Goal: Task Accomplishment & Management: Manage account settings

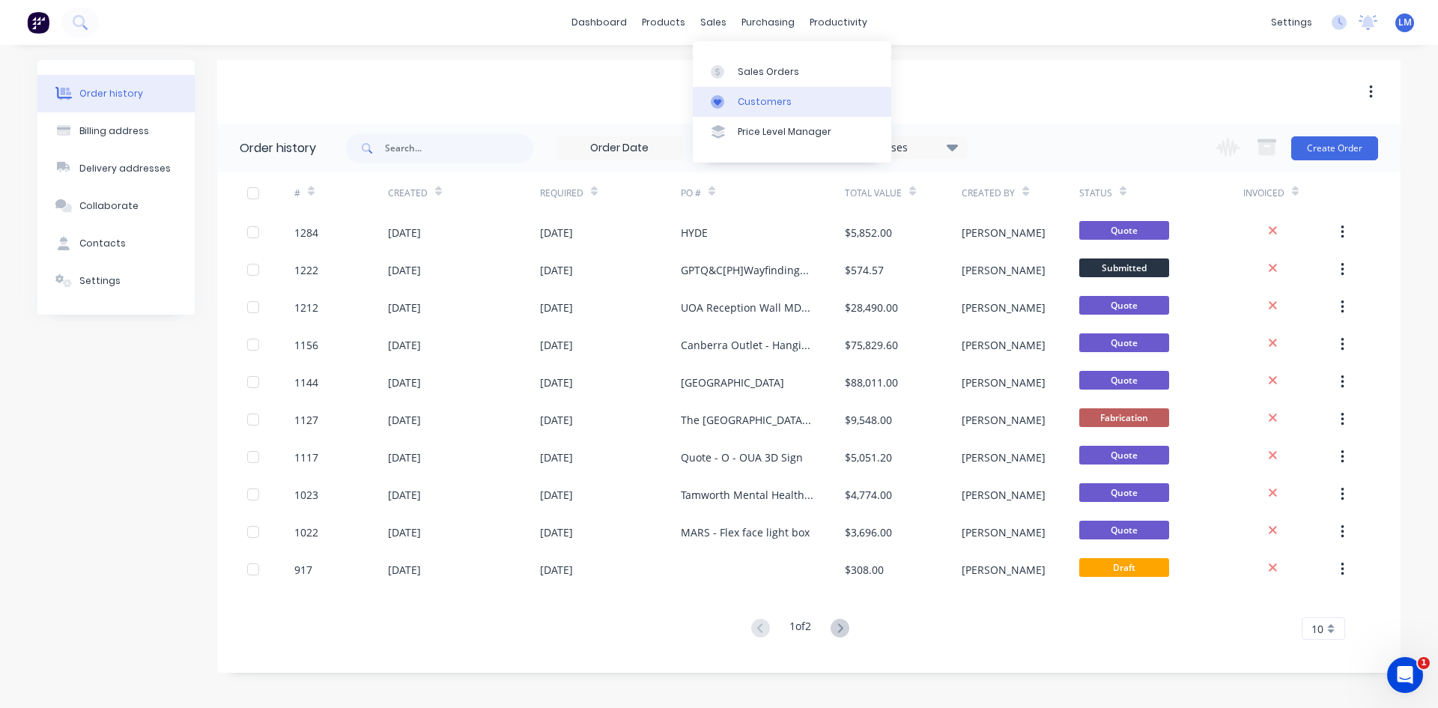
click at [762, 100] on div "Customers" at bounding box center [765, 101] width 54 height 13
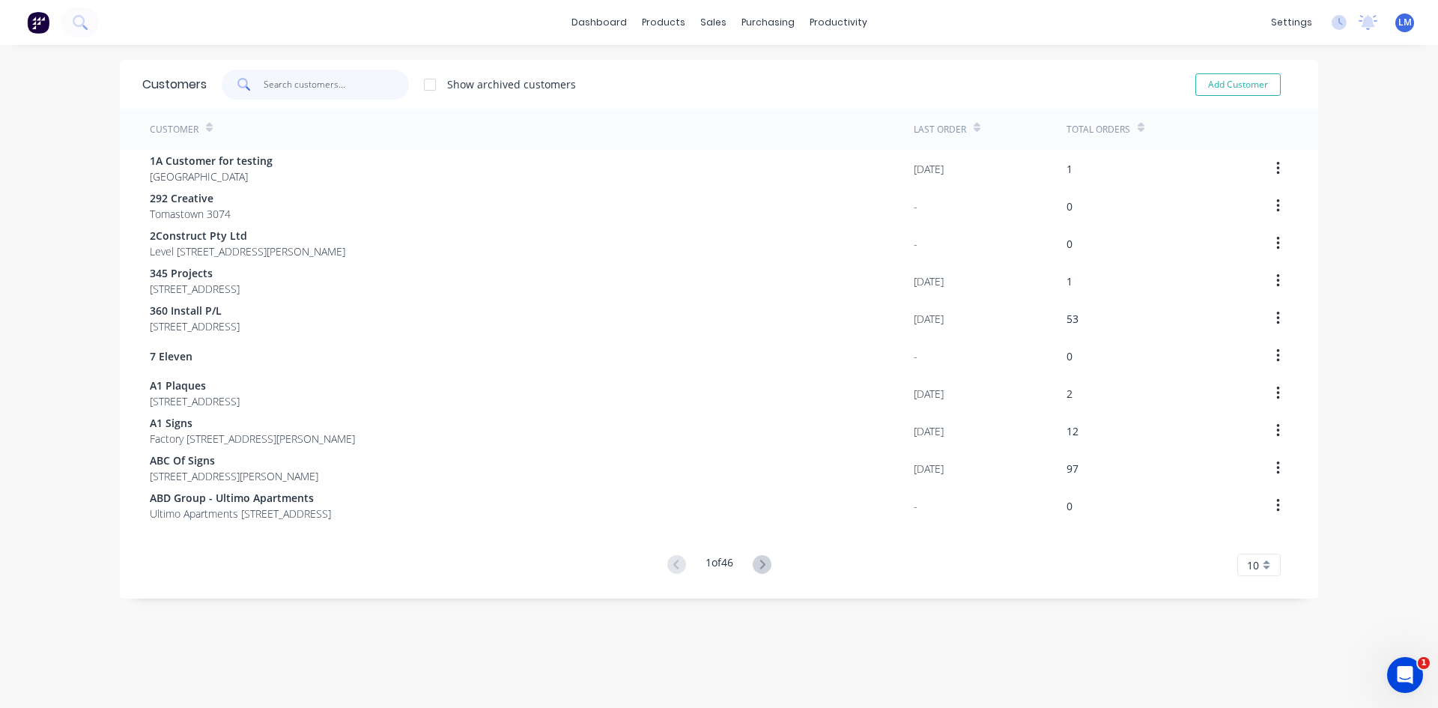
click at [347, 84] on input "text" at bounding box center [337, 85] width 146 height 30
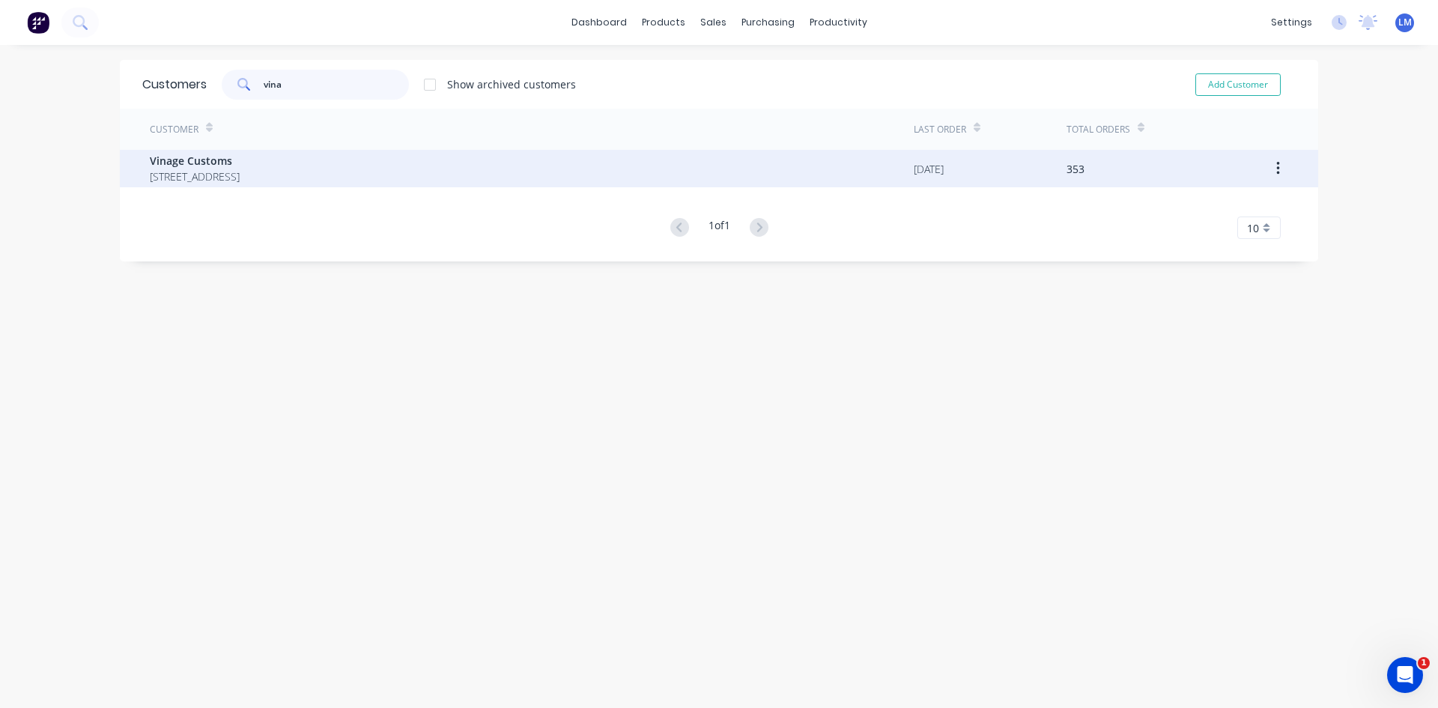
type input "vina"
click at [240, 161] on span "Vinage Customs" at bounding box center [195, 161] width 90 height 16
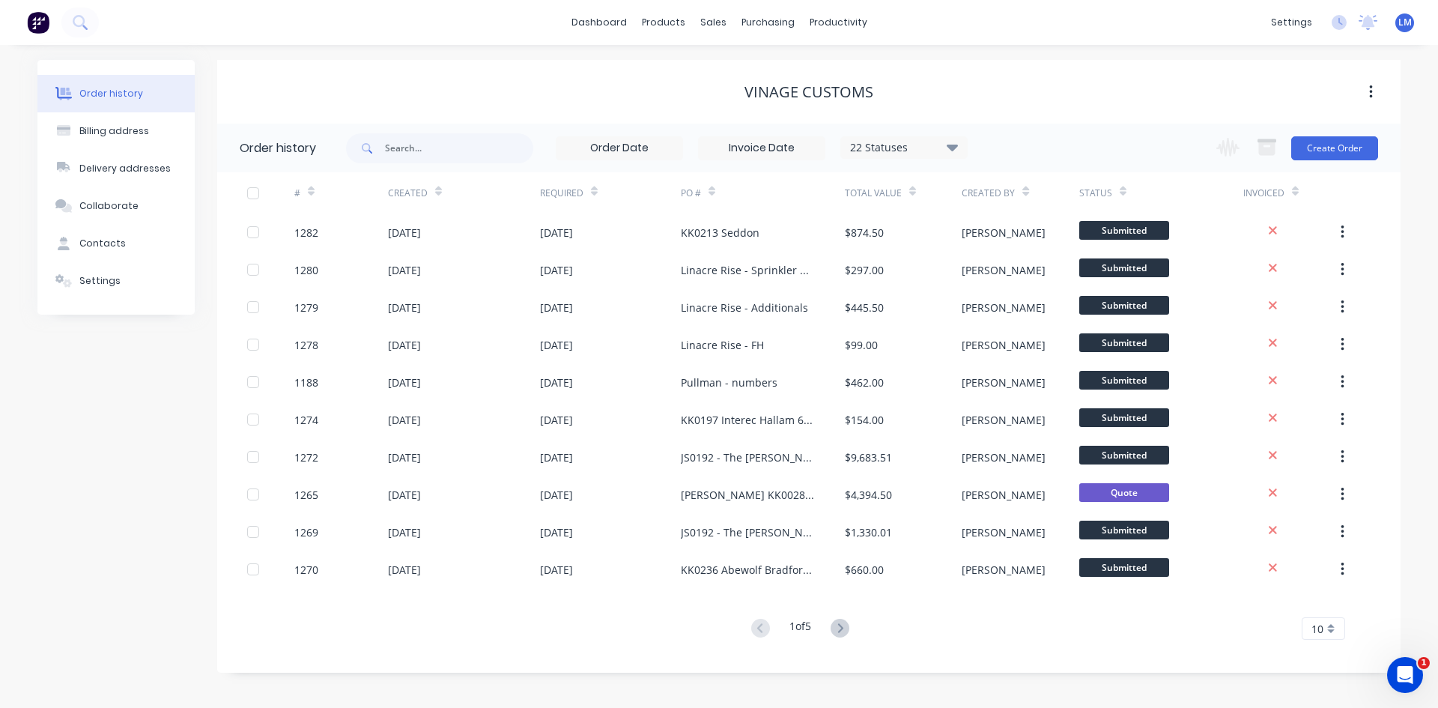
click at [942, 151] on div "22 Statuses" at bounding box center [904, 147] width 126 height 16
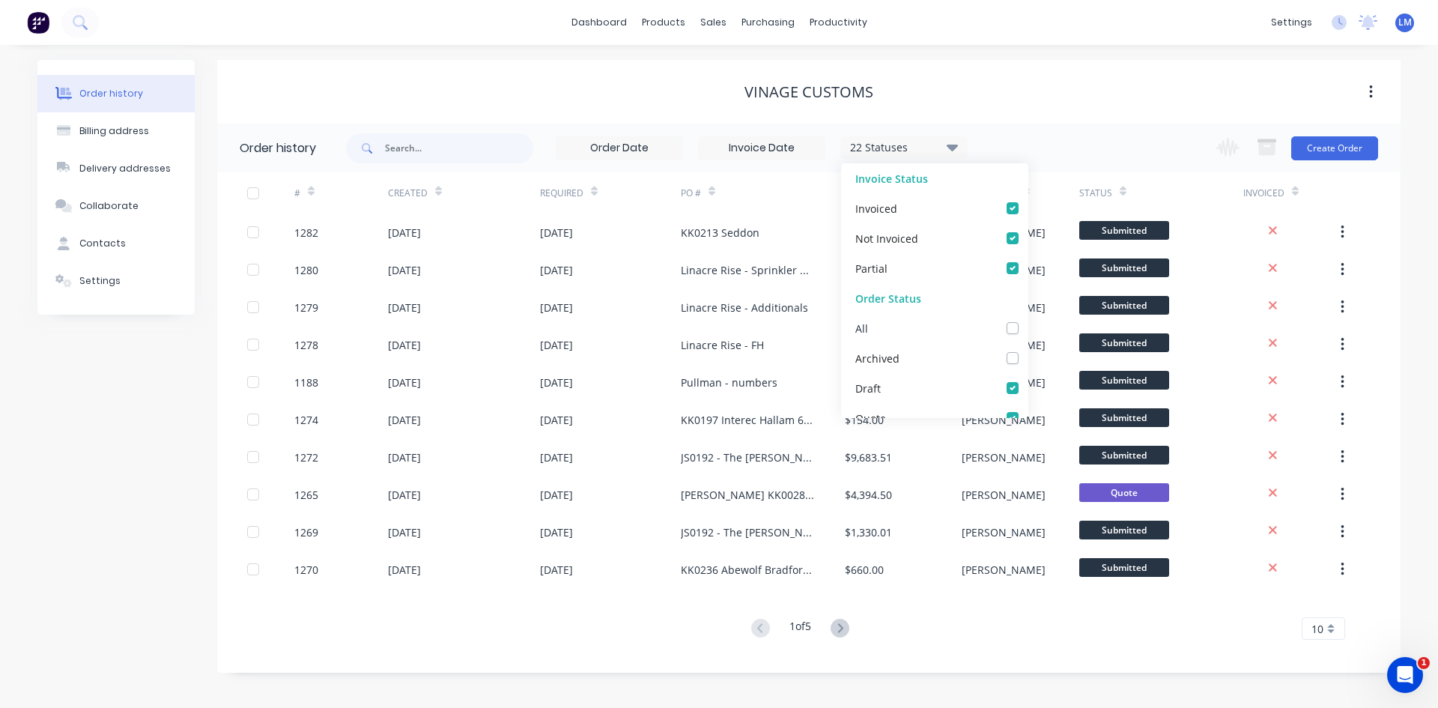
click at [1028, 320] on label at bounding box center [1028, 320] width 0 height 0
click at [1028, 333] on input "checkbox" at bounding box center [1034, 327] width 12 height 14
checkbox input "true"
click at [1044, 85] on div "Vinage Customs" at bounding box center [808, 92] width 1183 height 18
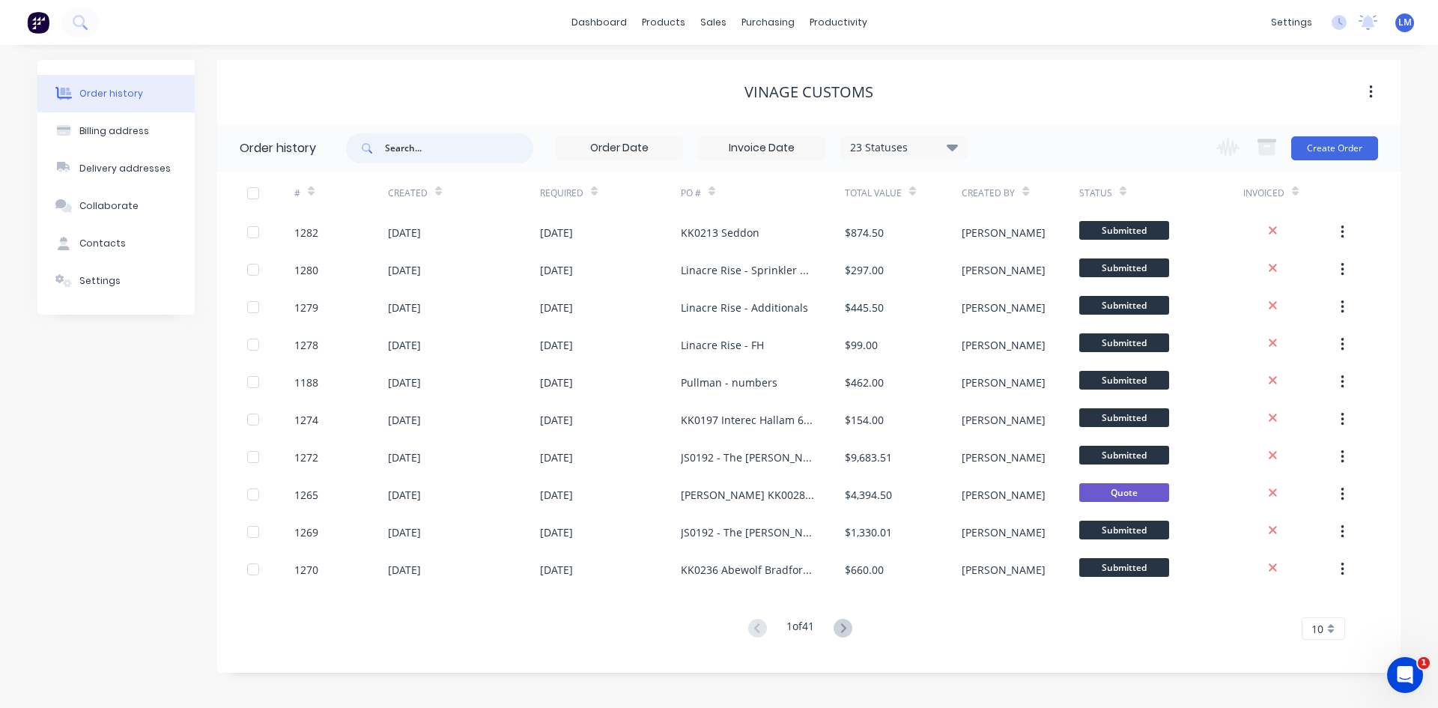
click at [460, 154] on input "text" at bounding box center [459, 148] width 148 height 30
type input "[PERSON_NAME]"
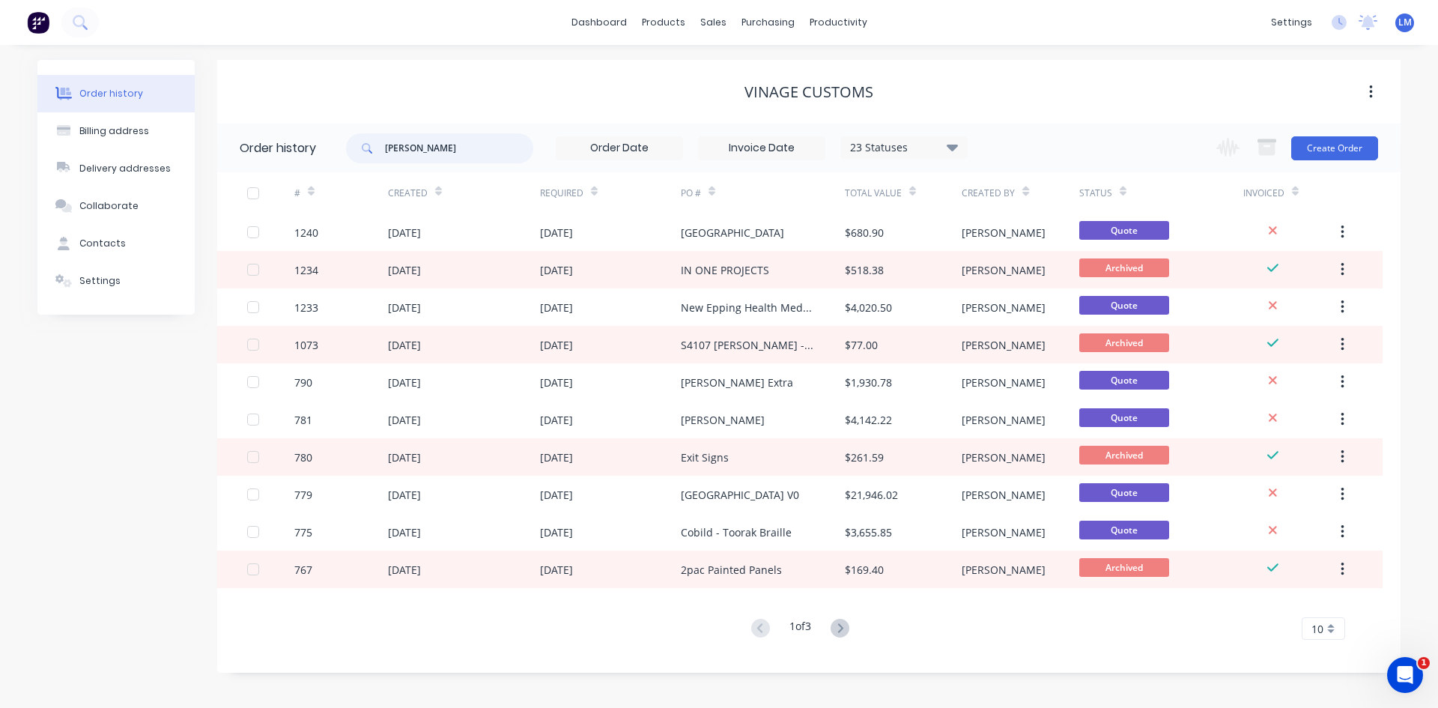
drag, startPoint x: 443, startPoint y: 150, endPoint x: 377, endPoint y: 151, distance: 65.2
click at [377, 151] on div "[PERSON_NAME]" at bounding box center [439, 148] width 187 height 30
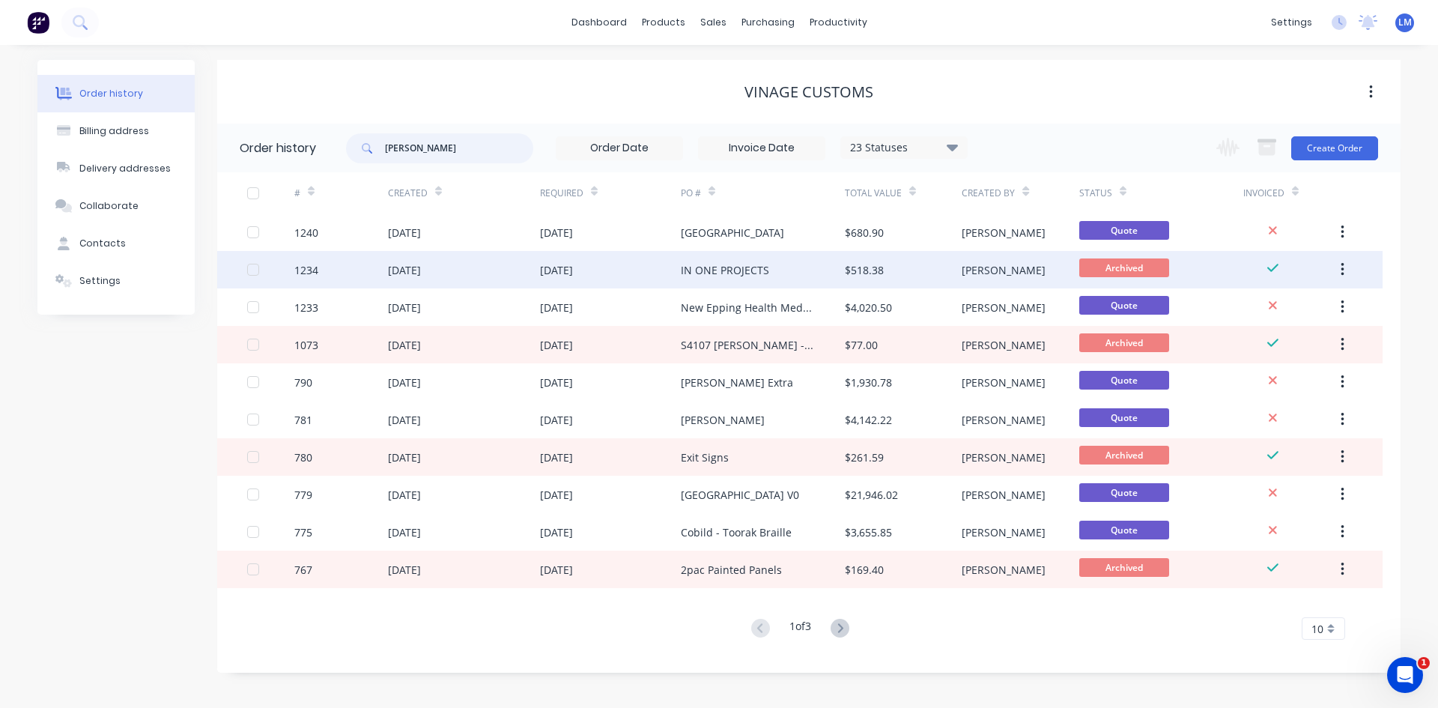
type input "b"
type input "venit"
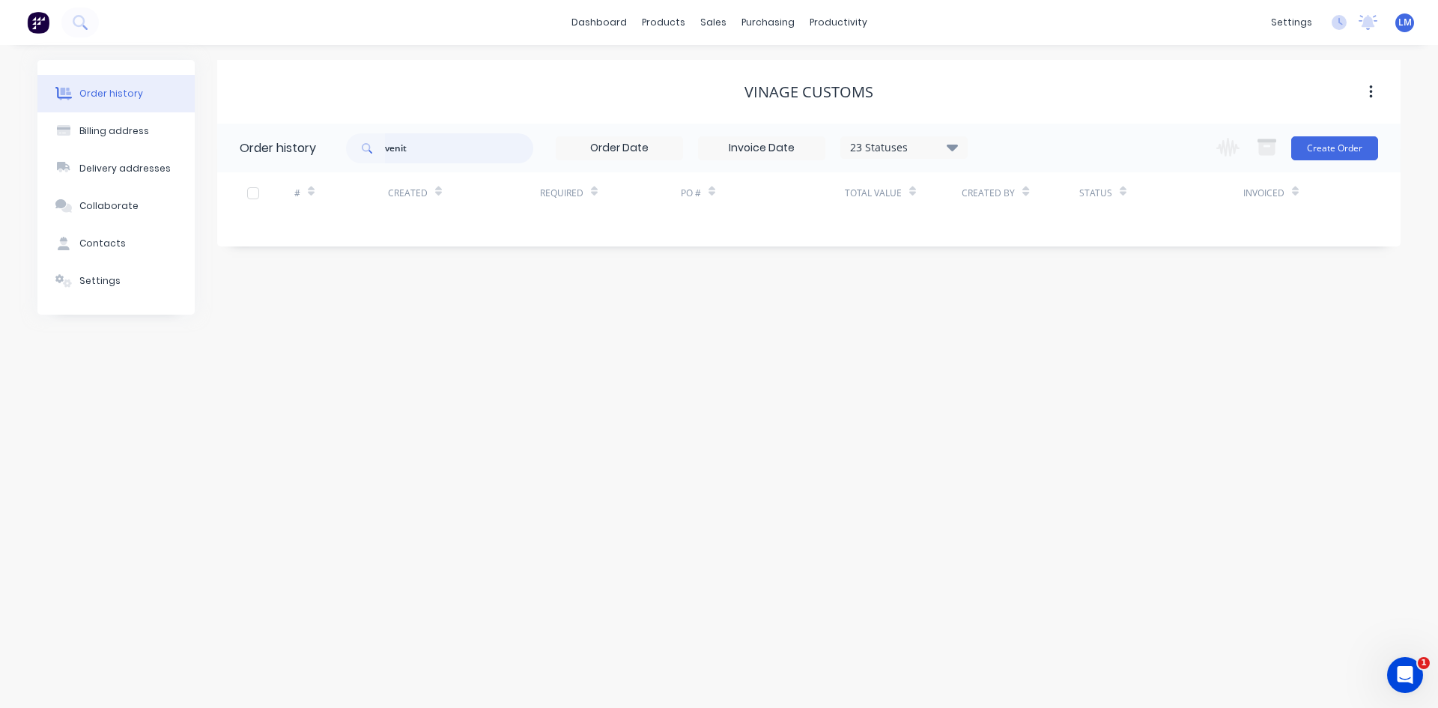
click at [456, 146] on input "venit" at bounding box center [459, 148] width 148 height 30
type input "veni"
click at [456, 146] on input "veni" at bounding box center [459, 148] width 148 height 30
type input "vene"
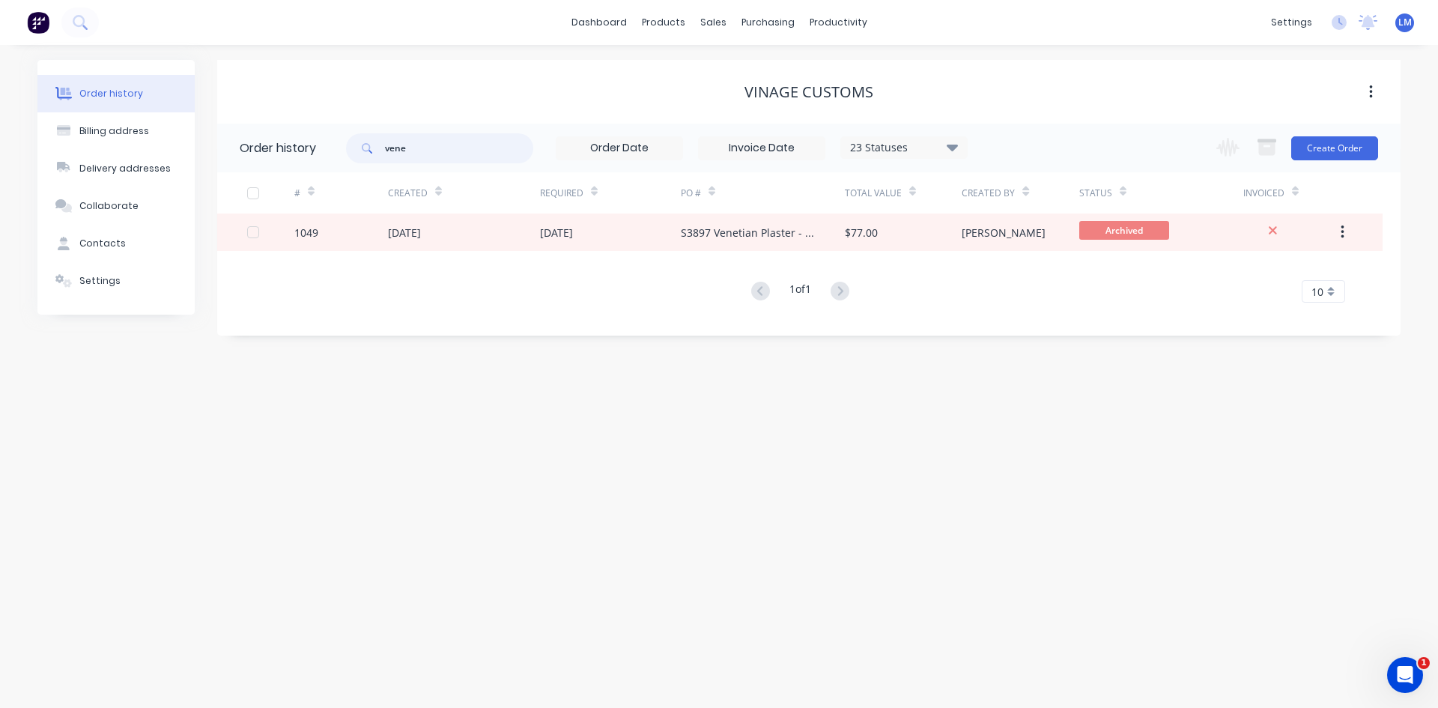
drag, startPoint x: 446, startPoint y: 149, endPoint x: 342, endPoint y: 135, distance: 105.1
click at [342, 135] on header "Order history vene 23 Statuses Invoice Status Invoiced Not Invoiced Partial Ord…" at bounding box center [808, 148] width 1183 height 49
type input "j"
type input "[PERSON_NAME]"
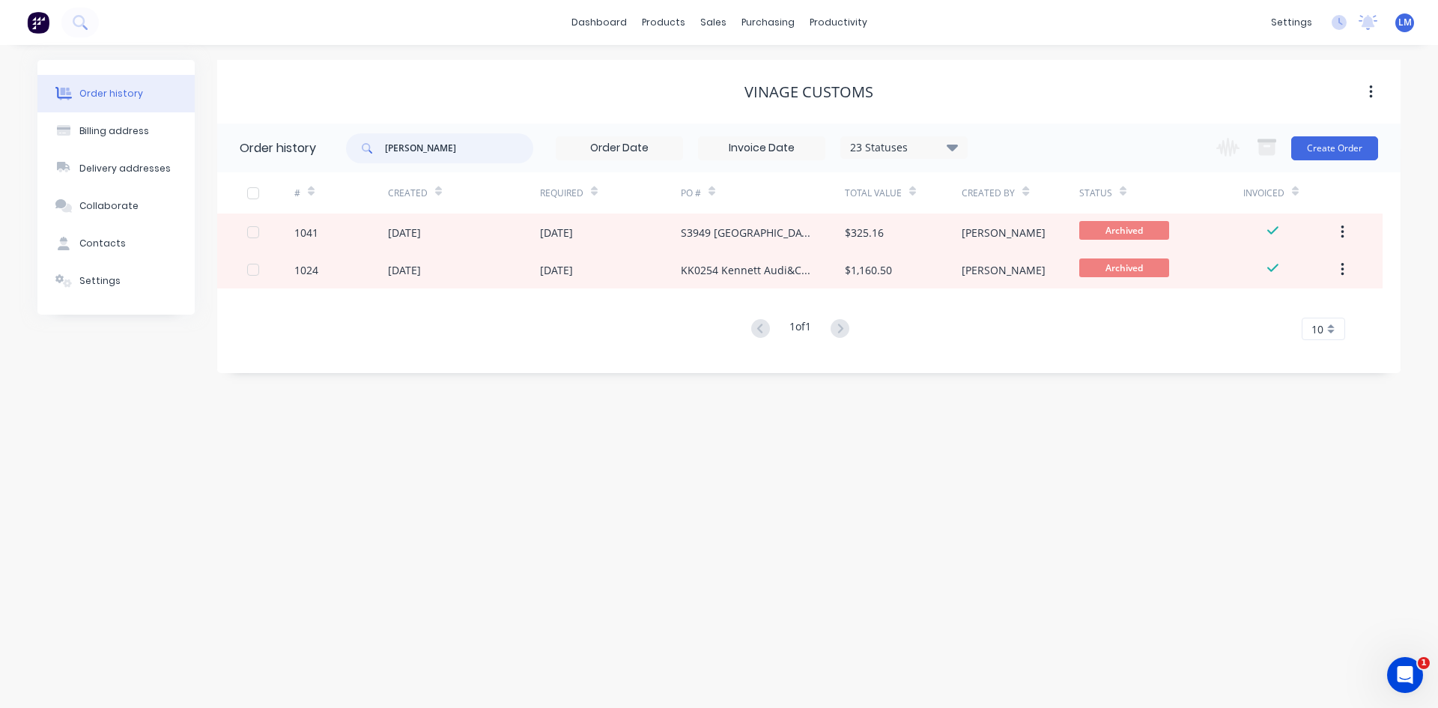
drag, startPoint x: 422, startPoint y: 145, endPoint x: 326, endPoint y: 145, distance: 95.9
click at [325, 145] on header "Order history [PERSON_NAME] 23 Statuses Invoice Status Invoiced Not Invoiced Pa…" at bounding box center [808, 148] width 1183 height 49
type input "js"
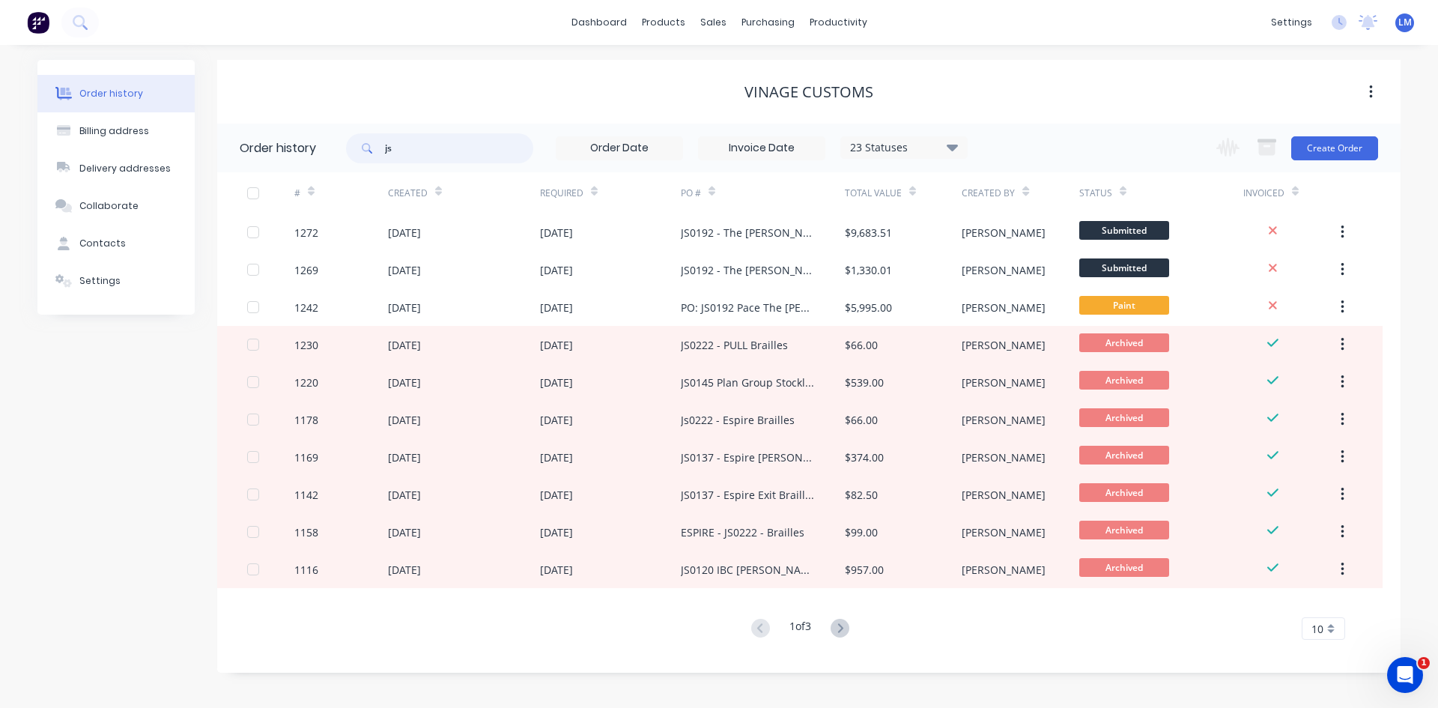
click at [486, 149] on input "js" at bounding box center [459, 148] width 148 height 30
type input "js20"
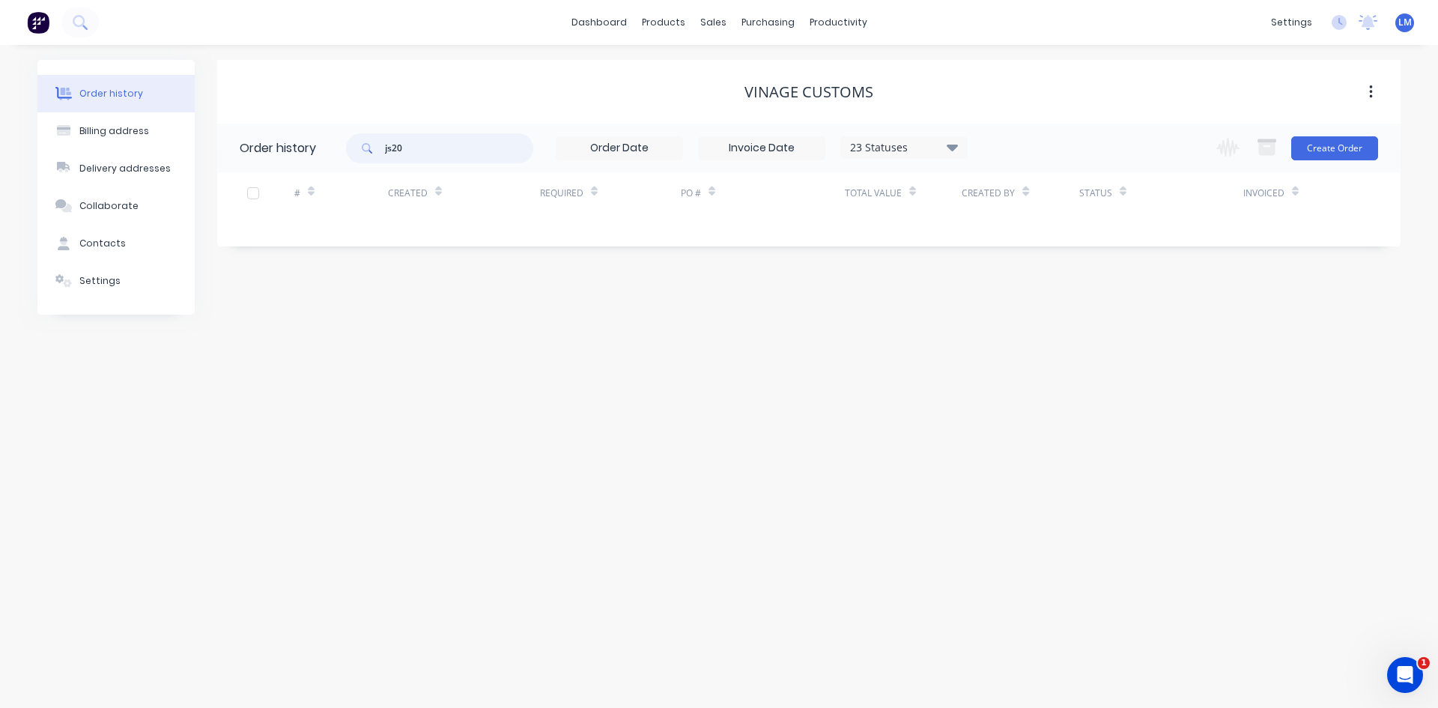
click at [486, 151] on input "js20" at bounding box center [459, 148] width 148 height 30
type input "js02"
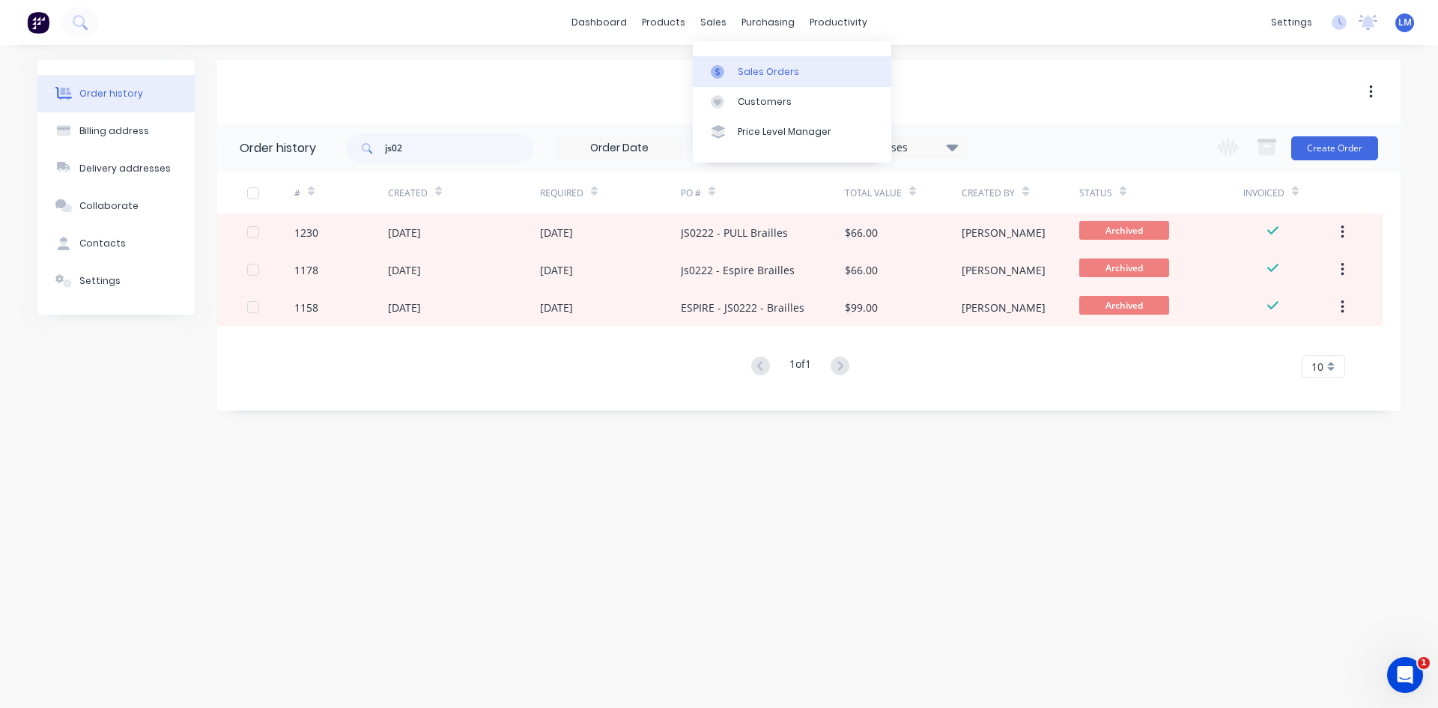
click at [759, 74] on div "Sales Orders" at bounding box center [768, 71] width 61 height 13
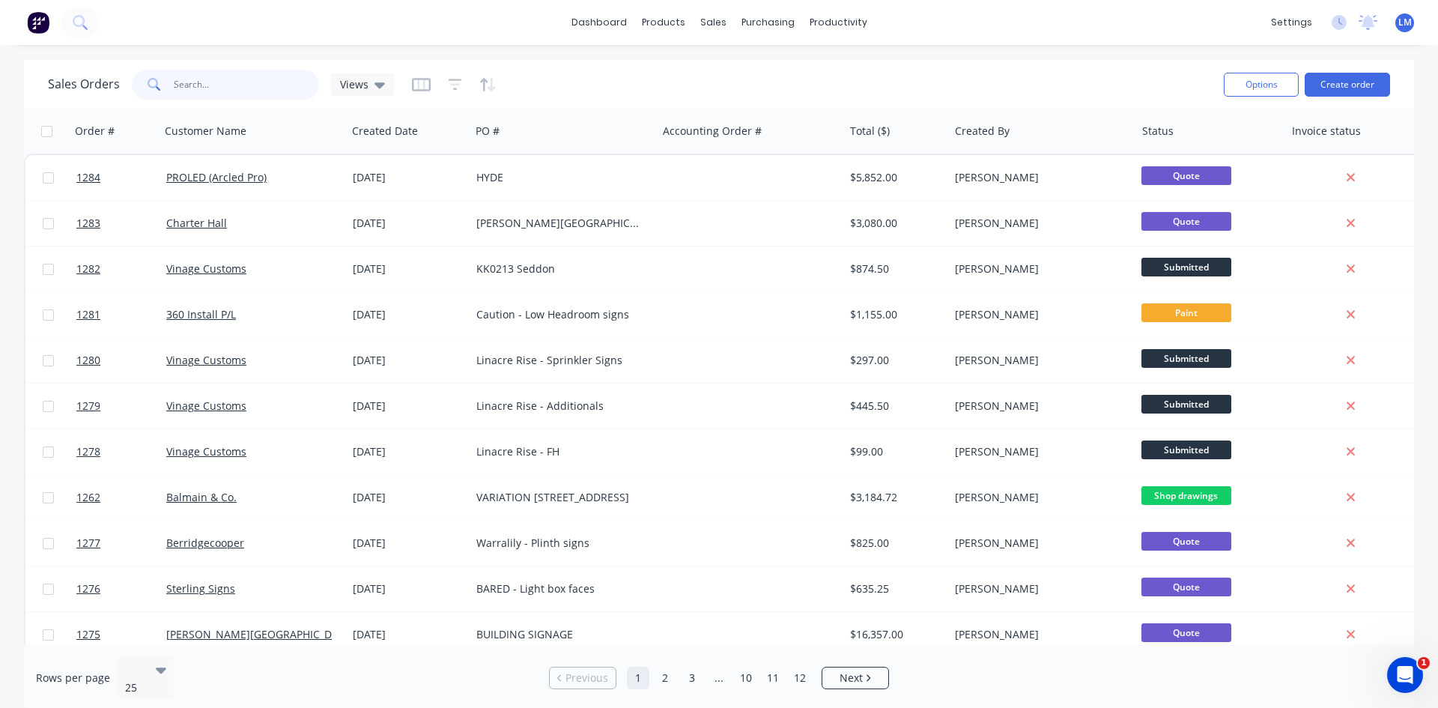
click at [236, 87] on input "text" at bounding box center [247, 85] width 146 height 30
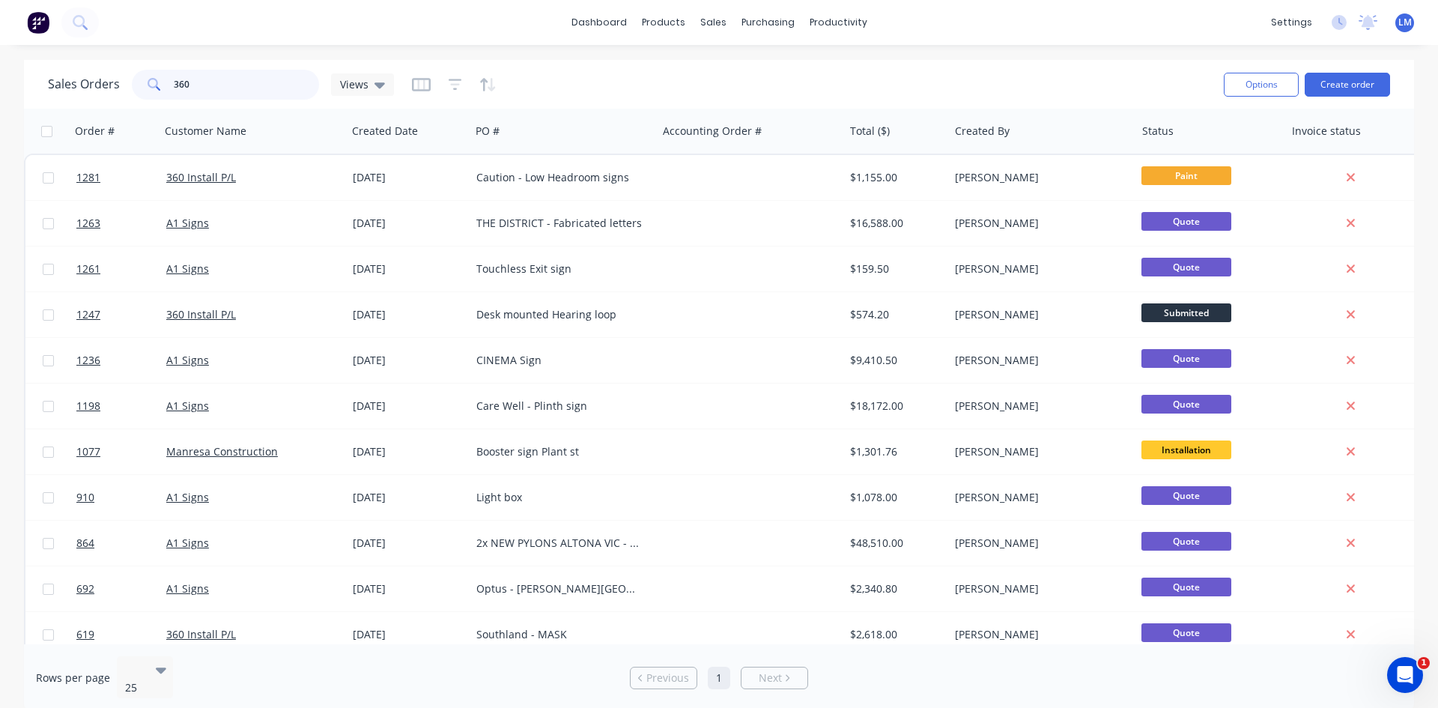
type input "360"
click at [1341, 82] on button "Create order" at bounding box center [1347, 85] width 85 height 24
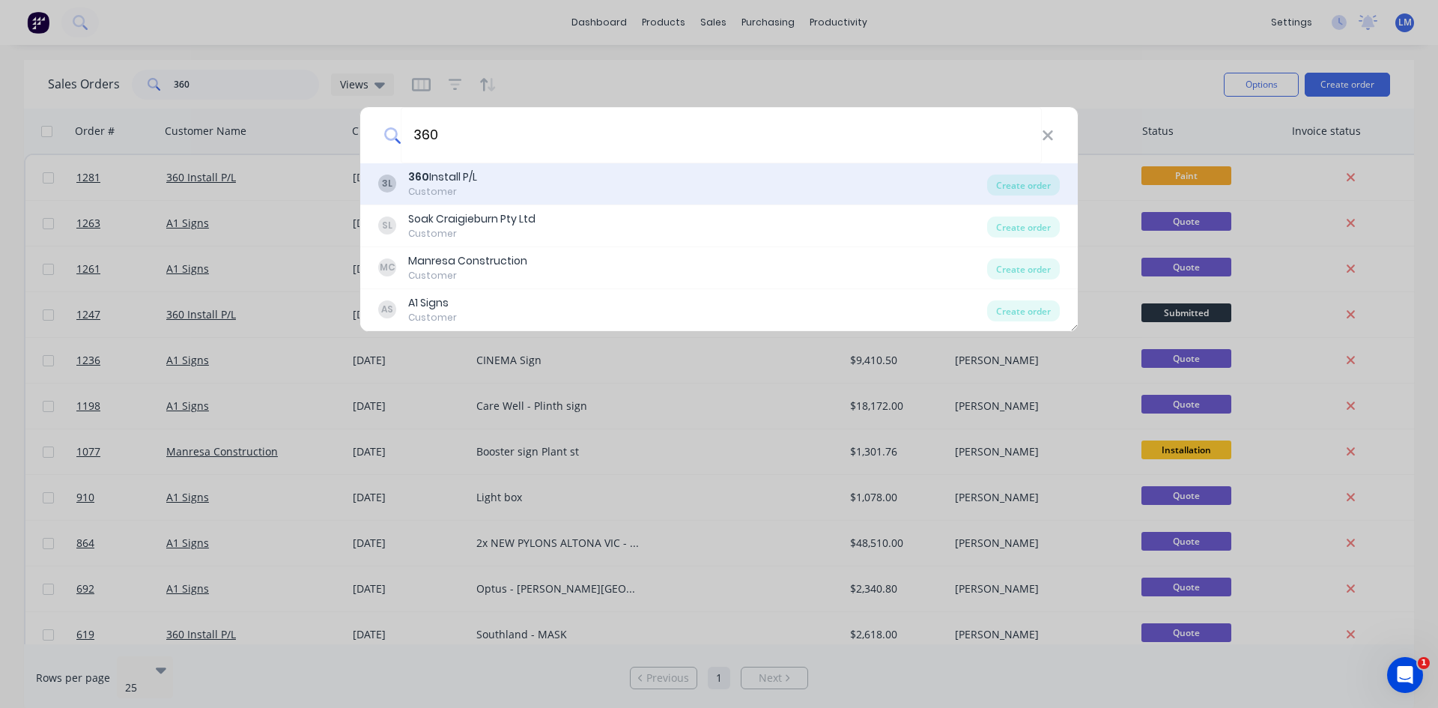
type input "360"
click at [471, 184] on div "360 Install P/L" at bounding box center [442, 177] width 69 height 16
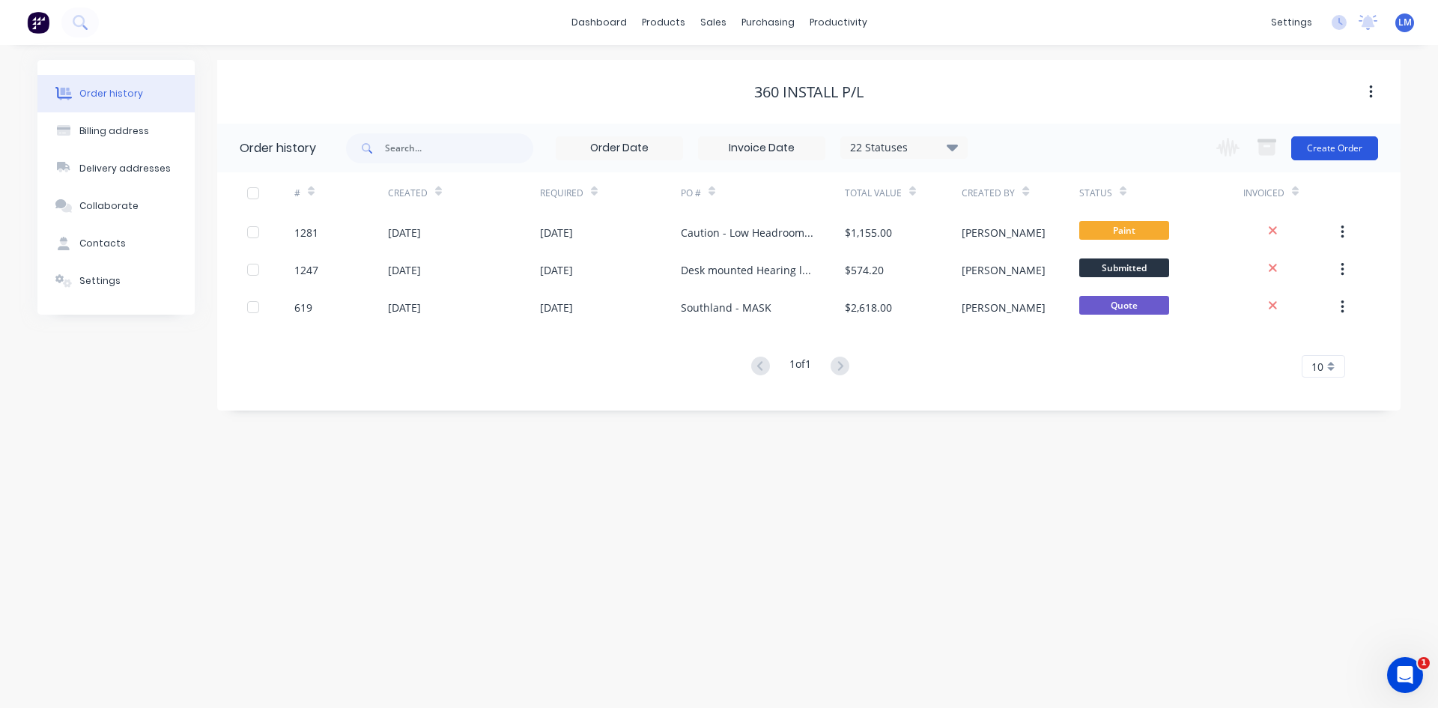
click at [1336, 150] on button "Create Order" at bounding box center [1334, 148] width 87 height 24
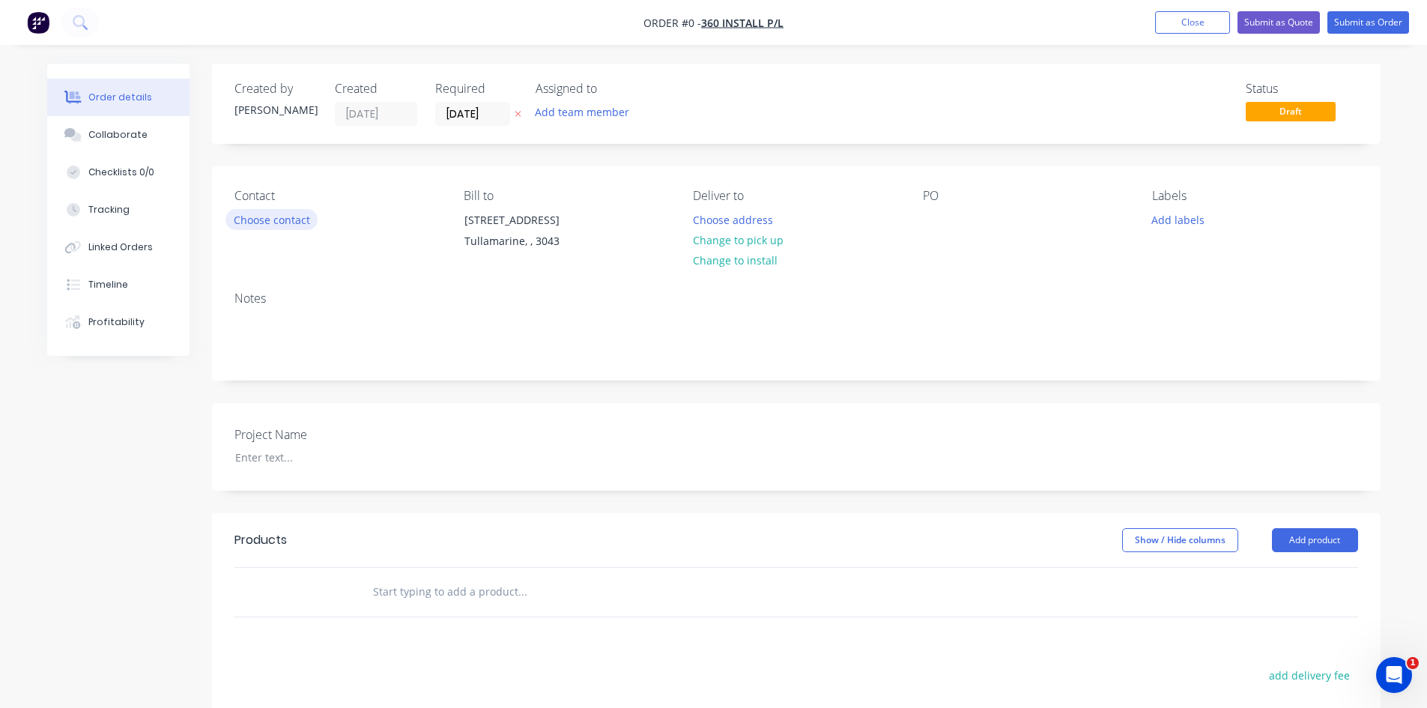
click at [279, 222] on button "Choose contact" at bounding box center [271, 219] width 92 height 20
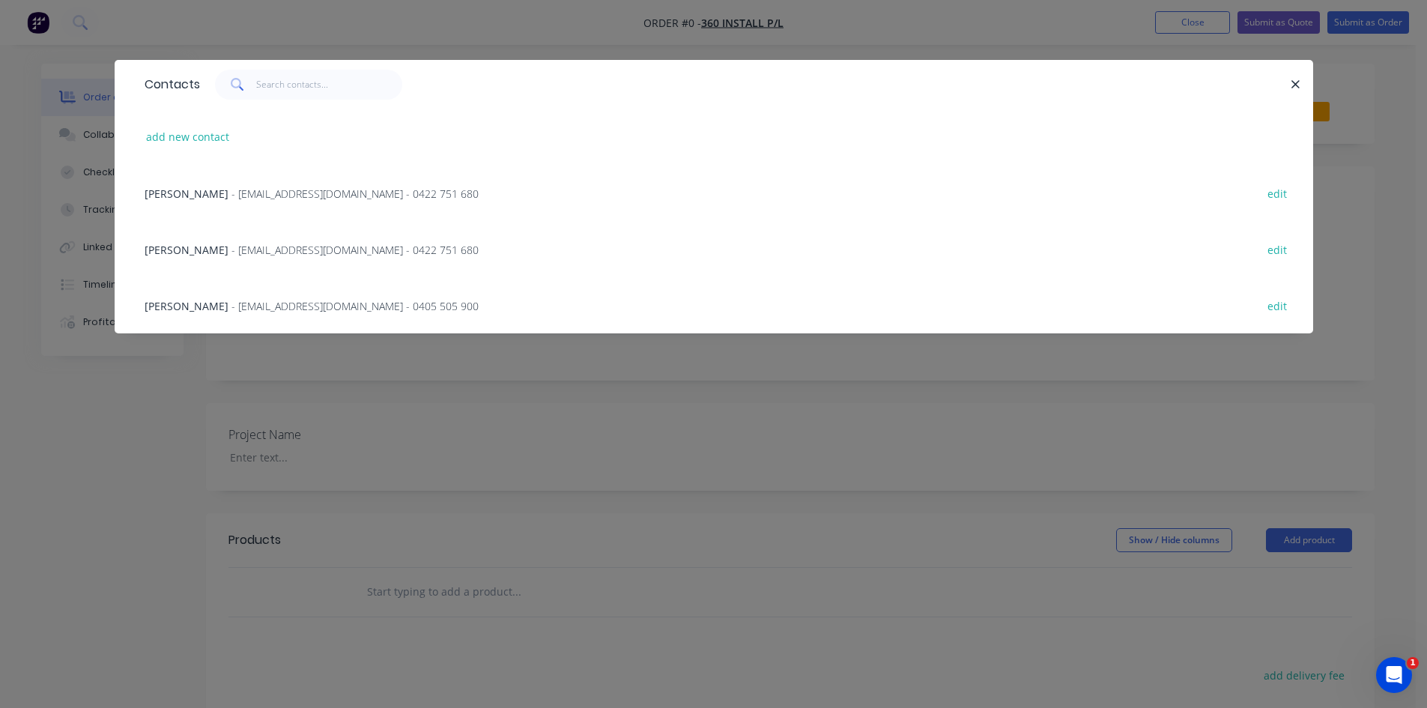
click at [277, 307] on span "- [EMAIL_ADDRESS][DOMAIN_NAME] - 0405 505 900" at bounding box center [354, 306] width 247 height 14
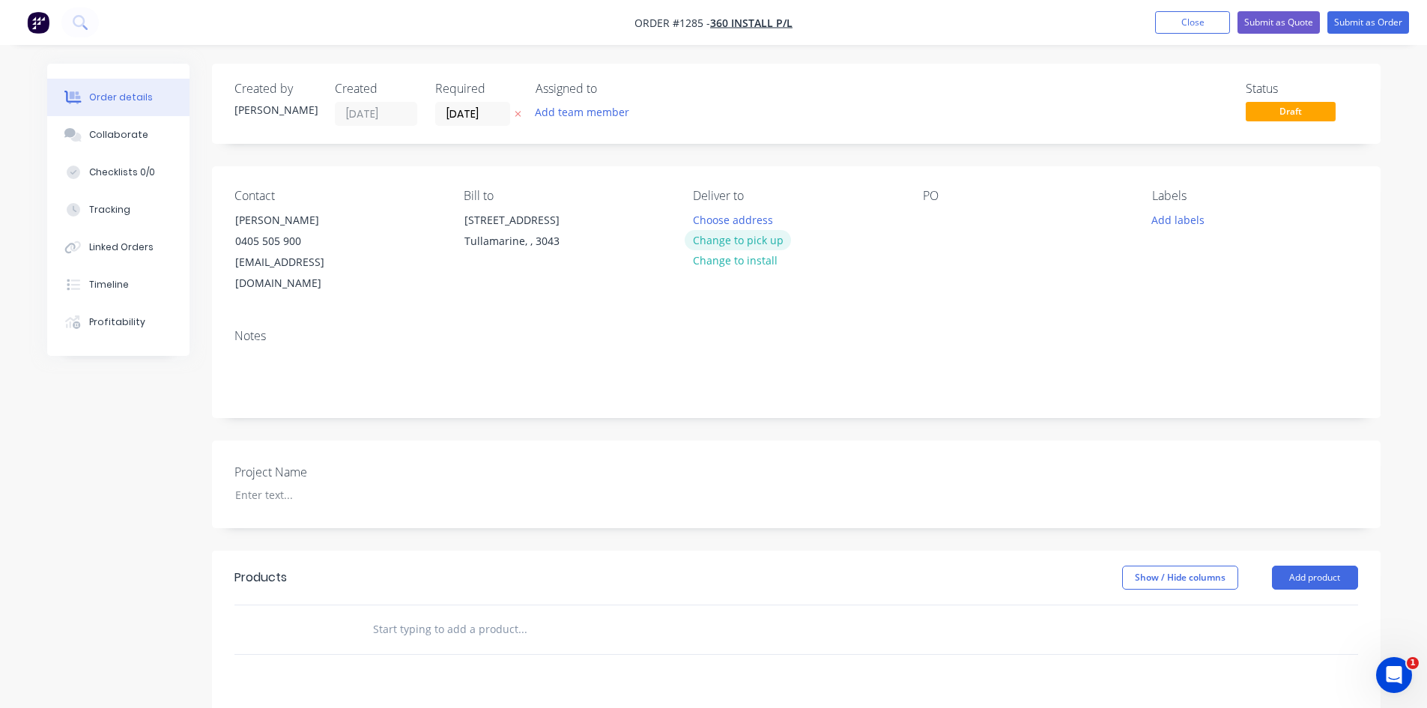
click at [762, 245] on button "Change to pick up" at bounding box center [738, 240] width 106 height 20
click at [931, 210] on div at bounding box center [935, 220] width 24 height 22
paste div
click at [498, 517] on div "Created by [PERSON_NAME] Created [DATE] Required [DATE] Assigned to Add team me…" at bounding box center [796, 539] width 1168 height 950
click at [230, 461] on div "Project Name" at bounding box center [796, 484] width 1168 height 88
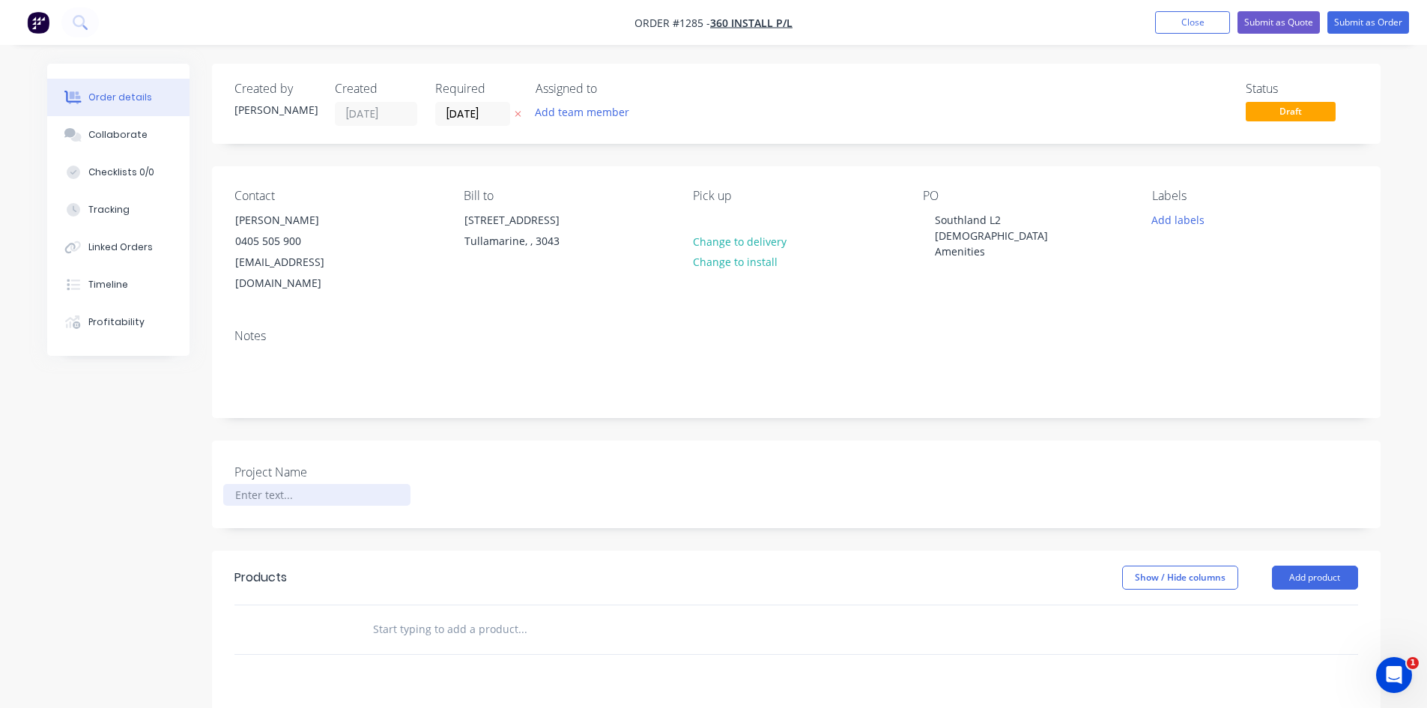
click at [242, 484] on div at bounding box center [316, 495] width 187 height 22
paste div
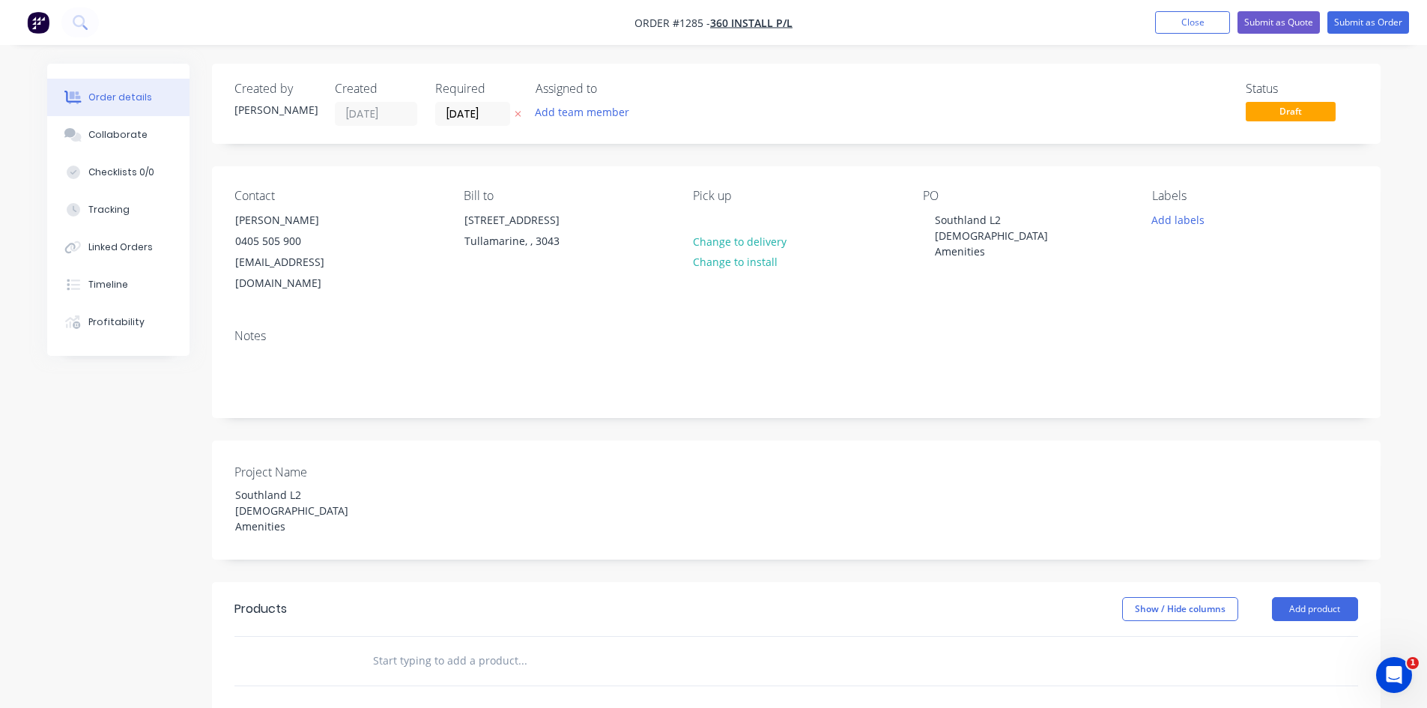
click at [588, 597] on div "Show / Hide columns Add product" at bounding box center [915, 609] width 884 height 24
click at [432, 646] on input "text" at bounding box center [522, 661] width 300 height 30
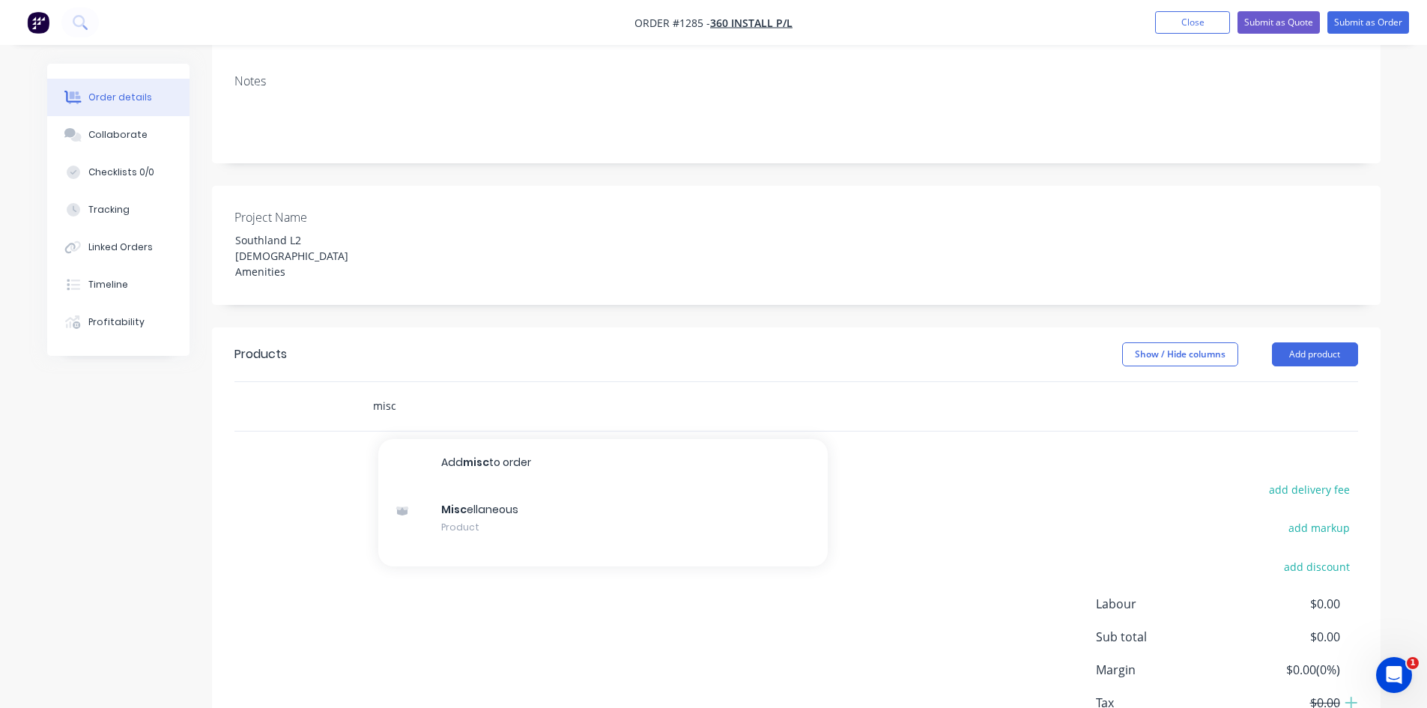
scroll to position [300, 0]
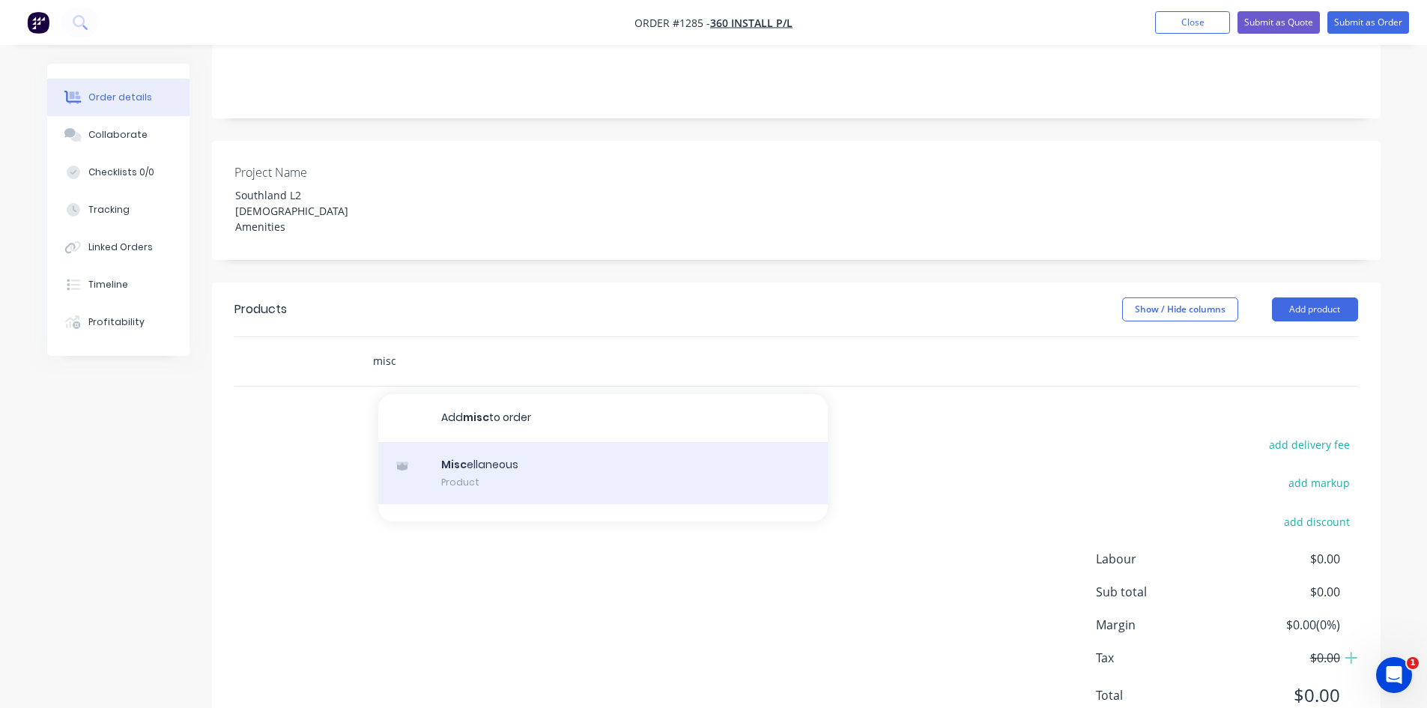
type input "misc"
click at [520, 442] on div "Misc ellaneous Product" at bounding box center [602, 473] width 449 height 63
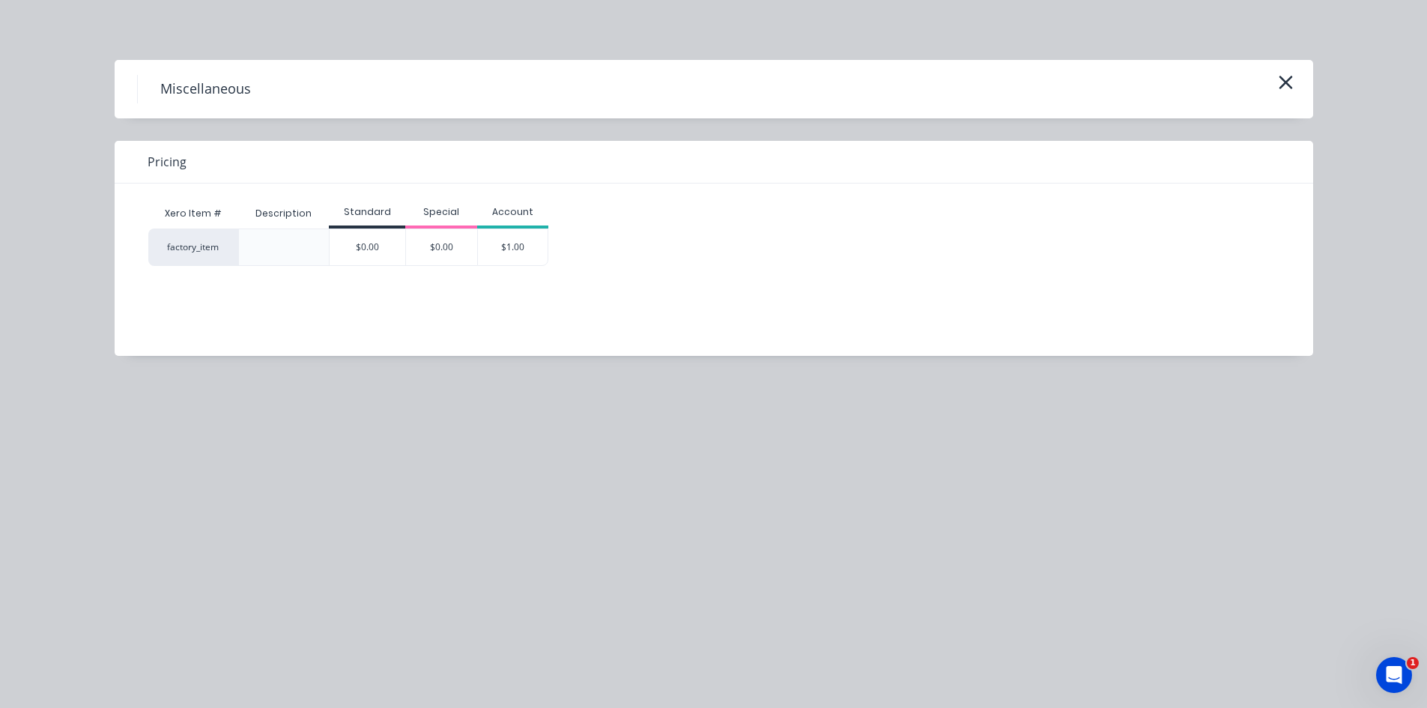
click at [504, 251] on div "$1.00" at bounding box center [513, 247] width 70 height 36
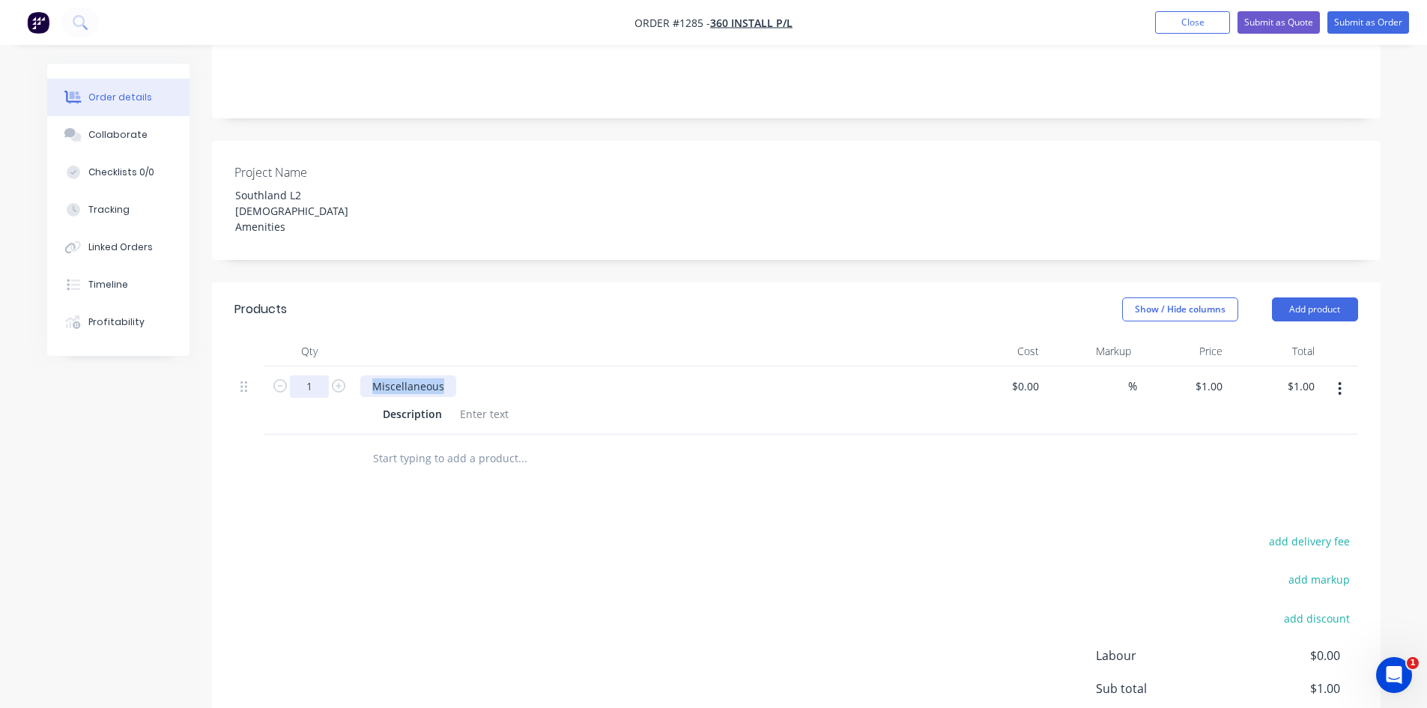
drag, startPoint x: 447, startPoint y: 329, endPoint x: 321, endPoint y: 329, distance: 125.8
click at [321, 366] on div "1 Miscellaneous Description $0.00 $0.00 % $1.00 $1.00 $1.00 $1.00" at bounding box center [795, 400] width 1123 height 68
click at [492, 403] on div at bounding box center [484, 414] width 61 height 22
click at [482, 403] on div at bounding box center [484, 414] width 61 height 22
paste div
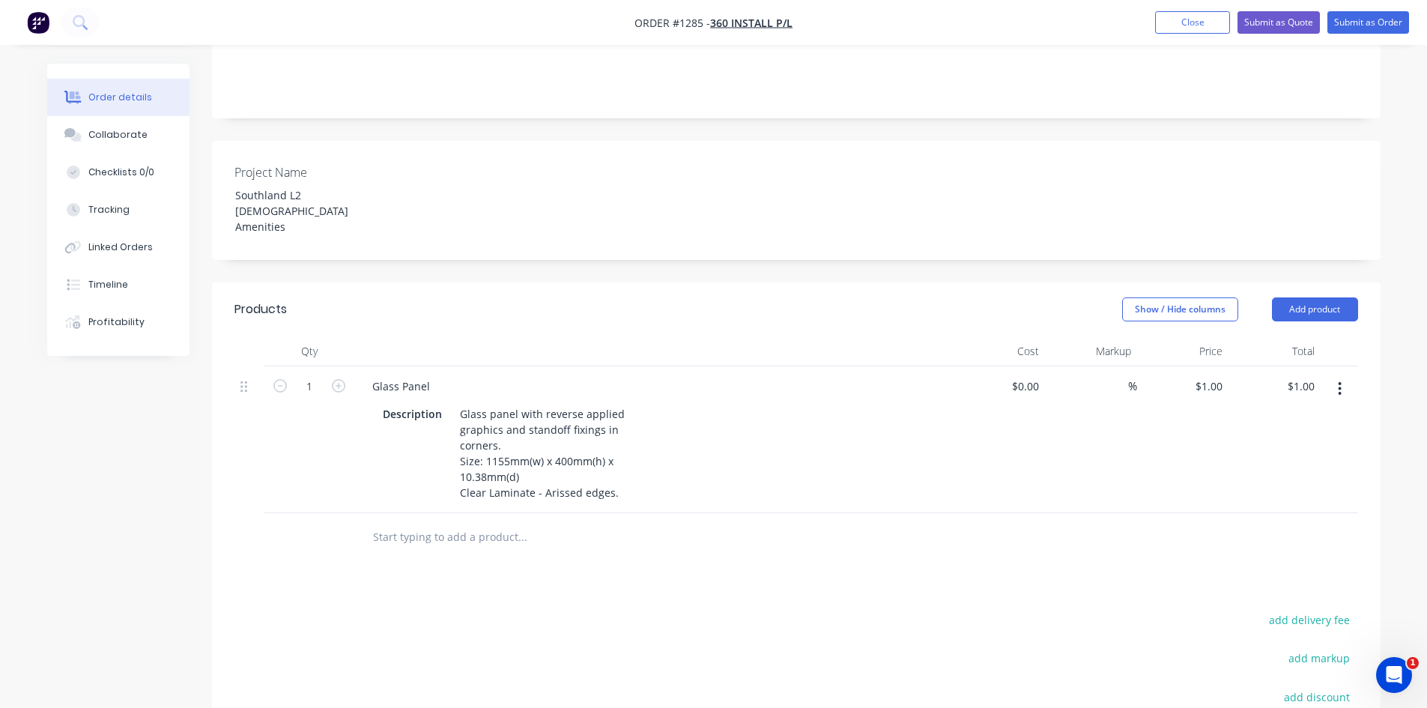
click at [656, 554] on div "Products Show / Hide columns Add product Qty Cost Markup Price Total 1 Glass Pa…" at bounding box center [796, 601] width 1168 height 639
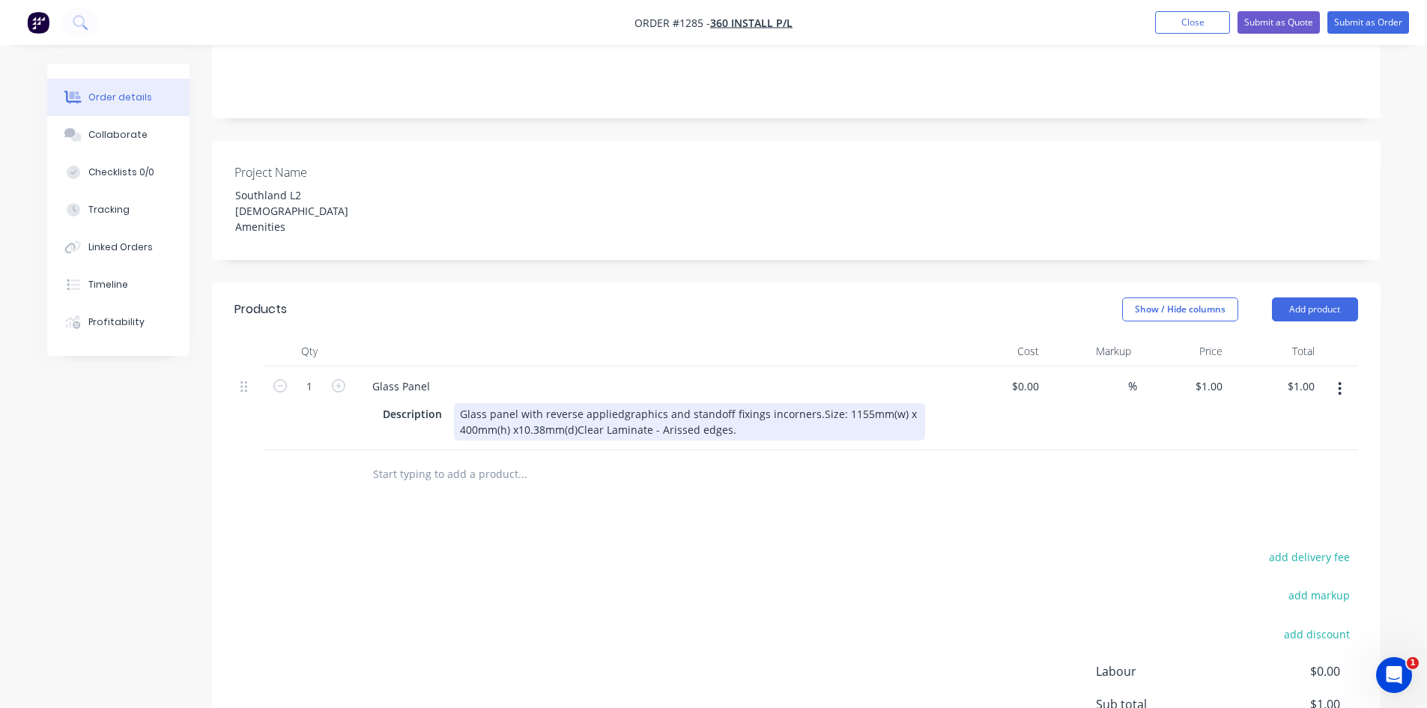
click at [618, 403] on div "Glass panel with reverse appliedgraphics and standoff fixings incorners.Size: 1…" at bounding box center [689, 421] width 471 height 37
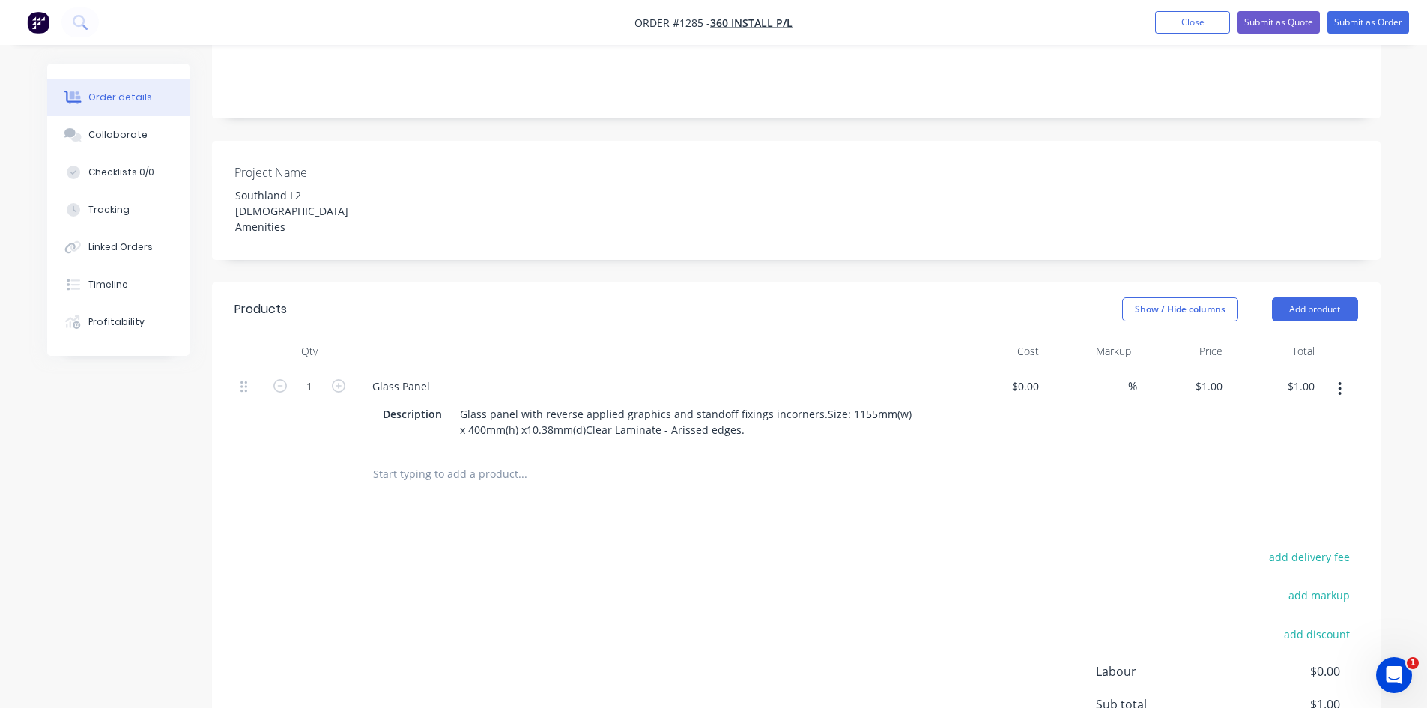
click at [761, 547] on div "add delivery fee add markup add discount Labour $0.00 Sub total $1.00 Margin $0…" at bounding box center [795, 691] width 1123 height 289
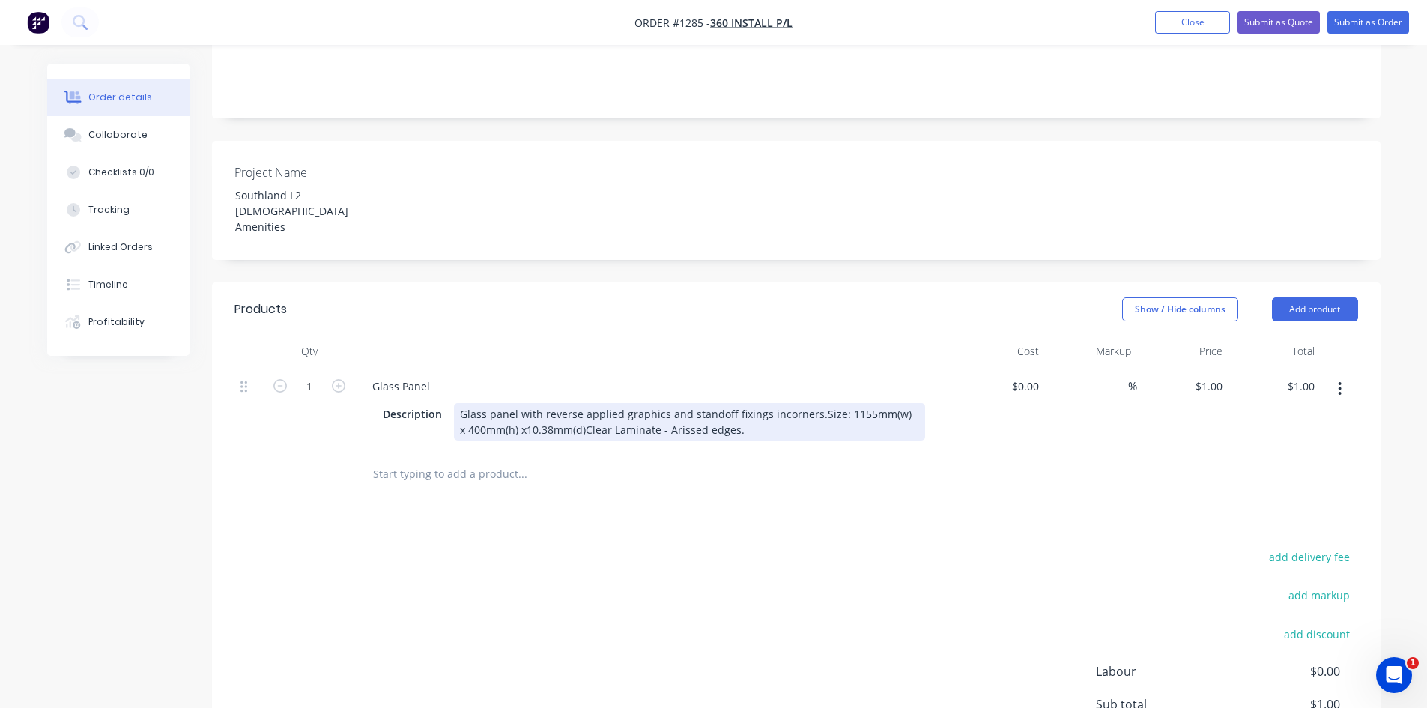
click at [773, 403] on div "Glass panel with reverse applied graphics and standoff fixings incorners.Size: …" at bounding box center [689, 421] width 471 height 37
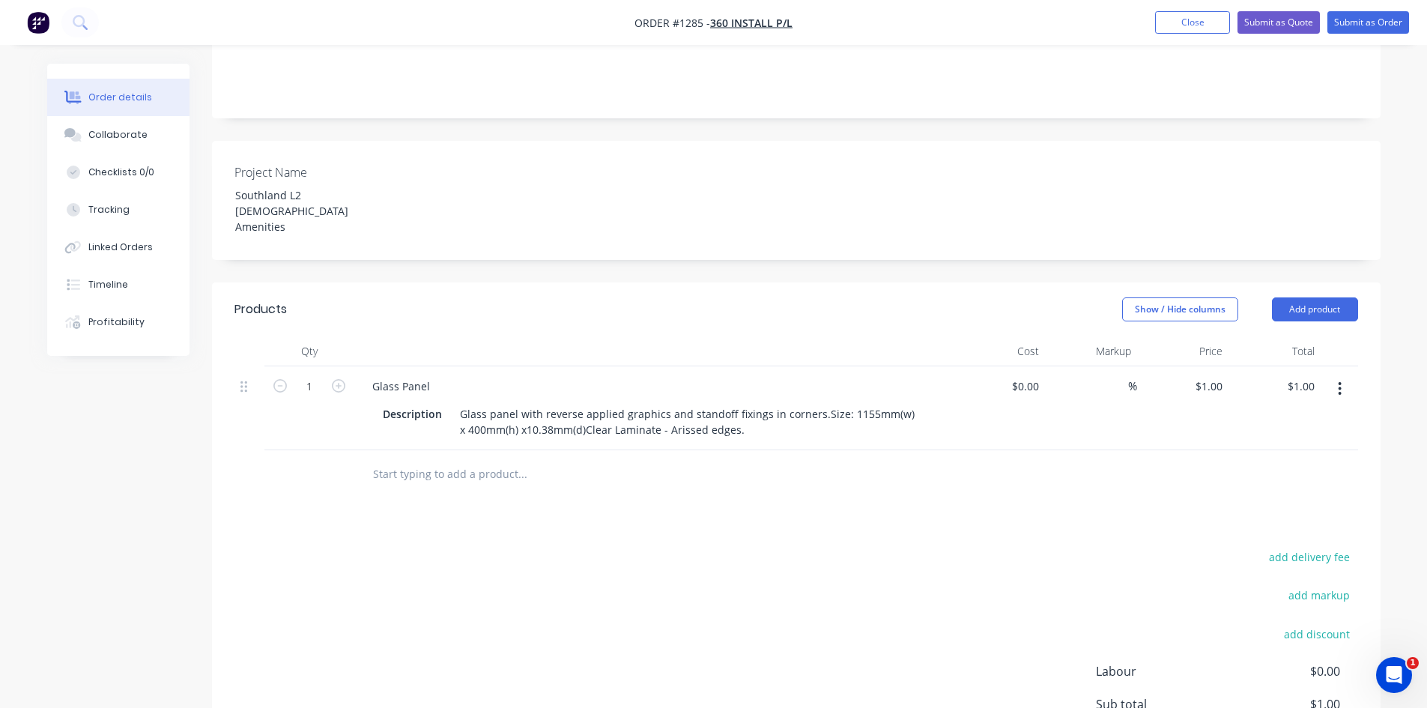
click at [858, 488] on div "Products Show / Hide columns Add product Qty Cost Markup Price Total 1 Glass Pa…" at bounding box center [796, 570] width 1168 height 576
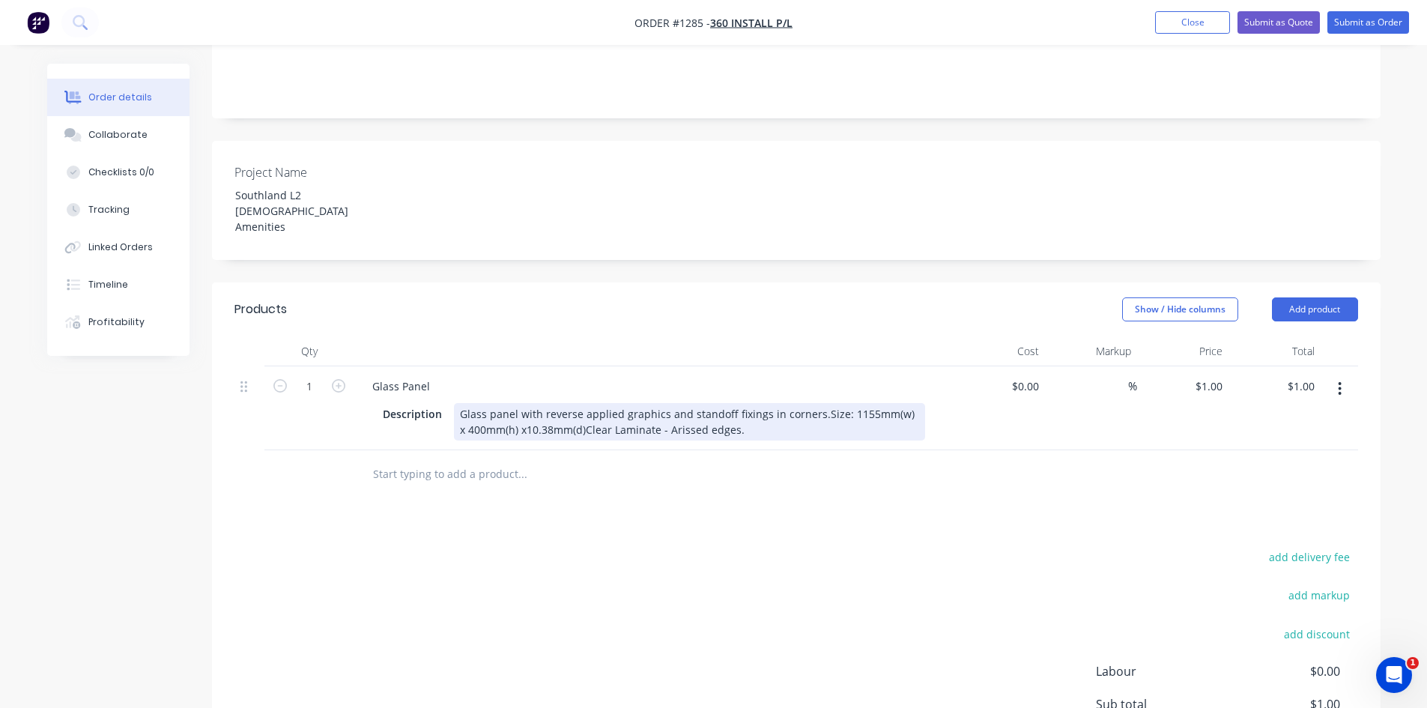
click at [813, 403] on div "Glass panel with reverse applied graphics and standoff fixings in corners.Size:…" at bounding box center [689, 421] width 471 height 37
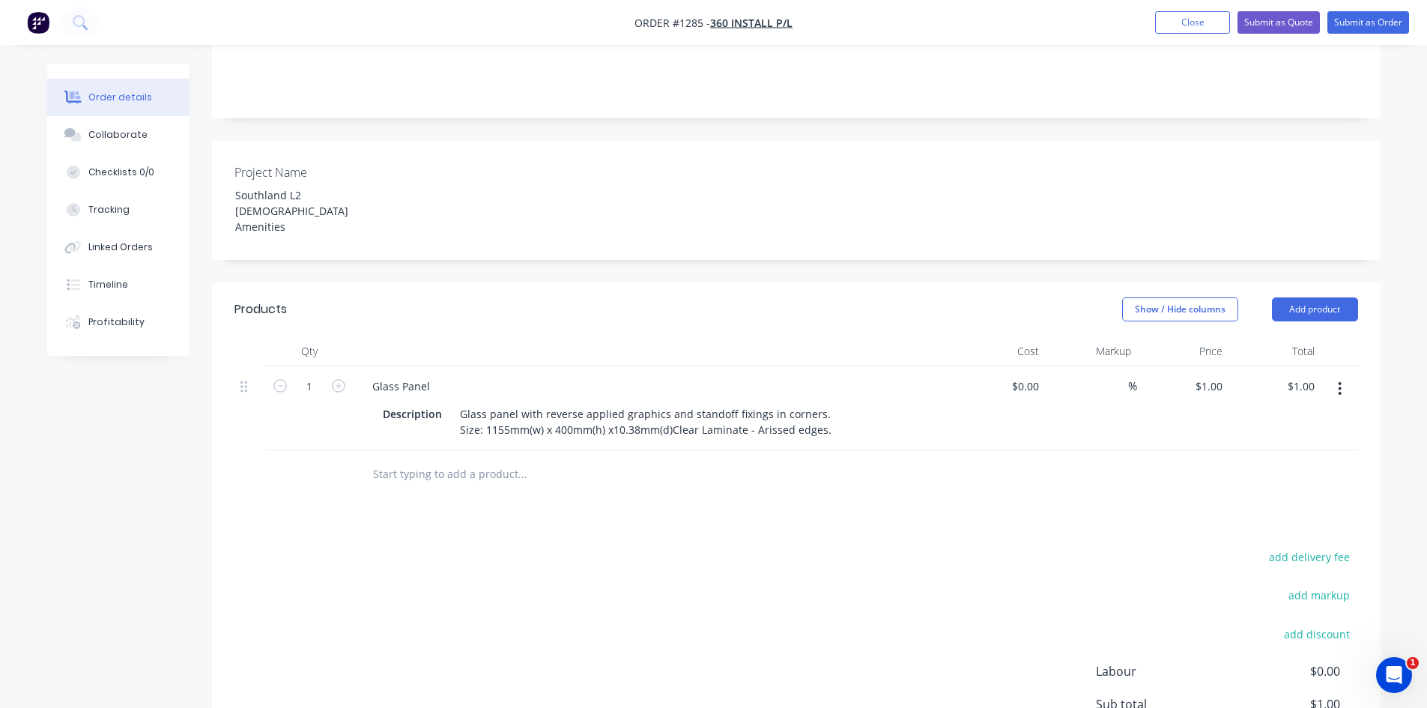
click at [786, 453] on div "Products Show / Hide columns Add product Qty Cost Markup Price Total 1 Glass Pa…" at bounding box center [796, 570] width 1168 height 576
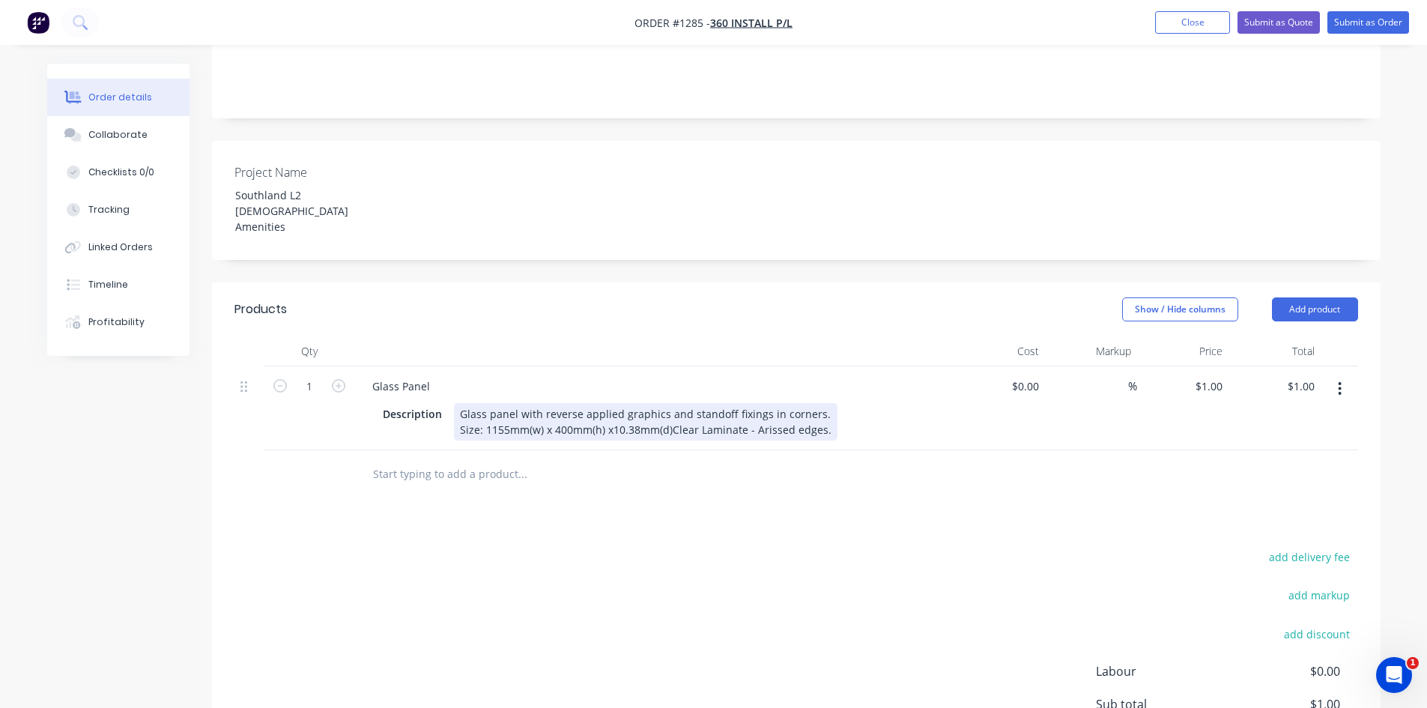
click at [669, 403] on div "Glass panel with reverse applied graphics and standoff fixings in corners. Size…" at bounding box center [645, 421] width 383 height 37
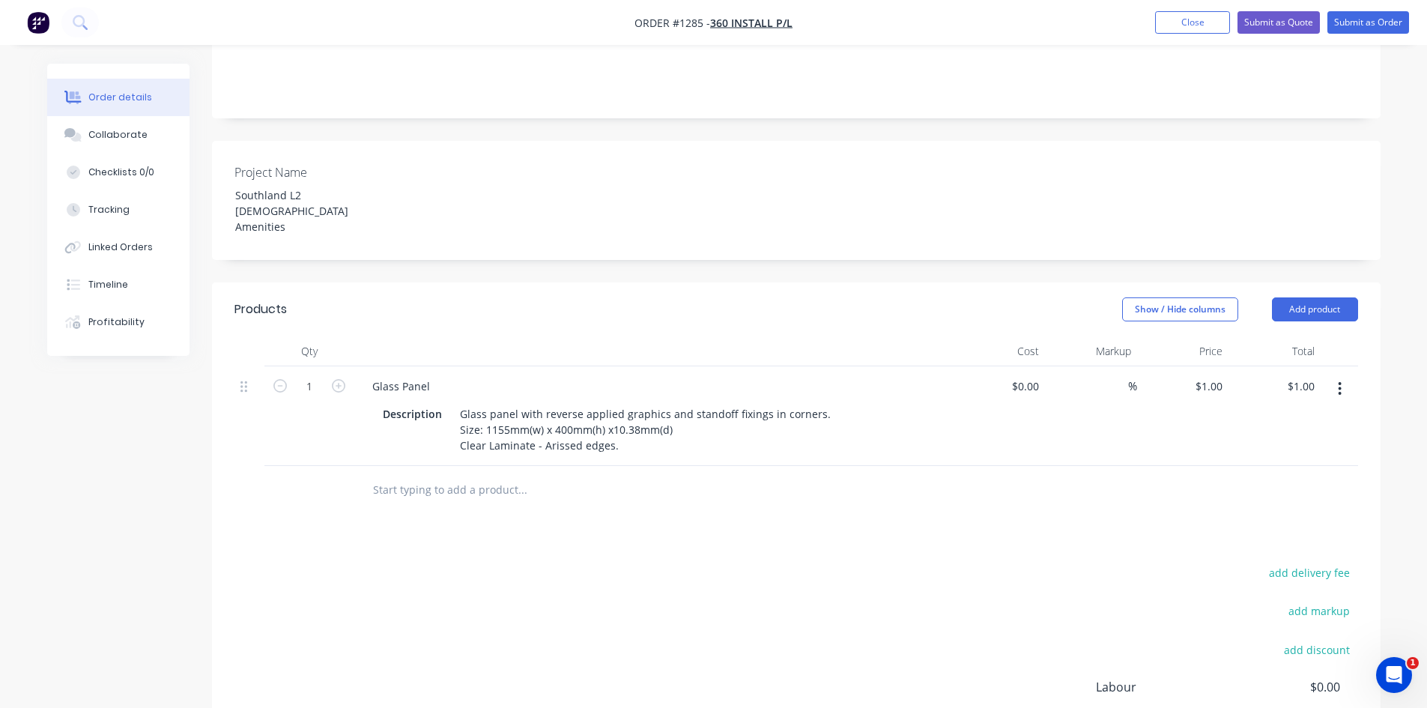
click at [690, 477] on div "Products Show / Hide columns Add product Qty Cost Markup Price Total 1 Glass Pa…" at bounding box center [796, 578] width 1168 height 592
click at [1332, 375] on button "button" at bounding box center [1339, 388] width 35 height 27
click at [1290, 447] on div "Duplicate" at bounding box center [1286, 458] width 115 height 22
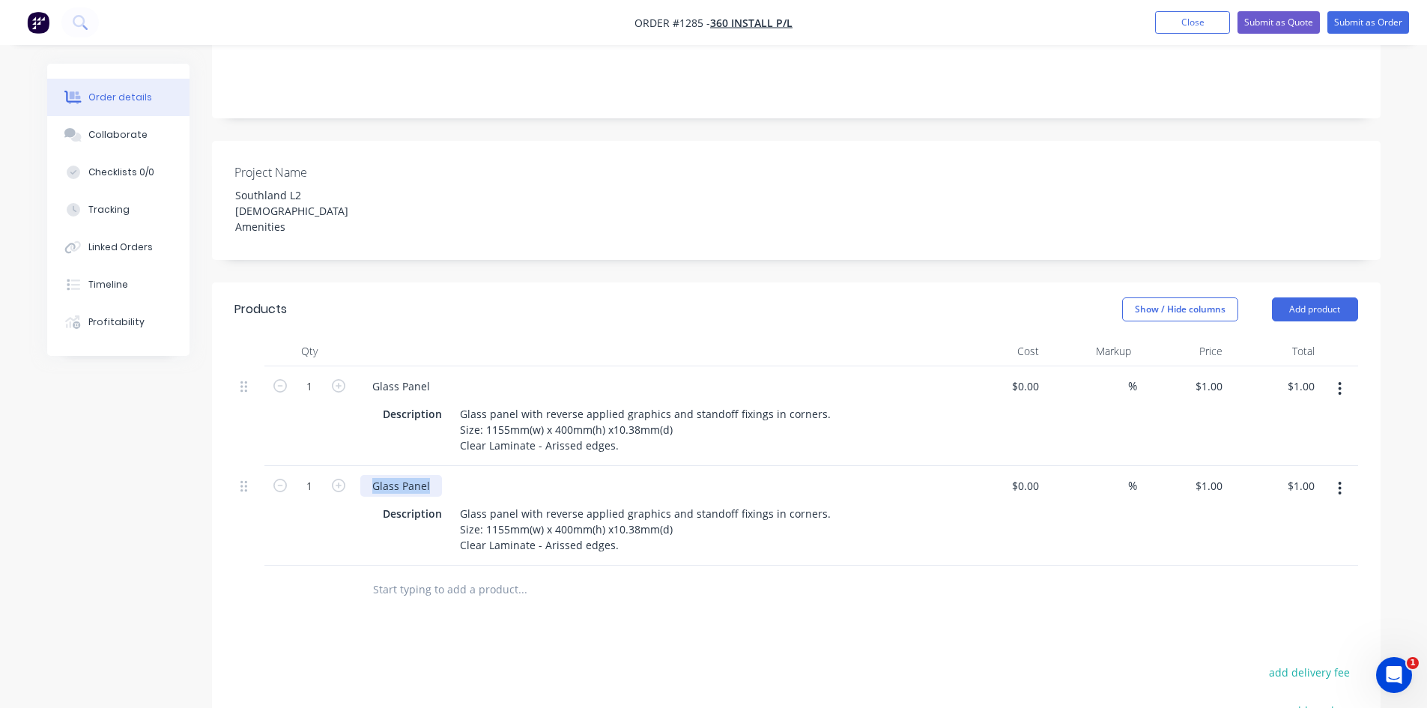
drag, startPoint x: 434, startPoint y: 431, endPoint x: 368, endPoint y: 433, distance: 65.9
click at [368, 475] on div "Glass Panel" at bounding box center [401, 486] width 82 height 22
paste div
click at [465, 607] on div "Products Show / Hide columns Add product Qty Cost Markup Price Total 1 Glass Pa…" at bounding box center [796, 627] width 1168 height 691
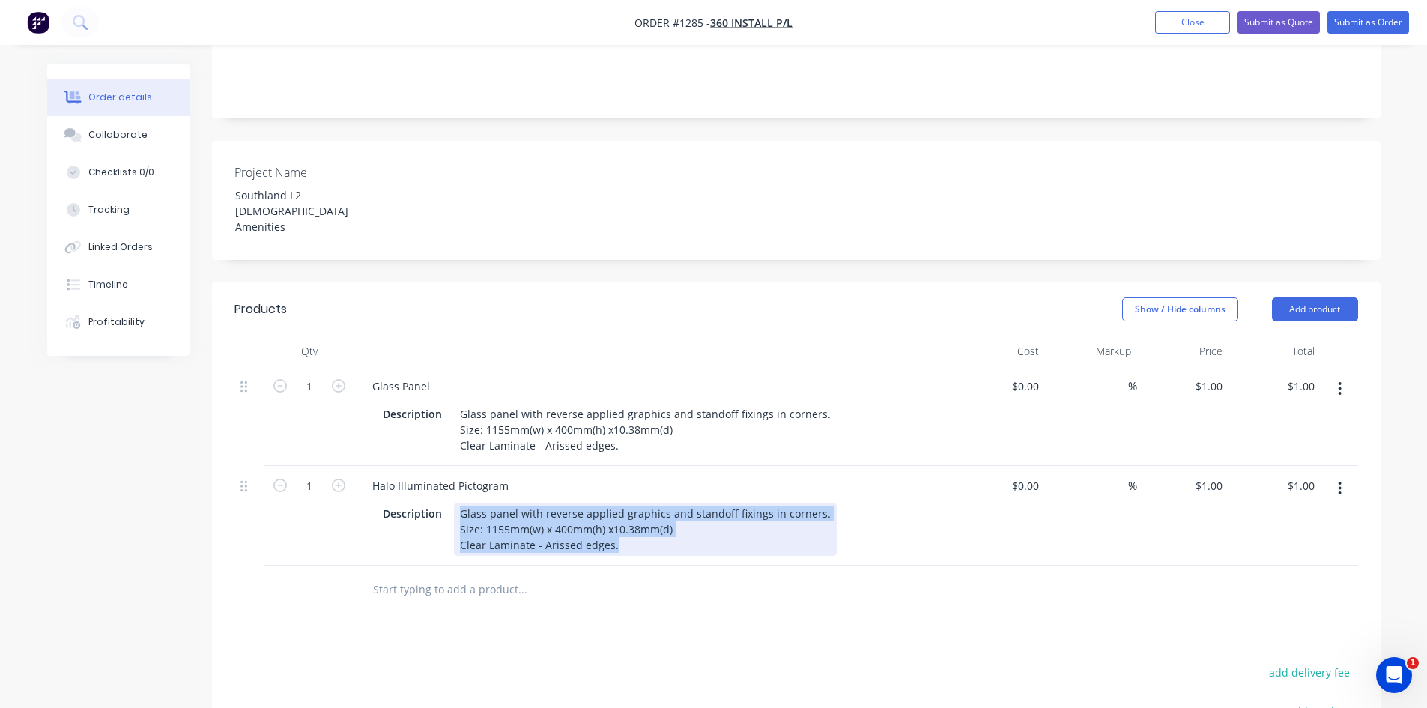
drag, startPoint x: 456, startPoint y: 459, endPoint x: 683, endPoint y: 512, distance: 233.1
click at [683, 512] on div "Qty Cost Markup Price Total 1 Glass Panel Description Glass panel with reverse …" at bounding box center [796, 475] width 1168 height 278
paste div
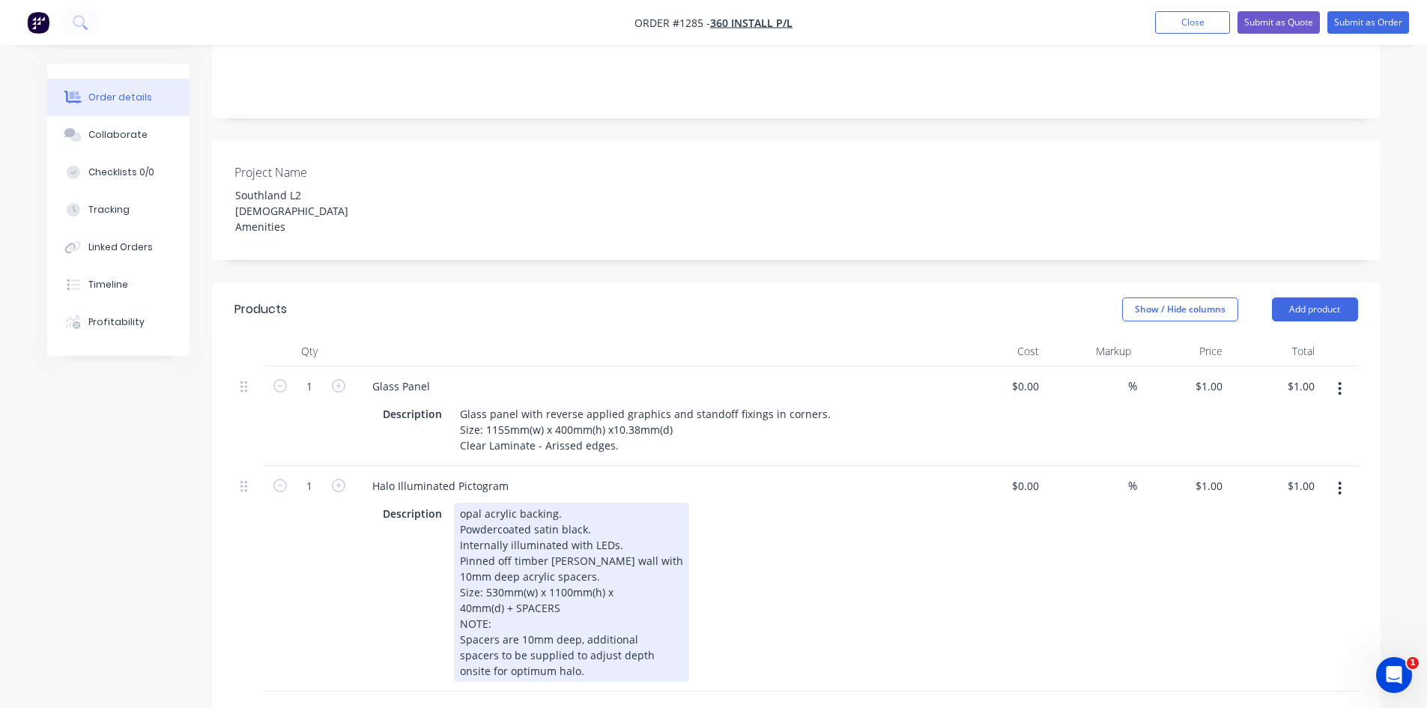
click at [728, 608] on div "Products Show / Hide columns Add product Qty Cost Markup Price Total 1 Glass Pa…" at bounding box center [796, 690] width 1168 height 817
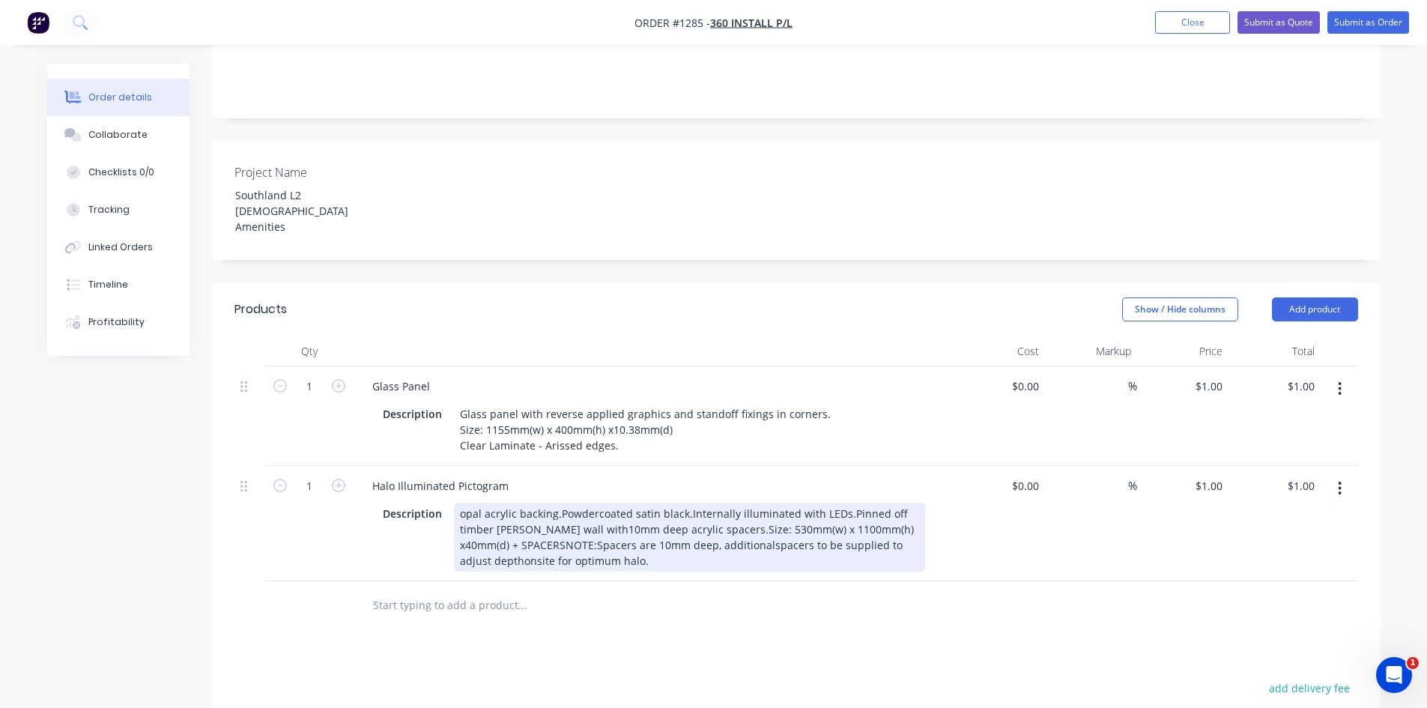
click at [457, 503] on div "opal acrylic backing.Powdercoated satin black.Internally illuminated with LEDs.…" at bounding box center [689, 537] width 471 height 69
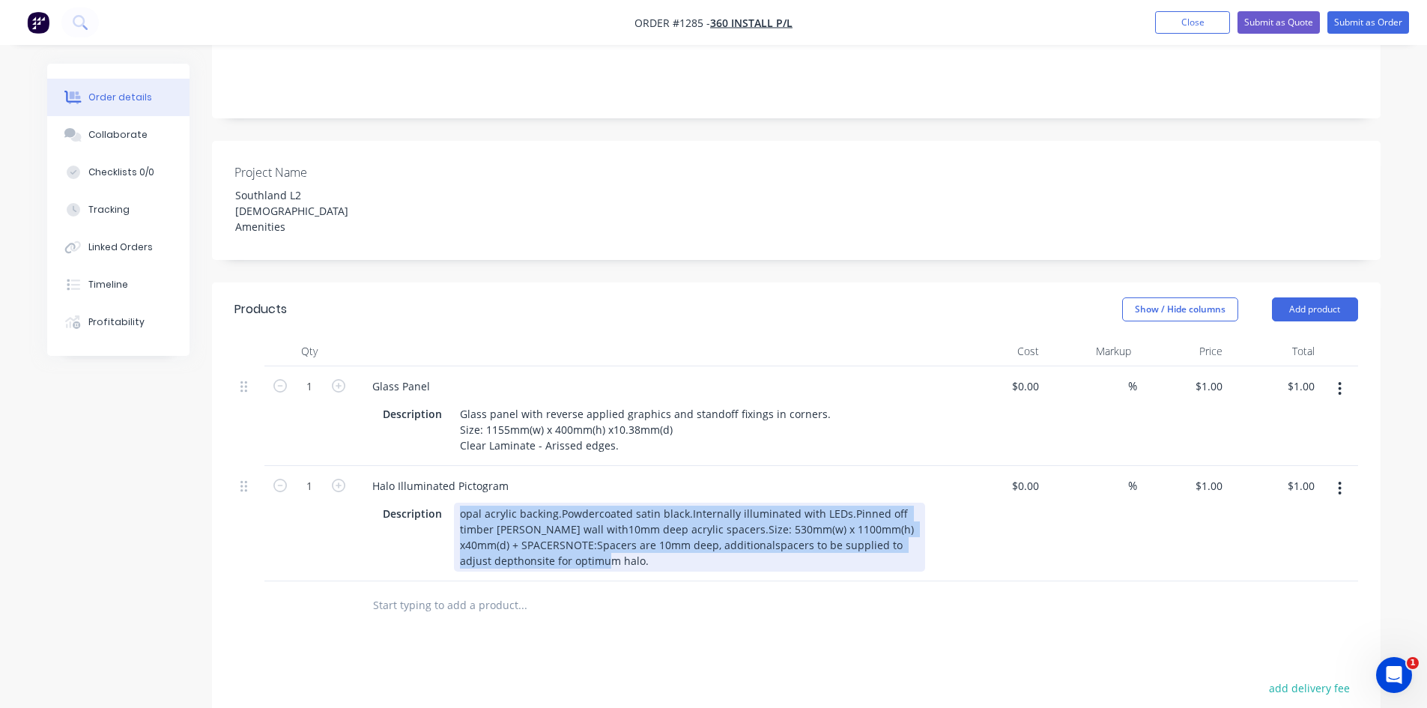
drag, startPoint x: 453, startPoint y: 455, endPoint x: 662, endPoint y: 546, distance: 227.8
click at [662, 546] on div "Qty Cost Markup Price Total 1 Glass Panel Description Glass panel with reverse …" at bounding box center [796, 483] width 1168 height 294
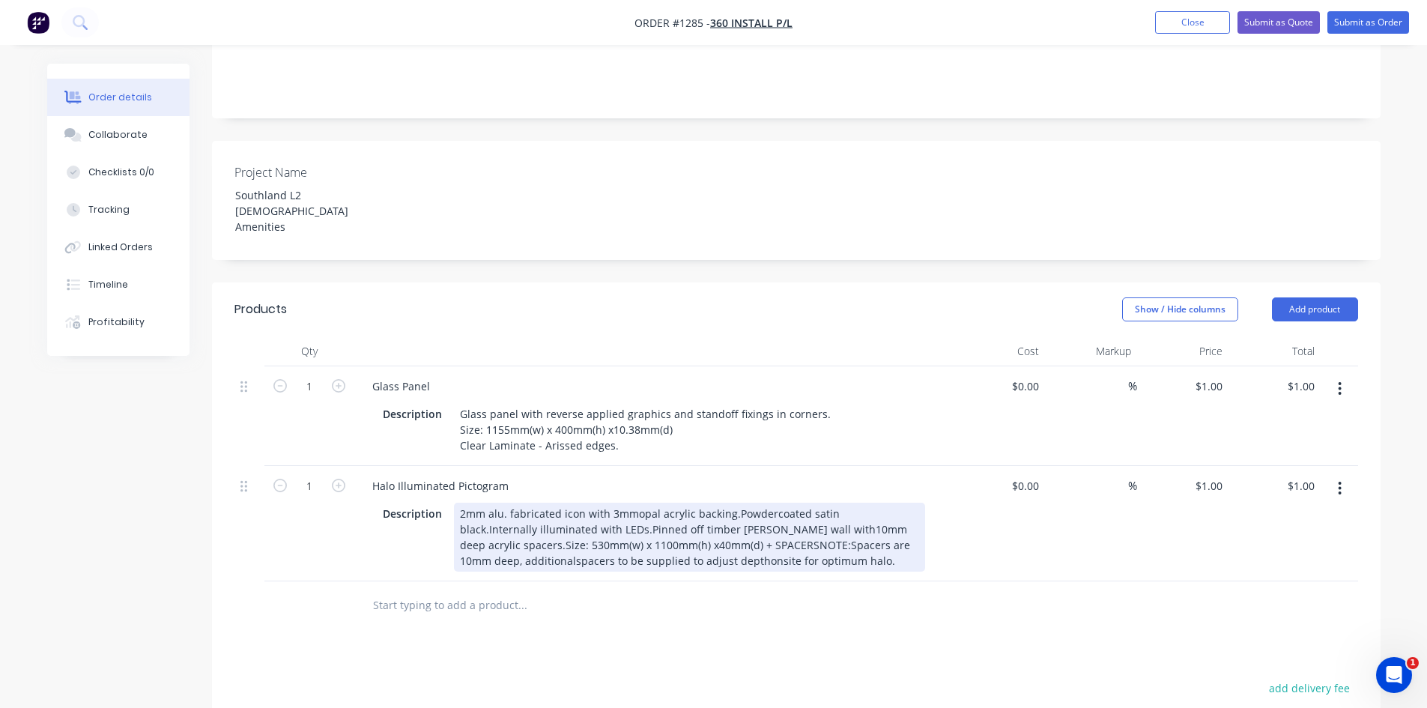
click at [682, 591] on div "Products Show / Hide columns Add product Qty Cost Markup Price Total 1 Glass Pa…" at bounding box center [796, 635] width 1168 height 707
click at [729, 503] on div "2mm alu. fabricated icon with 3mmopal acrylic backing.Powdercoated satin black.…" at bounding box center [689, 537] width 471 height 69
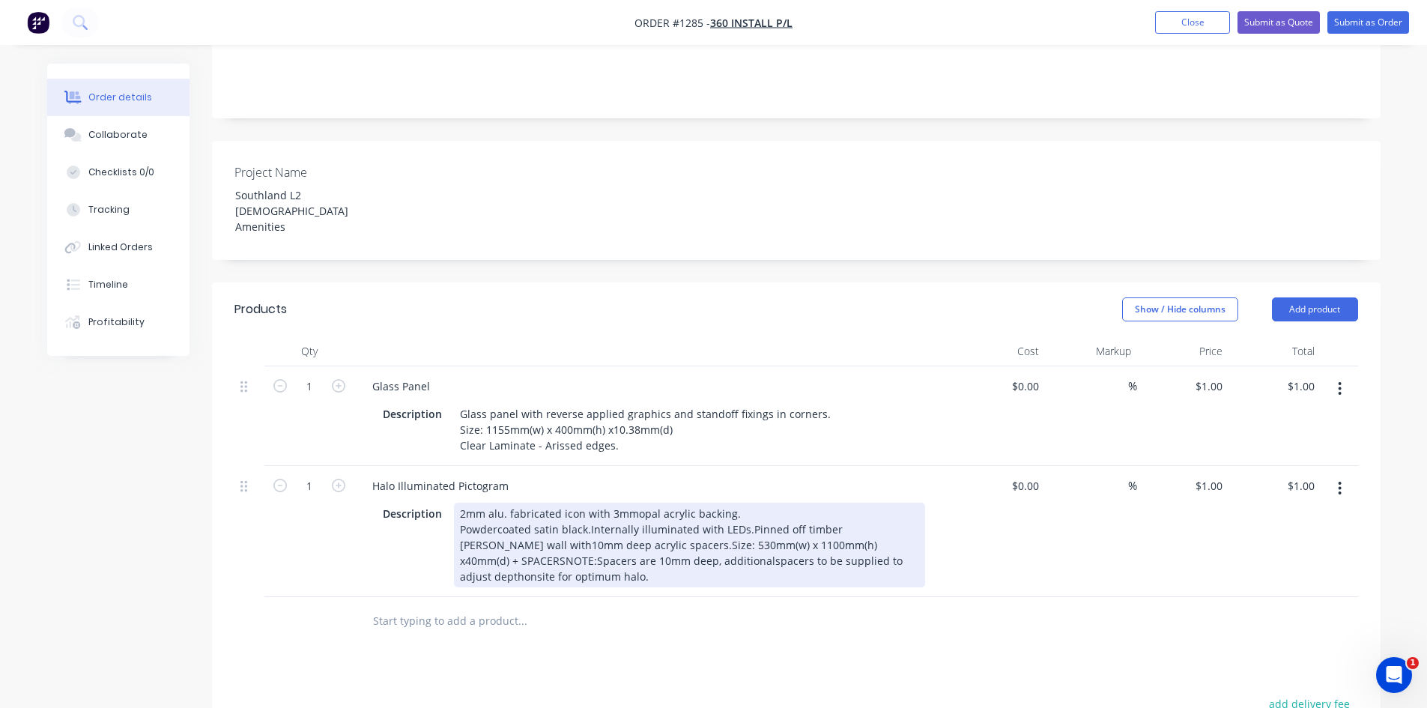
click at [586, 503] on div "2mm alu. fabricated icon with 3mmopal acrylic backing. Powdercoated satin black…" at bounding box center [689, 545] width 471 height 85
click at [616, 503] on div "2mm alu. fabricated icon with 3mmopal acrylic backing. Powdercoated satin black…" at bounding box center [689, 545] width 471 height 85
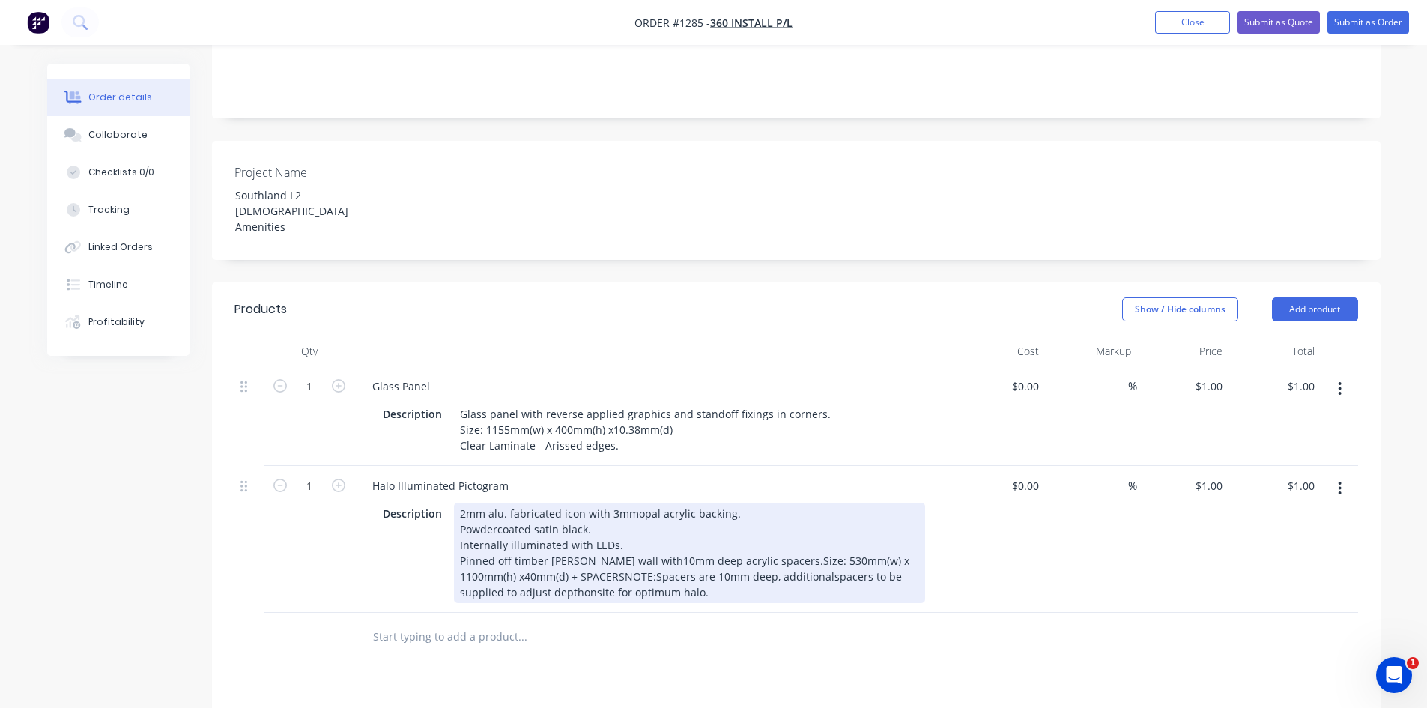
click at [758, 508] on div "2mm alu. fabricated icon with 3mmopal acrylic backing. Powdercoated satin black…" at bounding box center [689, 553] width 471 height 100
click at [708, 527] on div "2mm alu. fabricated icon with 3mmopal acrylic backing. Powdercoated satin black…" at bounding box center [689, 553] width 471 height 100
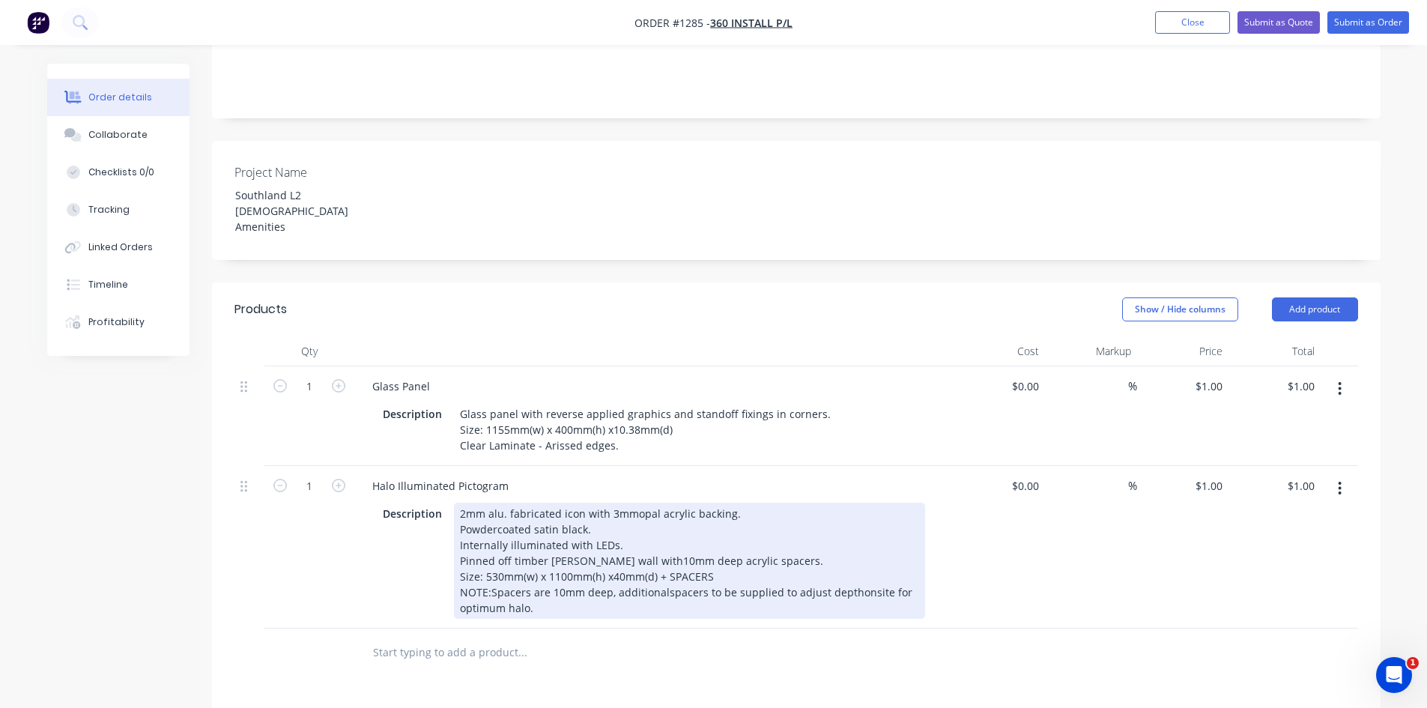
click at [660, 540] on div "2mm alu. fabricated icon with 3mmopal acrylic backing. Powdercoated satin black…" at bounding box center [689, 561] width 471 height 116
click at [852, 539] on div "2mm alu. fabricated icon with 3mmopal acrylic backing. Powdercoated satin black…" at bounding box center [689, 561] width 471 height 116
click at [866, 539] on div "2mm alu. fabricated icon with 3mmopal acrylic backing. Powdercoated satin black…" at bounding box center [689, 561] width 471 height 116
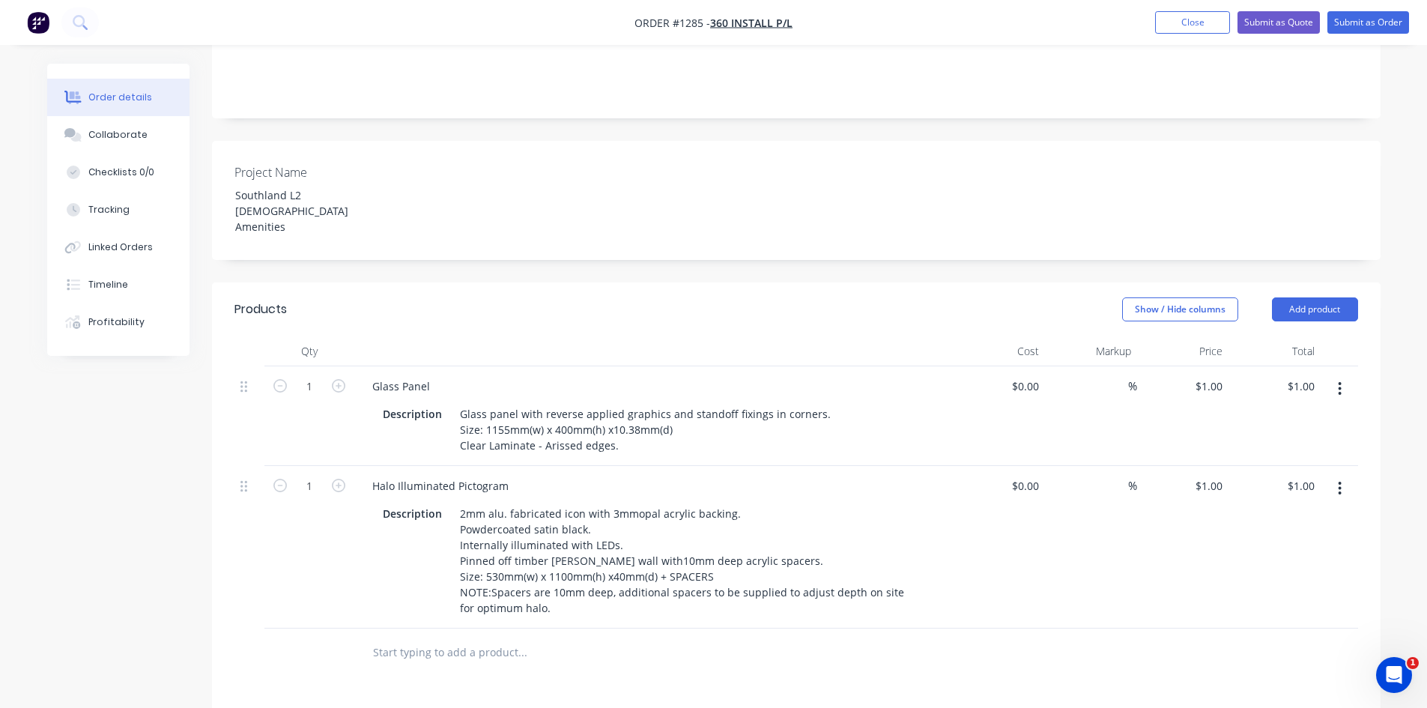
click at [849, 628] on div at bounding box center [623, 652] width 539 height 49
click at [480, 637] on input "text" at bounding box center [522, 652] width 300 height 30
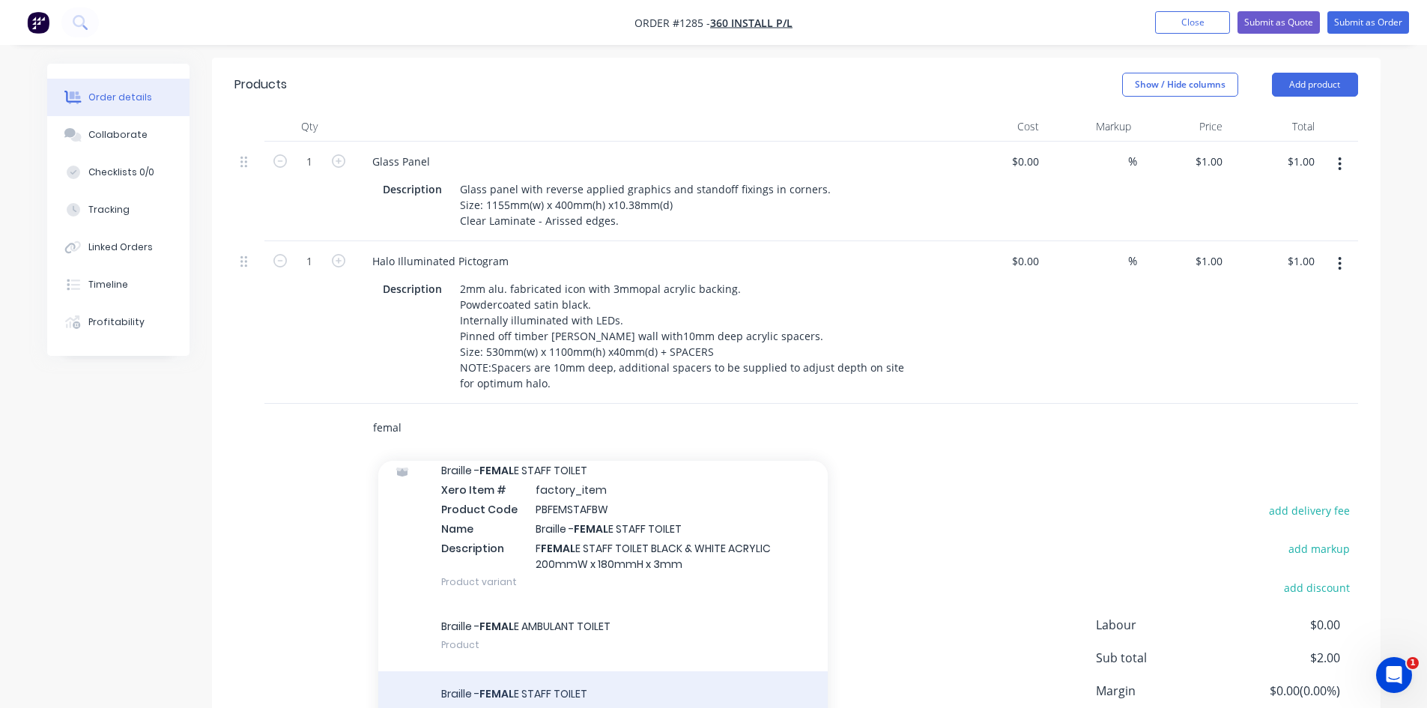
scroll to position [899, 0]
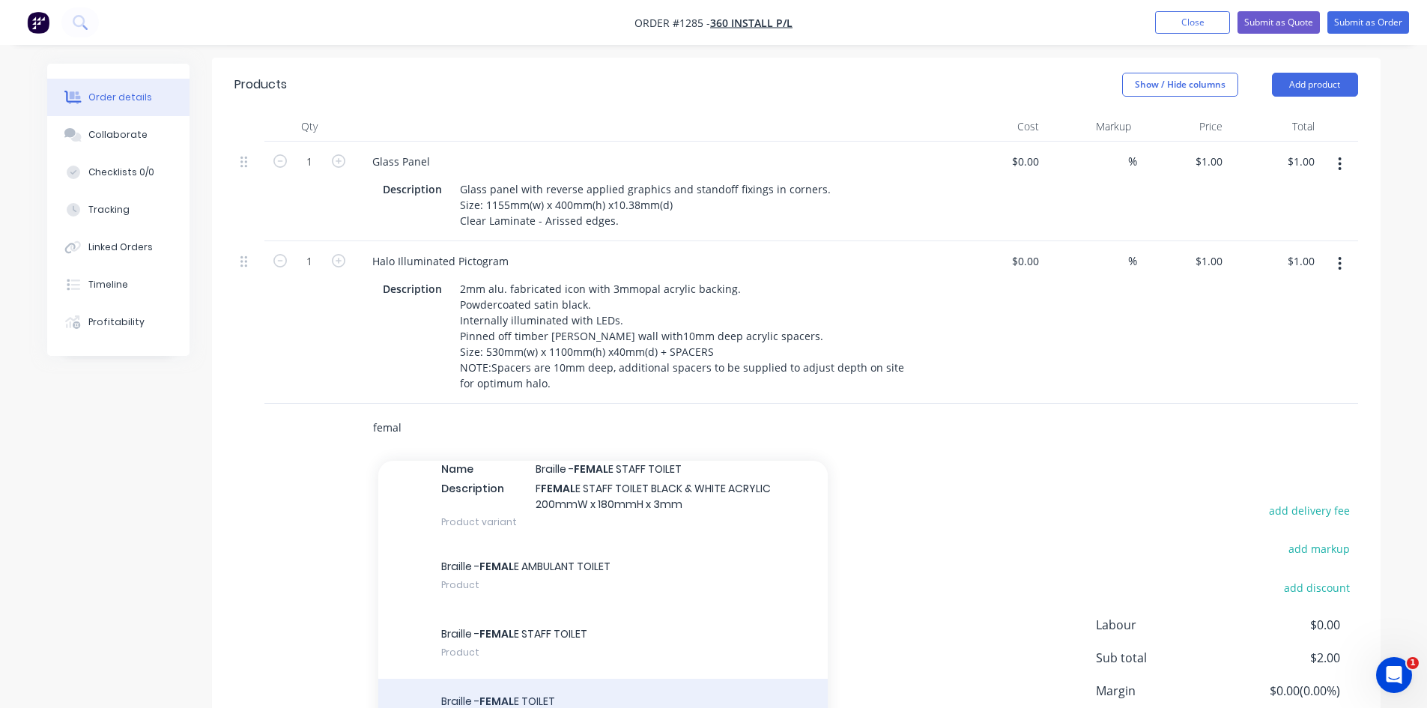
type input "femal"
click at [596, 679] on div "Braille - FEMAL E TOILET Product" at bounding box center [602, 712] width 449 height 67
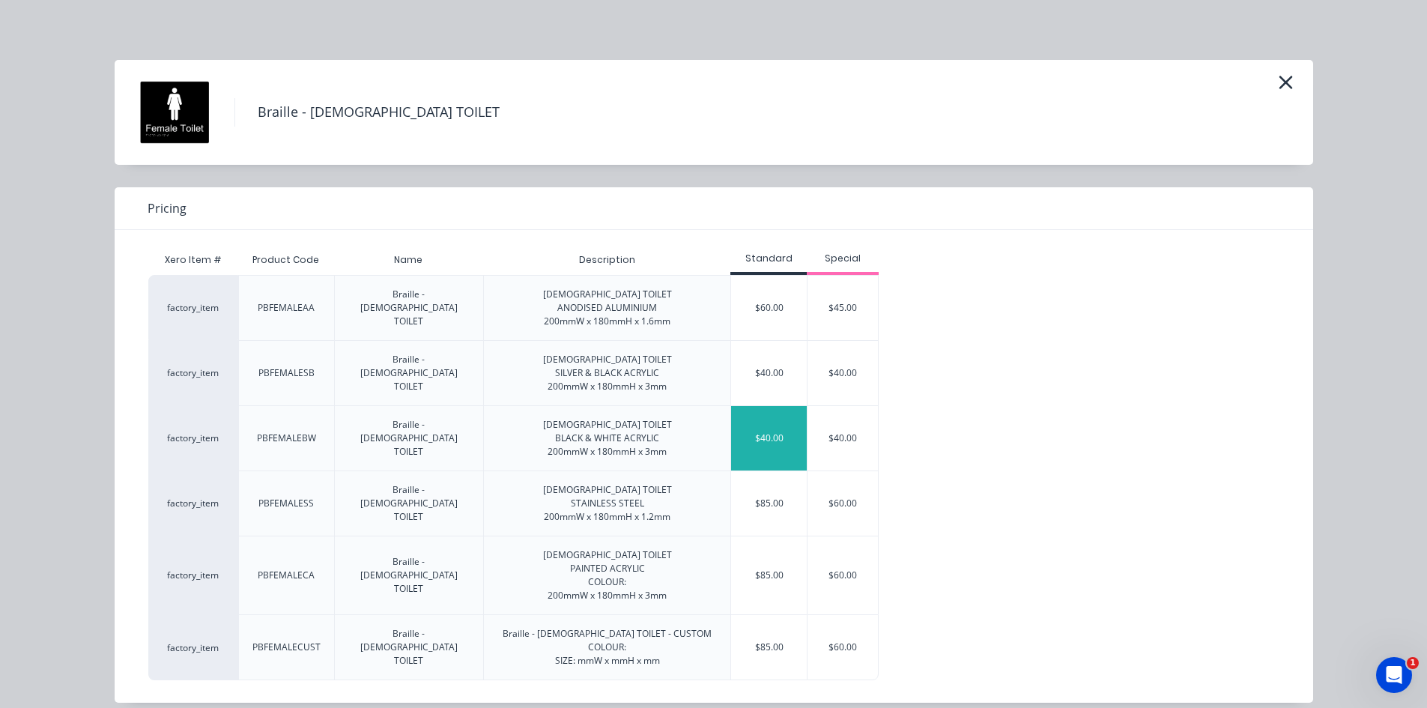
click at [758, 438] on div "$40.00" at bounding box center [769, 438] width 76 height 64
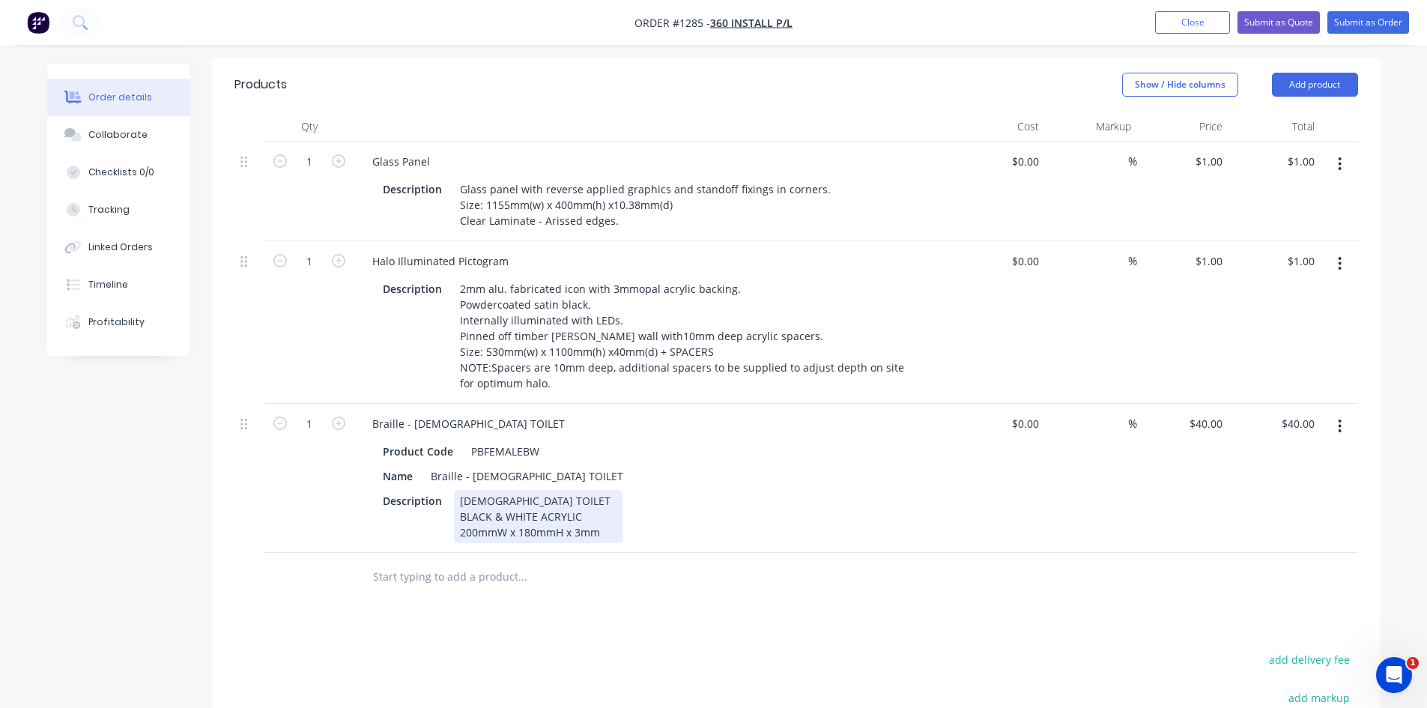
click at [456, 490] on div "[DEMOGRAPHIC_DATA] TOILET BLACK & WHITE ACRYLIC 200mmW x 180mmH x 3mm" at bounding box center [538, 516] width 169 height 53
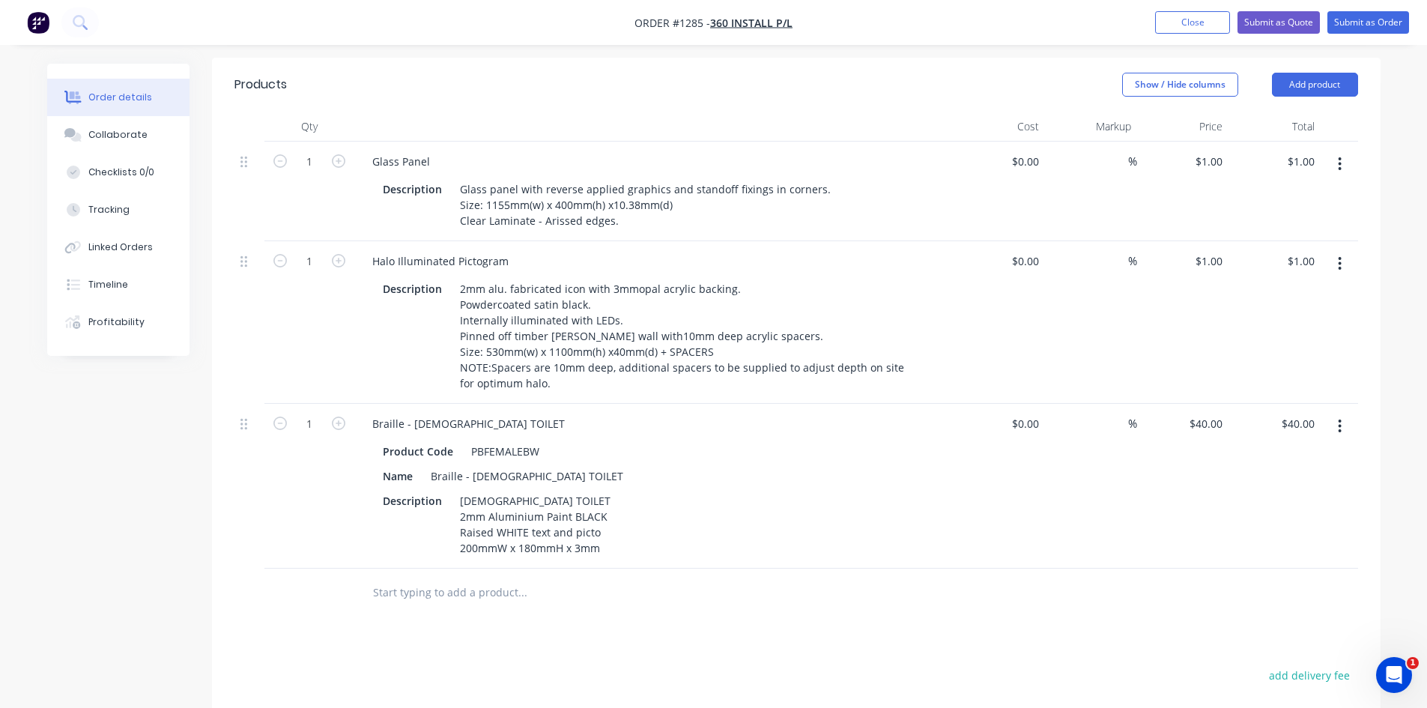
click at [750, 568] on div at bounding box center [623, 592] width 539 height 49
click at [576, 497] on div "[DEMOGRAPHIC_DATA] TOILET 2mm Aluminium Paint BLACK Raised WHITE text and picto…" at bounding box center [538, 524] width 169 height 69
click at [658, 577] on input "text" at bounding box center [522, 592] width 300 height 30
drag, startPoint x: 1197, startPoint y: 369, endPoint x: 1234, endPoint y: 382, distance: 39.6
click at [1235, 404] on div "1 Braille - [DEMOGRAPHIC_DATA] TOILET Product Code PBFEMALEBW Name Braille - [D…" at bounding box center [795, 486] width 1123 height 165
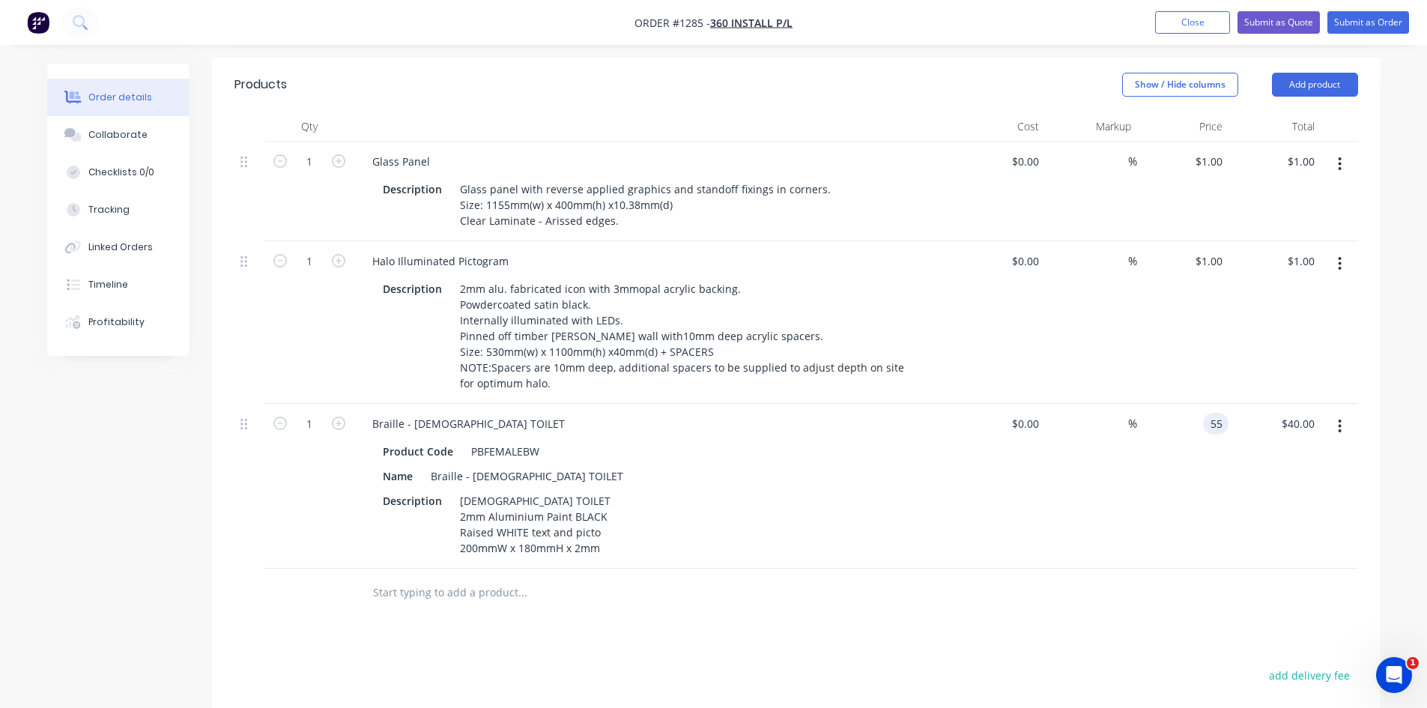
type input "$55.00"
click at [1067, 568] on div at bounding box center [795, 592] width 1123 height 49
click at [926, 568] on div at bounding box center [795, 592] width 1123 height 49
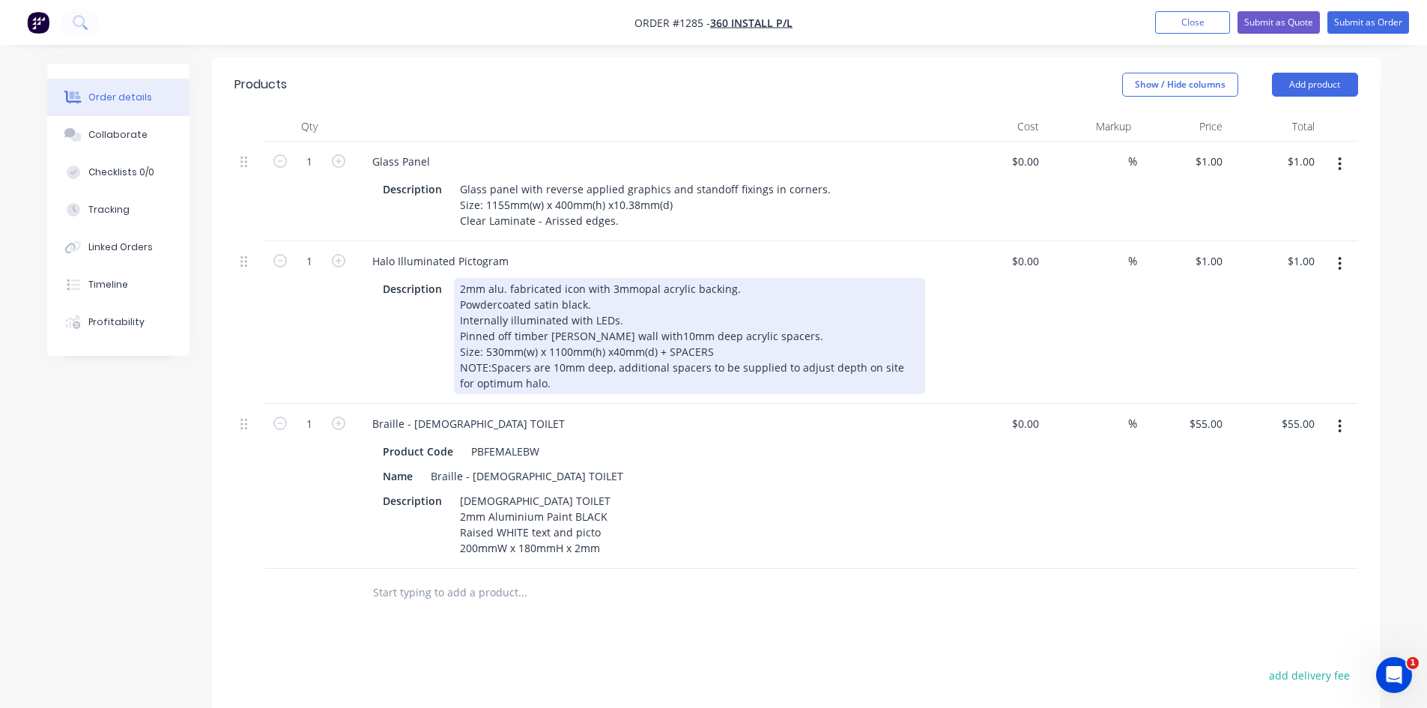
click at [632, 278] on div "2mm alu. fabricated icon with 3mmopal acrylic backing. Powdercoated satin black…" at bounding box center [689, 336] width 471 height 116
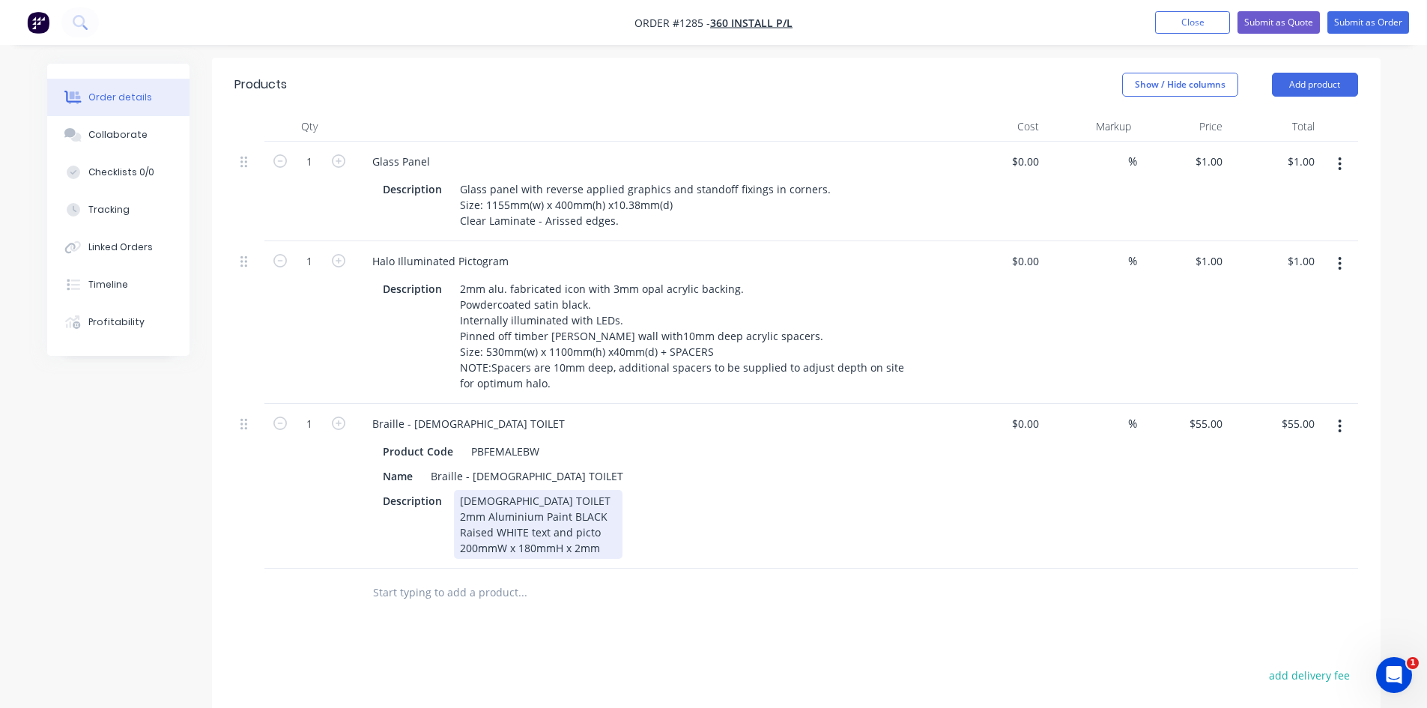
click at [777, 490] on div "Description [DEMOGRAPHIC_DATA] TOILET 2mm Aluminium Paint BLACK Raised WHITE te…" at bounding box center [651, 524] width 548 height 69
click at [884, 577] on div "Products Show / Hide columns Add product Qty Cost Markup Price Total 1 Glass Pa…" at bounding box center [796, 517] width 1168 height 919
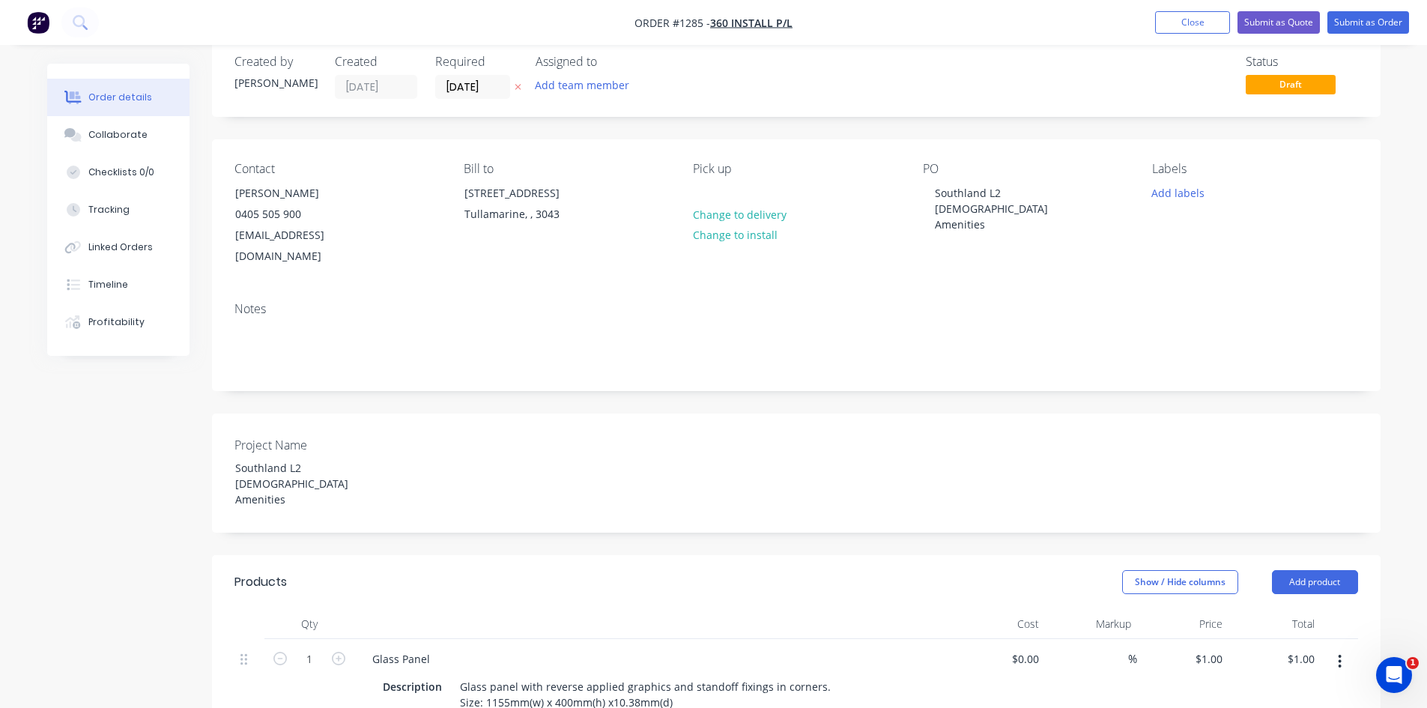
scroll to position [0, 0]
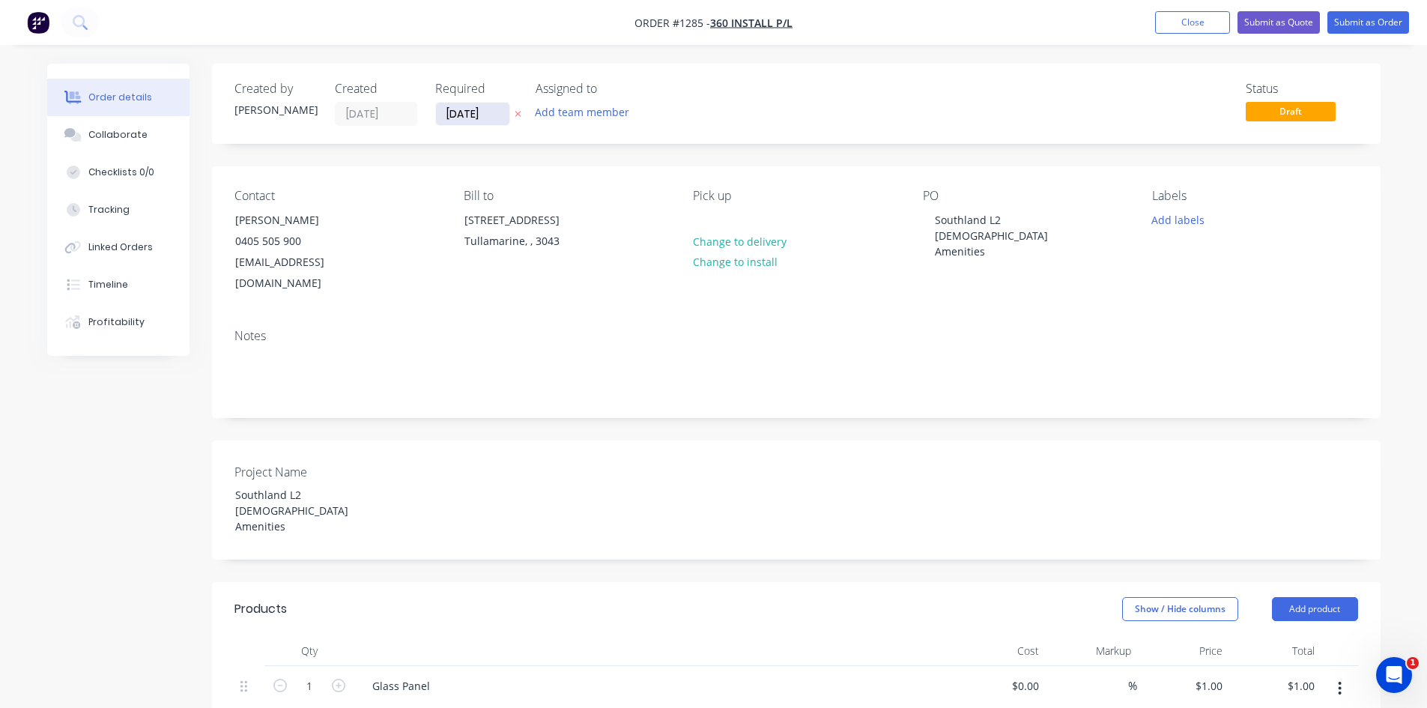
click at [507, 109] on input "[DATE]" at bounding box center [472, 114] width 73 height 22
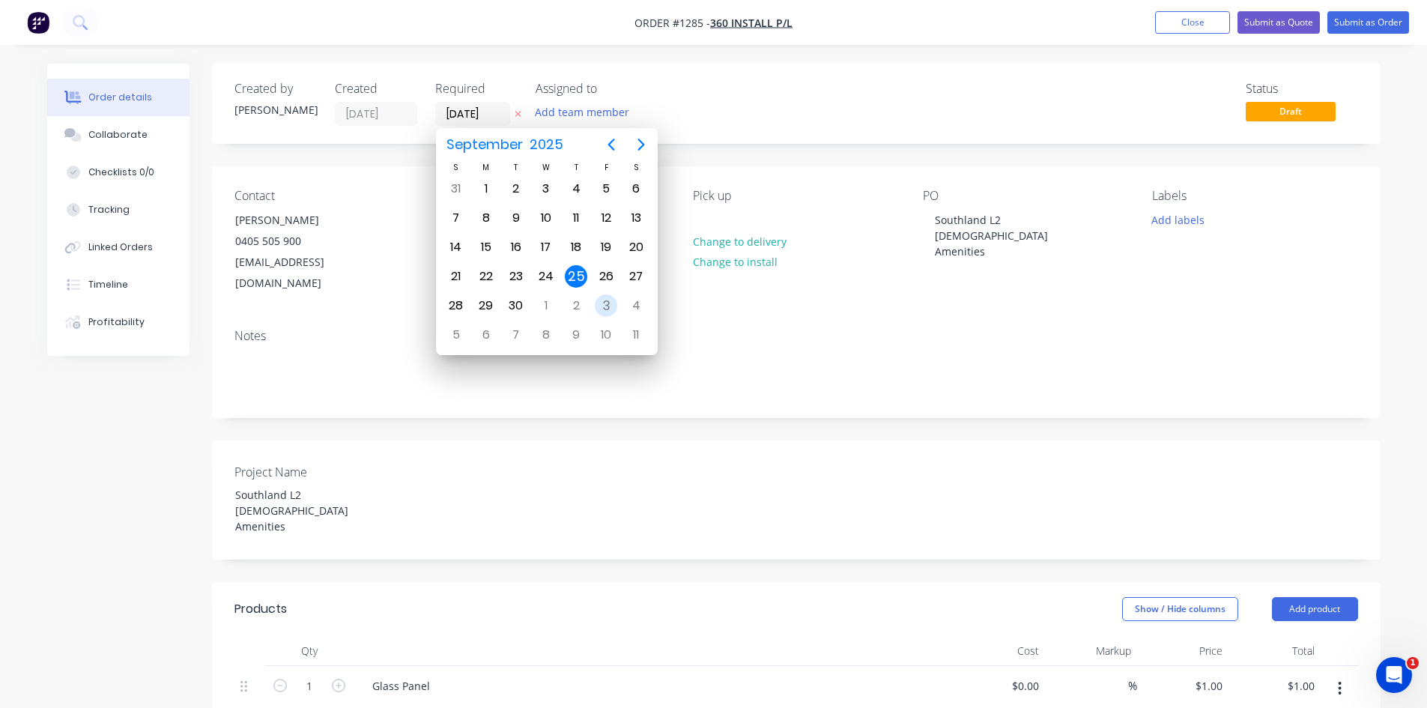
click at [606, 301] on div "3" at bounding box center [606, 305] width 22 height 22
type input "[DATE]"
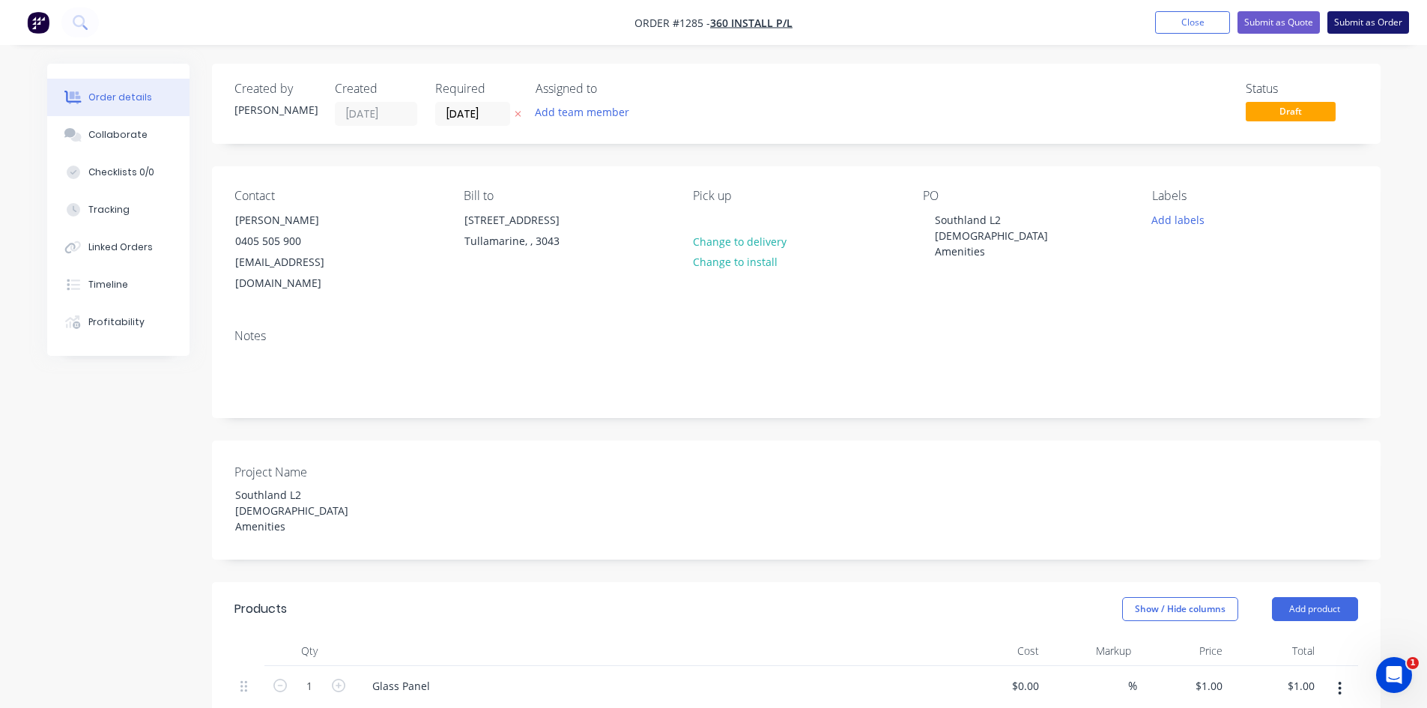
click at [1370, 25] on button "Submit as Order" at bounding box center [1368, 22] width 82 height 22
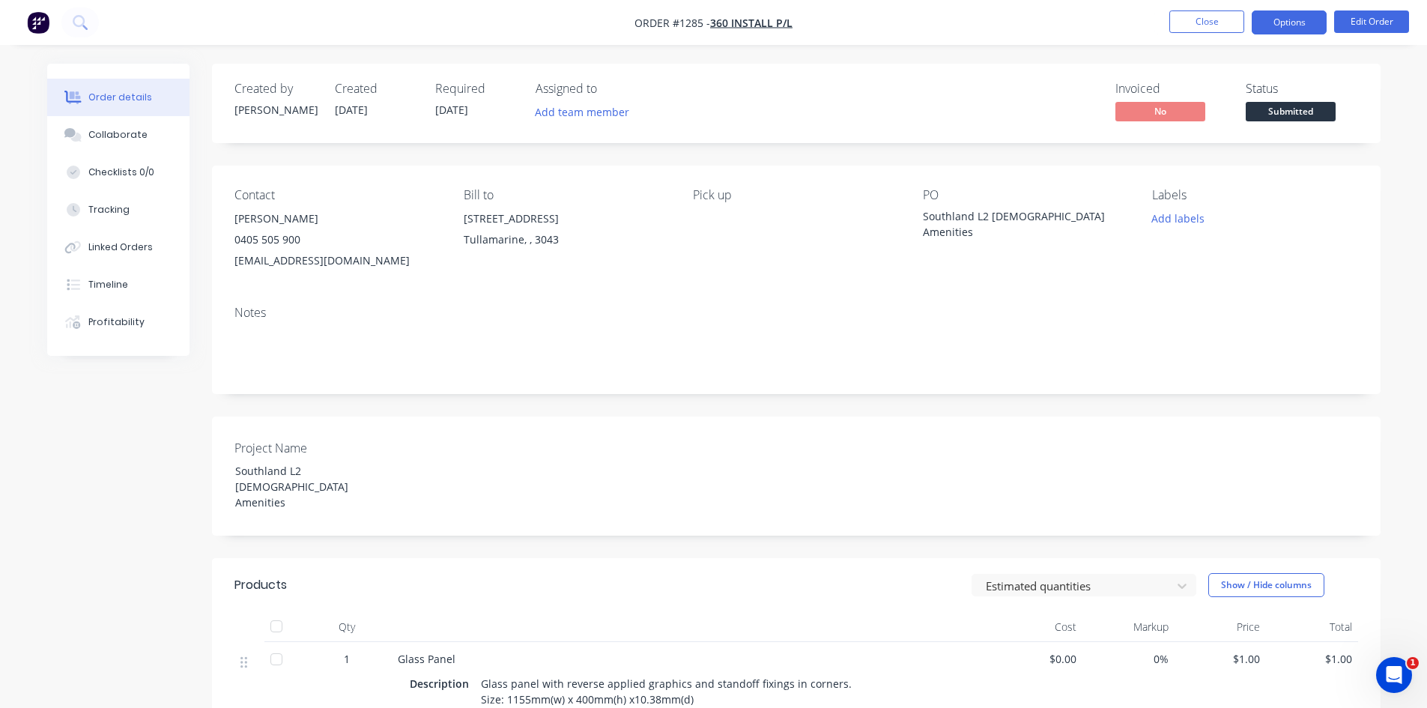
click at [1268, 23] on button "Options" at bounding box center [1288, 22] width 75 height 24
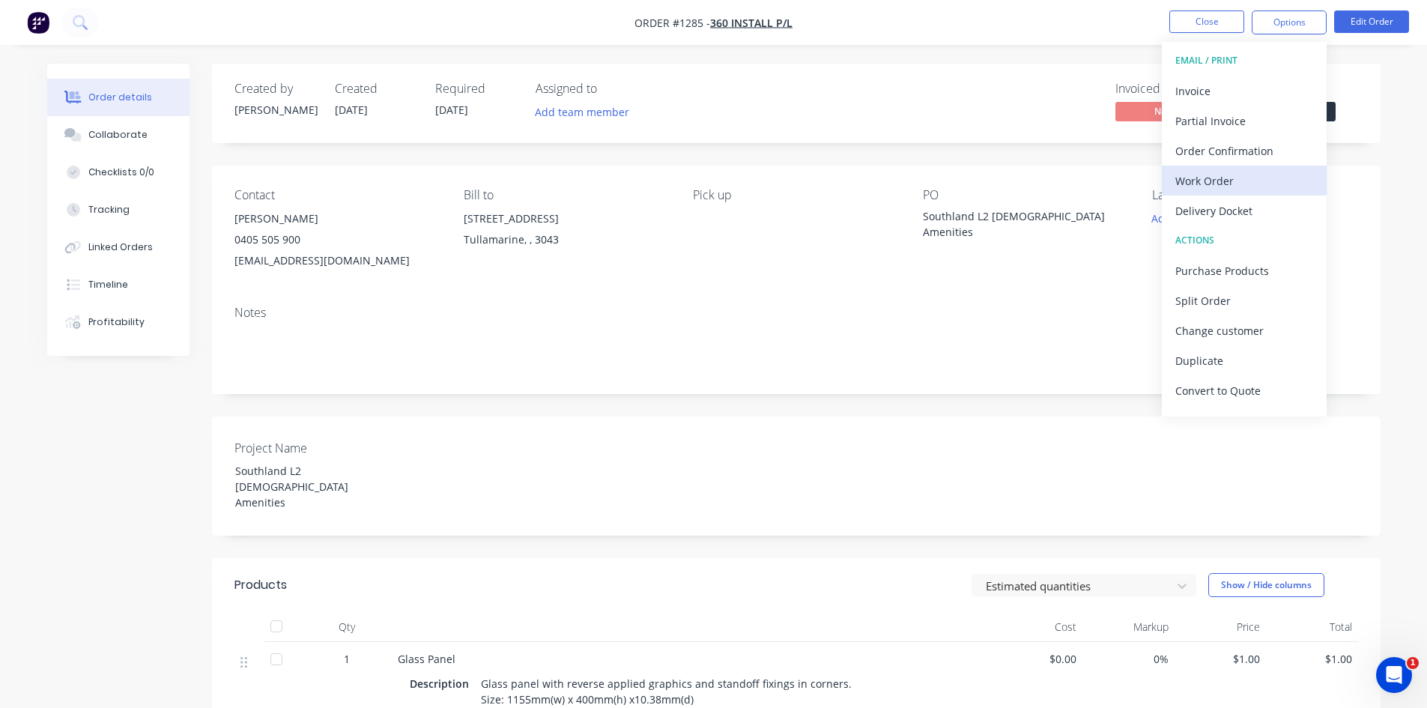
click at [1222, 178] on div "Work Order" at bounding box center [1244, 181] width 138 height 22
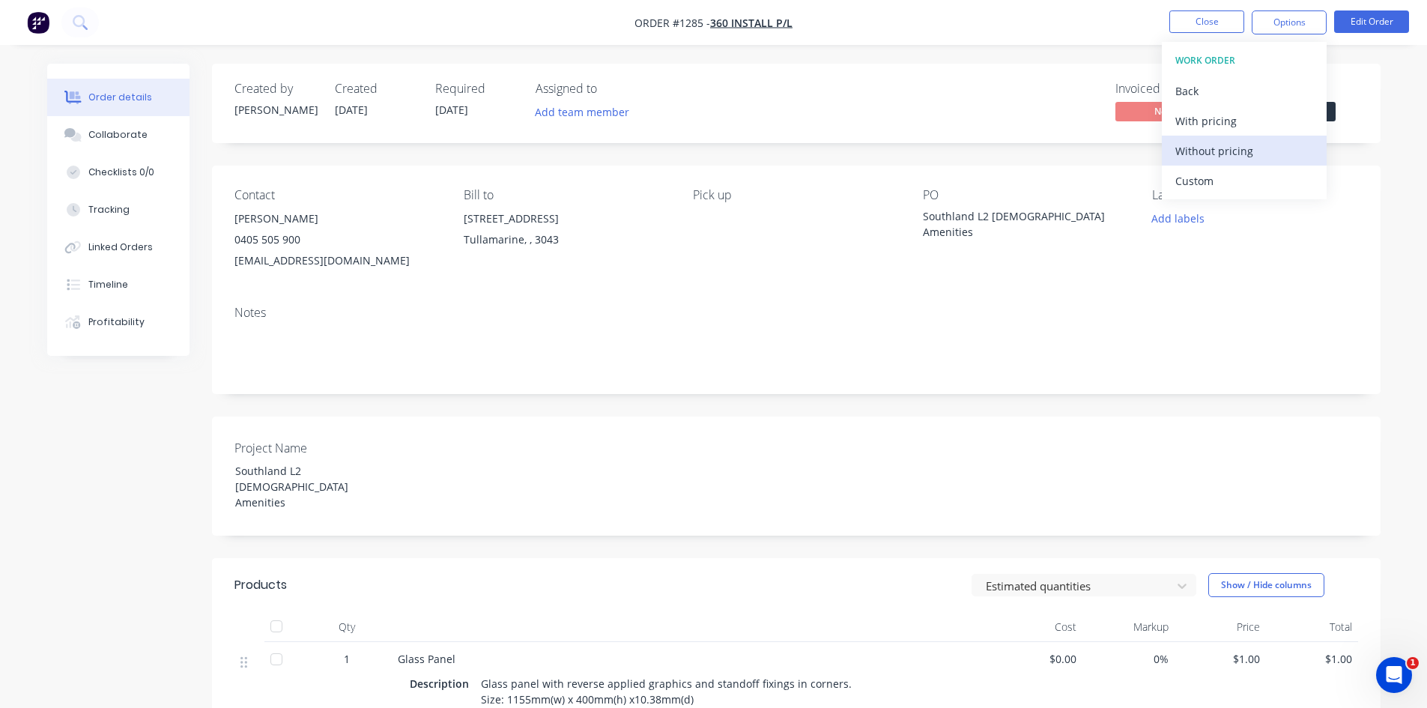
click at [1214, 146] on div "Without pricing" at bounding box center [1244, 151] width 138 height 22
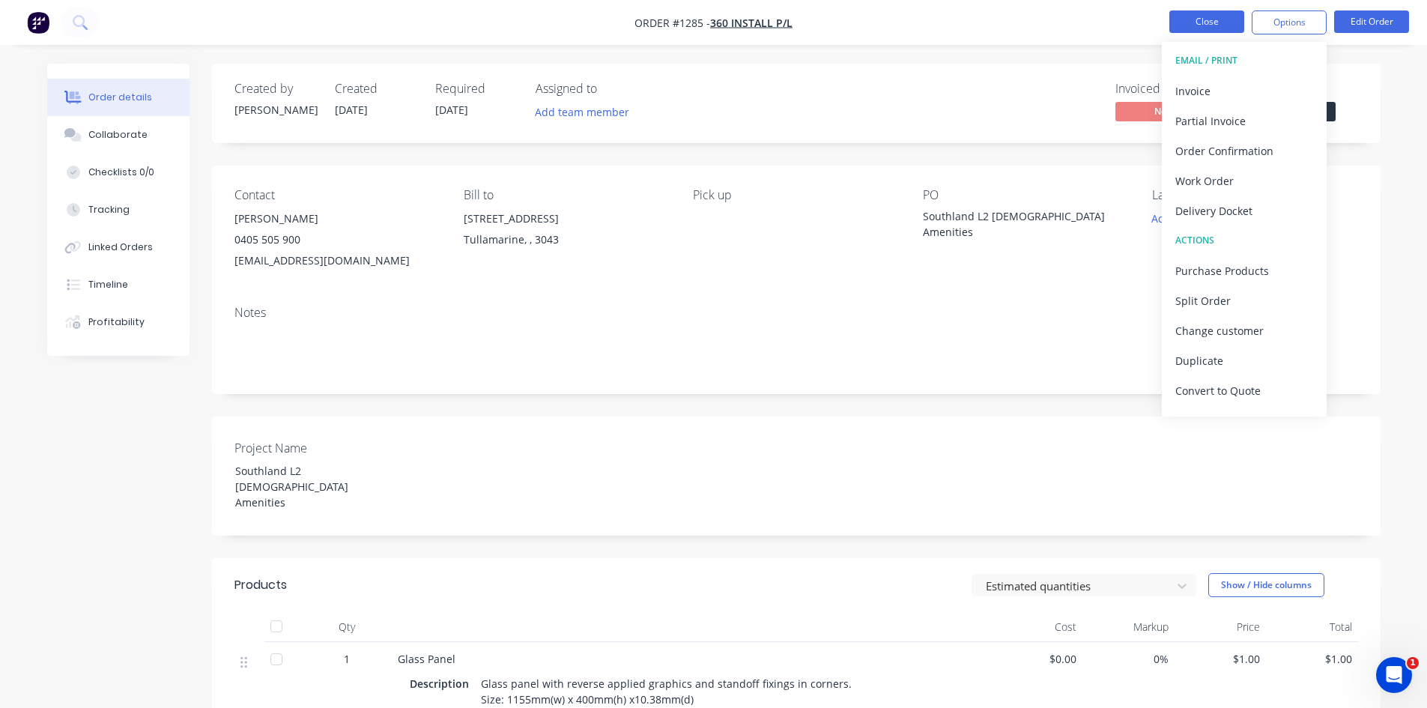
click at [1202, 16] on button "Close" at bounding box center [1206, 21] width 75 height 22
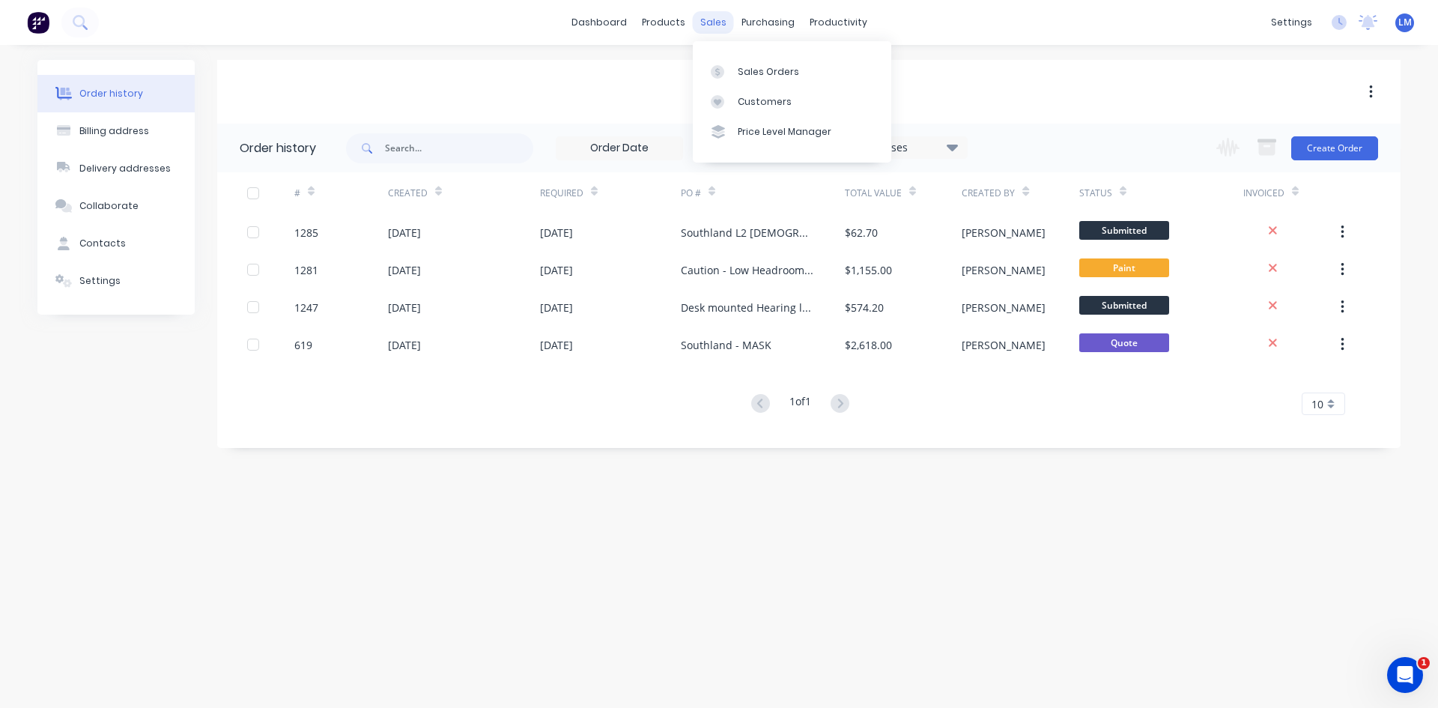
click at [719, 25] on div "sales" at bounding box center [713, 22] width 41 height 22
click at [751, 74] on div "Sales Orders" at bounding box center [768, 71] width 61 height 13
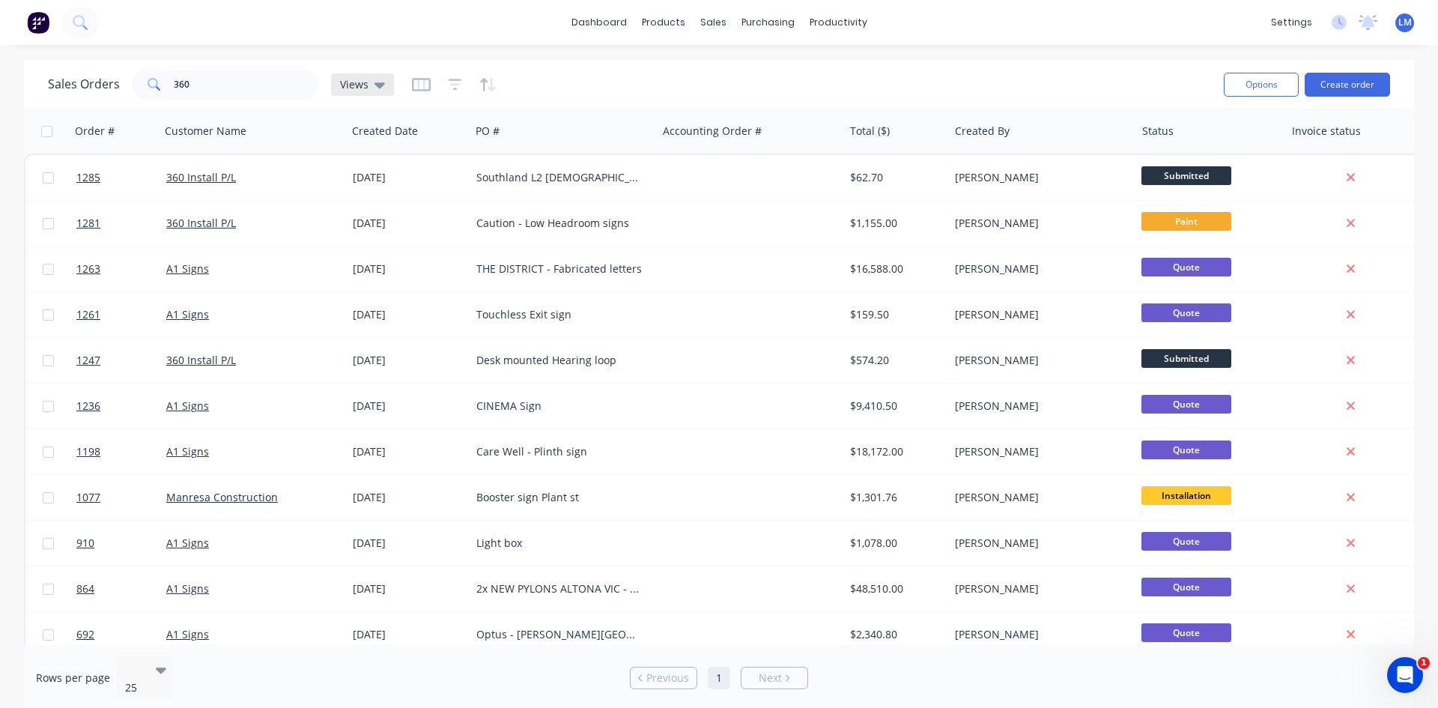
click at [368, 88] on div "Views" at bounding box center [362, 84] width 45 height 13
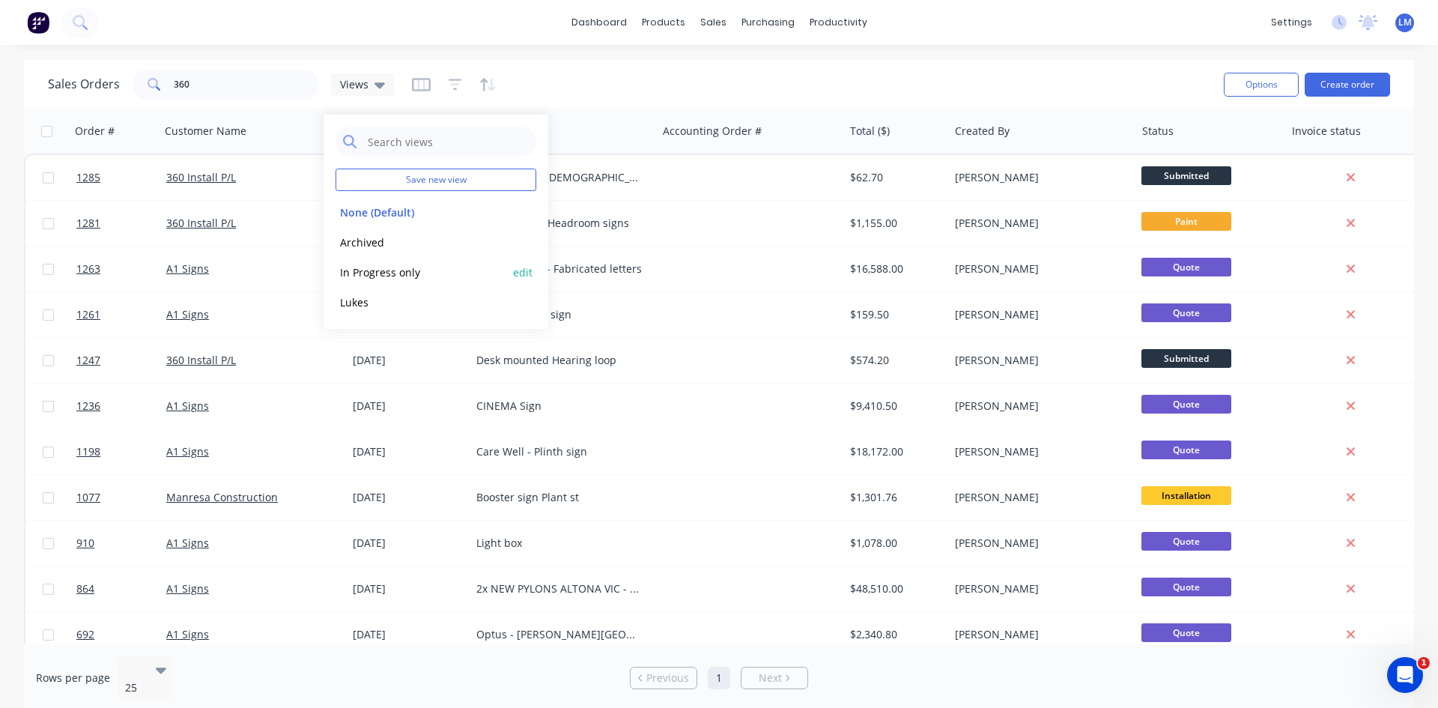
click at [419, 274] on button "In Progress only" at bounding box center [421, 272] width 171 height 17
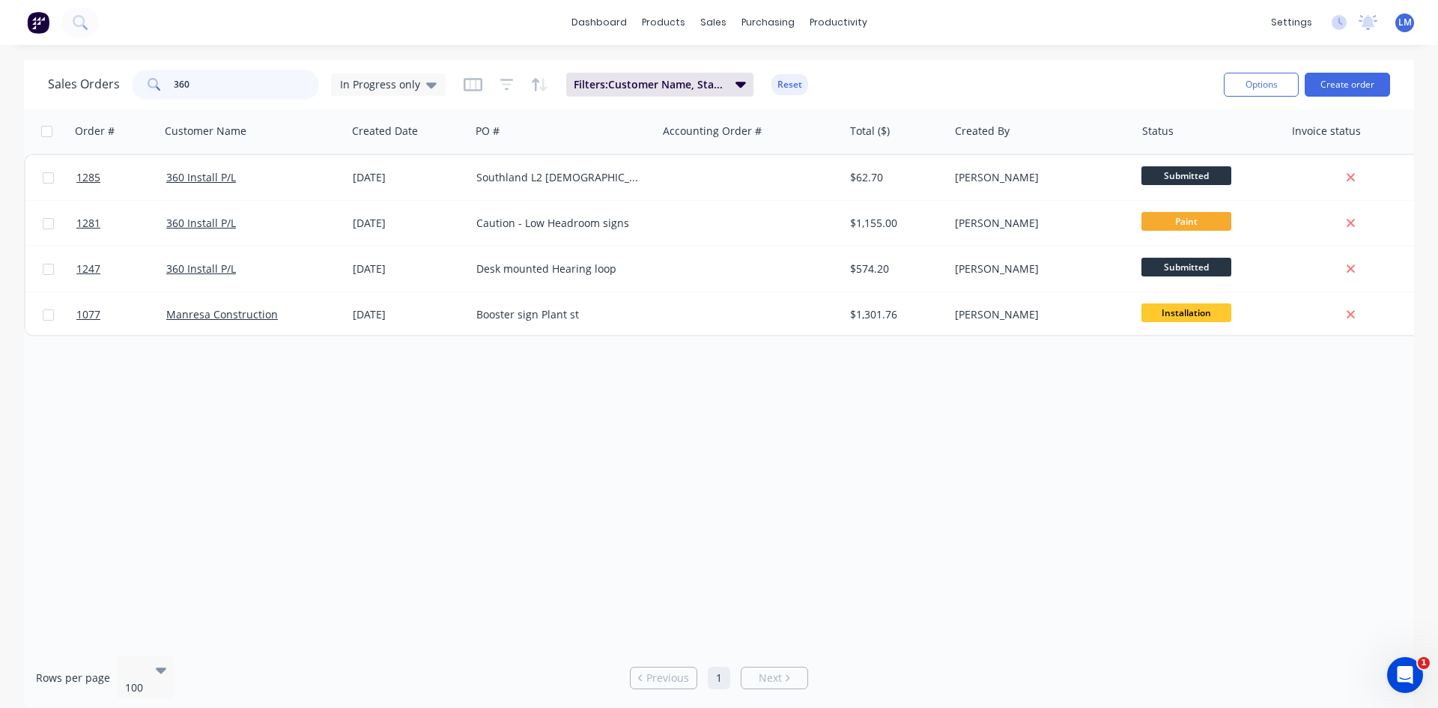
drag, startPoint x: 212, startPoint y: 89, endPoint x: 155, endPoint y: 86, distance: 57.0
click at [155, 86] on div "360" at bounding box center [225, 85] width 187 height 30
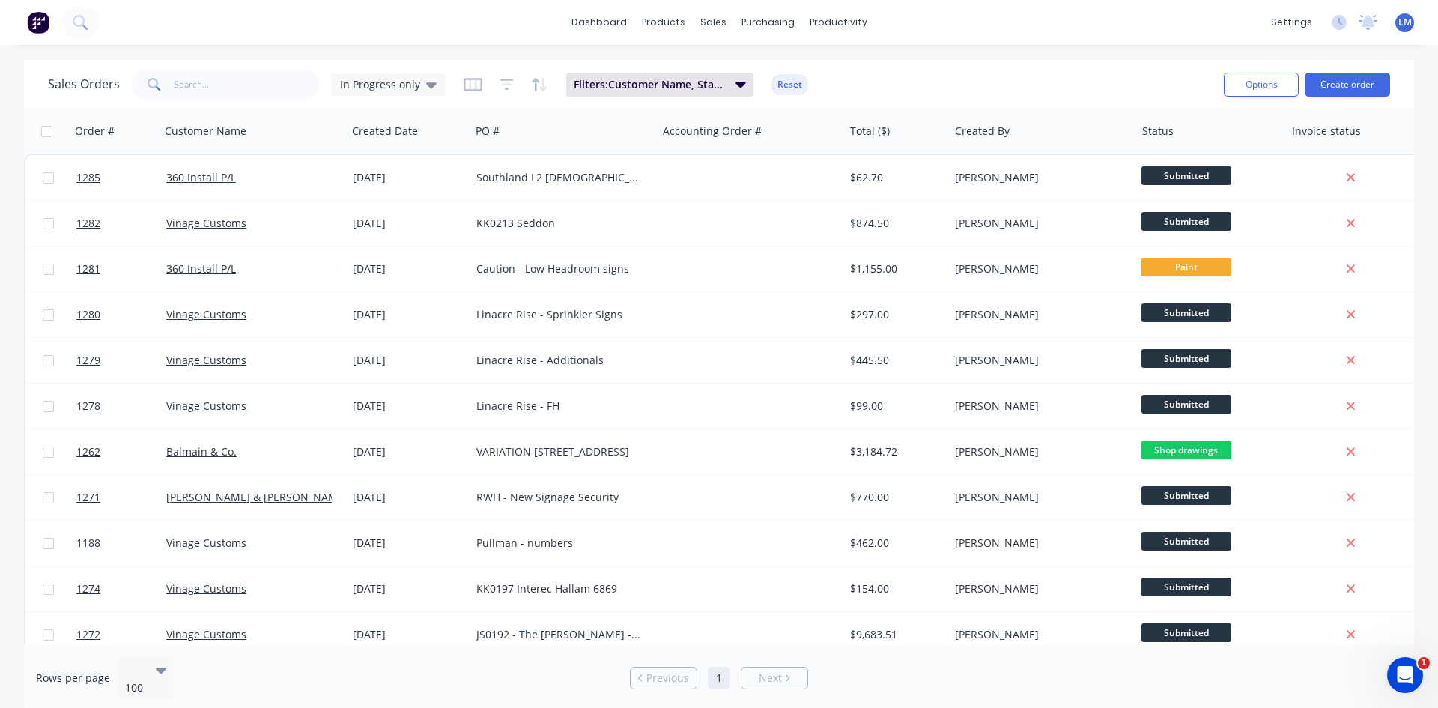
click at [660, 539] on div at bounding box center [750, 542] width 186 height 45
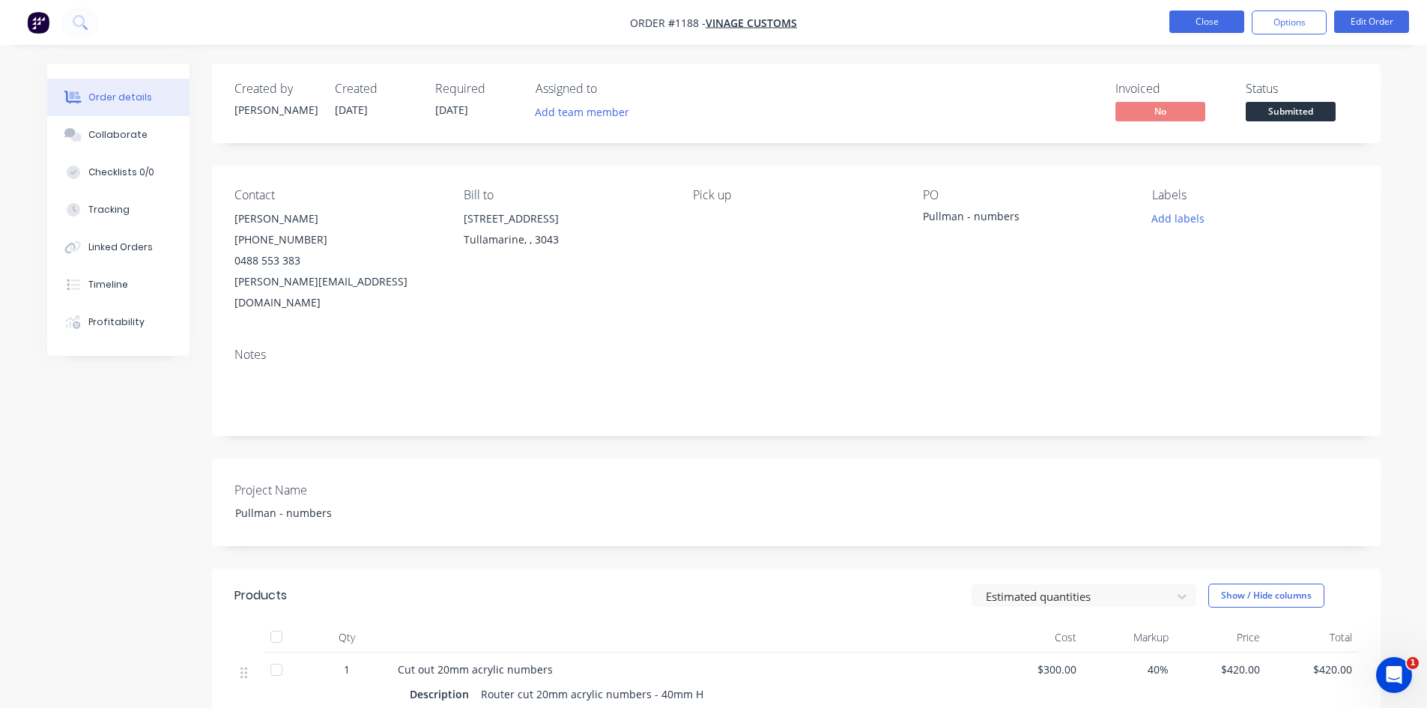
click at [1187, 21] on button "Close" at bounding box center [1206, 21] width 75 height 22
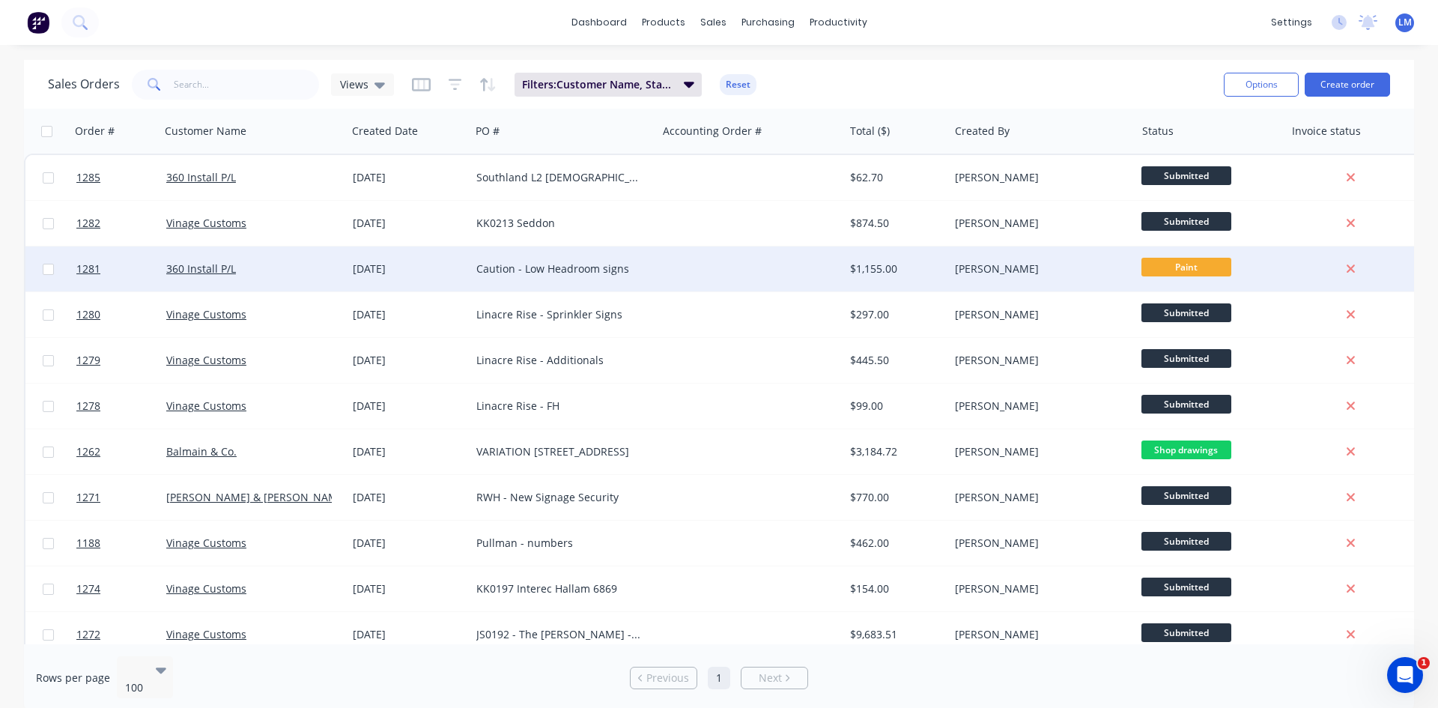
click at [579, 269] on div "Caution - Low Headroom signs" at bounding box center [559, 268] width 166 height 15
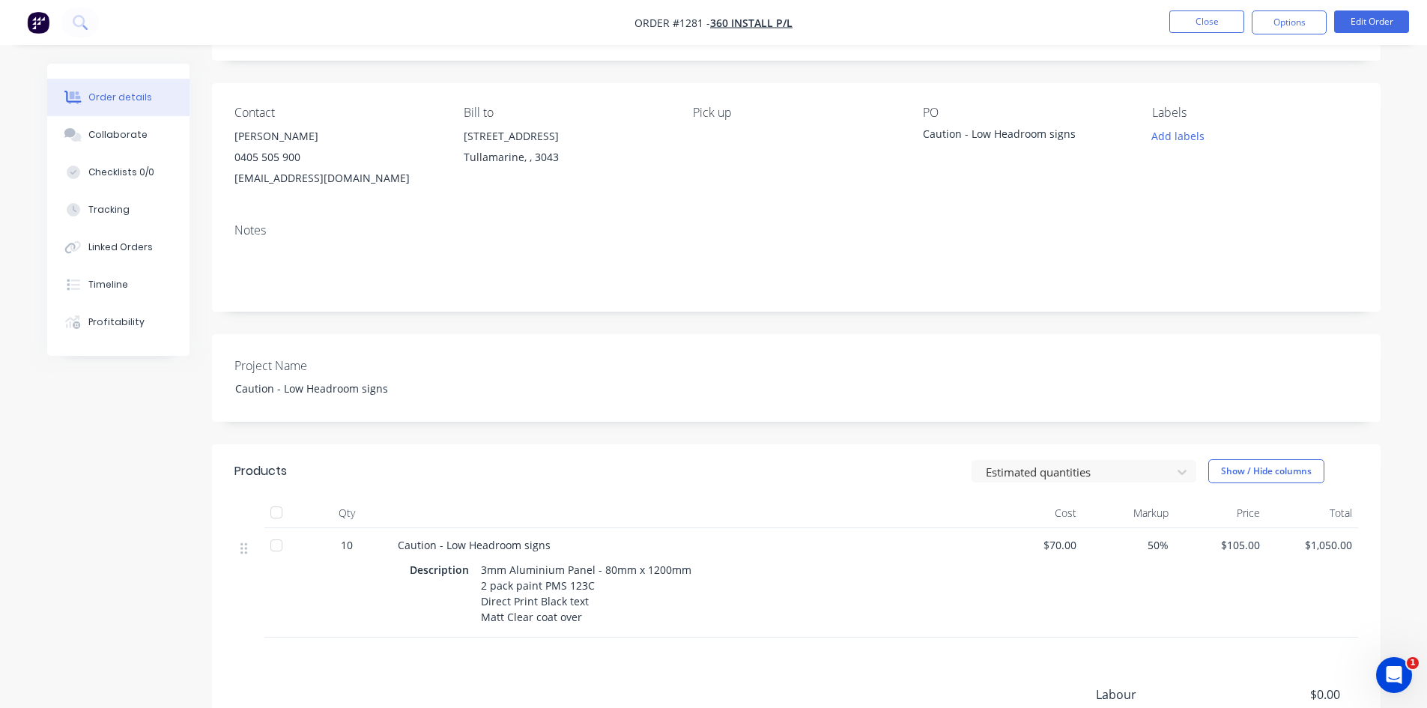
scroll to position [294, 0]
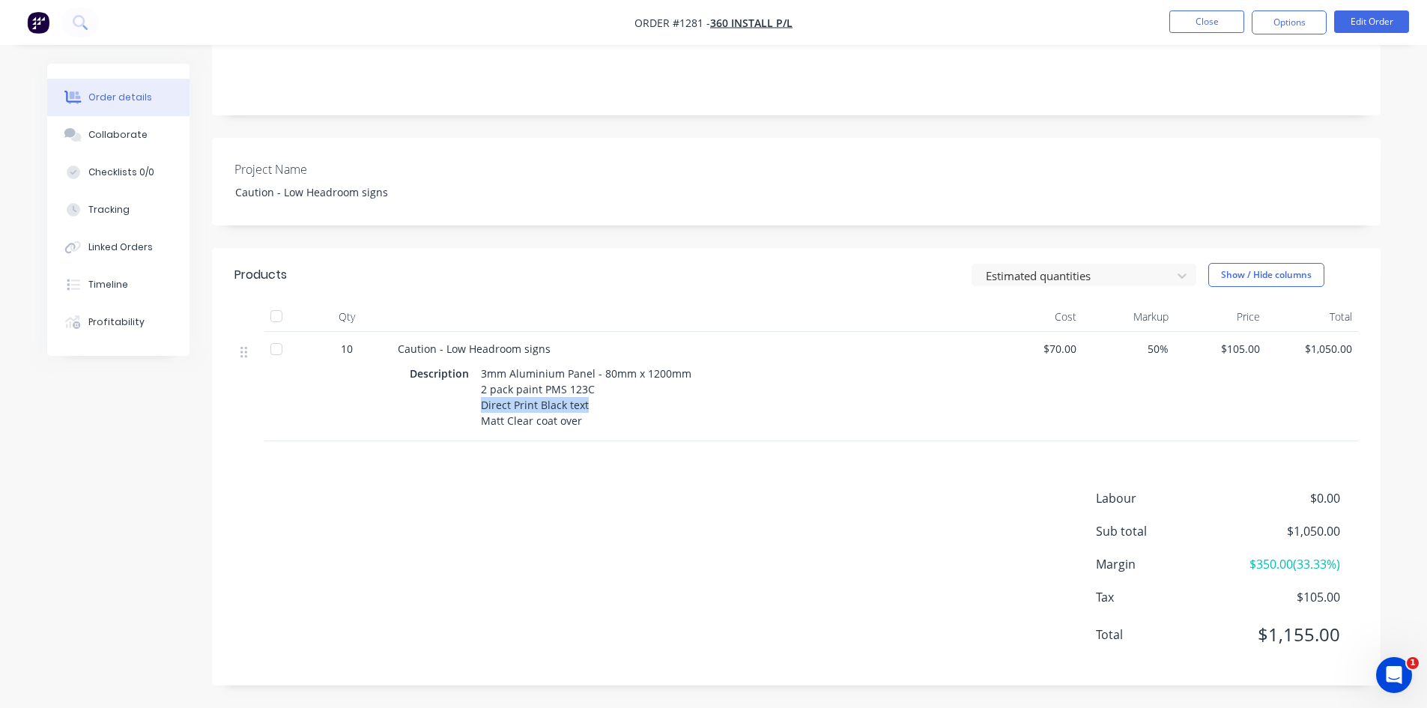
drag, startPoint x: 470, startPoint y: 386, endPoint x: 610, endPoint y: 390, distance: 140.1
click at [610, 390] on div "Description 3mm Aluminium Panel - 80mm x 1200mm 2 pack paint PMS 123C Direct Pr…" at bounding box center [691, 396] width 563 height 69
drag, startPoint x: 488, startPoint y: 400, endPoint x: 612, endPoint y: 413, distance: 124.3
click at [612, 413] on div "3mm Aluminium Panel - 80mm x 1200mm 2 pack paint PMS 123C Direct Print Black te…" at bounding box center [586, 396] width 222 height 69
click at [748, 440] on div "Caution - Low Headroom signs Description 3mm Aluminium Panel - 80mm x 1200mm 2 …" at bounding box center [691, 386] width 599 height 109
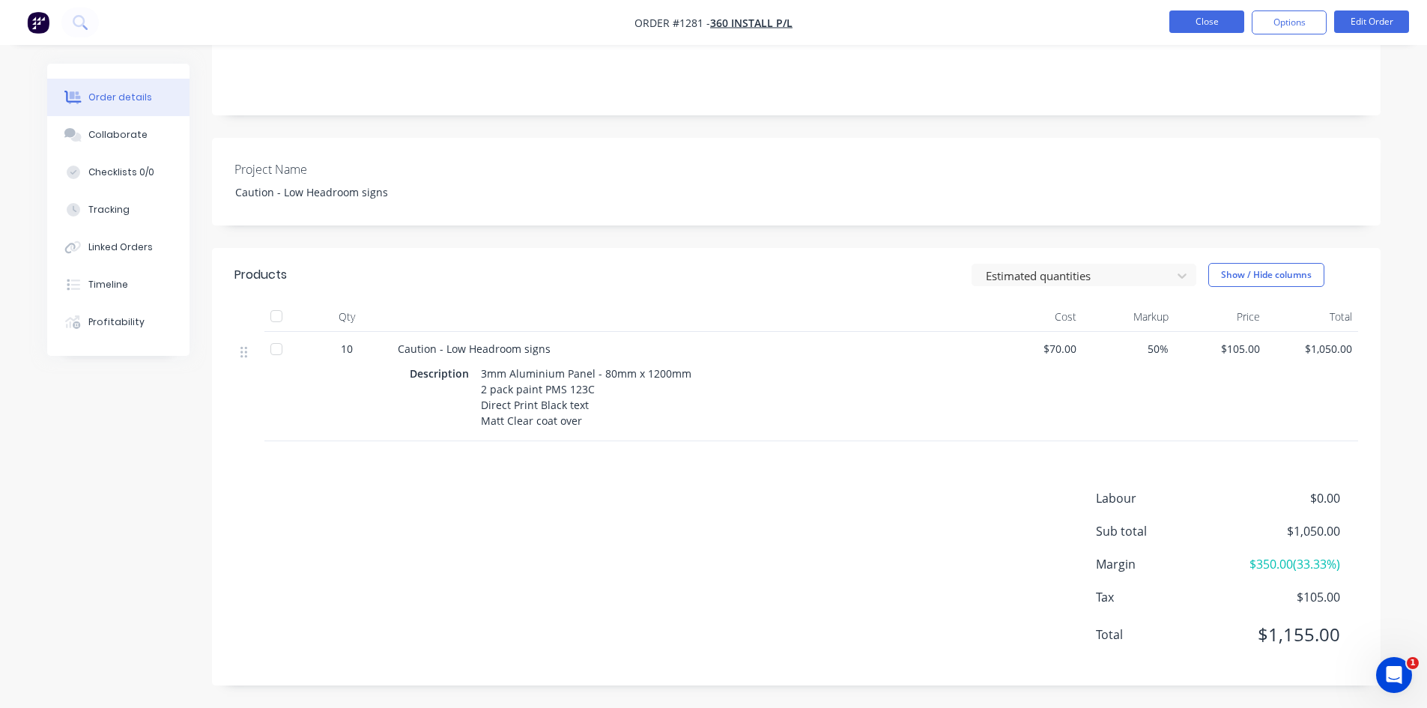
click at [1192, 21] on button "Close" at bounding box center [1206, 21] width 75 height 22
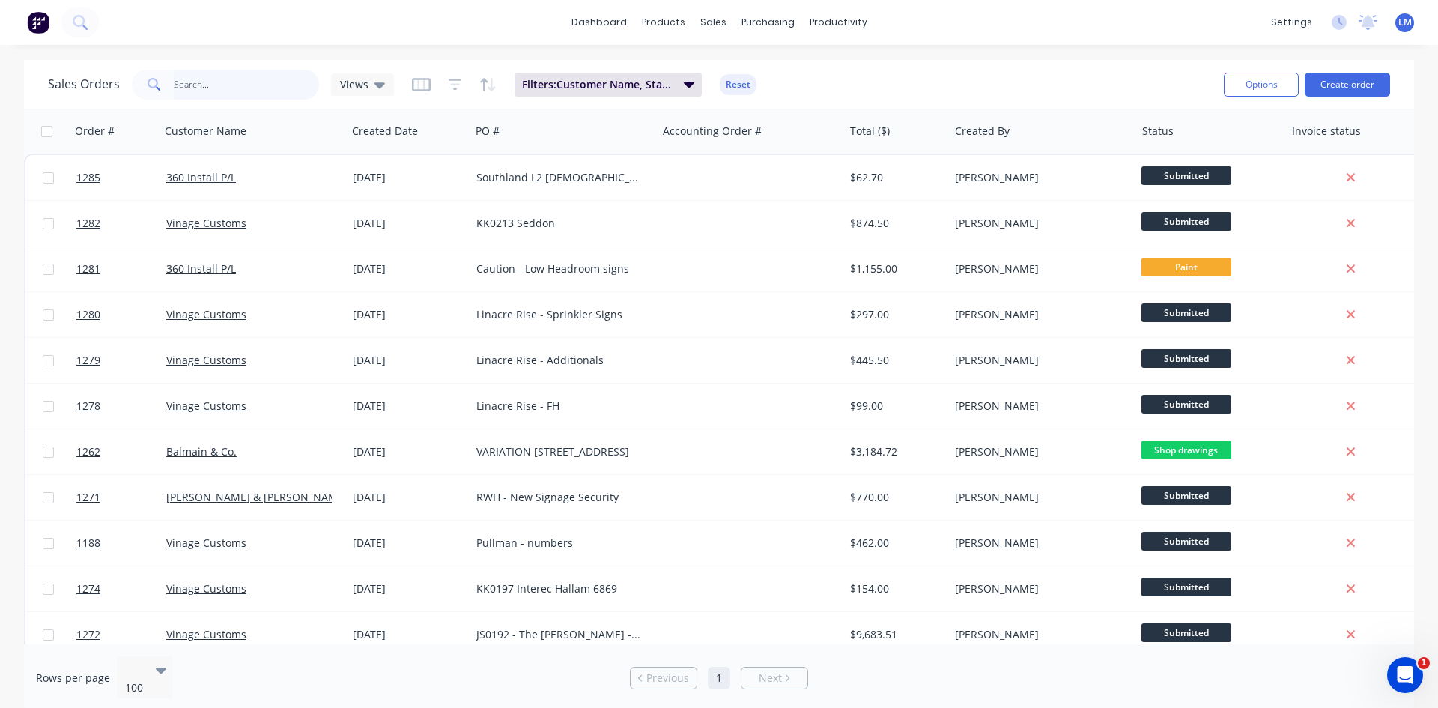
click at [258, 80] on input "text" at bounding box center [247, 85] width 146 height 30
type input "linacre"
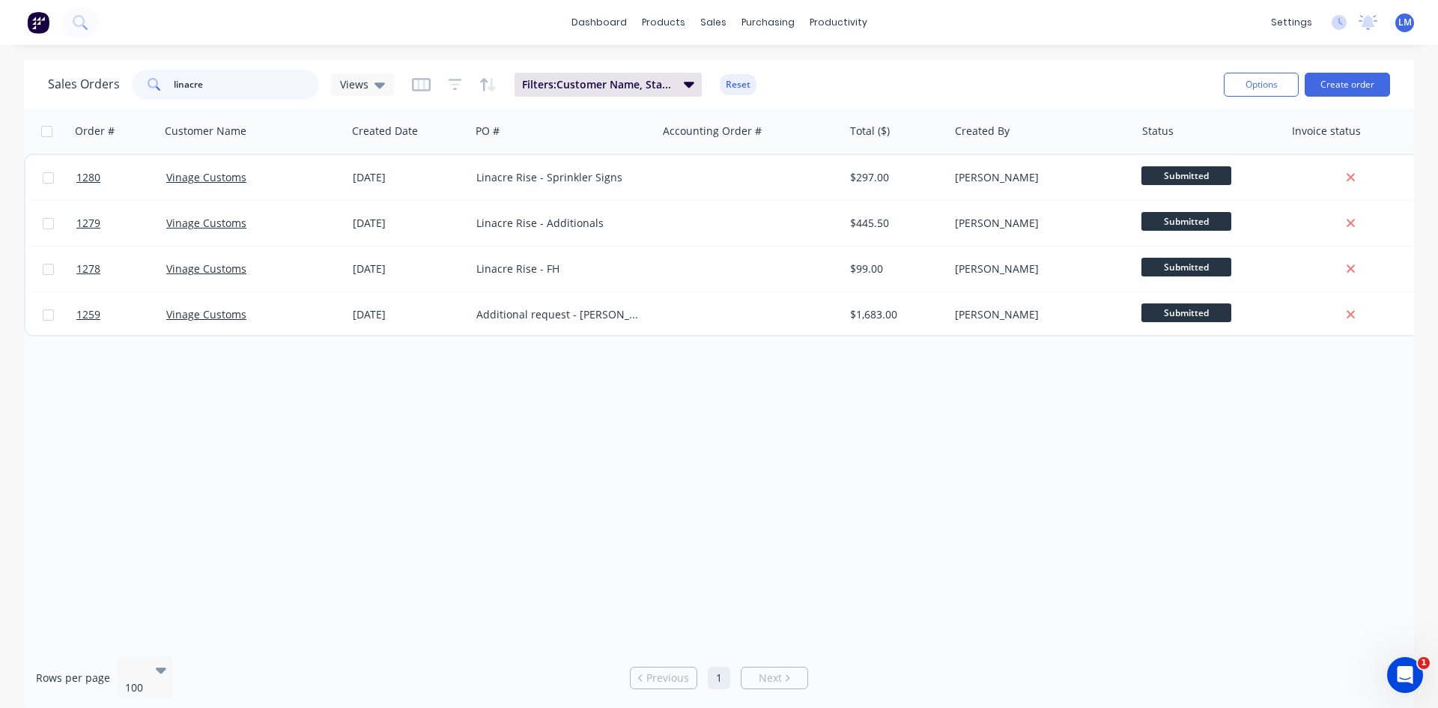
drag, startPoint x: 211, startPoint y: 83, endPoint x: 138, endPoint y: 85, distance: 73.4
click at [138, 85] on div "linacre" at bounding box center [225, 85] width 187 height 30
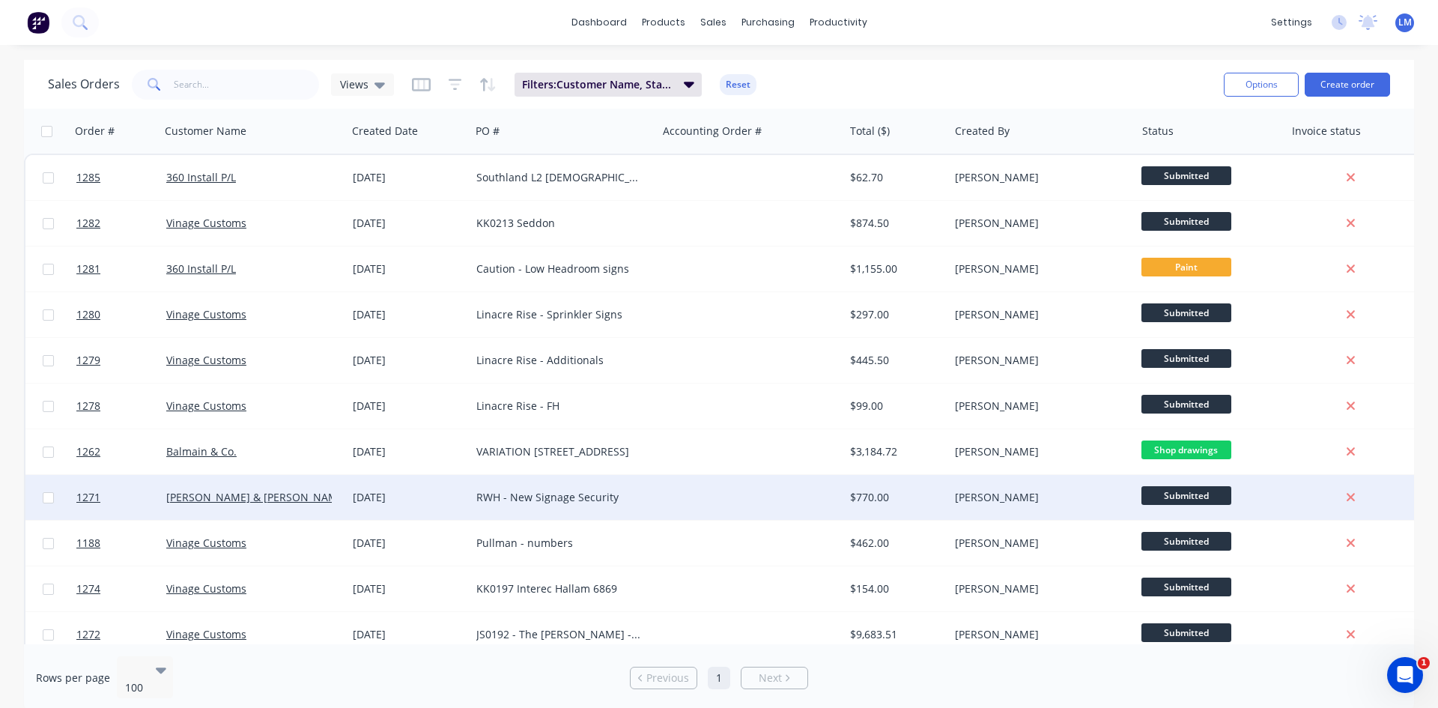
click at [547, 512] on div "RWH - New Signage Security" at bounding box center [563, 497] width 186 height 45
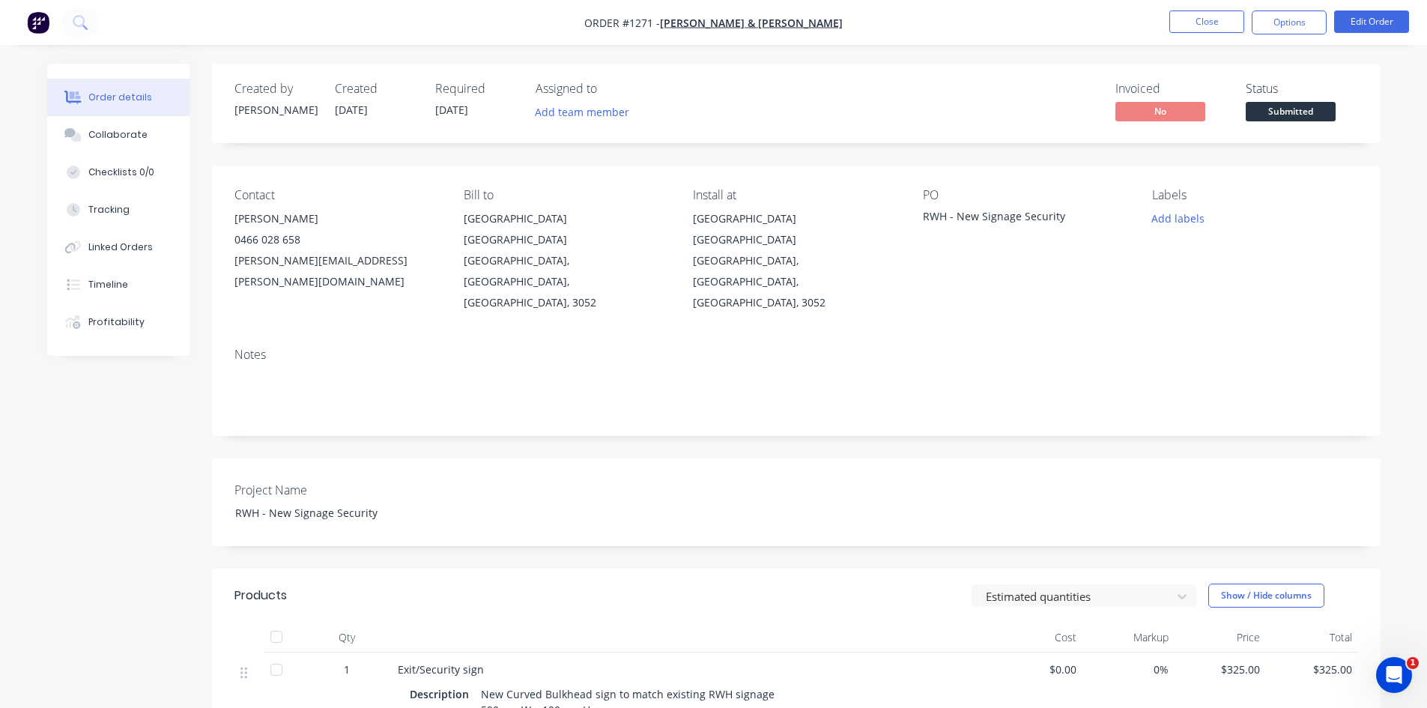
click at [1195, 34] on nav "Order #1271 - [PERSON_NAME] & [PERSON_NAME] Close Options Edit Order" at bounding box center [713, 22] width 1427 height 45
click at [1193, 25] on button "Close" at bounding box center [1206, 21] width 75 height 22
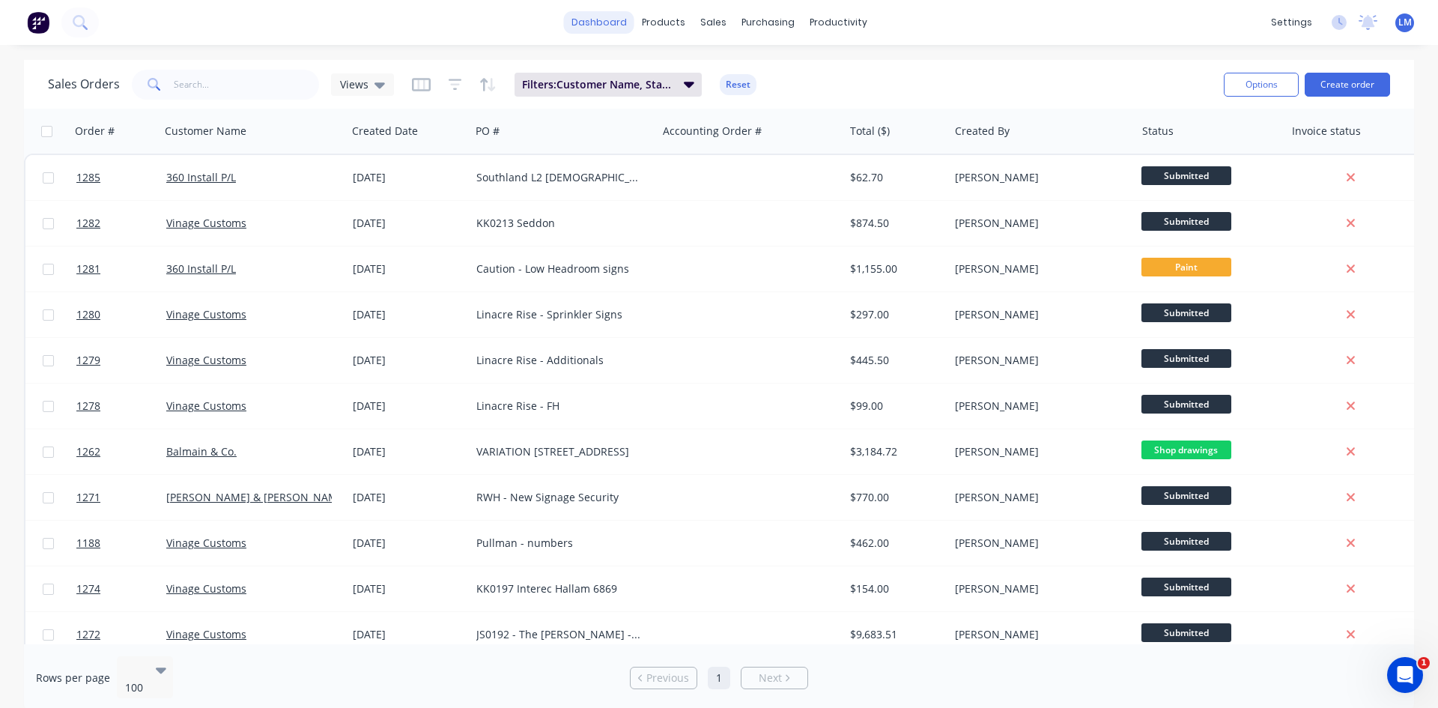
click at [586, 26] on link "dashboard" at bounding box center [599, 22] width 70 height 22
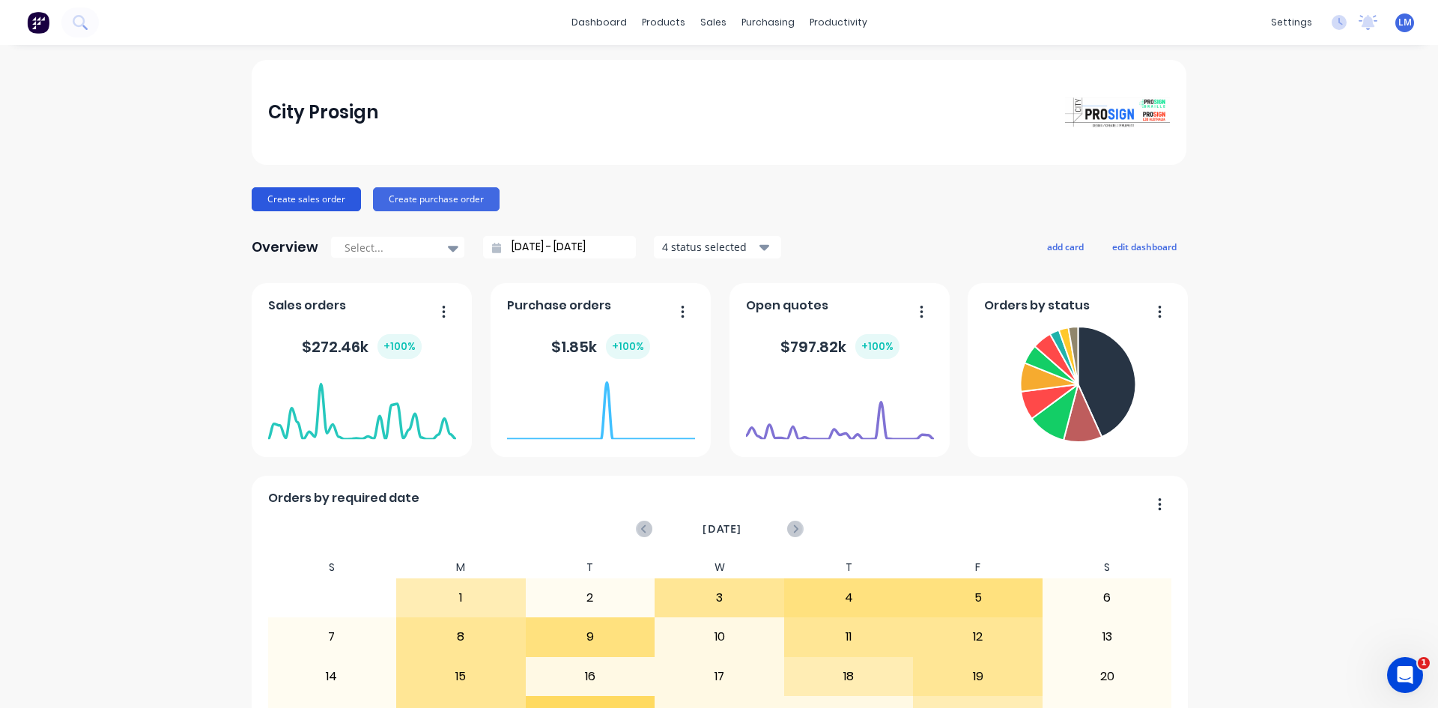
click at [306, 195] on button "Create sales order" at bounding box center [306, 199] width 109 height 24
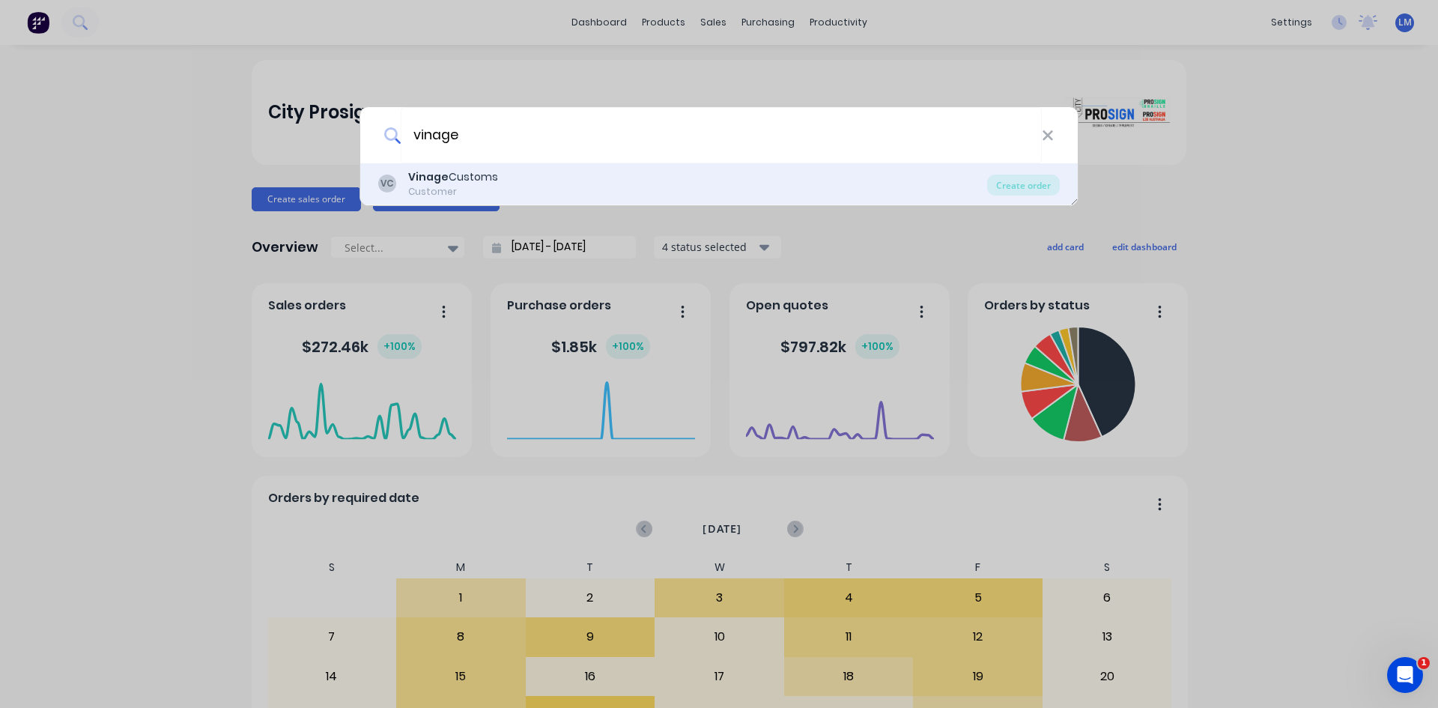
type input "vinage"
click at [425, 185] on div "Customer" at bounding box center [453, 191] width 90 height 13
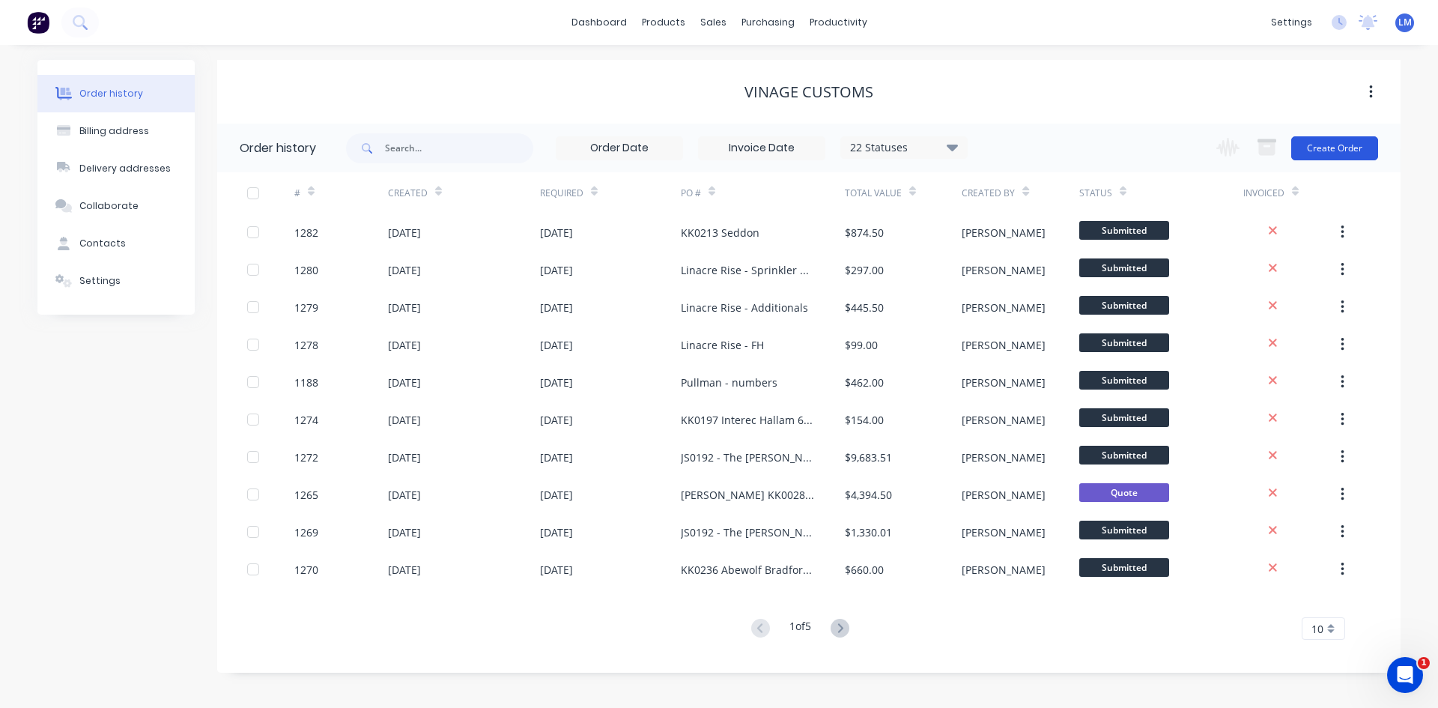
click at [1320, 150] on button "Create Order" at bounding box center [1334, 148] width 87 height 24
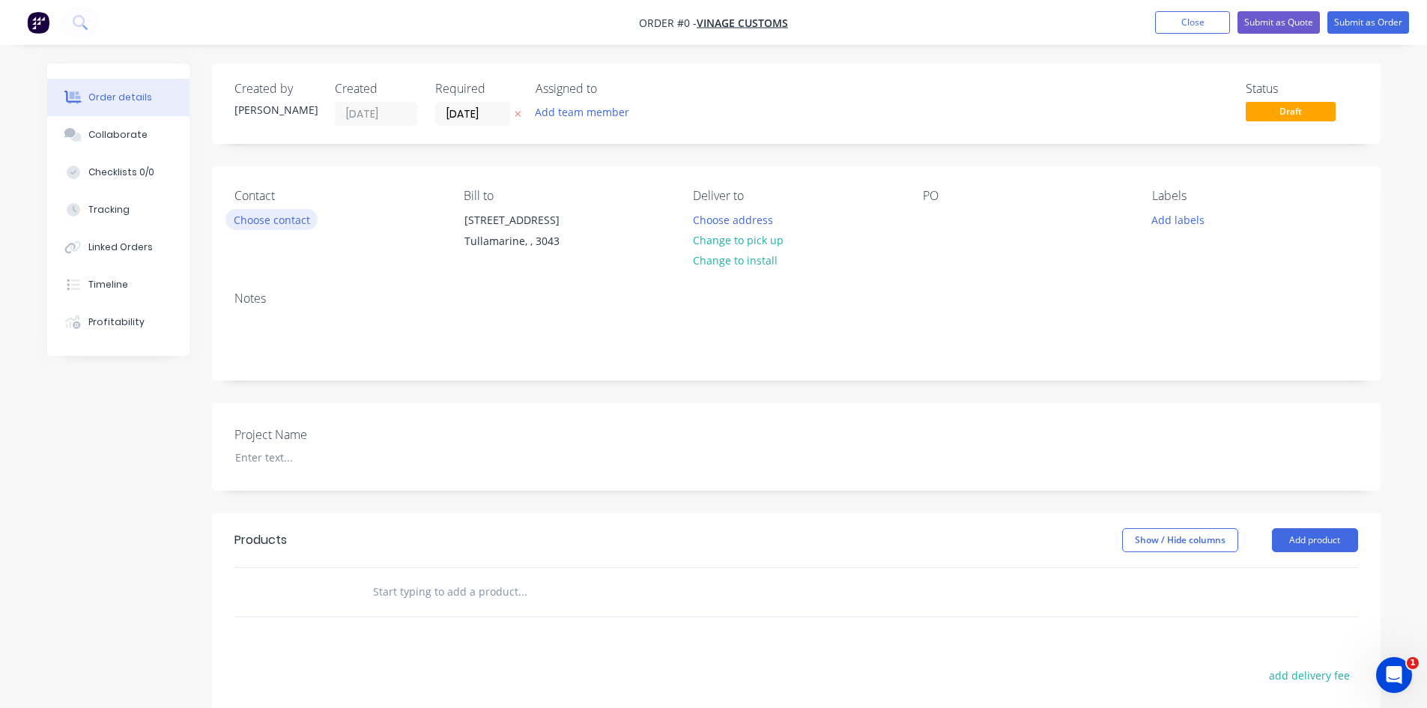
click at [274, 213] on button "Choose contact" at bounding box center [271, 219] width 92 height 20
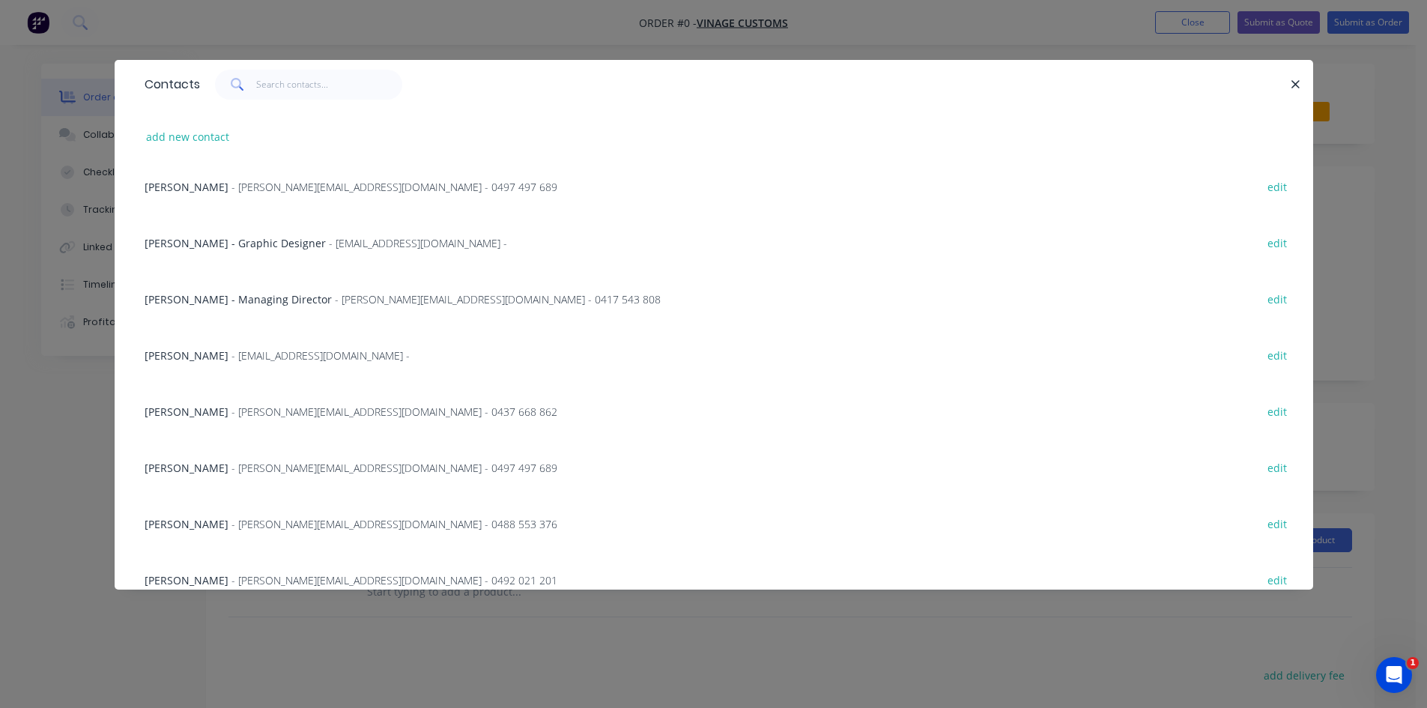
scroll to position [157, 0]
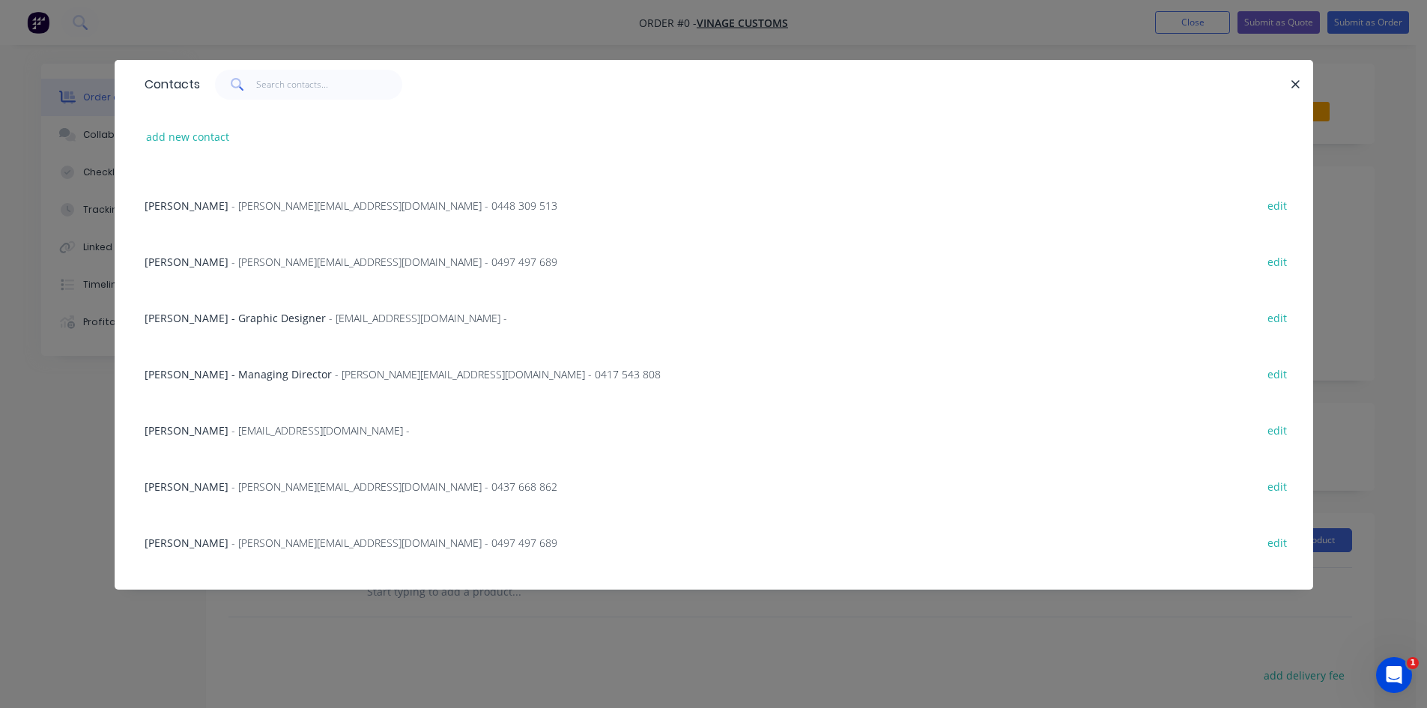
click at [267, 207] on span "- [PERSON_NAME][EMAIL_ADDRESS][DOMAIN_NAME] - 0448 309 513" at bounding box center [394, 205] width 326 height 14
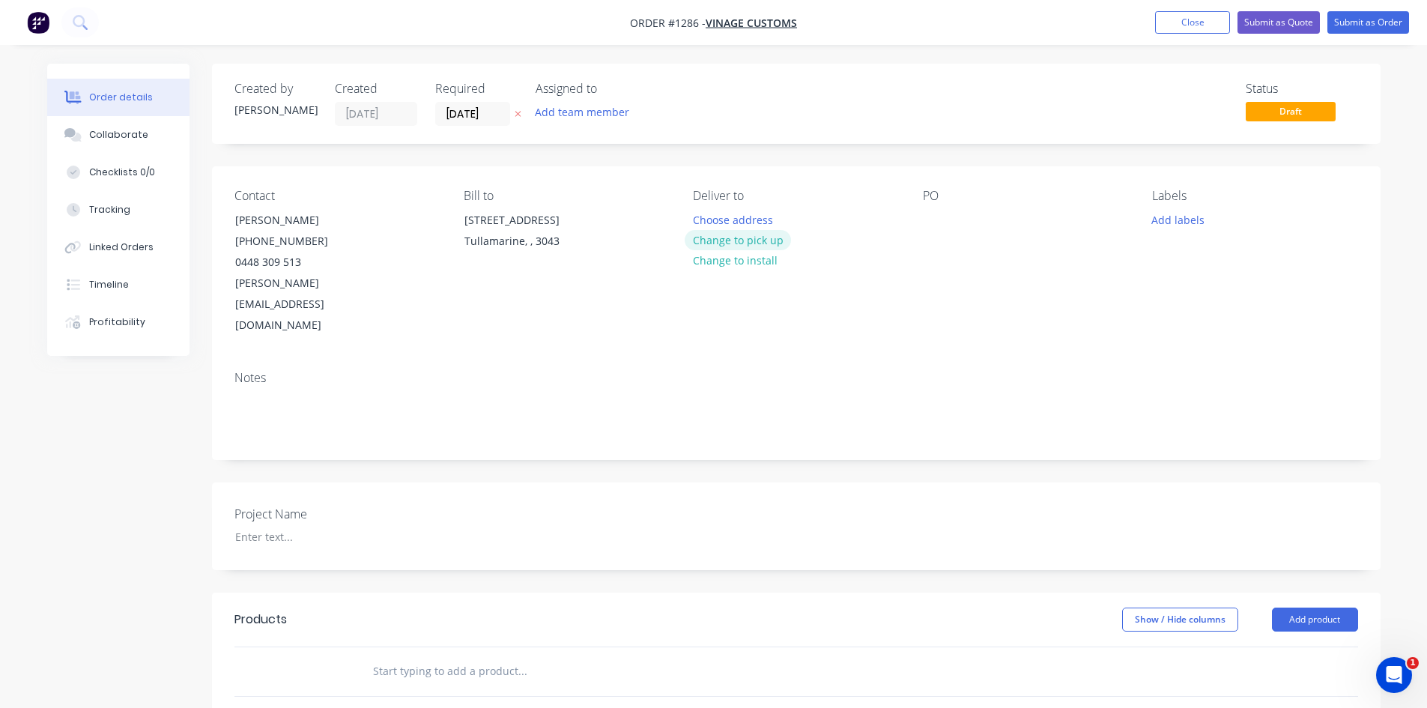
click at [734, 240] on button "Change to pick up" at bounding box center [738, 240] width 106 height 20
click at [935, 222] on div at bounding box center [935, 220] width 24 height 22
click at [933, 228] on div at bounding box center [935, 220] width 24 height 22
drag, startPoint x: 1039, startPoint y: 218, endPoint x: 917, endPoint y: 228, distance: 123.2
click at [917, 228] on div "Contact [PERSON_NAME] [PHONE_NUMBER] [PERSON_NAME][EMAIL_ADDRESS][DOMAIN_NAME] …" at bounding box center [796, 262] width 1168 height 192
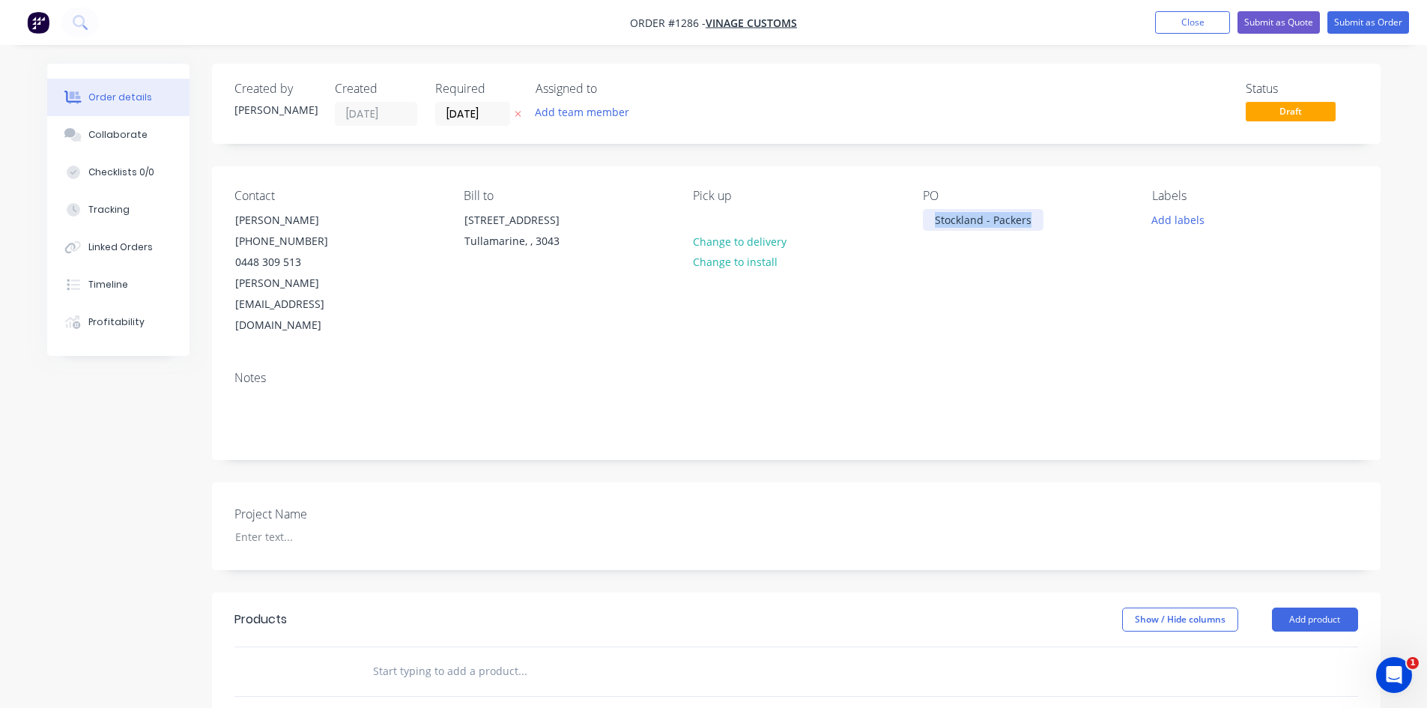
copy div "Stockland - Packers"
click at [306, 526] on div at bounding box center [316, 537] width 187 height 22
paste div
click at [404, 656] on input "text" at bounding box center [522, 671] width 300 height 30
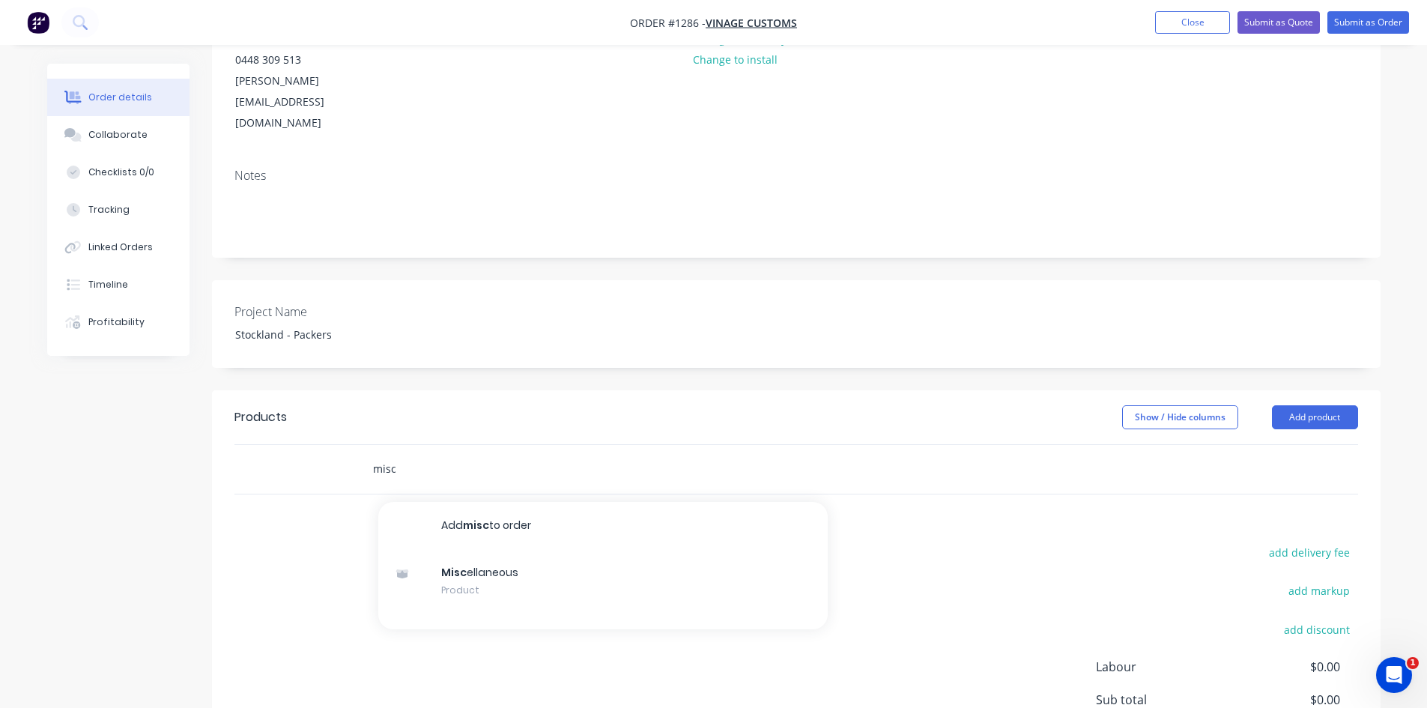
scroll to position [225, 0]
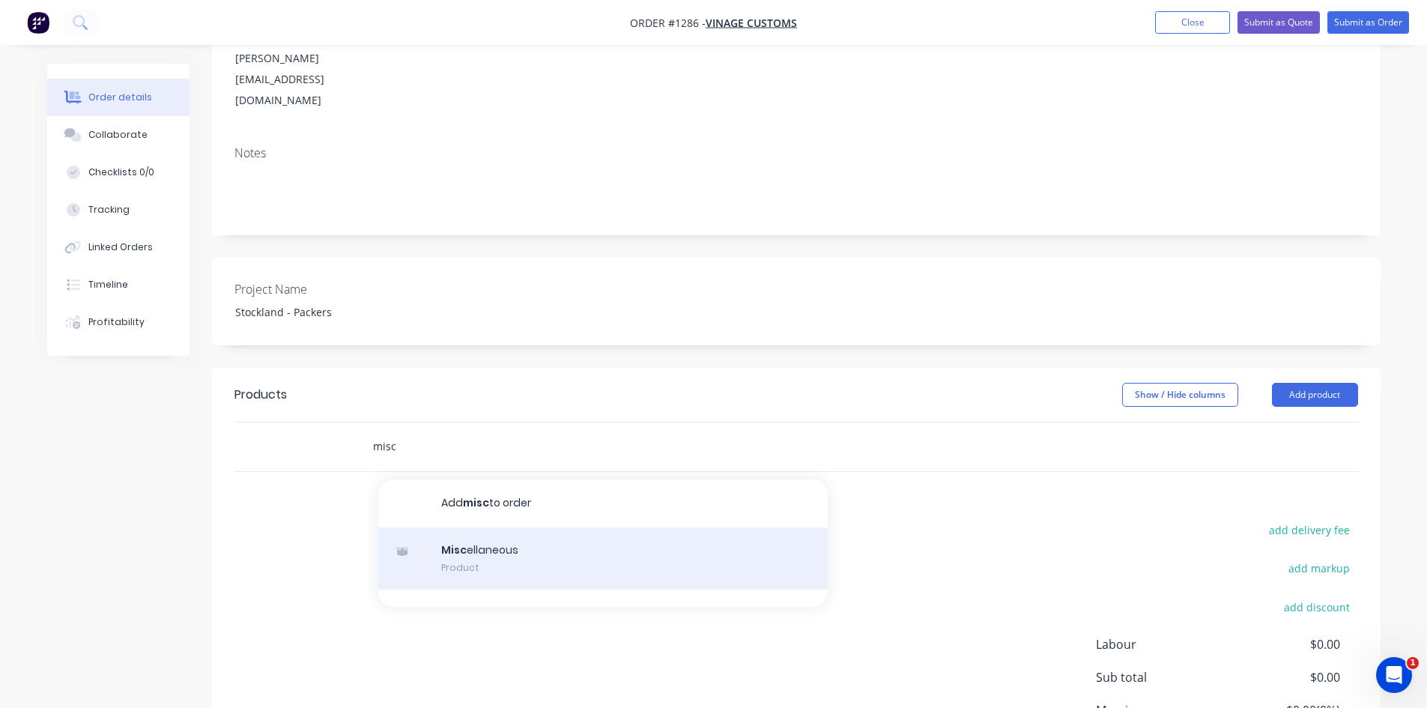
type input "misc"
click at [521, 527] on div "Misc ellaneous Product" at bounding box center [602, 558] width 449 height 63
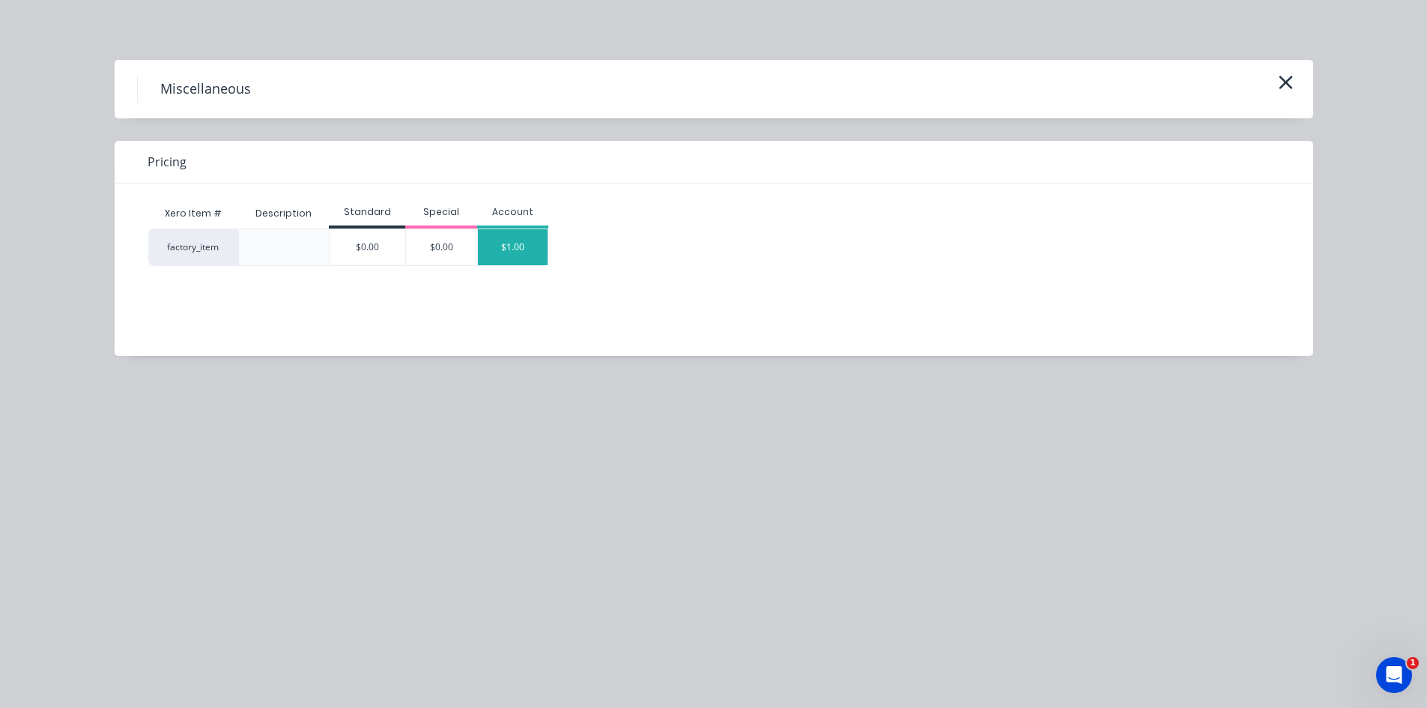
click at [526, 246] on div "$1.00" at bounding box center [513, 247] width 70 height 36
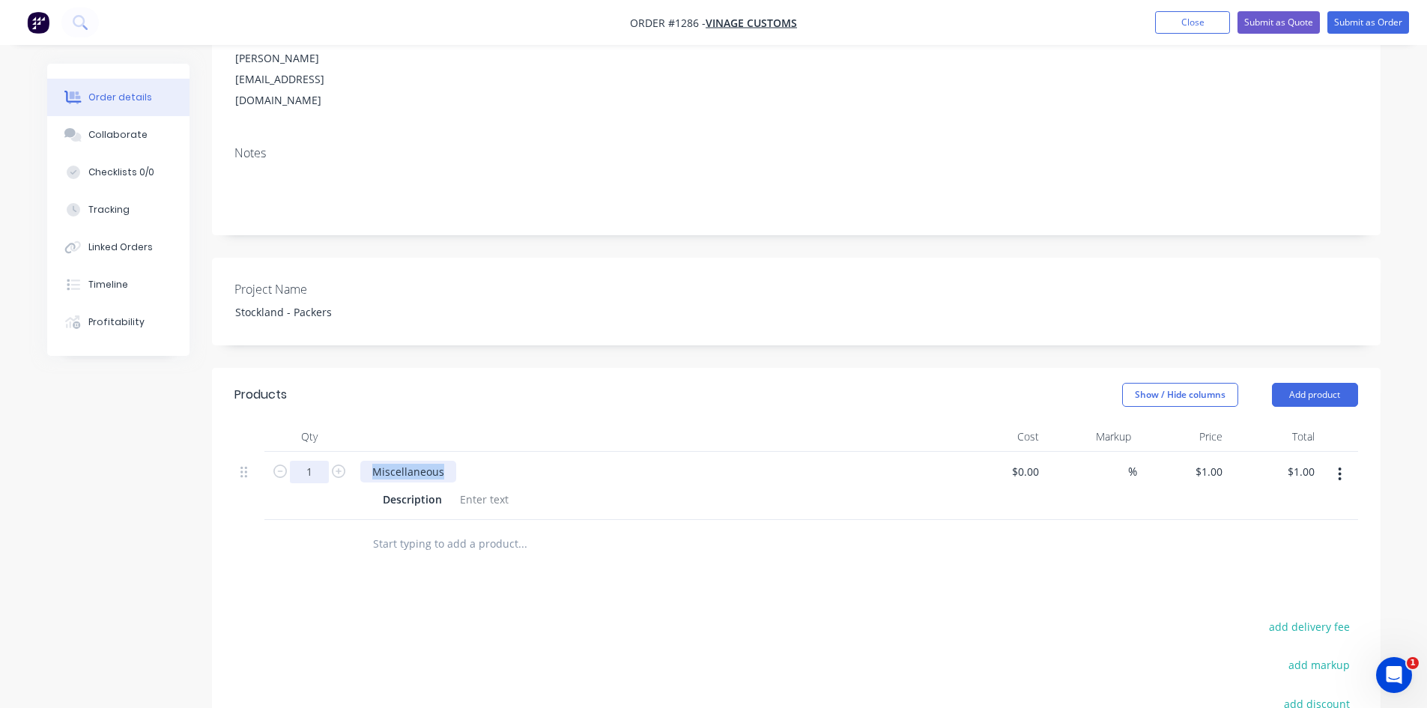
drag, startPoint x: 446, startPoint y: 428, endPoint x: 314, endPoint y: 428, distance: 131.8
click at [314, 452] on div "1 Miscellaneous Description $0.00 $0.00 % $1.00 $1.00 $1.00 $1.00" at bounding box center [795, 486] width 1123 height 68
click at [468, 488] on div at bounding box center [484, 499] width 61 height 22
type input "24"
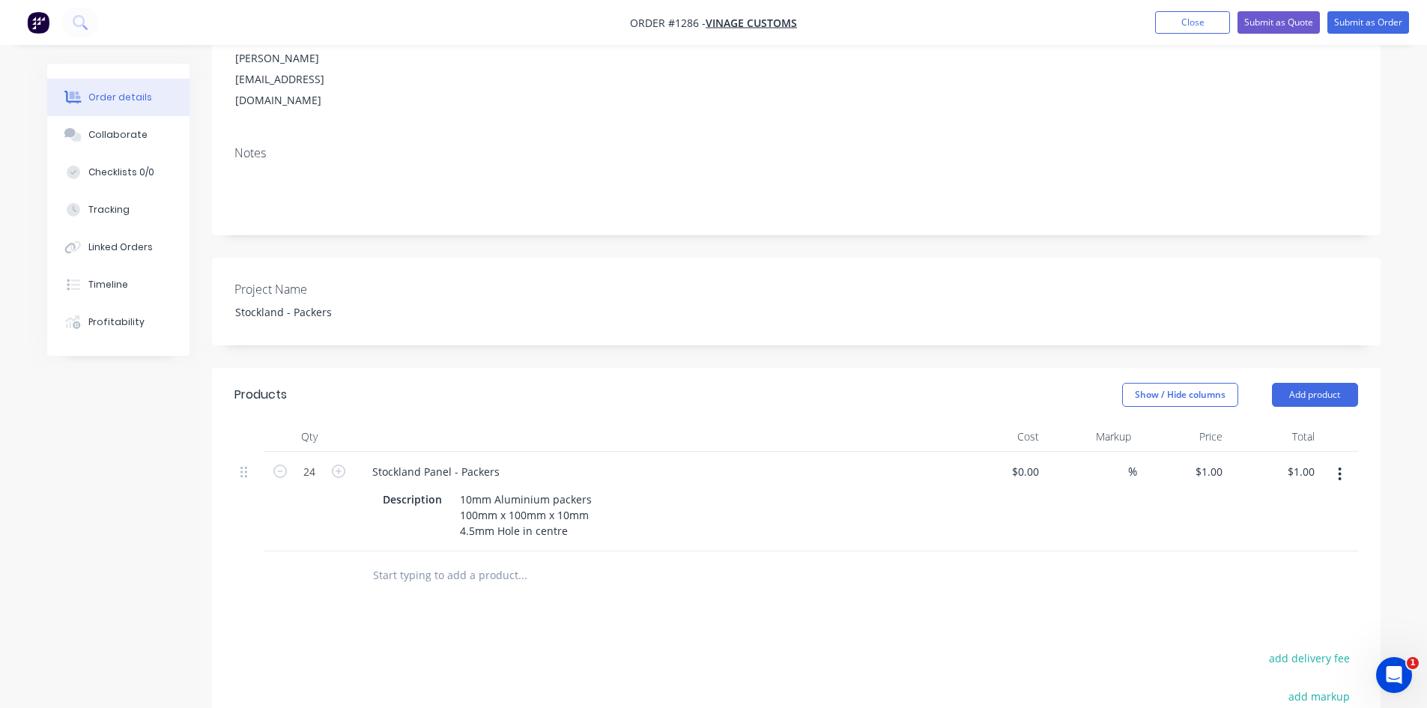
type input "$24.00"
click at [1118, 461] on input at bounding box center [1119, 472] width 17 height 22
type input "50"
type input "$0.00"
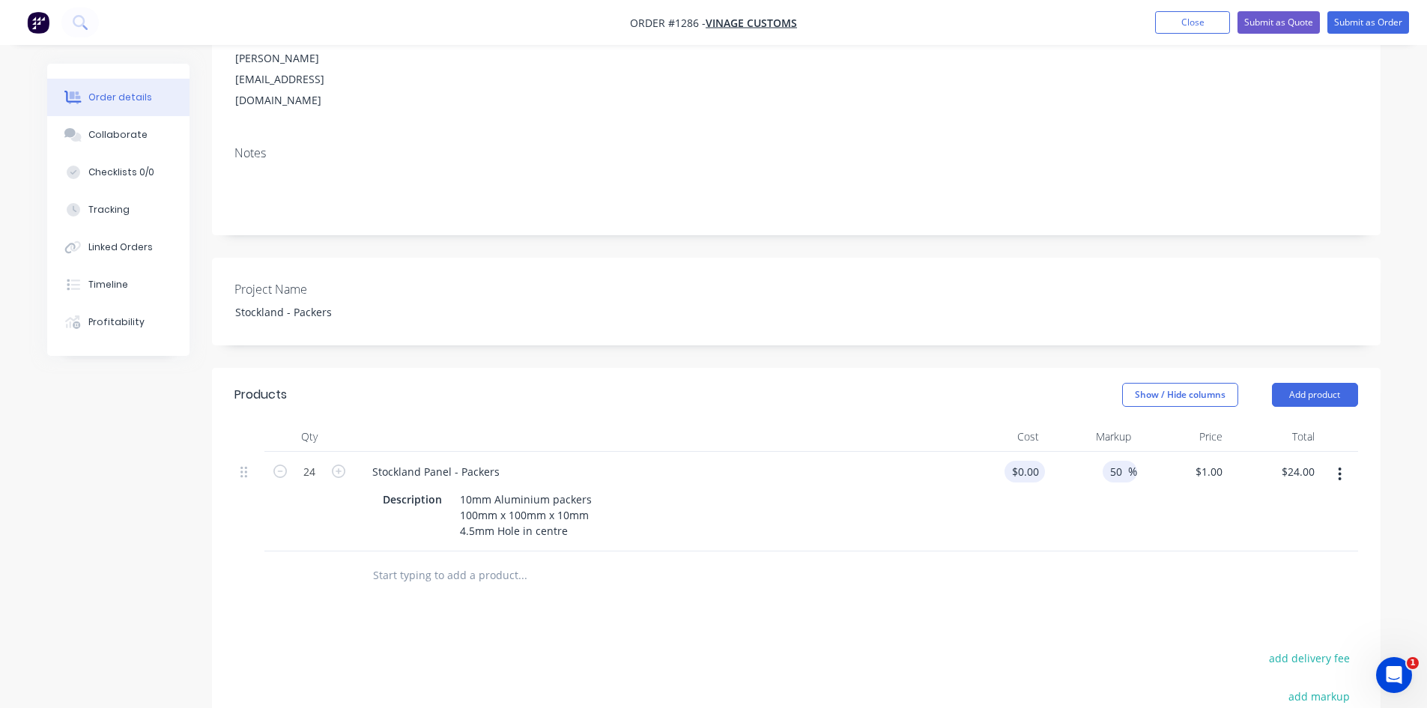
type input "$0.00"
click at [1038, 461] on input at bounding box center [1036, 472] width 17 height 22
type input "$25.00"
type input "$37.50"
type input "$900.00"
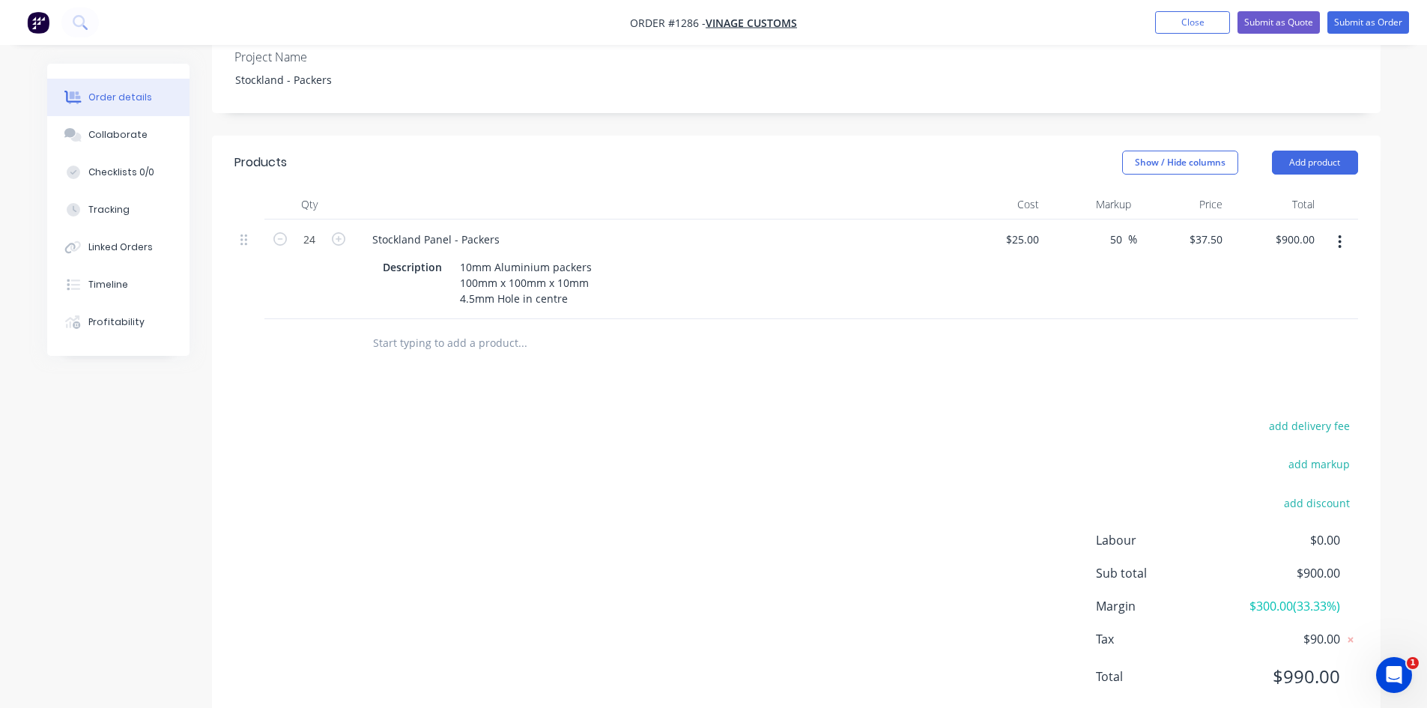
scroll to position [0, 0]
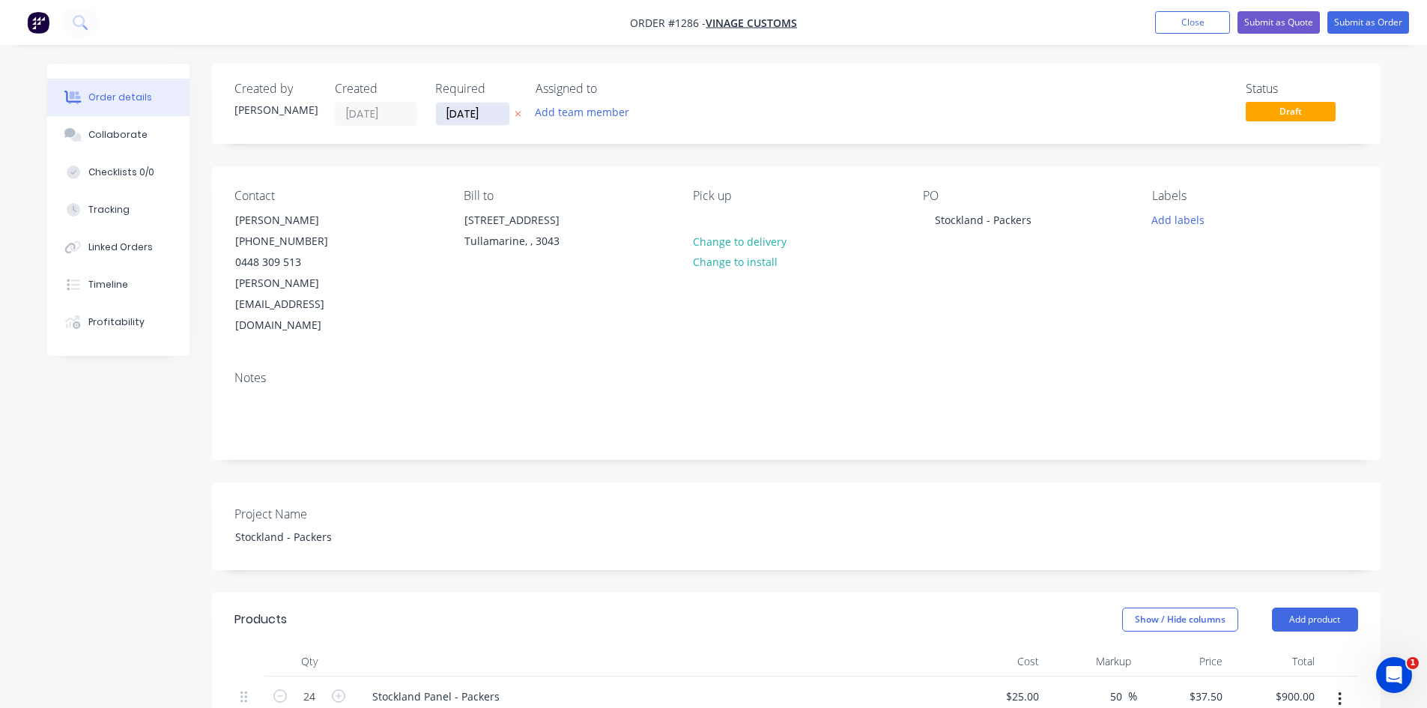
click at [488, 115] on input "[DATE]" at bounding box center [472, 114] width 73 height 22
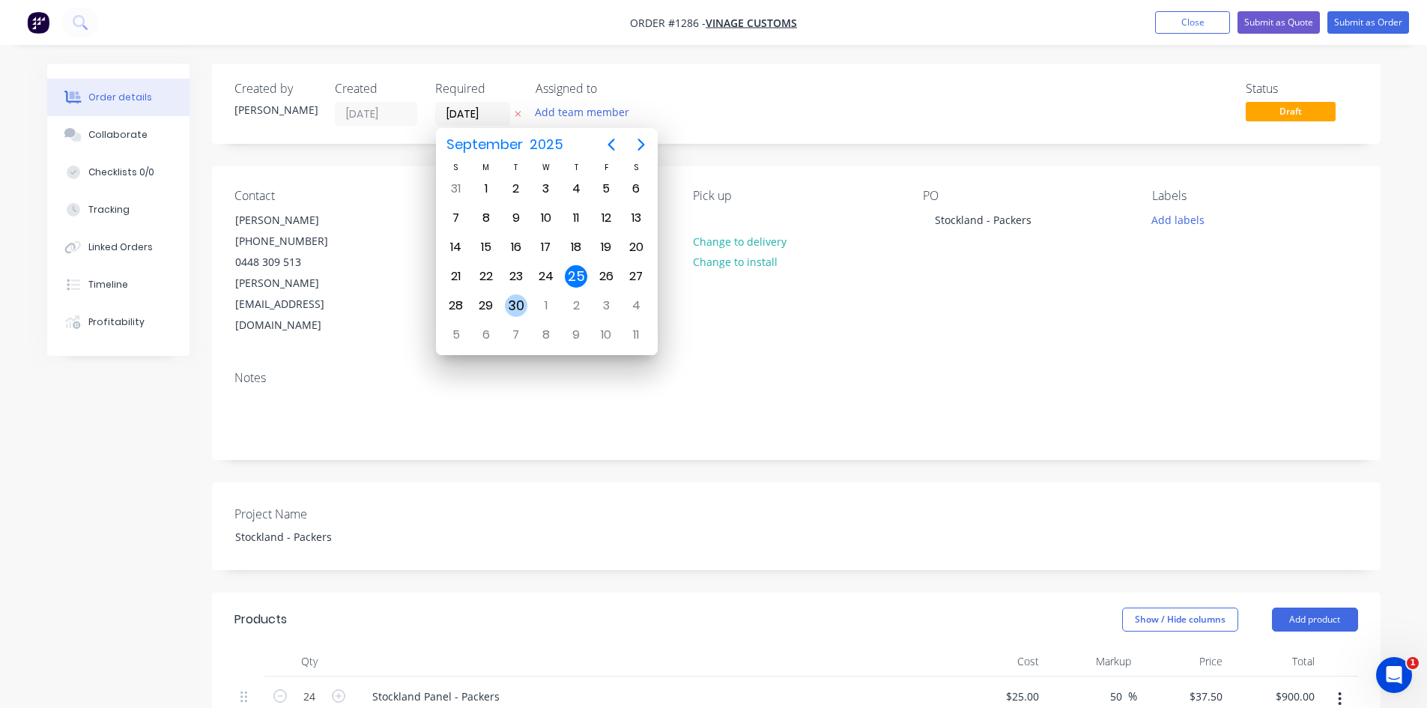
click at [523, 306] on div "30" at bounding box center [516, 305] width 22 height 22
type input "[DATE]"
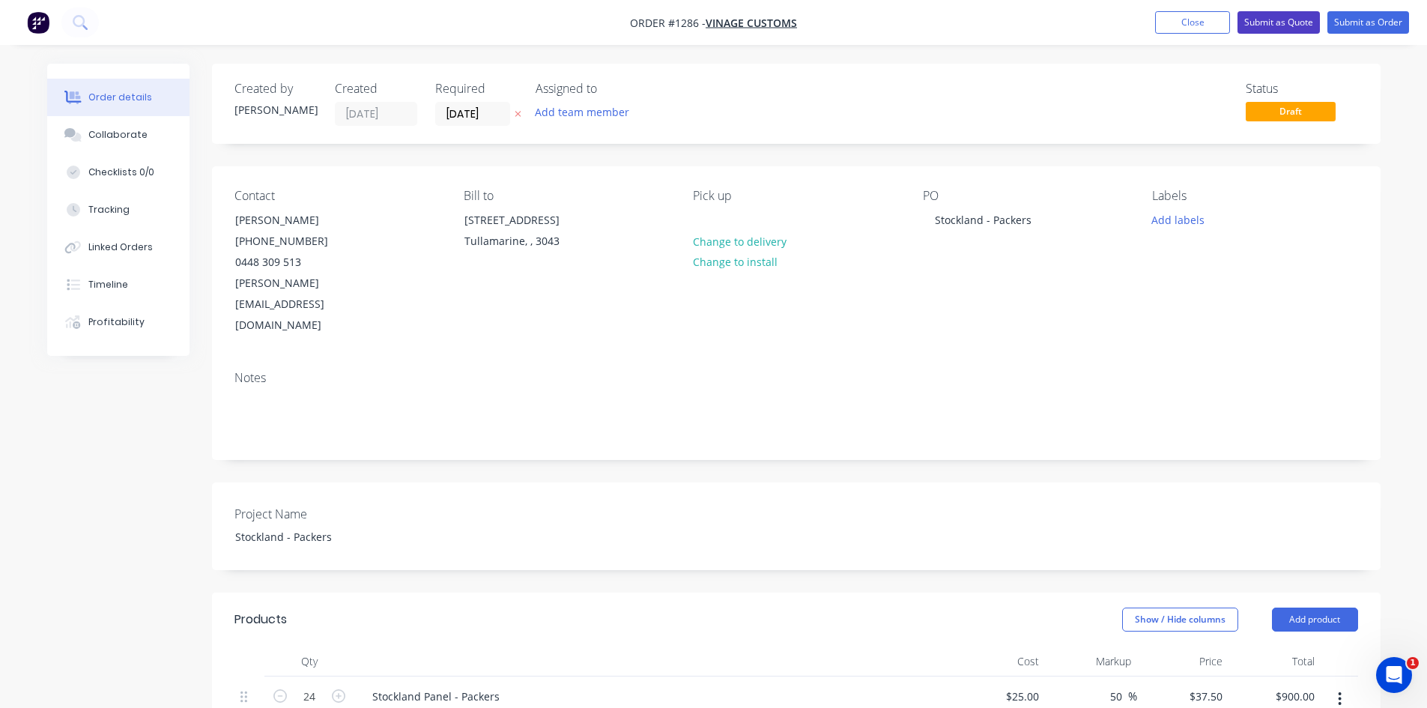
click at [1277, 29] on button "Submit as Quote" at bounding box center [1278, 22] width 82 height 22
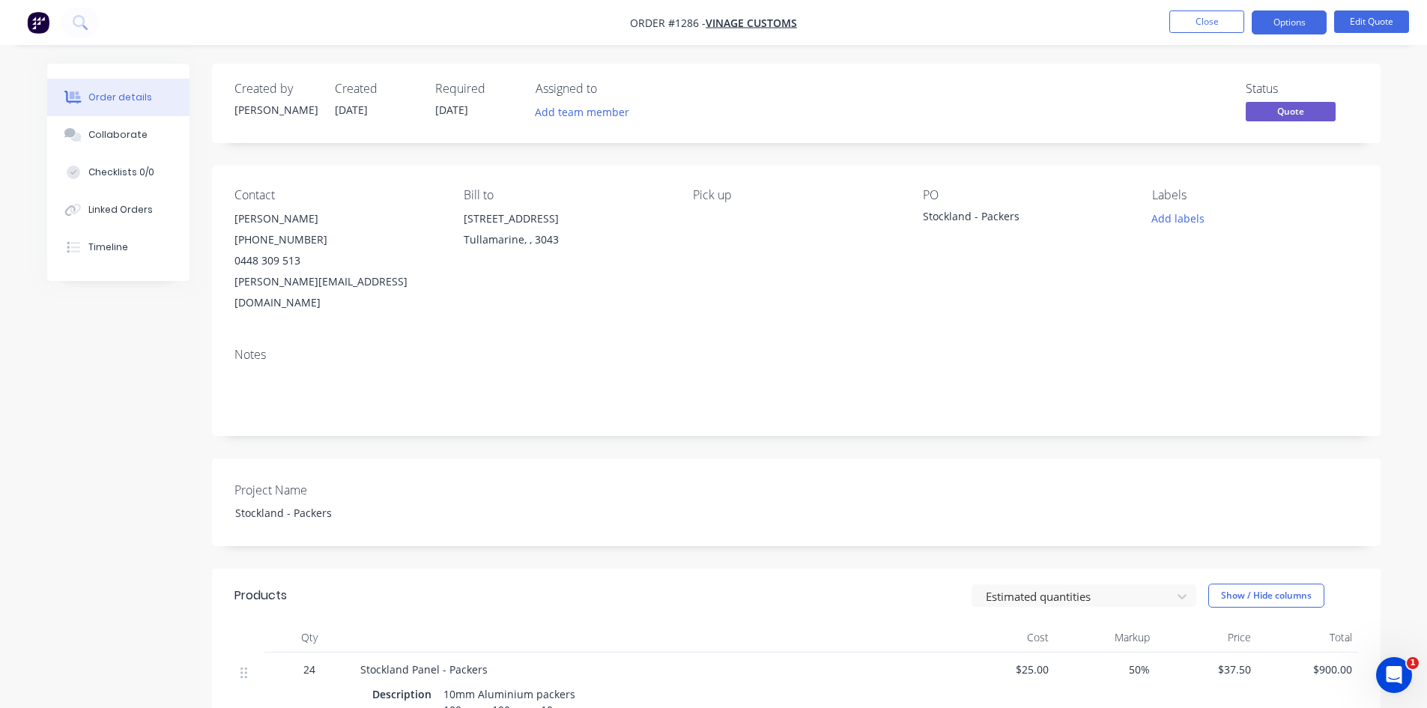
click at [1277, 29] on button "Options" at bounding box center [1288, 22] width 75 height 24
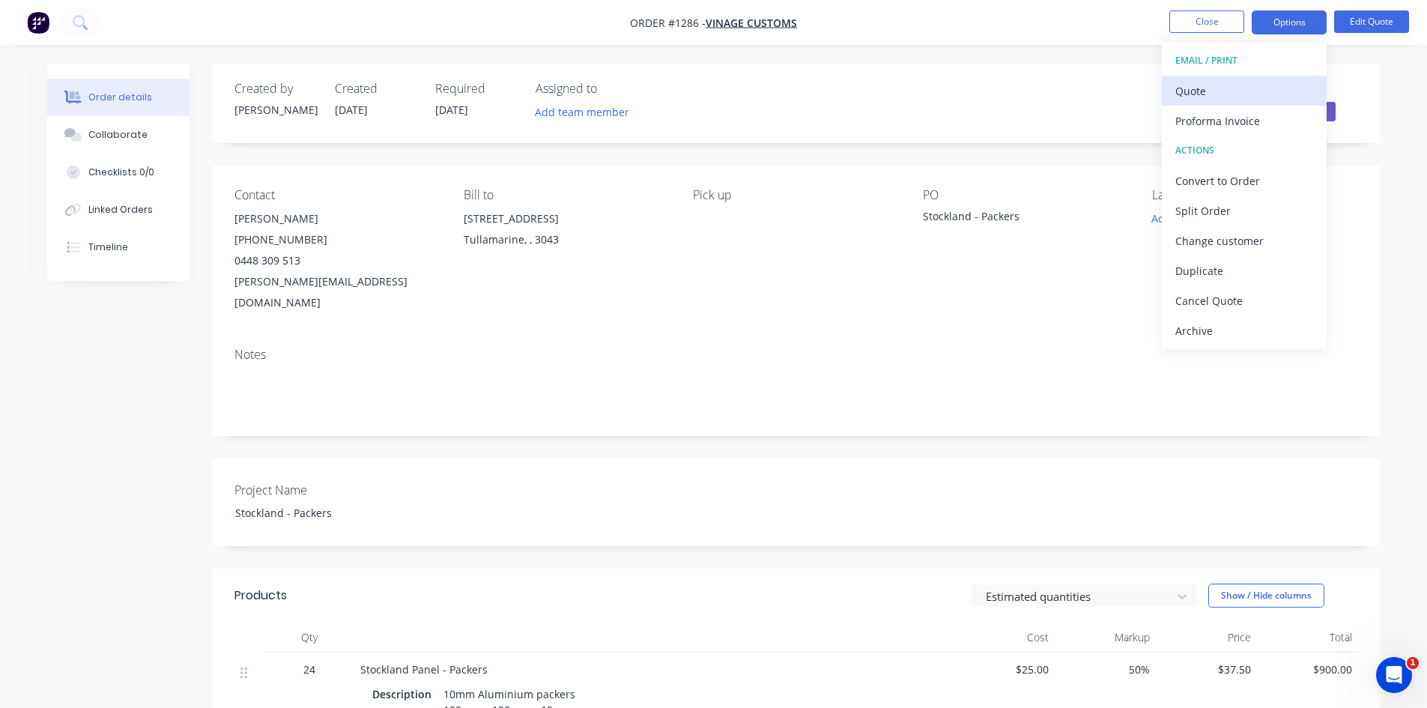
click at [1237, 89] on div "Quote" at bounding box center [1244, 91] width 138 height 22
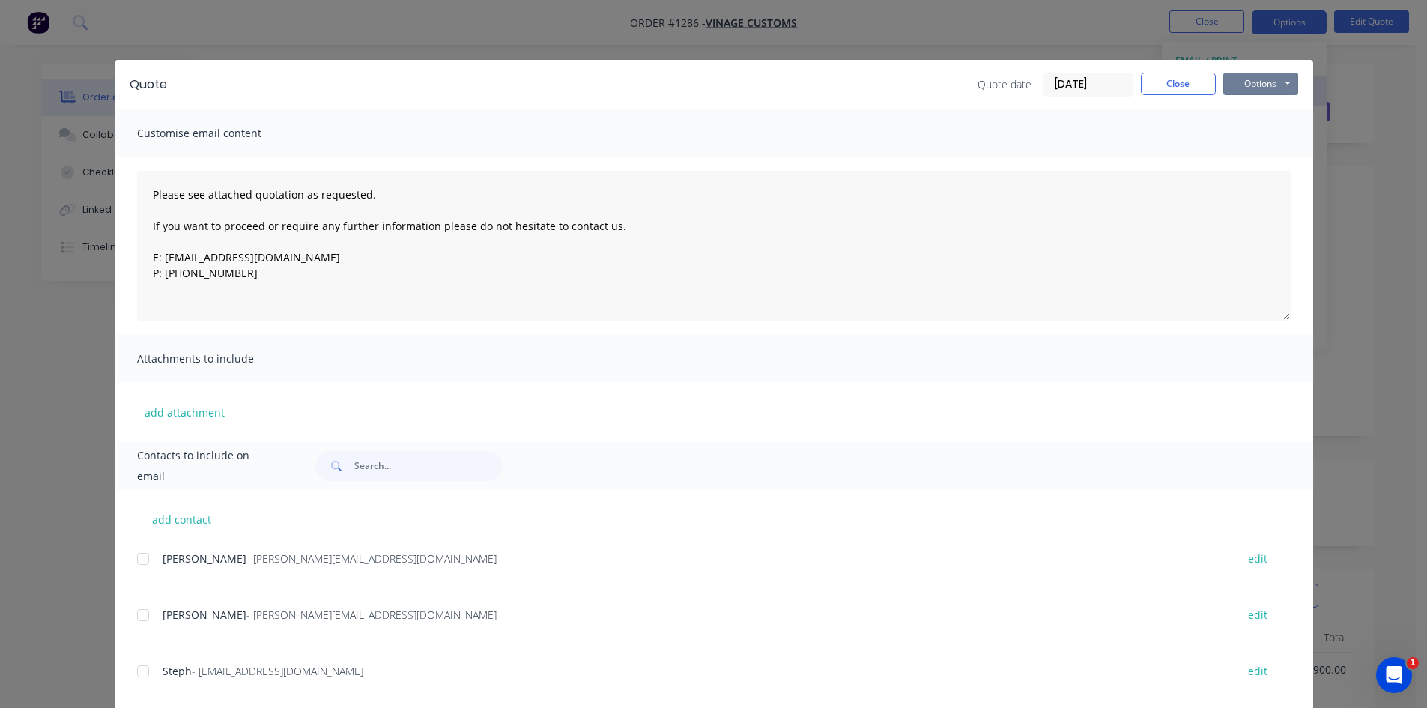
click at [1237, 90] on button "Options" at bounding box center [1260, 84] width 75 height 22
click at [1251, 135] on button "Print" at bounding box center [1271, 135] width 96 height 25
click at [1180, 83] on button "Close" at bounding box center [1178, 84] width 75 height 22
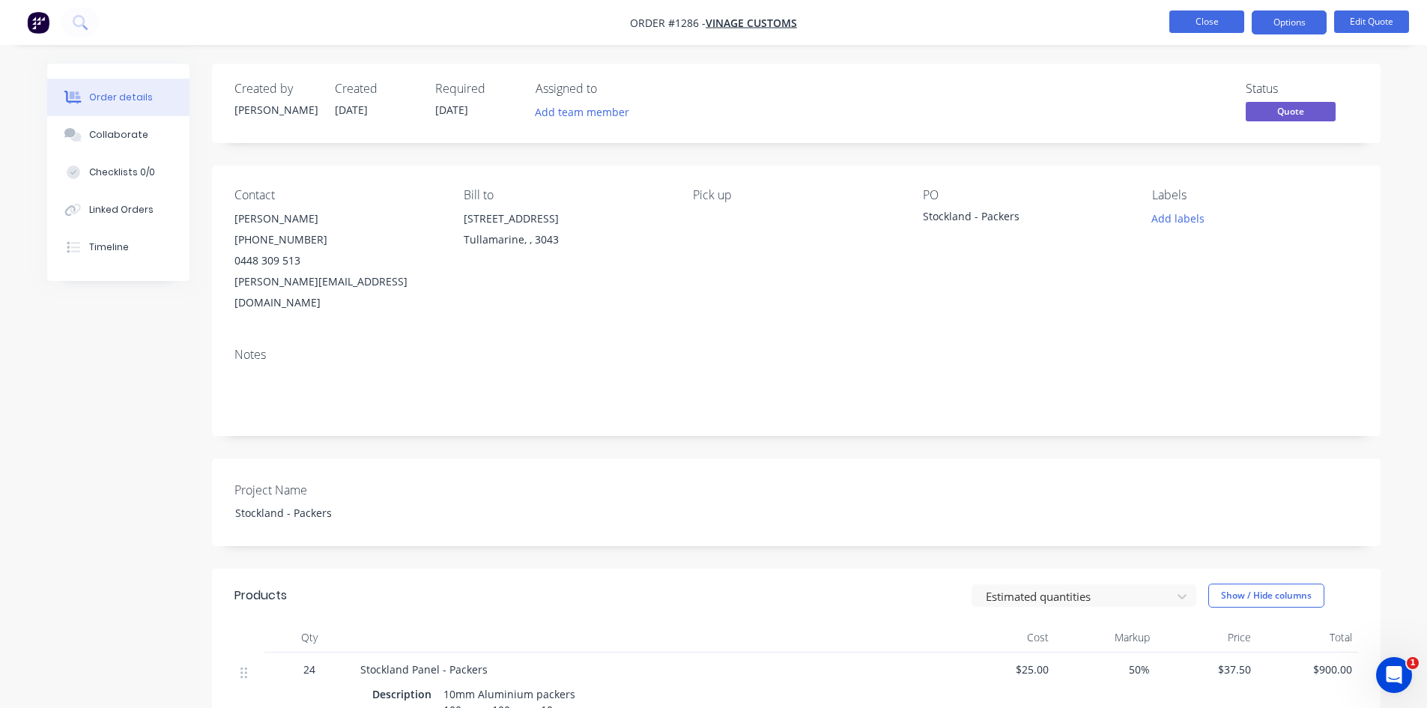
click at [1204, 22] on button "Close" at bounding box center [1206, 21] width 75 height 22
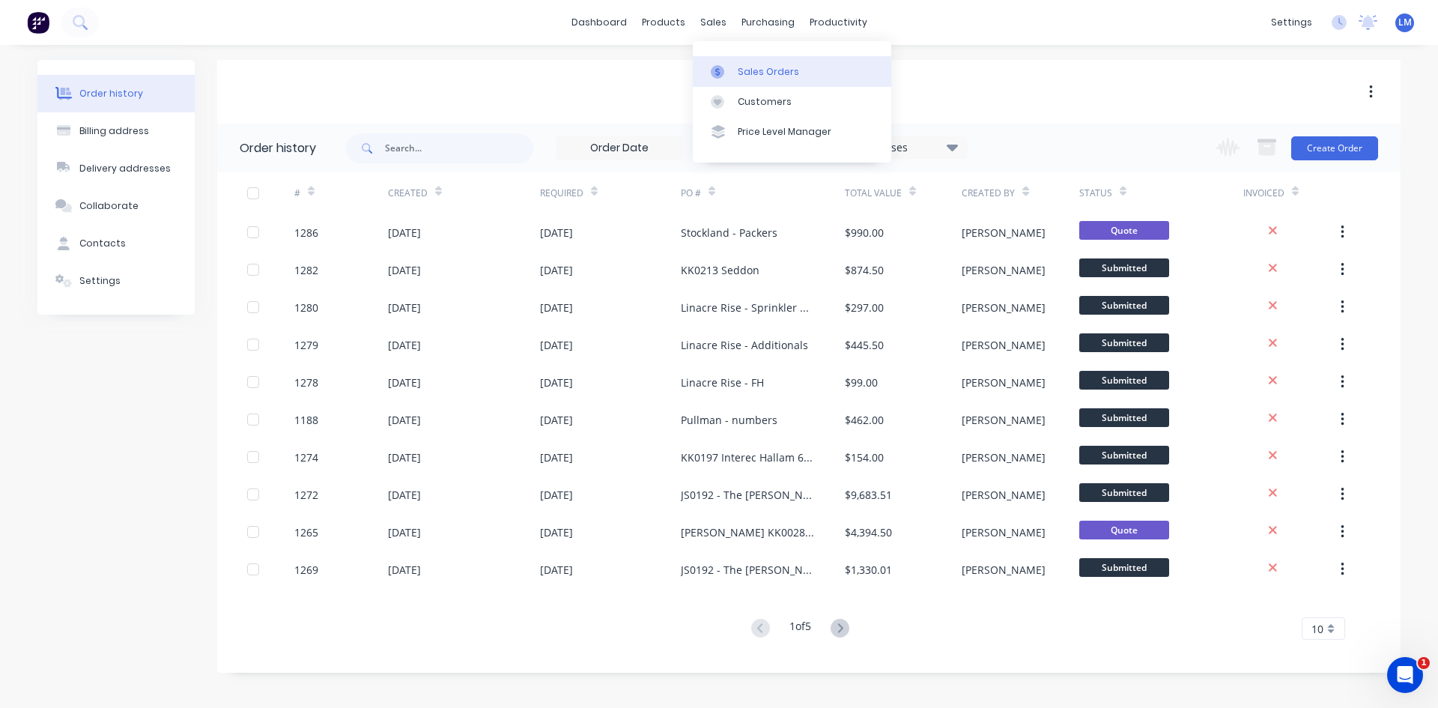
click at [751, 70] on div "Sales Orders" at bounding box center [768, 71] width 61 height 13
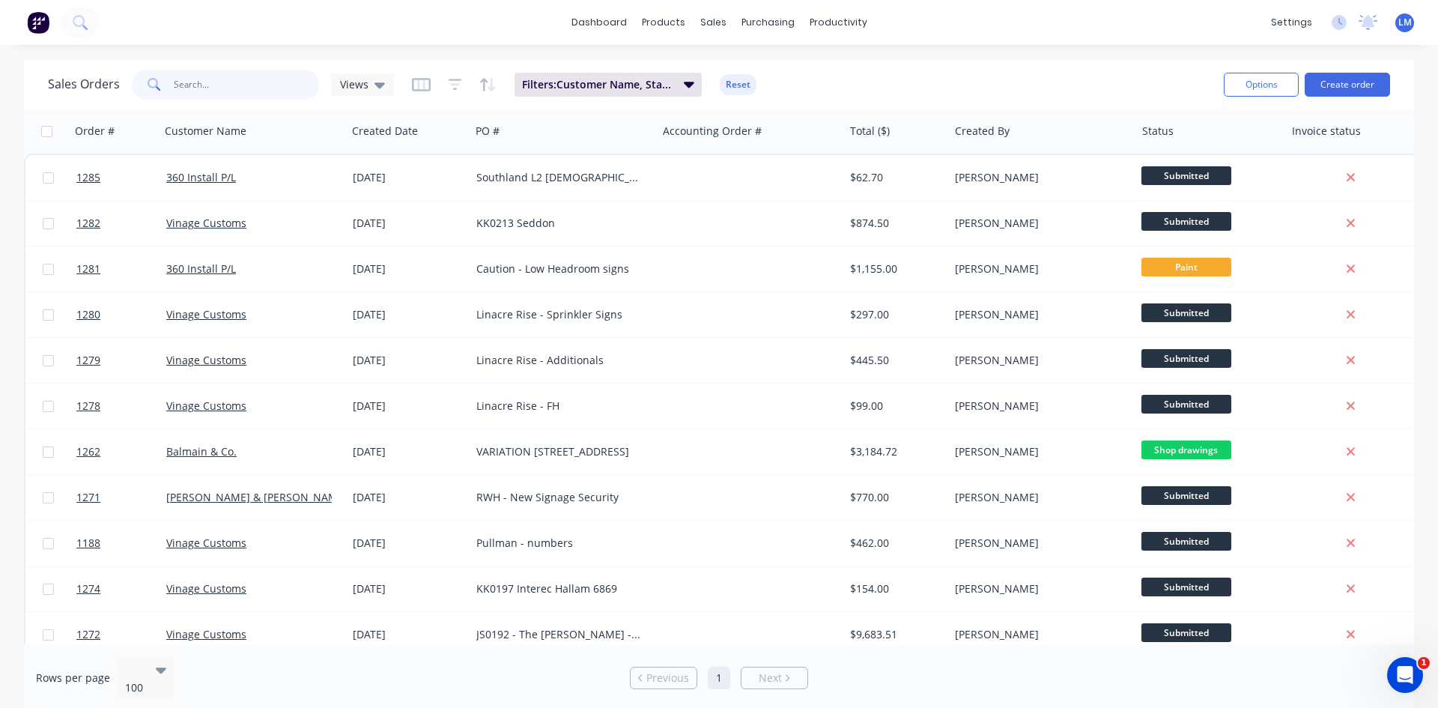
click at [231, 91] on input "text" at bounding box center [247, 85] width 146 height 30
click at [374, 83] on icon at bounding box center [379, 85] width 10 height 6
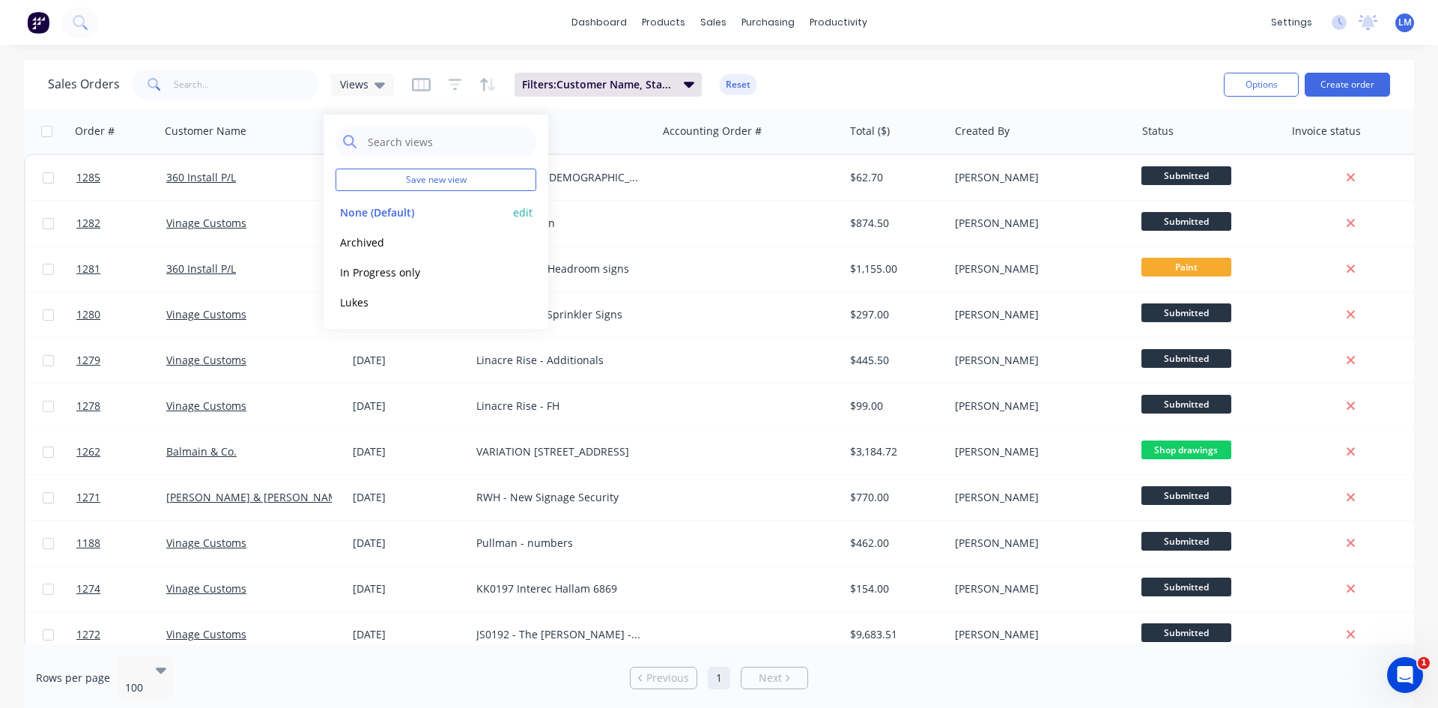
click at [378, 207] on button "None (Default)" at bounding box center [421, 212] width 171 height 17
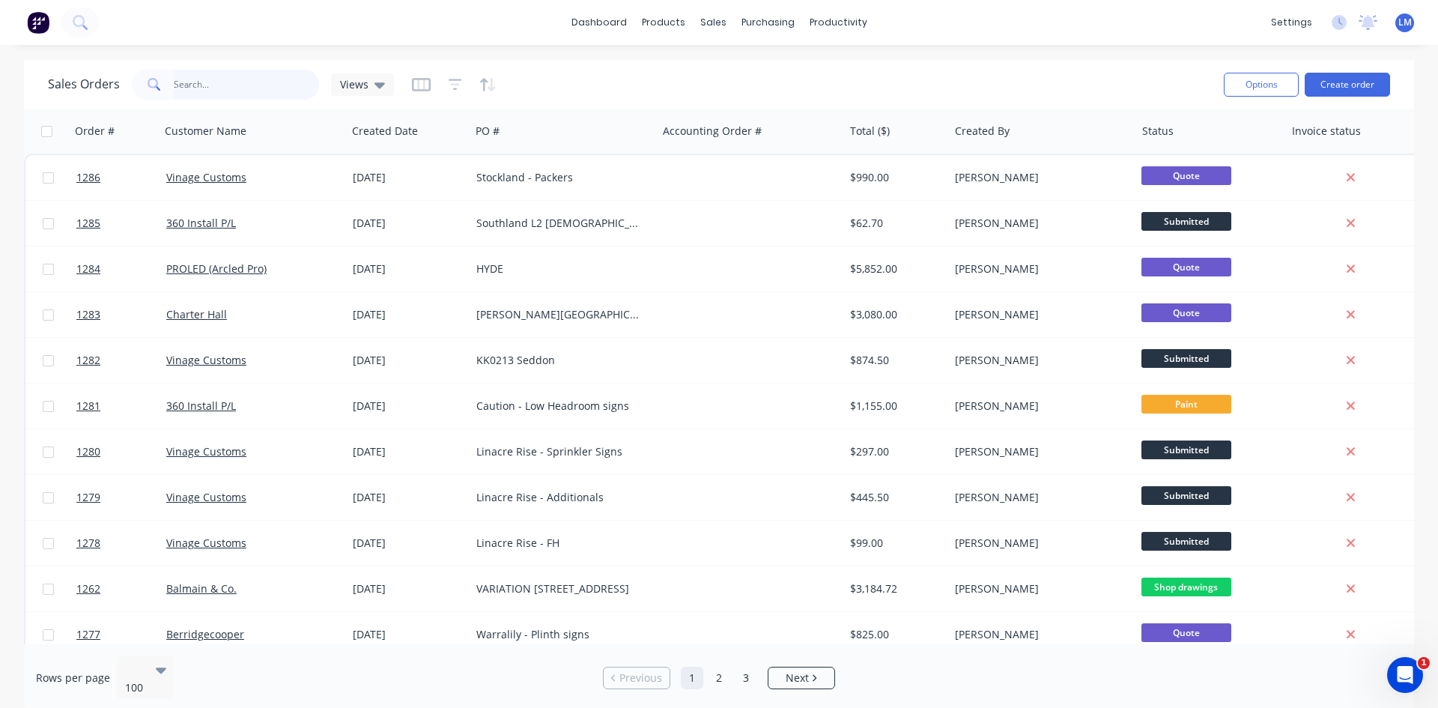
click at [244, 91] on input "text" at bounding box center [247, 85] width 146 height 30
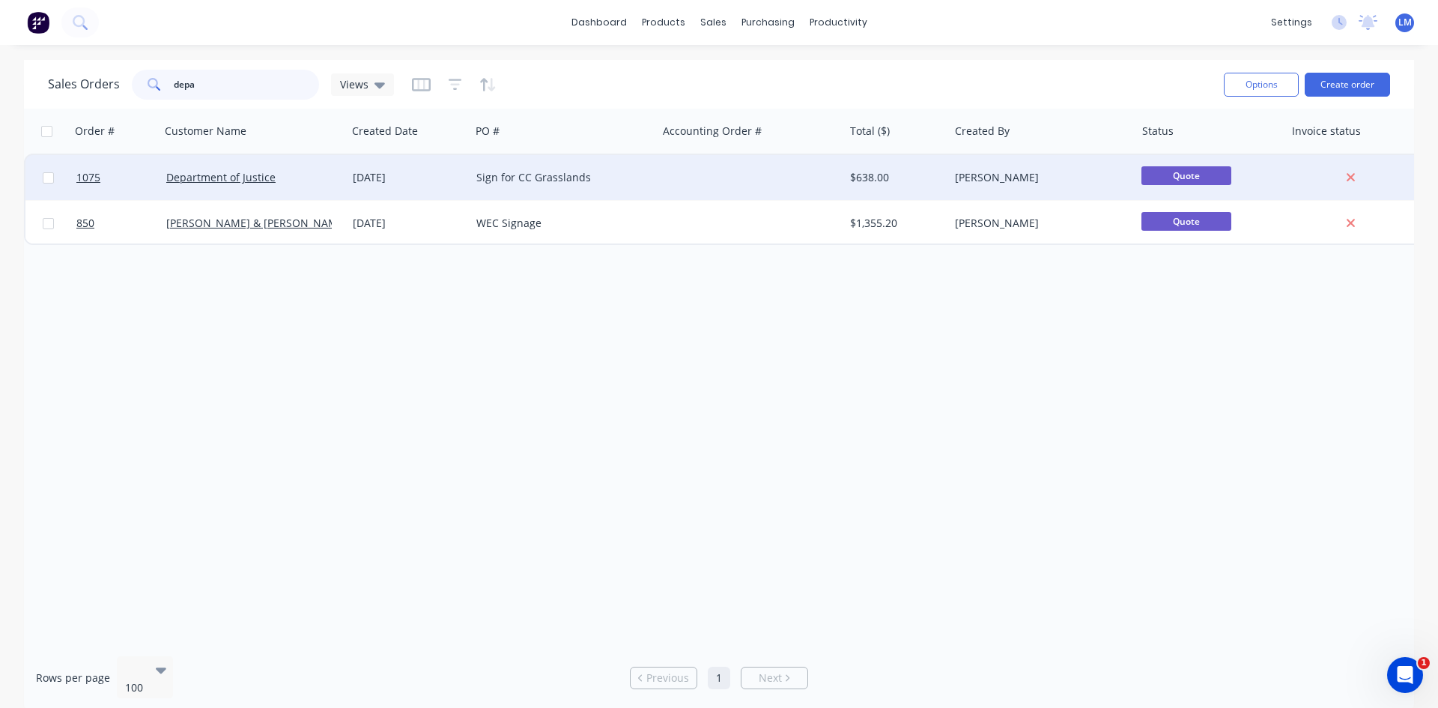
type input "depa"
click at [474, 182] on div "Sign for CC Grasslands" at bounding box center [563, 177] width 186 height 45
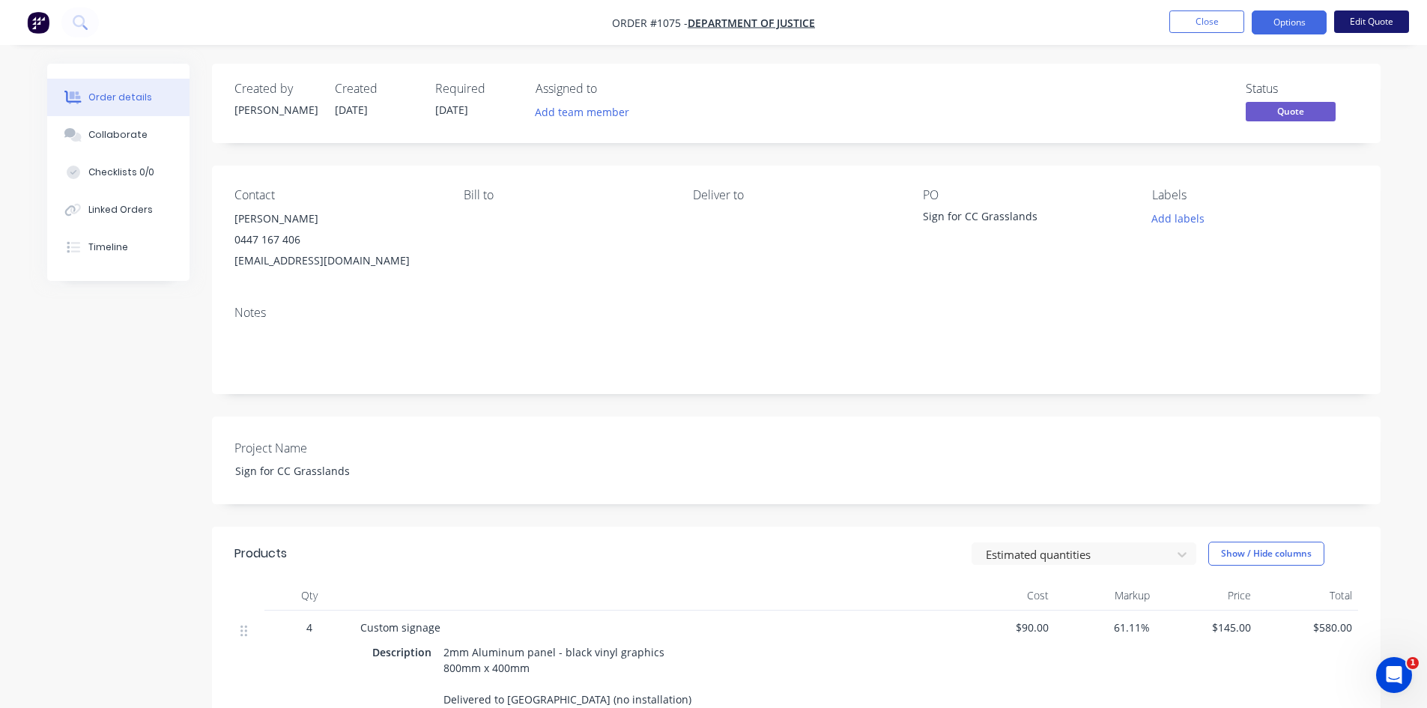
click at [1370, 30] on button "Edit Quote" at bounding box center [1371, 21] width 75 height 22
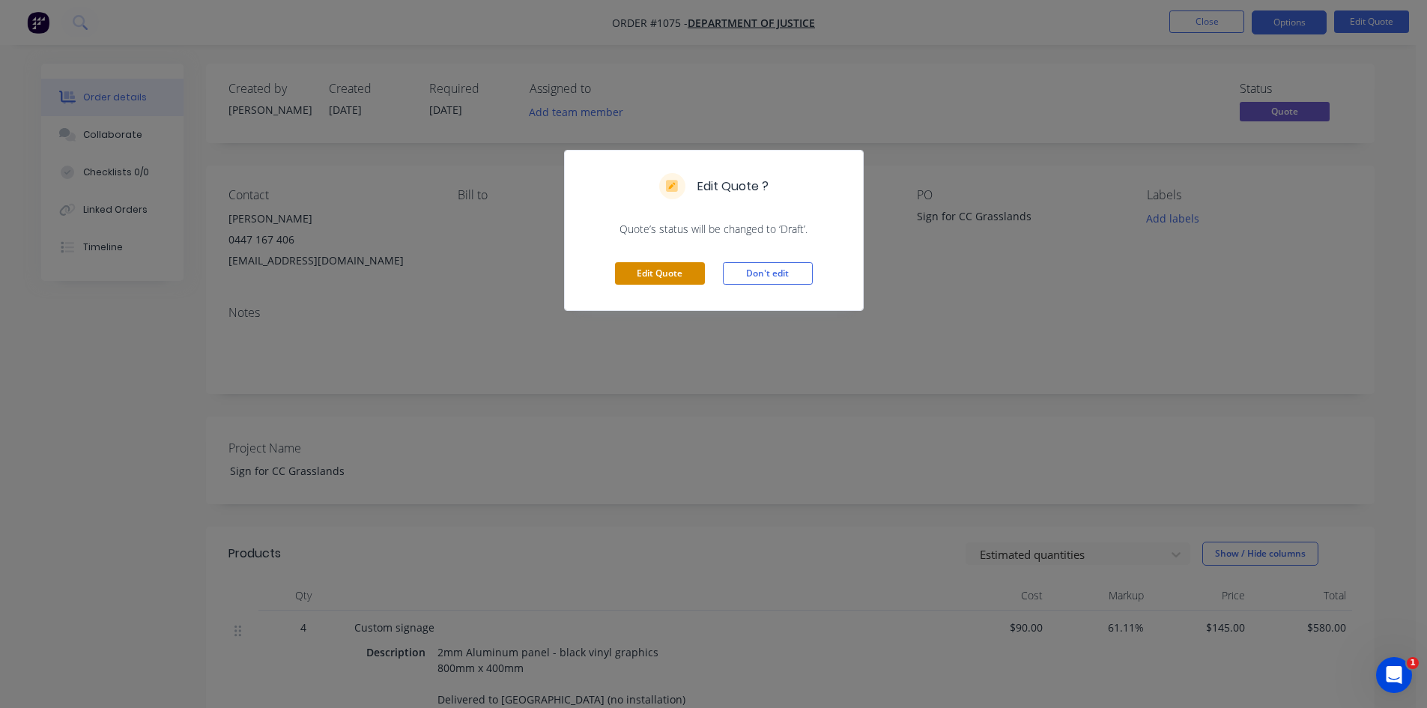
click at [670, 270] on button "Edit Quote" at bounding box center [660, 273] width 90 height 22
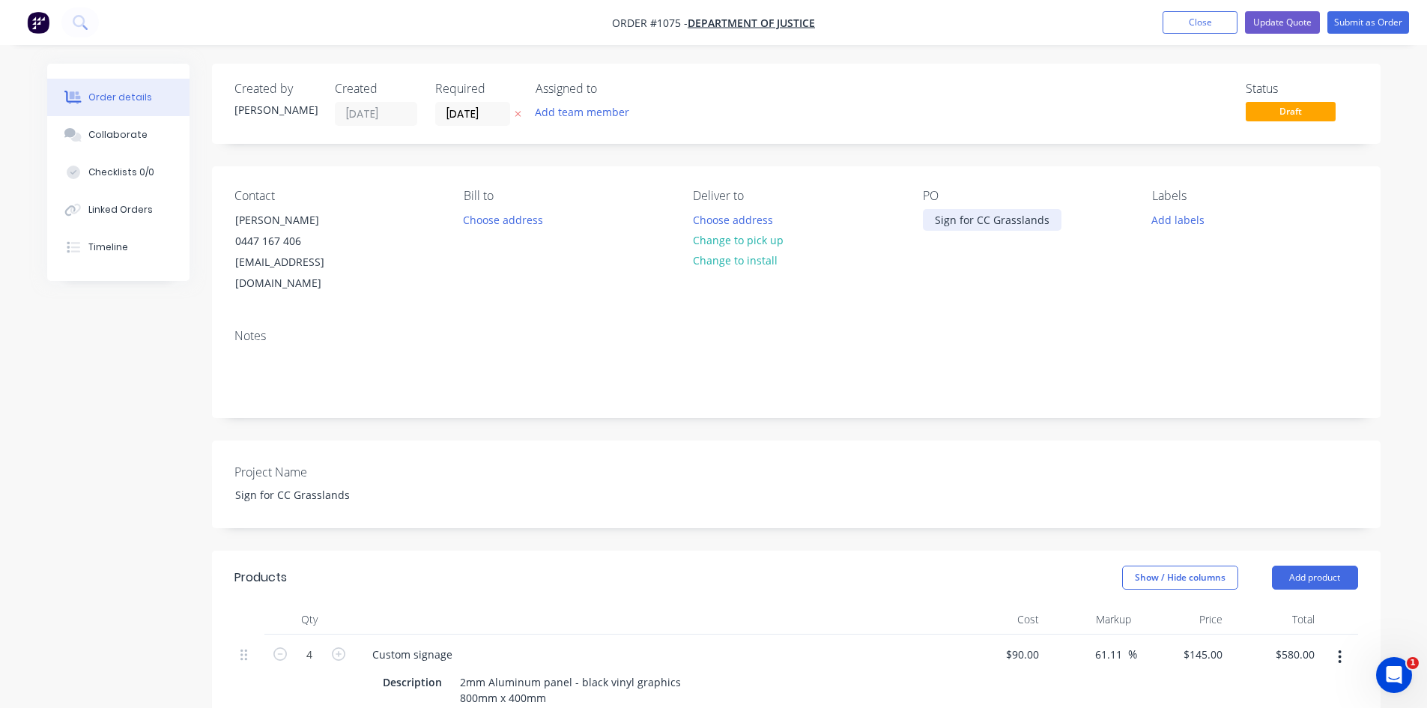
click at [935, 224] on div "Sign for CC Grasslands" at bounding box center [992, 220] width 139 height 22
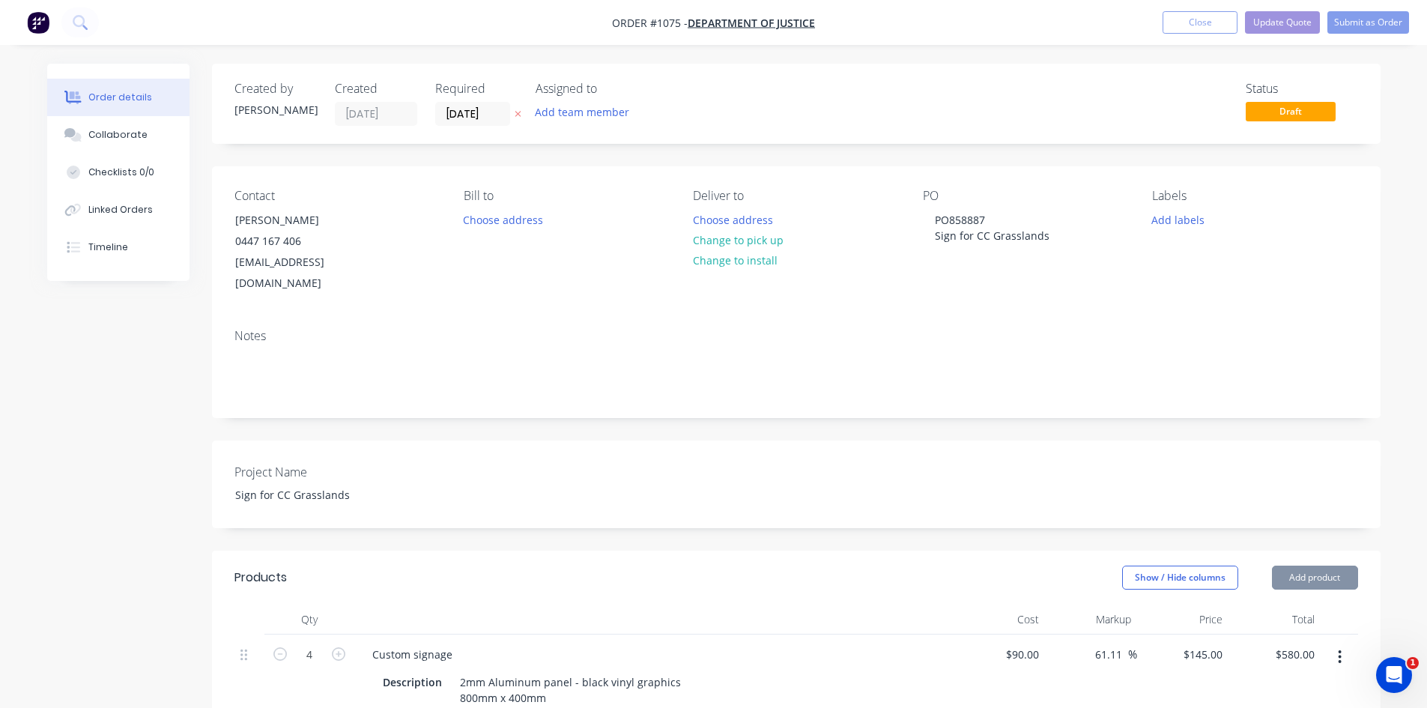
click at [810, 514] on div "Created by [PERSON_NAME] Created [DATE] Required [DATE] Assigned to Add team me…" at bounding box center [796, 611] width 1168 height 1094
click at [486, 101] on div "Required [DATE]" at bounding box center [476, 104] width 82 height 44
click at [491, 112] on input "[DATE]" at bounding box center [472, 114] width 73 height 22
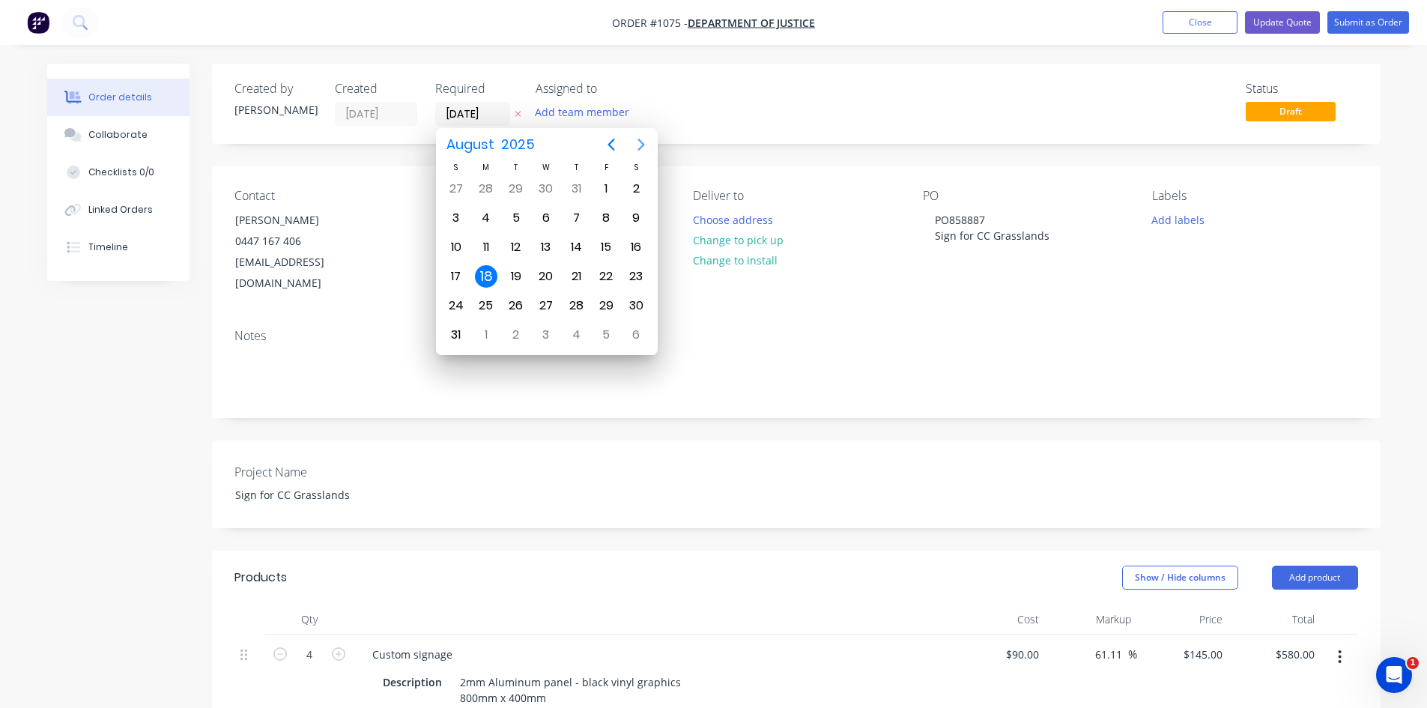
click at [639, 144] on icon "Next page" at bounding box center [641, 145] width 18 height 18
click at [517, 307] on div "30" at bounding box center [516, 305] width 22 height 22
type input "[DATE]"
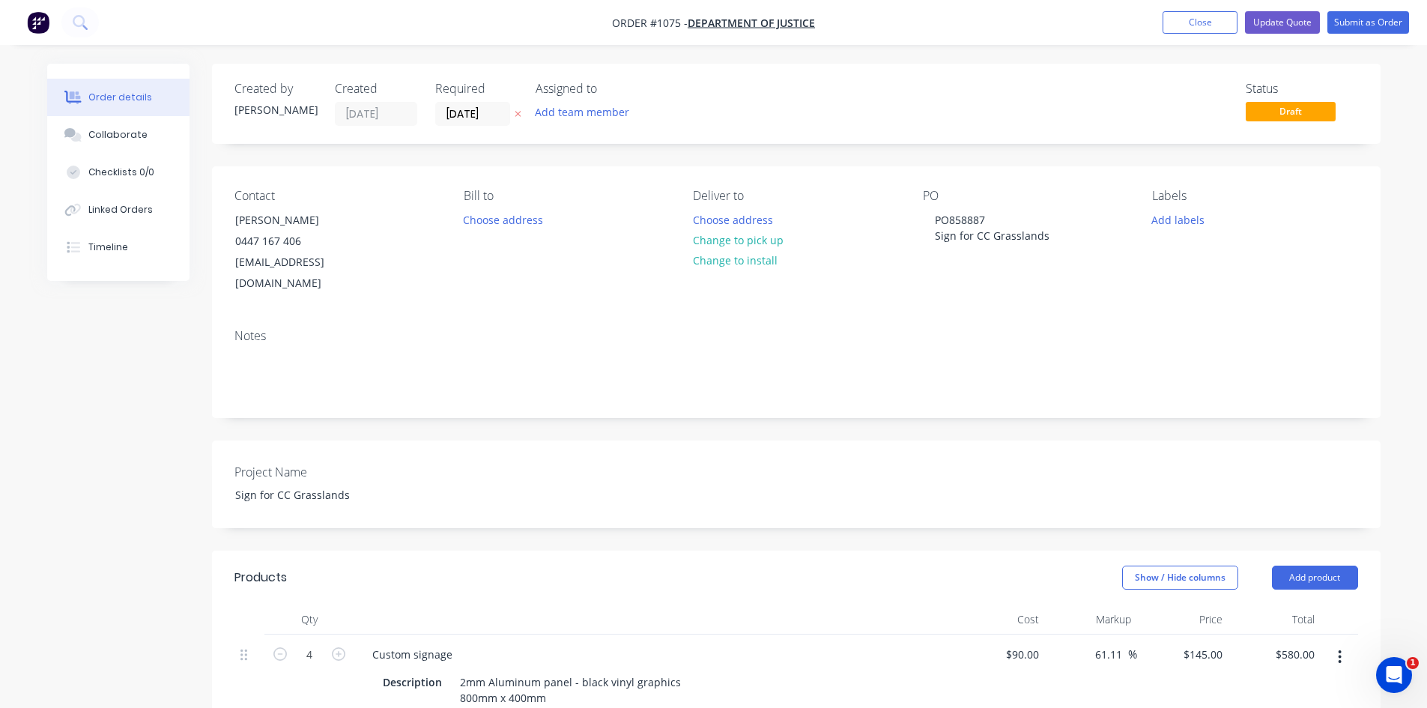
click at [610, 492] on div "Project Name Sign for CC Grasslands" at bounding box center [796, 484] width 1168 height 88
click at [1367, 22] on button "Submit as Order" at bounding box center [1368, 22] width 82 height 22
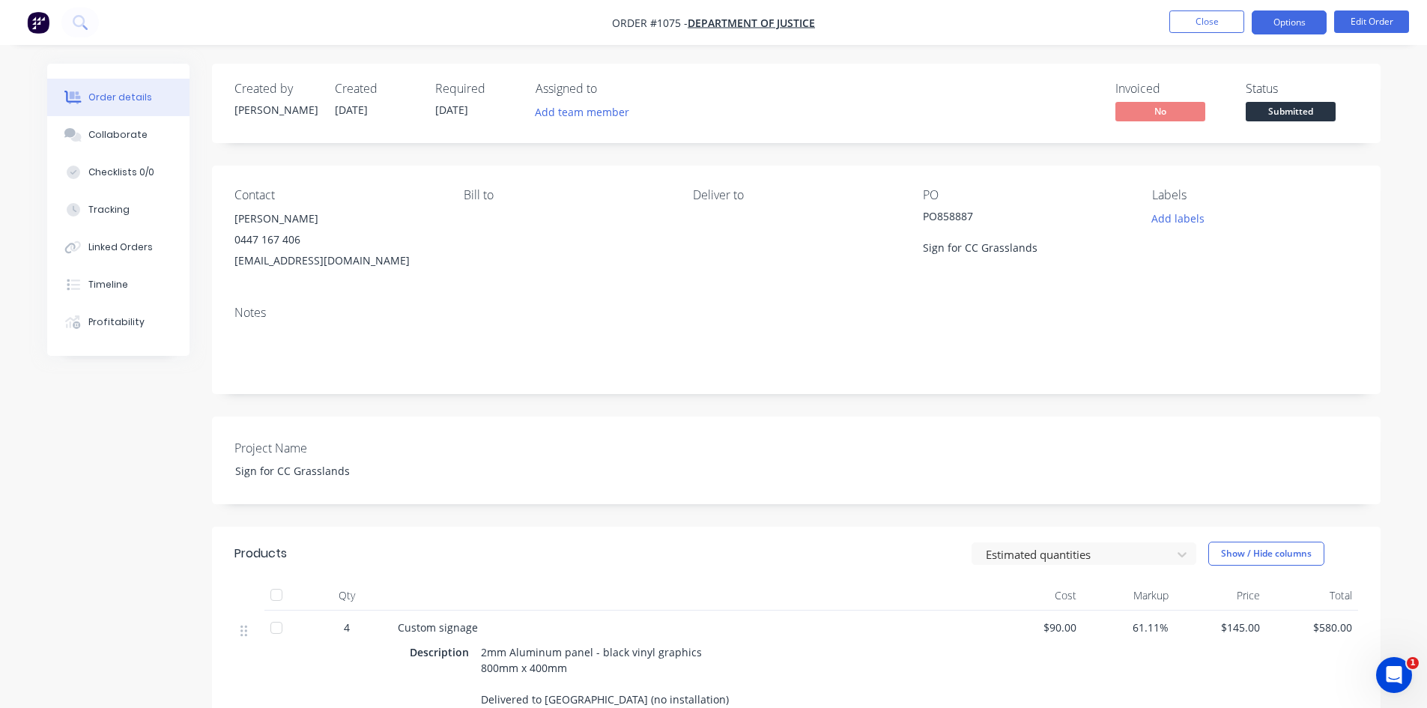
click at [1267, 28] on button "Options" at bounding box center [1288, 22] width 75 height 24
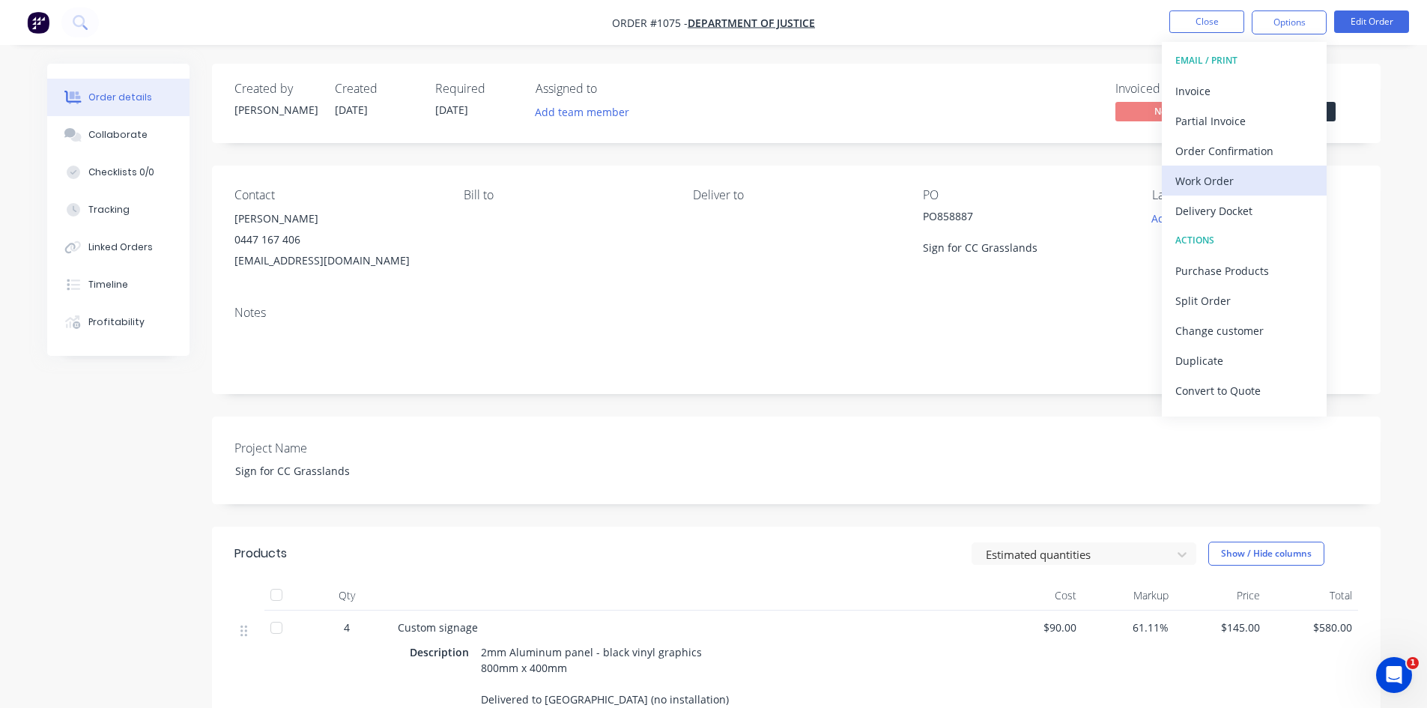
click at [1245, 191] on div "Work Order" at bounding box center [1244, 181] width 138 height 22
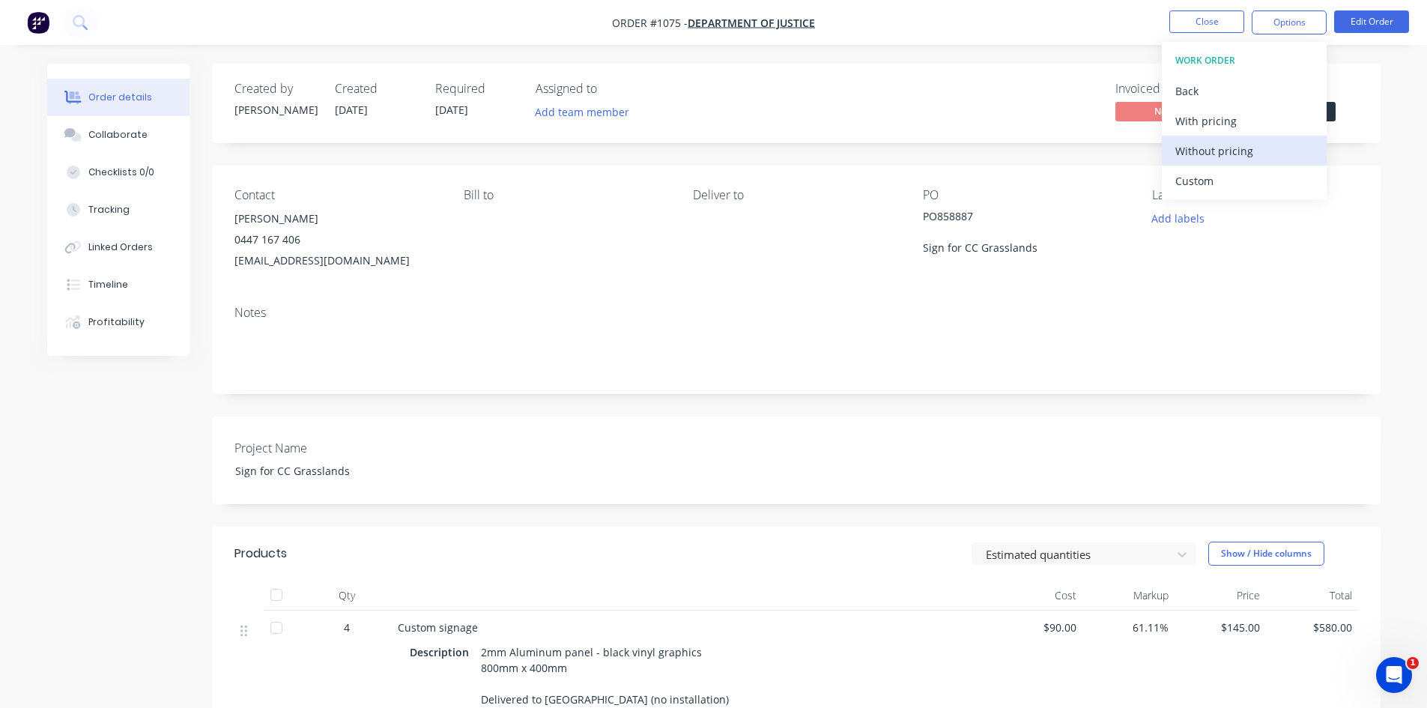
click at [1239, 160] on div "Without pricing" at bounding box center [1244, 151] width 138 height 22
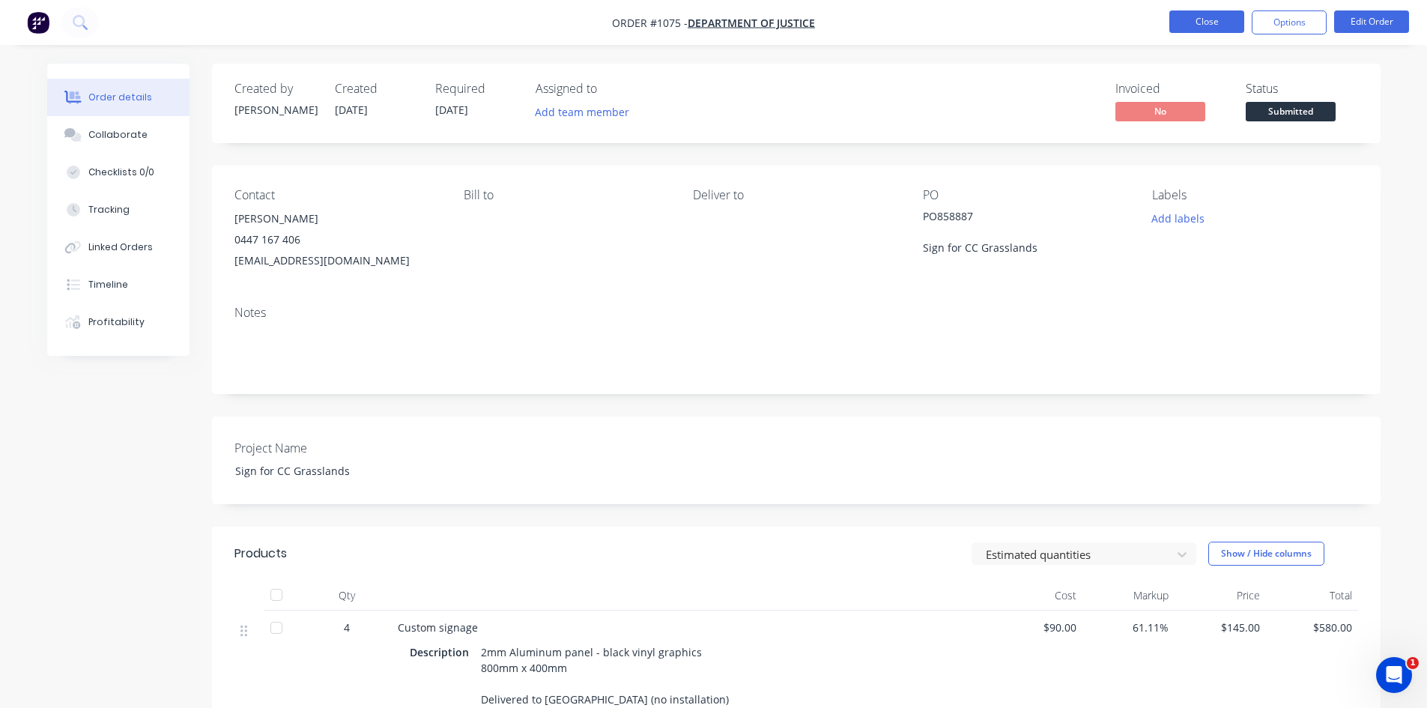
click at [1187, 22] on button "Close" at bounding box center [1206, 21] width 75 height 22
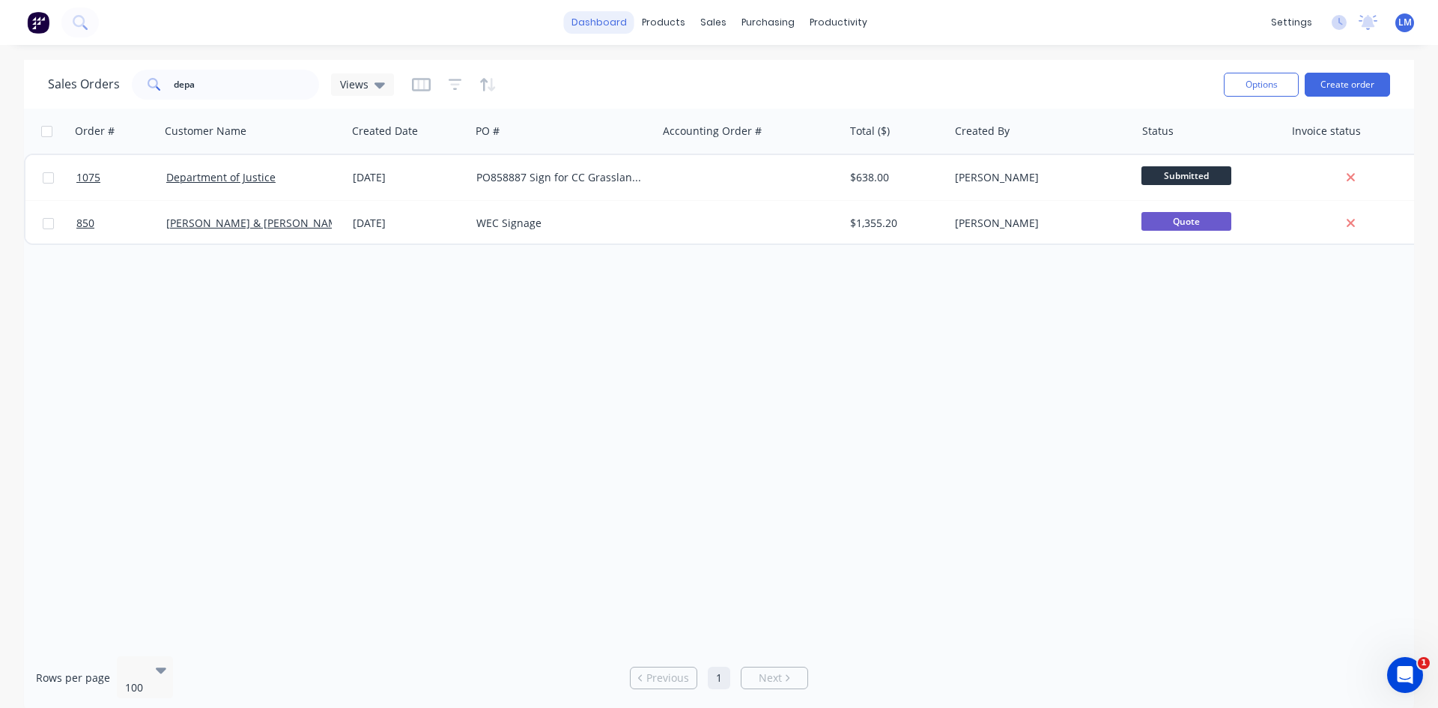
click at [603, 20] on link "dashboard" at bounding box center [599, 22] width 70 height 22
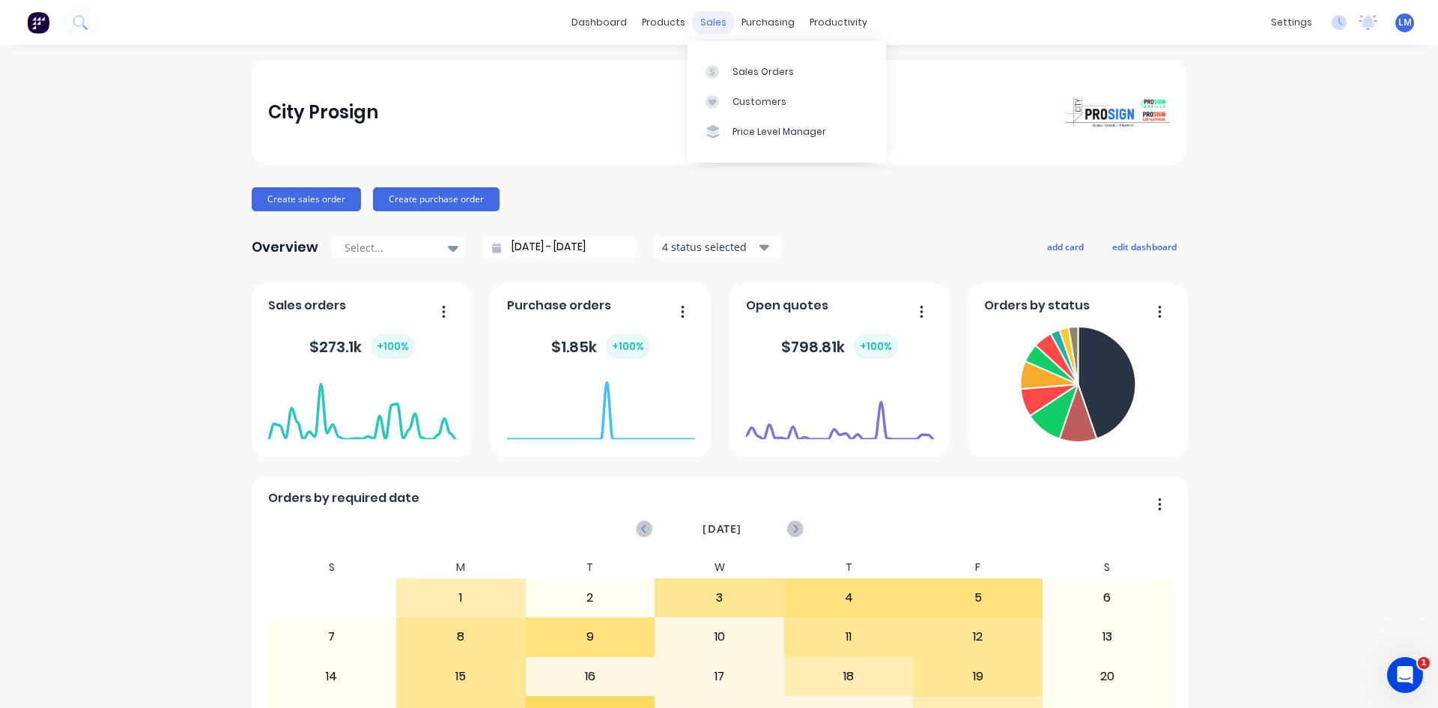
click at [715, 24] on div "sales" at bounding box center [713, 22] width 41 height 22
click at [745, 73] on div "Sales Orders" at bounding box center [762, 71] width 61 height 13
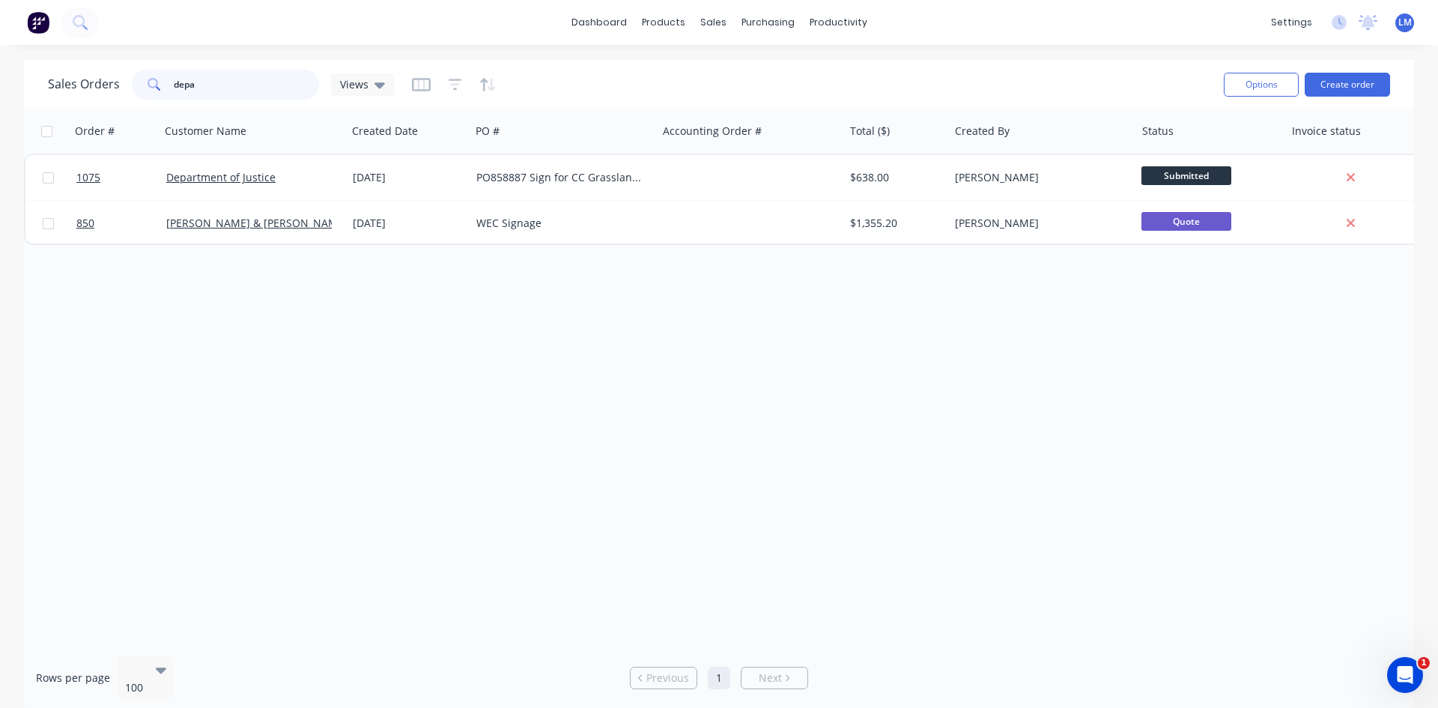
drag, startPoint x: 208, startPoint y: 78, endPoint x: 130, endPoint y: 80, distance: 77.9
click at [132, 79] on div "depa" at bounding box center [225, 85] width 187 height 30
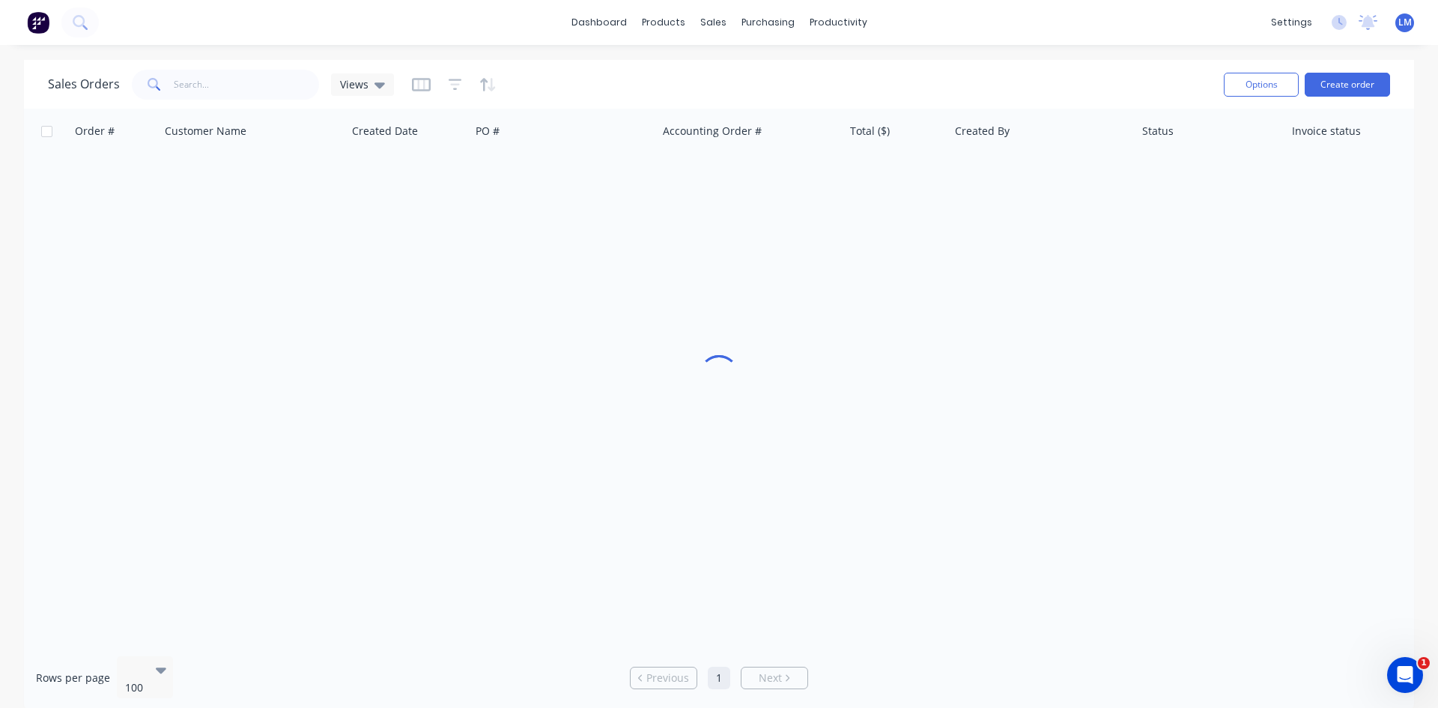
click at [890, 413] on div at bounding box center [719, 376] width 1390 height 535
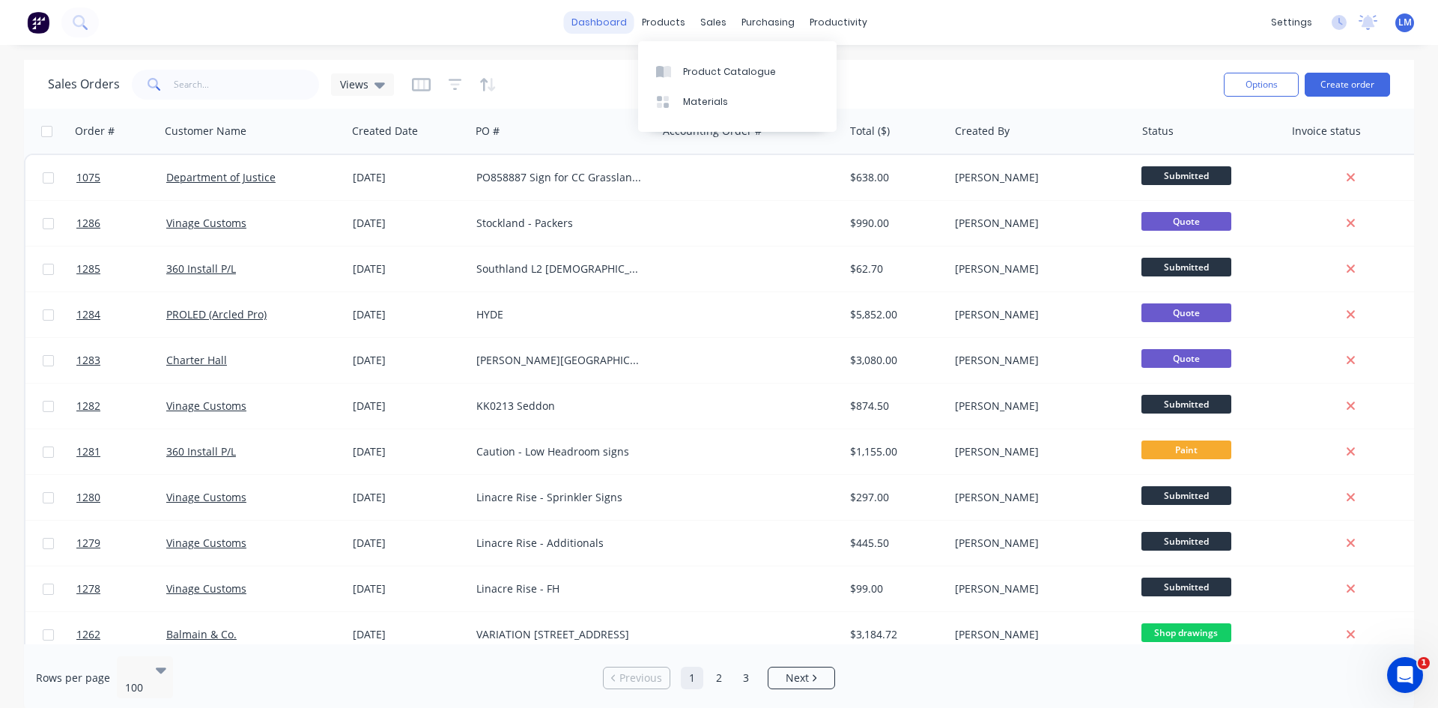
click at [601, 22] on link "dashboard" at bounding box center [599, 22] width 70 height 22
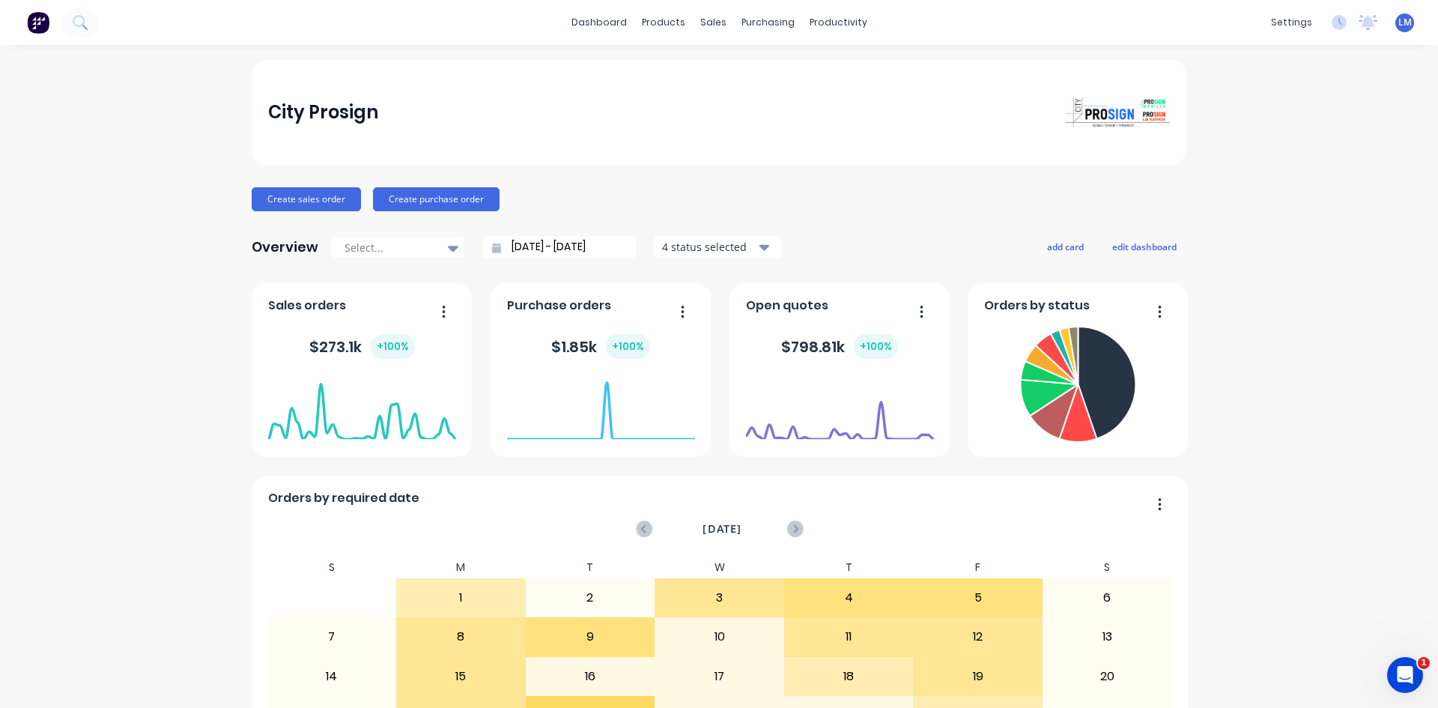
click at [750, 70] on div "Sales Orders" at bounding box center [762, 71] width 61 height 13
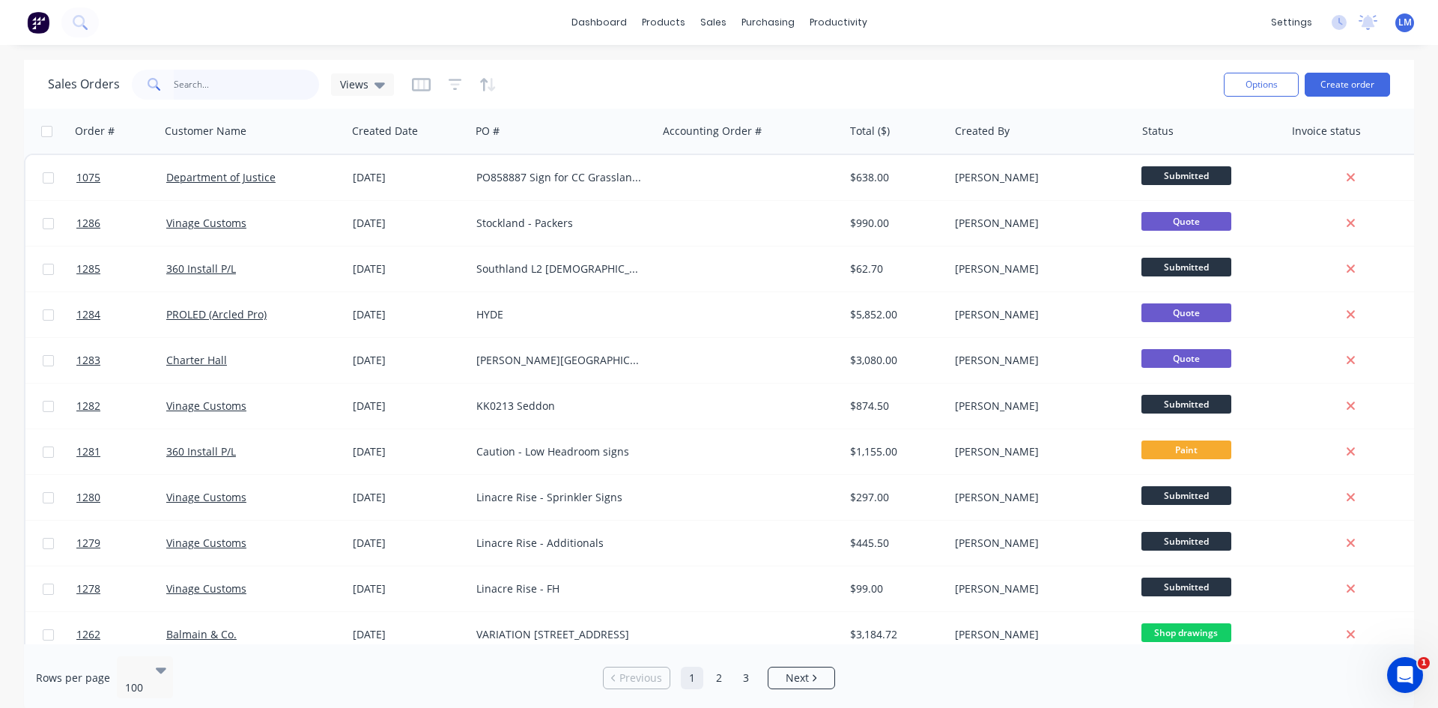
click at [260, 83] on input "text" at bounding box center [247, 85] width 146 height 30
type input "hallam"
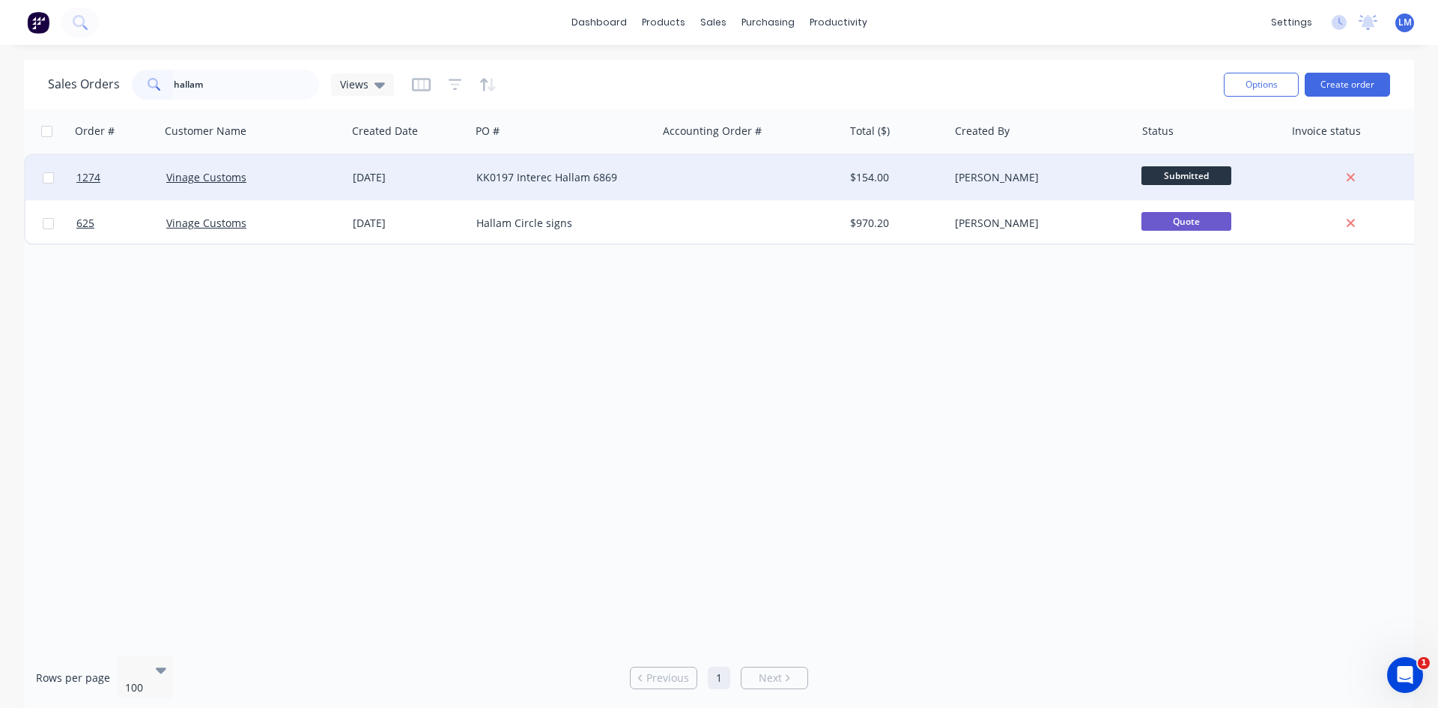
click at [564, 184] on div "KK0197 Interec Hallam 6869" at bounding box center [559, 177] width 166 height 15
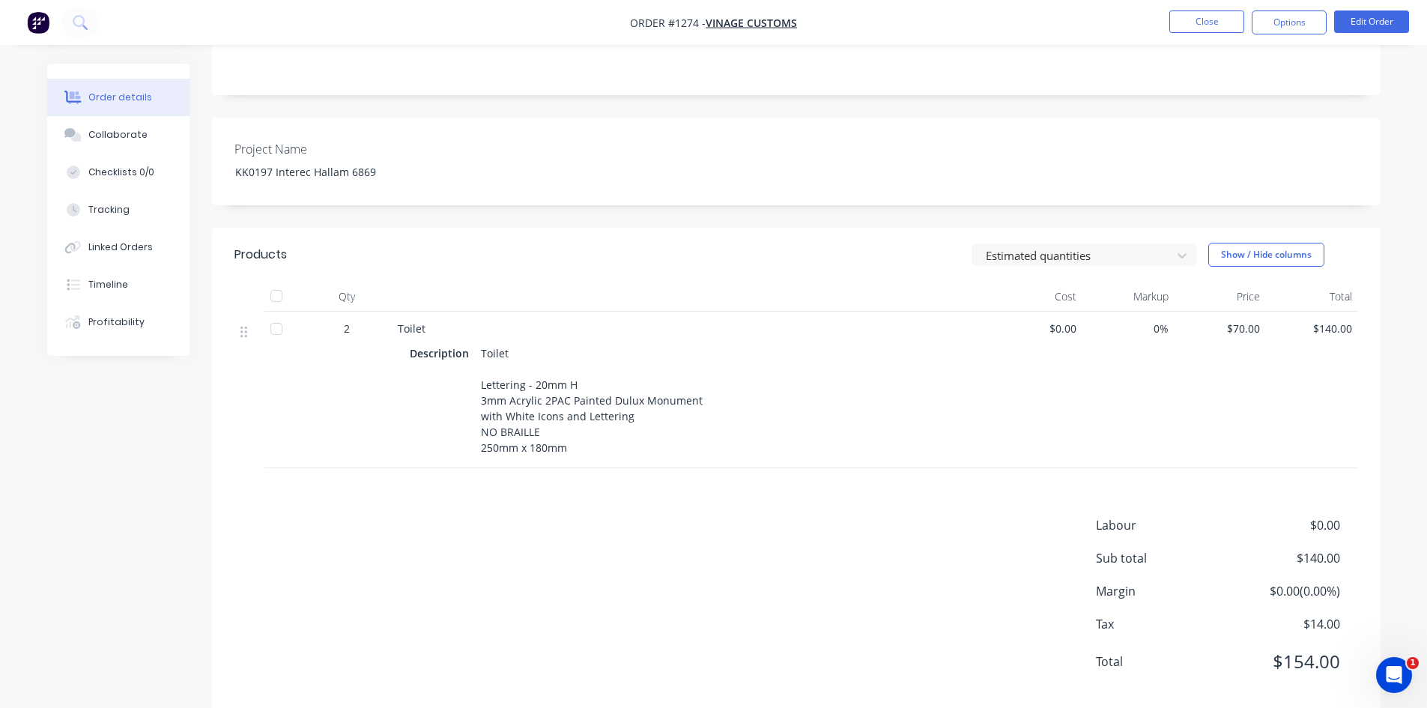
scroll to position [300, 0]
click at [1194, 14] on button "Close" at bounding box center [1206, 21] width 75 height 22
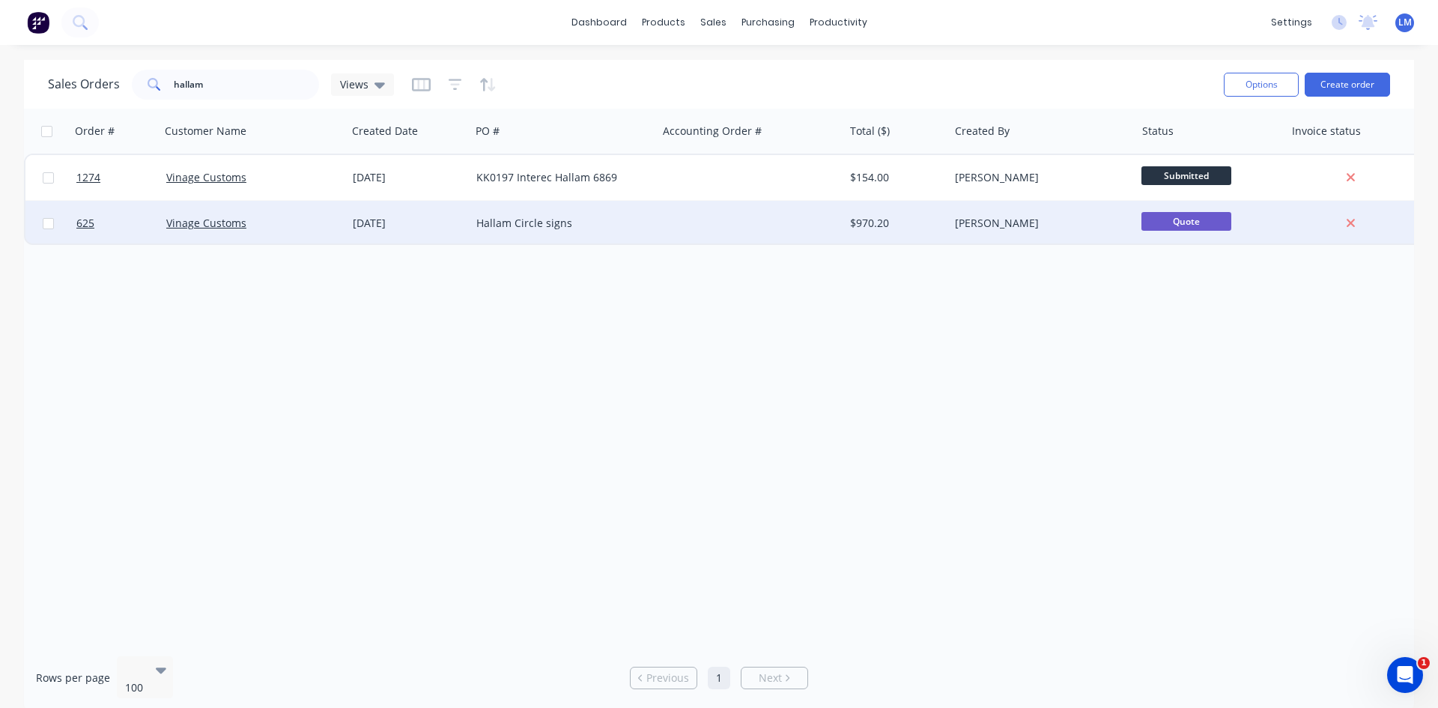
click at [643, 234] on div "Hallam Circle signs" at bounding box center [563, 223] width 186 height 45
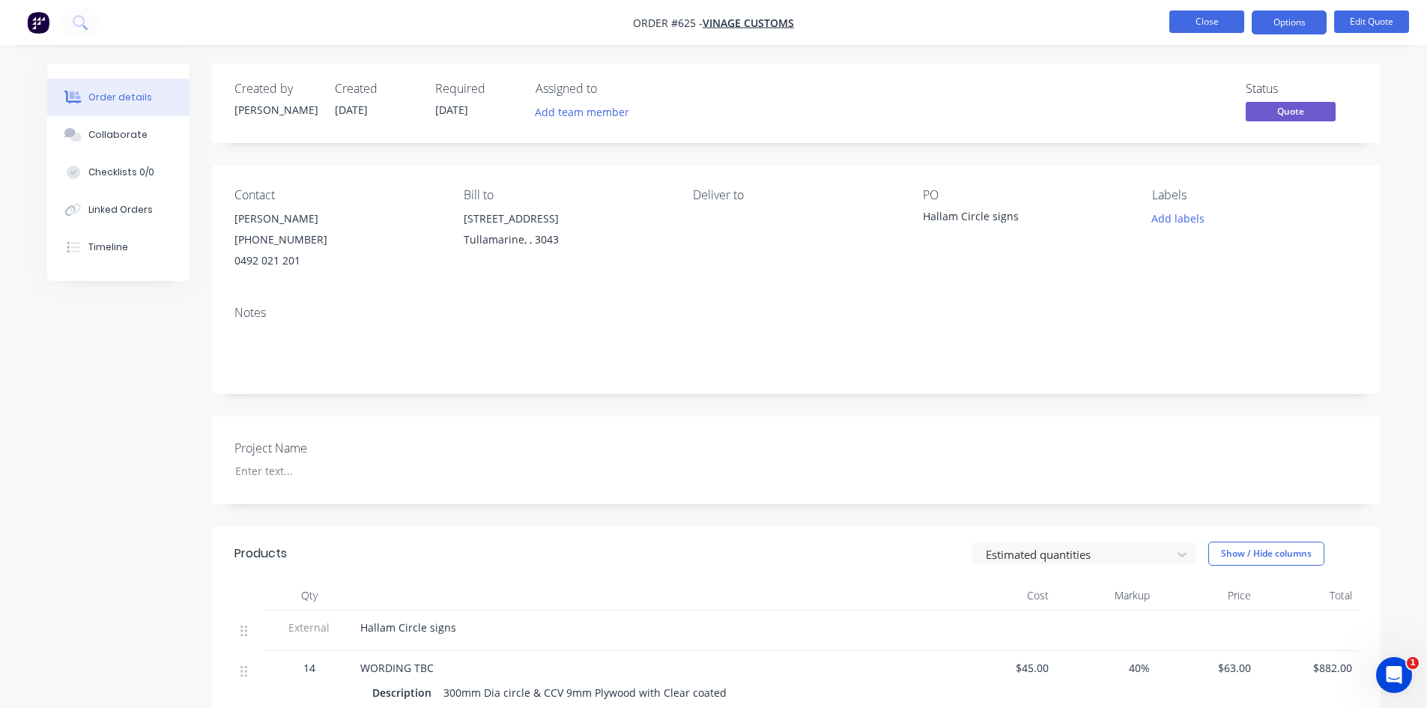
click at [1195, 17] on button "Close" at bounding box center [1206, 21] width 75 height 22
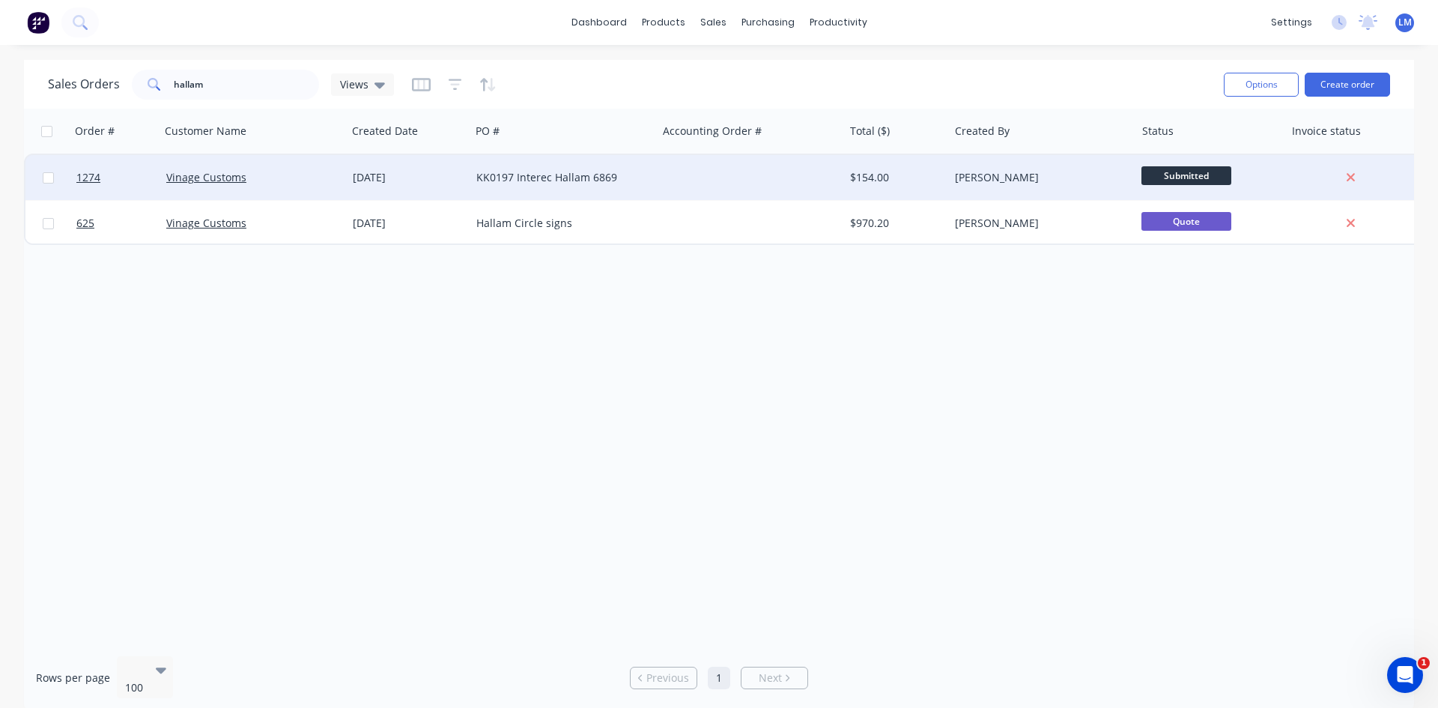
click at [659, 174] on div at bounding box center [750, 177] width 186 height 45
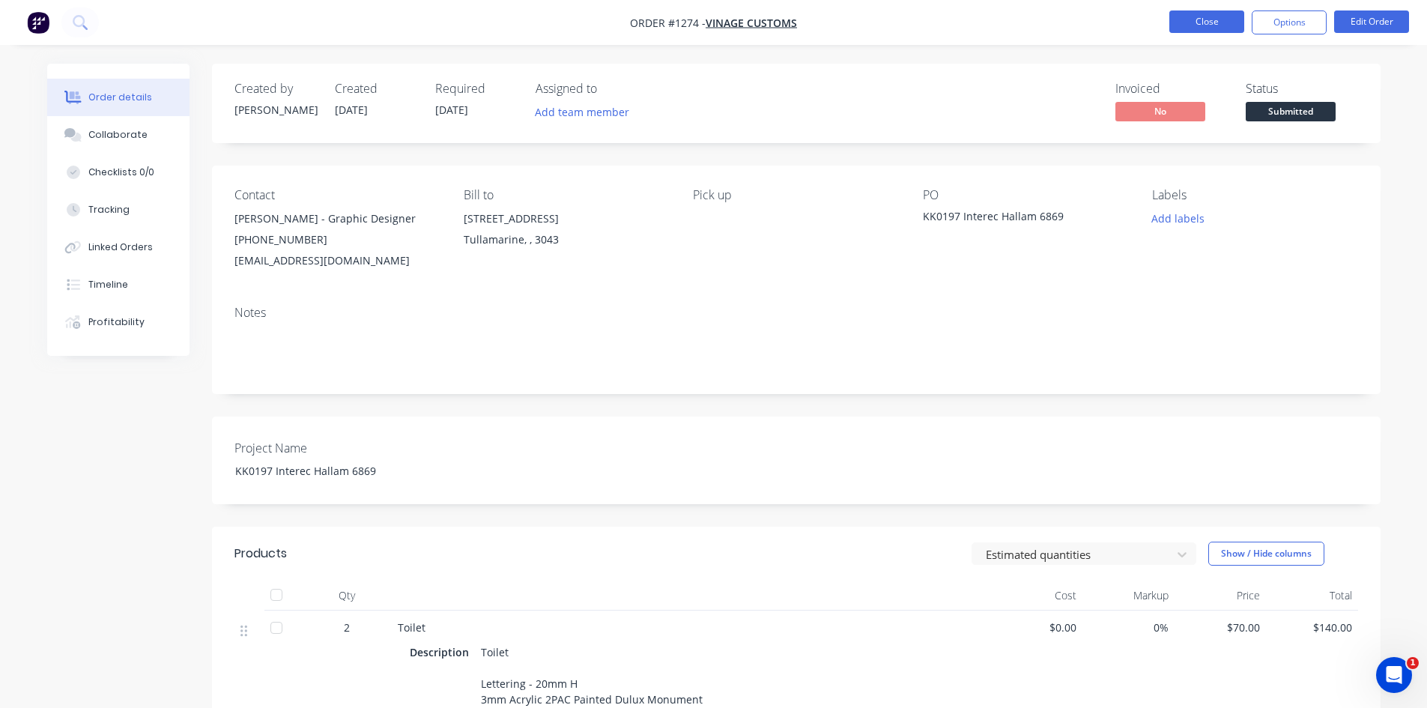
click at [1187, 22] on button "Close" at bounding box center [1206, 21] width 75 height 22
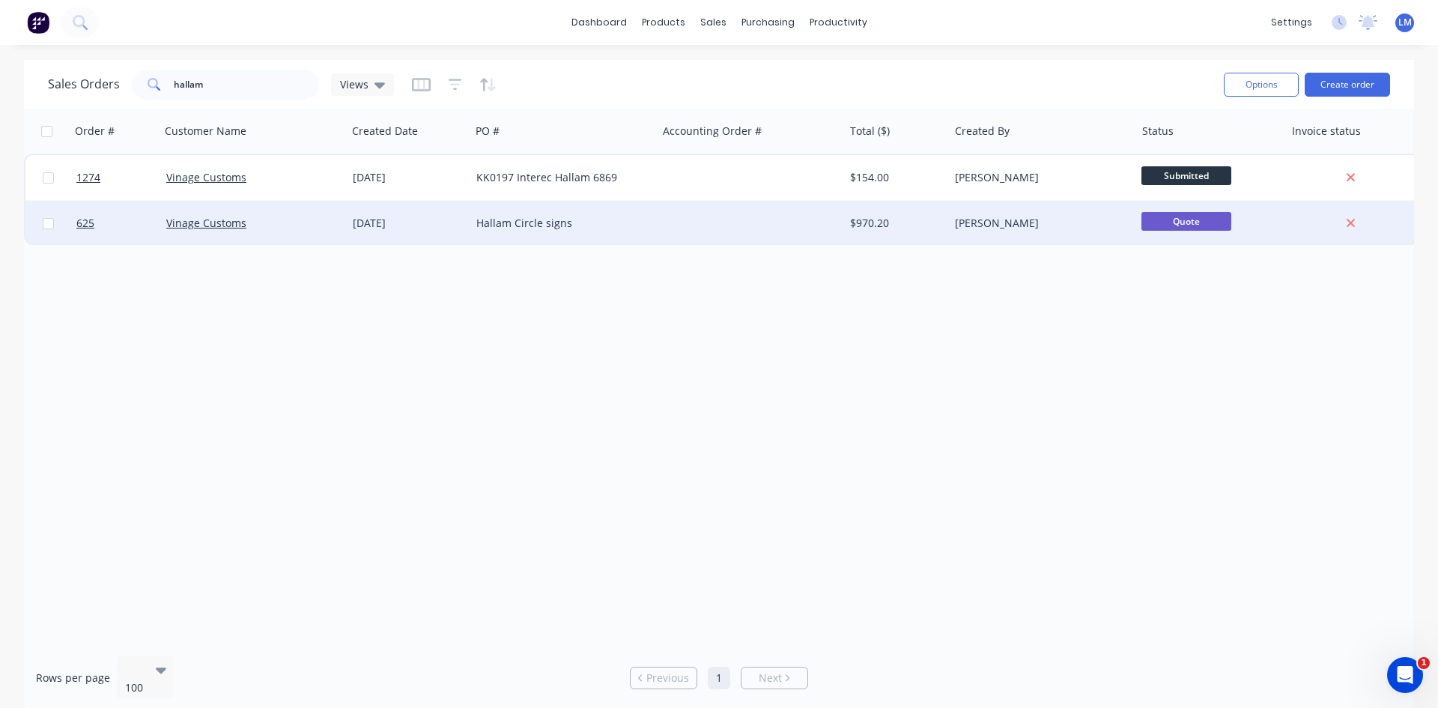
click at [549, 215] on div "Hallam Circle signs" at bounding box center [563, 223] width 186 height 45
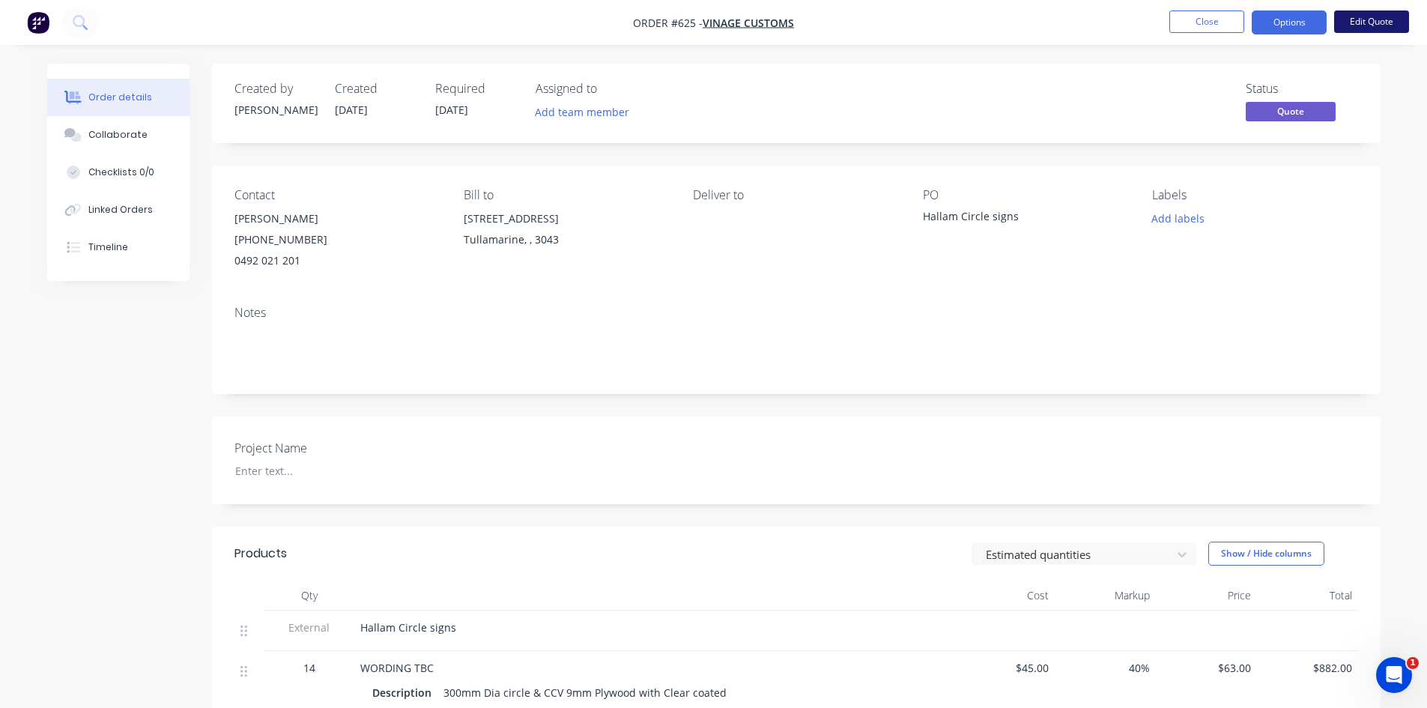
click at [1370, 25] on button "Edit Quote" at bounding box center [1371, 21] width 75 height 22
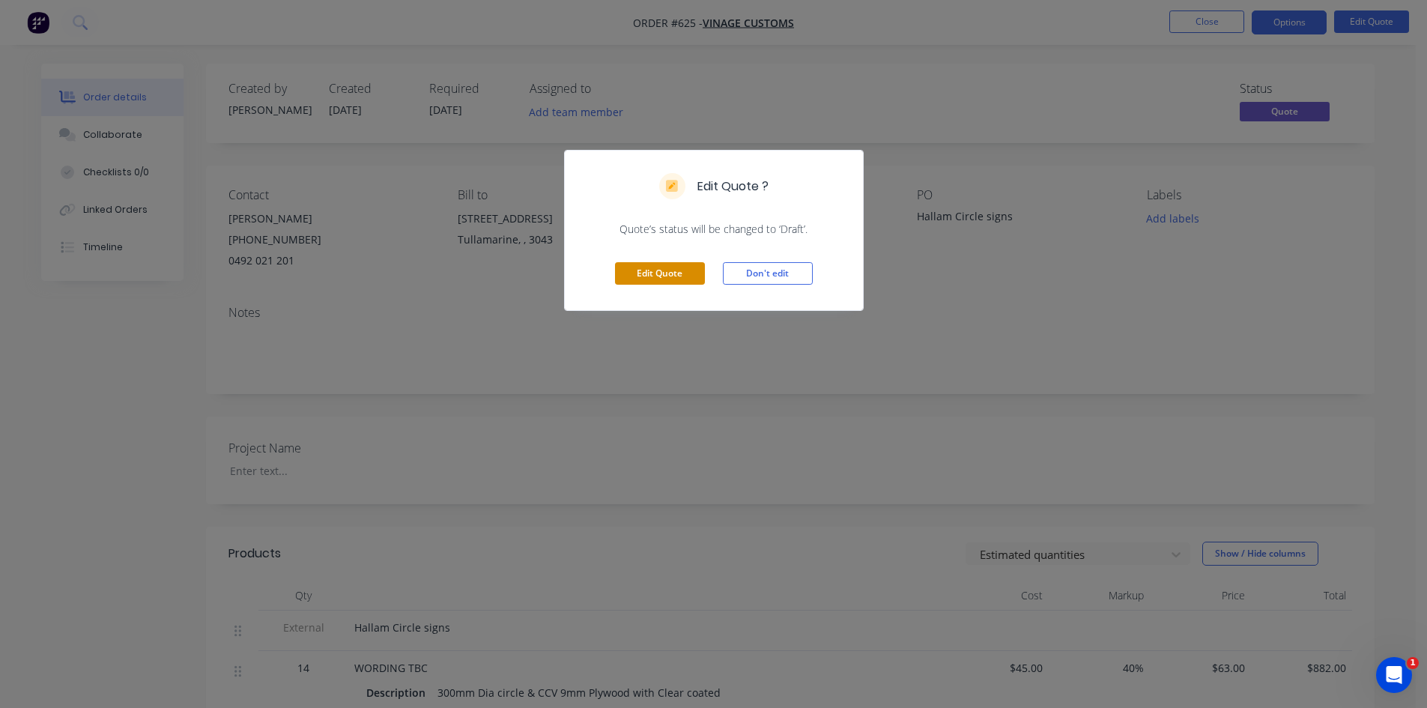
click at [667, 278] on button "Edit Quote" at bounding box center [660, 273] width 90 height 22
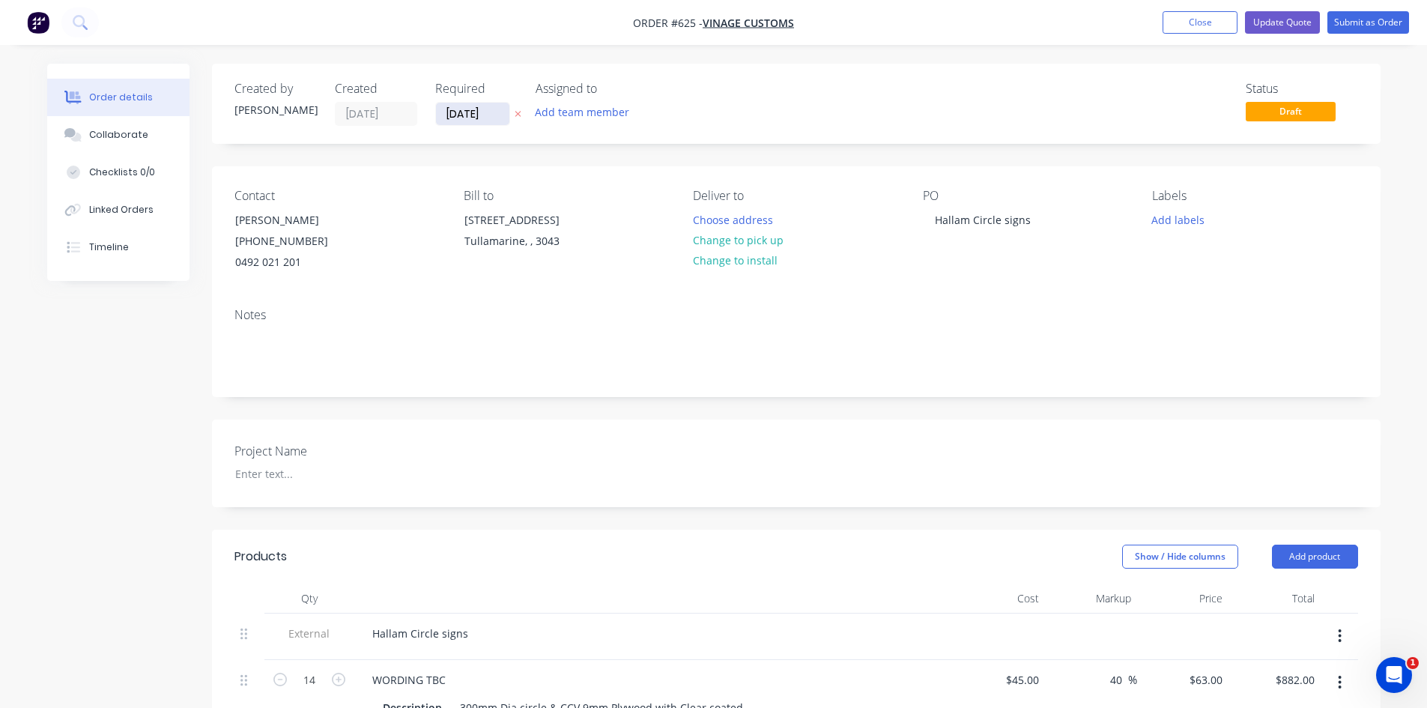
click at [495, 110] on input "[DATE]" at bounding box center [472, 114] width 73 height 22
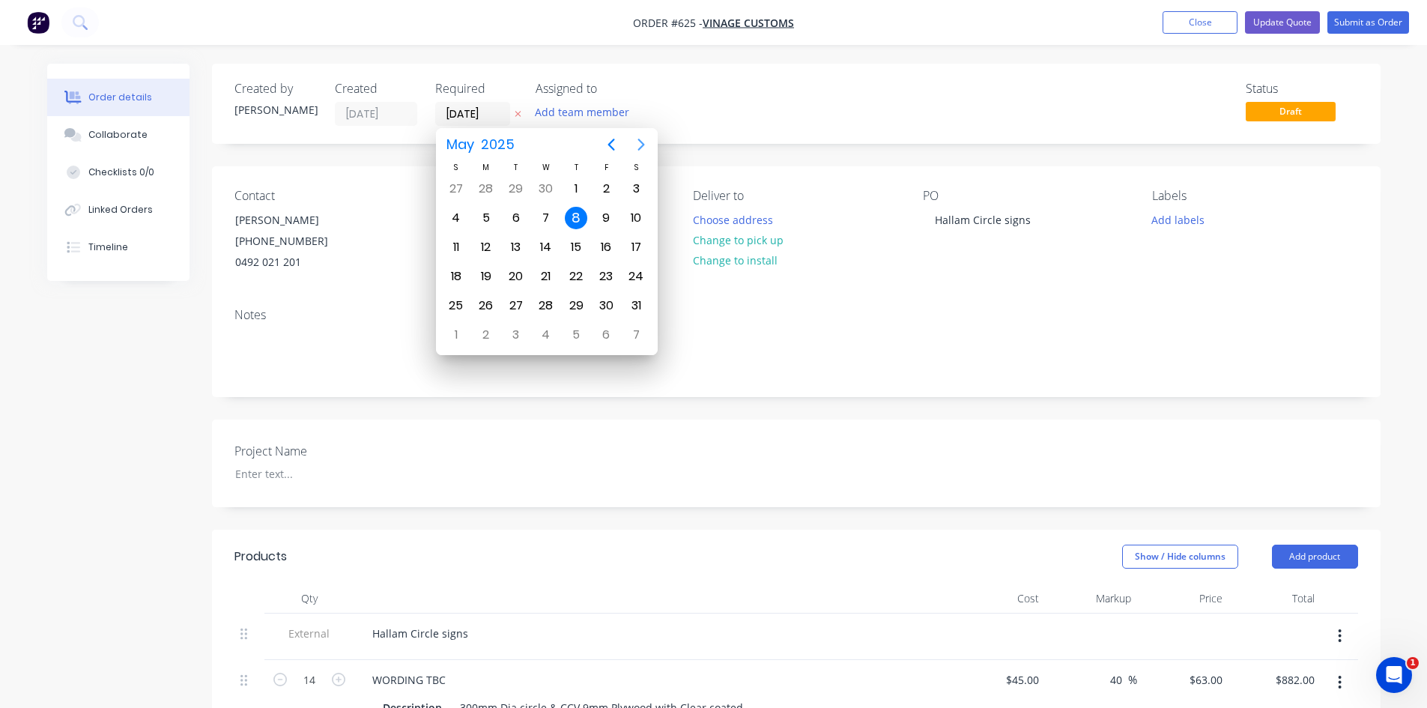
click at [637, 146] on icon "Next page" at bounding box center [641, 145] width 18 height 18
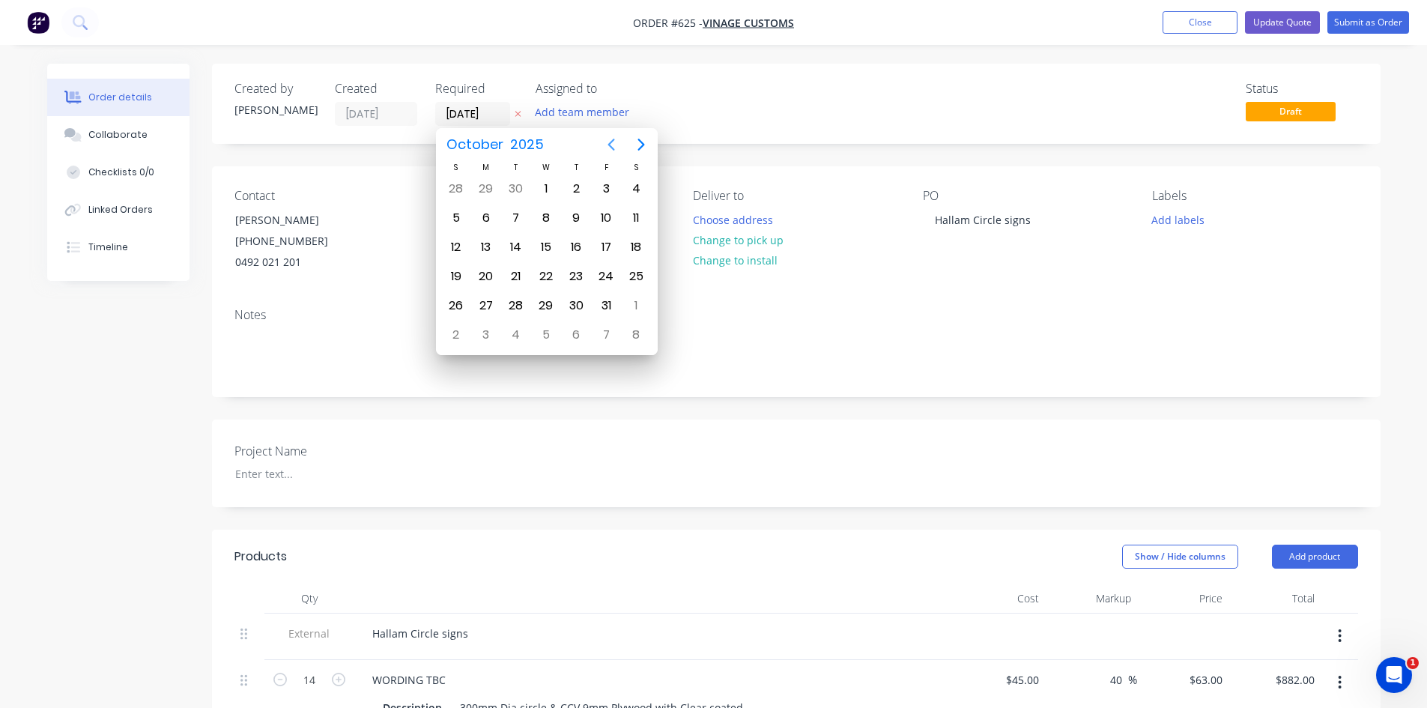
click at [615, 147] on icon "Previous page" at bounding box center [611, 145] width 18 height 18
click at [505, 306] on div "30" at bounding box center [516, 305] width 22 height 22
type input "[DATE]"
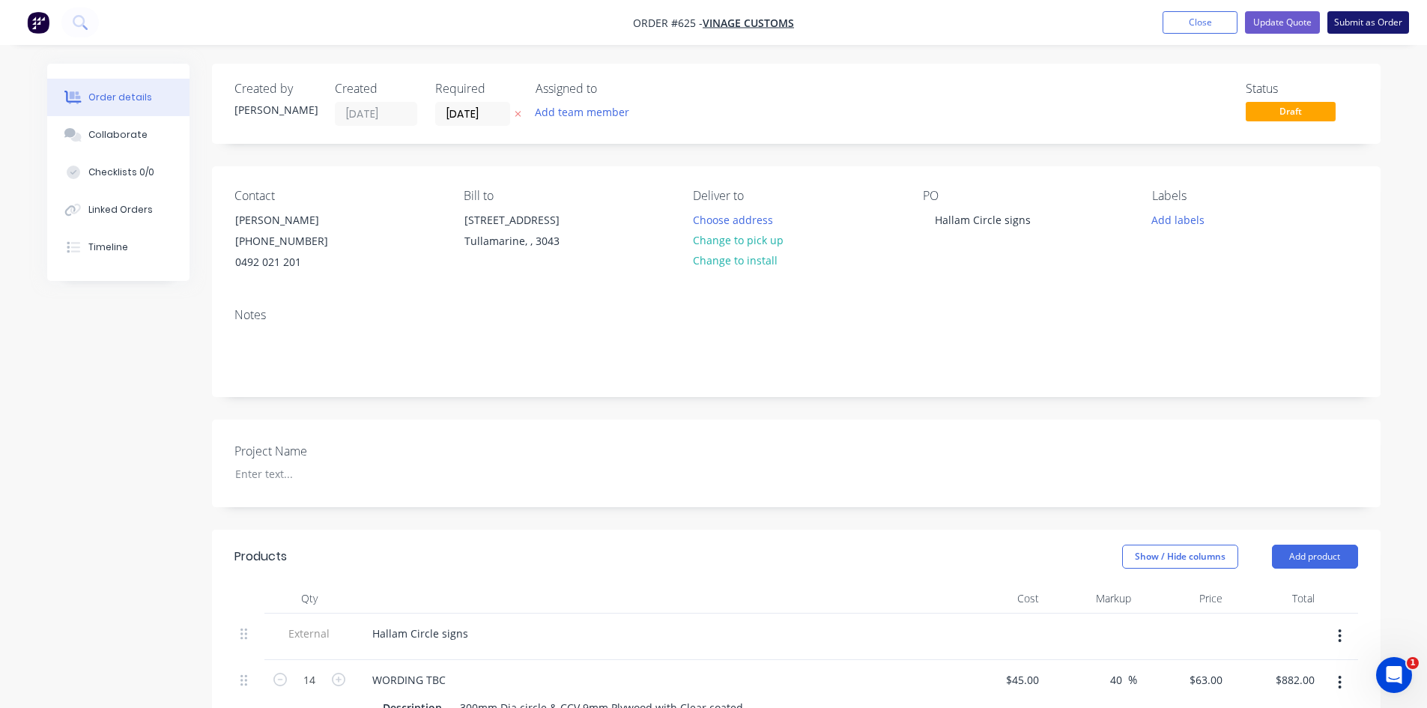
click at [1353, 22] on button "Submit as Order" at bounding box center [1368, 22] width 82 height 22
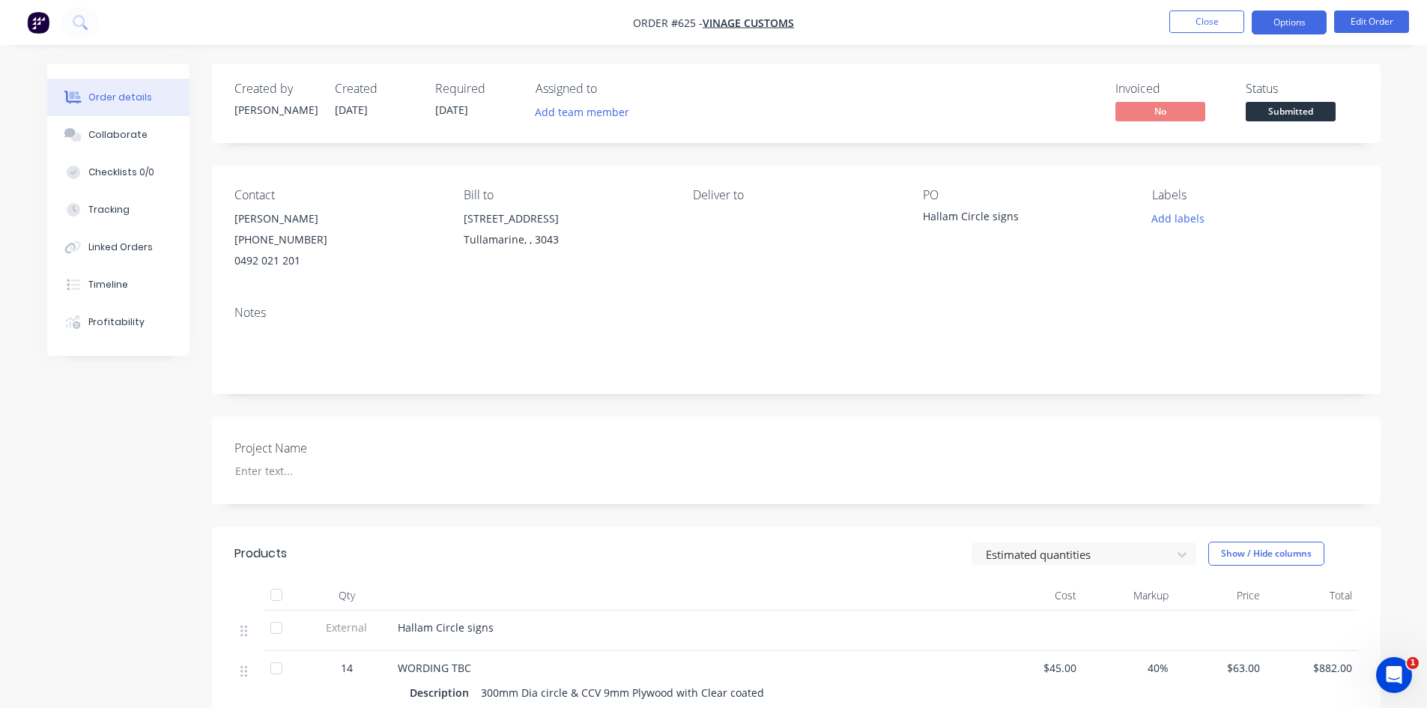
click at [1301, 25] on button "Options" at bounding box center [1288, 22] width 75 height 24
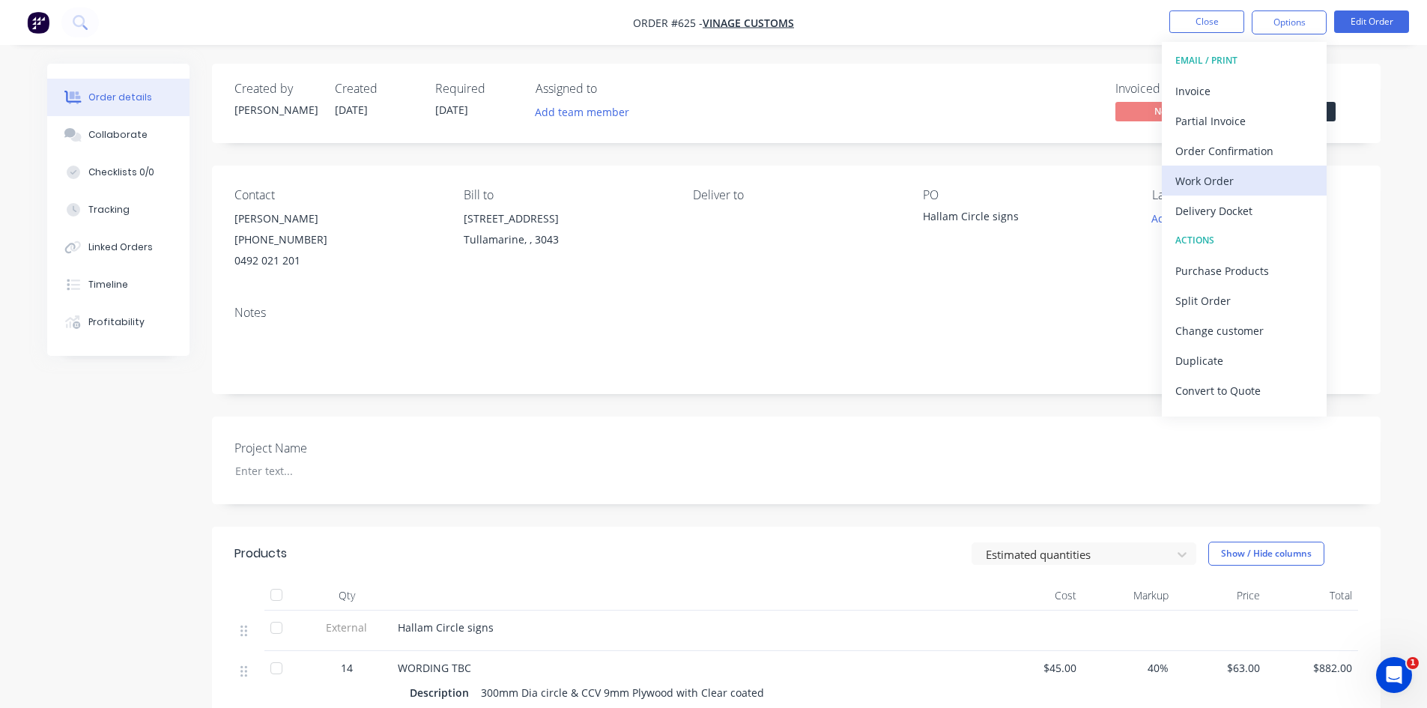
click at [1248, 174] on div "Work Order" at bounding box center [1244, 181] width 138 height 22
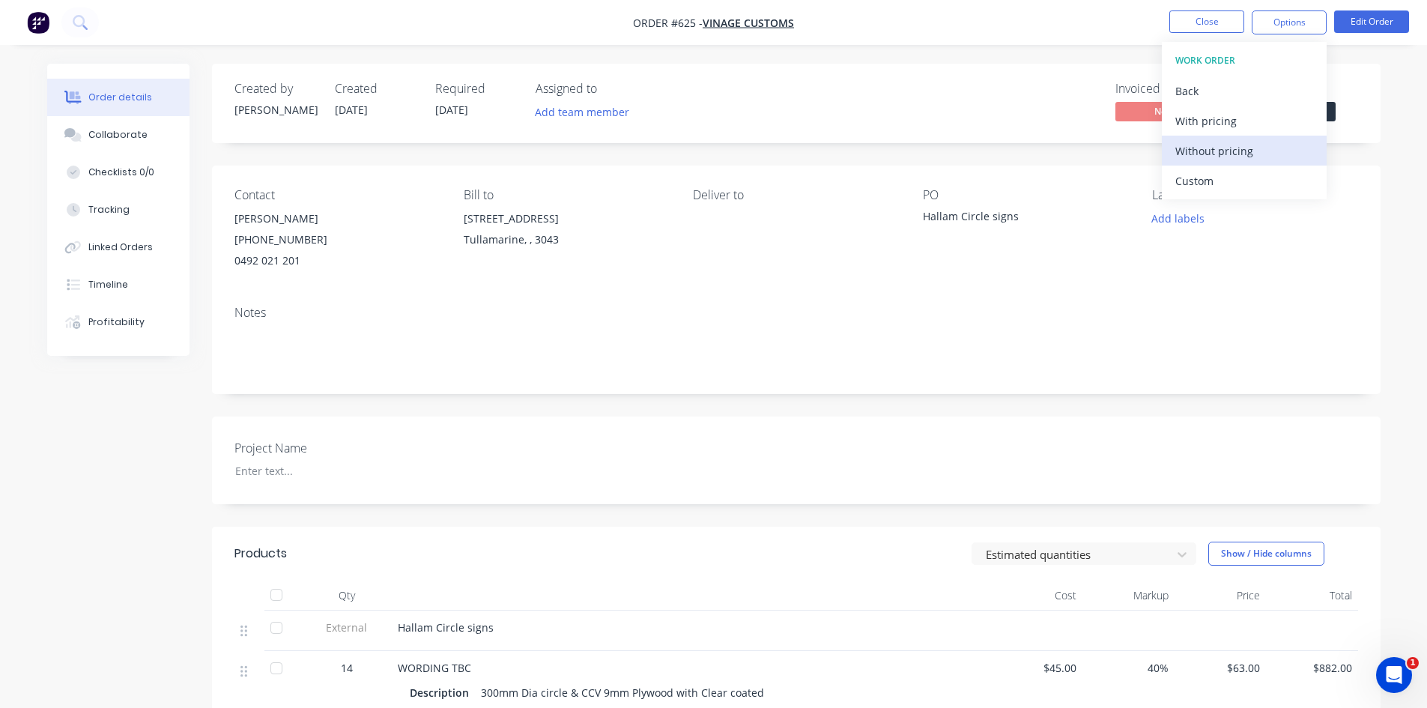
click at [1230, 145] on div "Without pricing" at bounding box center [1244, 151] width 138 height 22
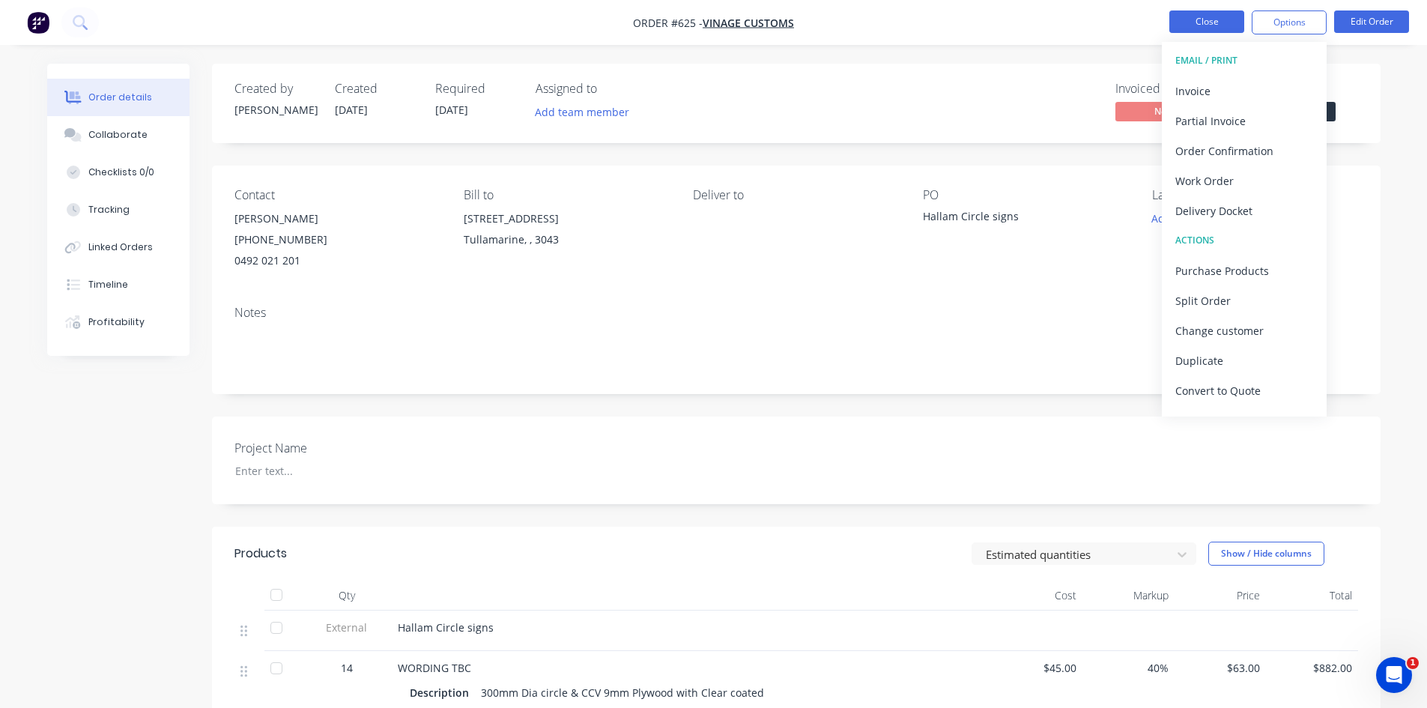
click at [1189, 27] on button "Close" at bounding box center [1206, 21] width 75 height 22
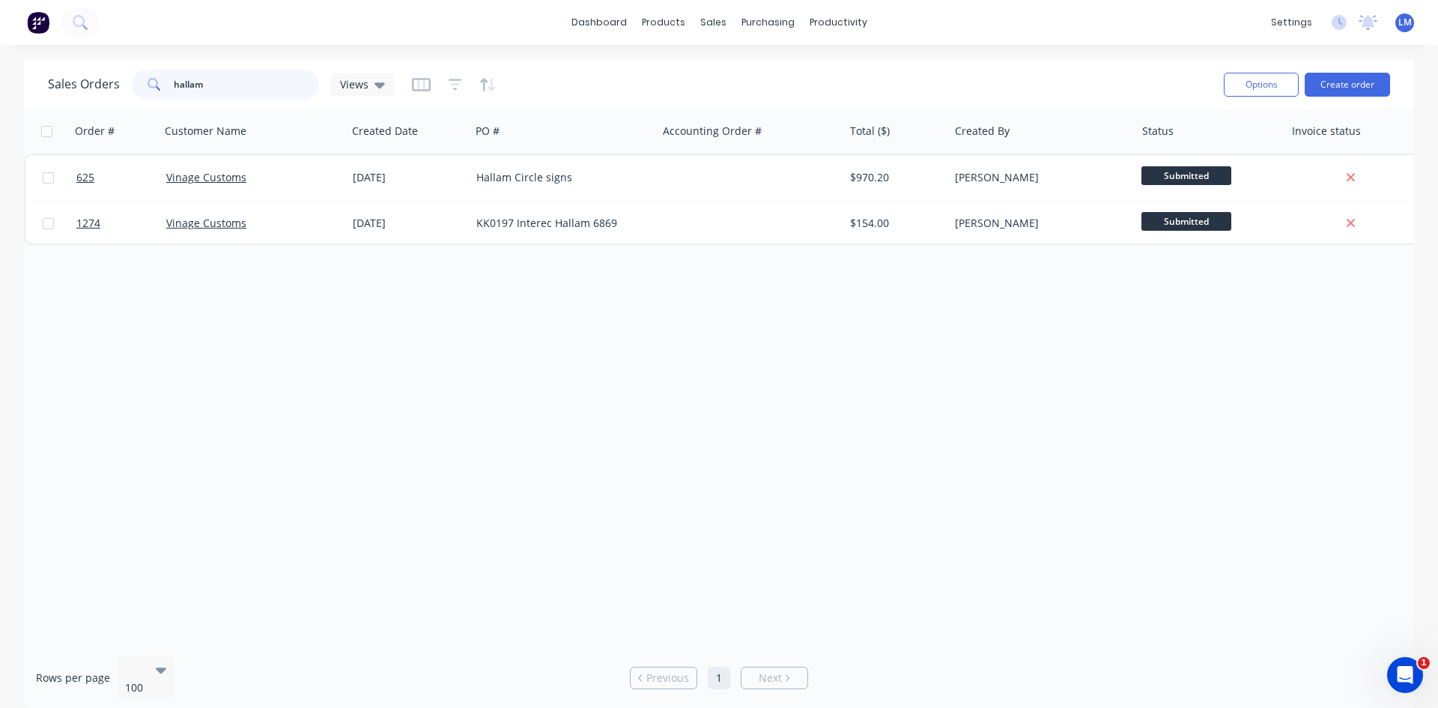
drag, startPoint x: 231, startPoint y: 89, endPoint x: 157, endPoint y: 81, distance: 74.6
click at [157, 81] on div "hallam" at bounding box center [225, 85] width 187 height 30
click at [497, 393] on div "Order # Customer Name Created Date PO # Accounting Order # Total ($) Created By…" at bounding box center [719, 376] width 1390 height 535
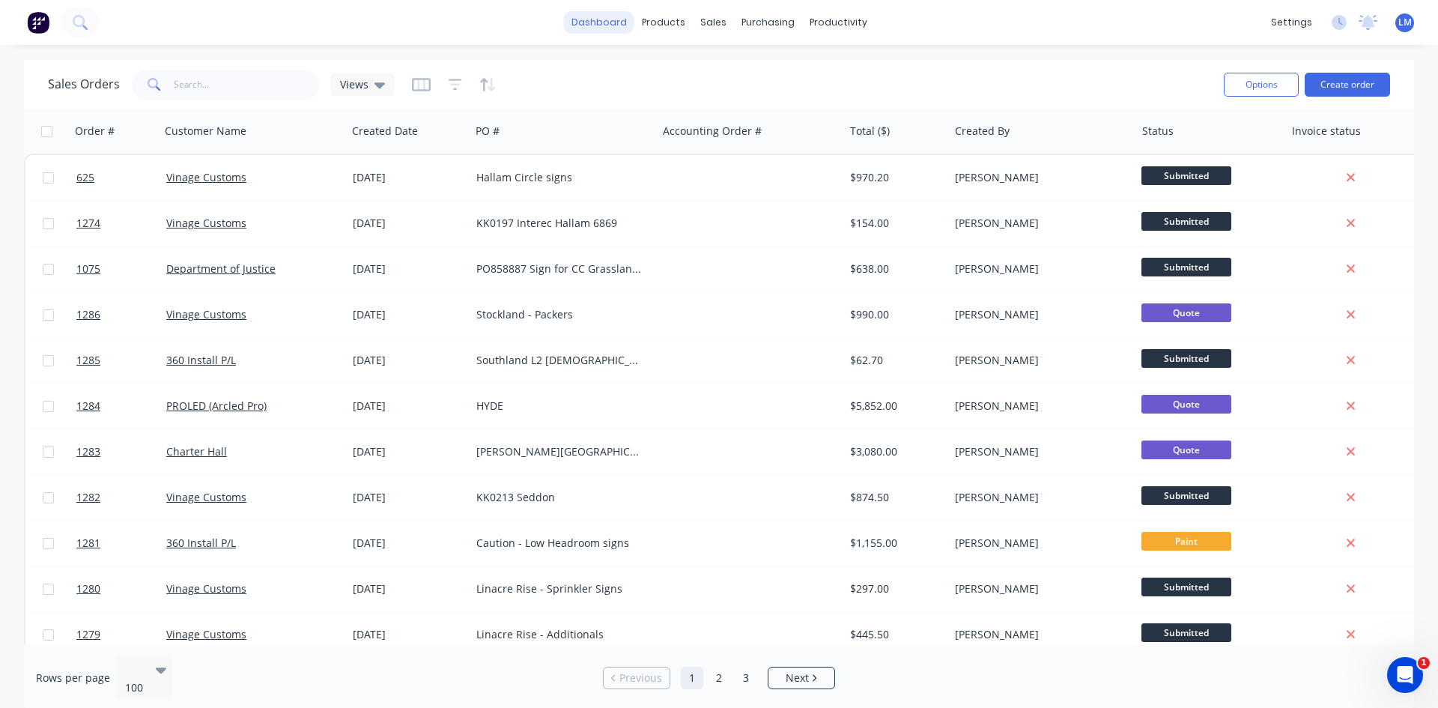
click at [614, 19] on link "dashboard" at bounding box center [599, 22] width 70 height 22
